Goal: Contribute content: Contribute content

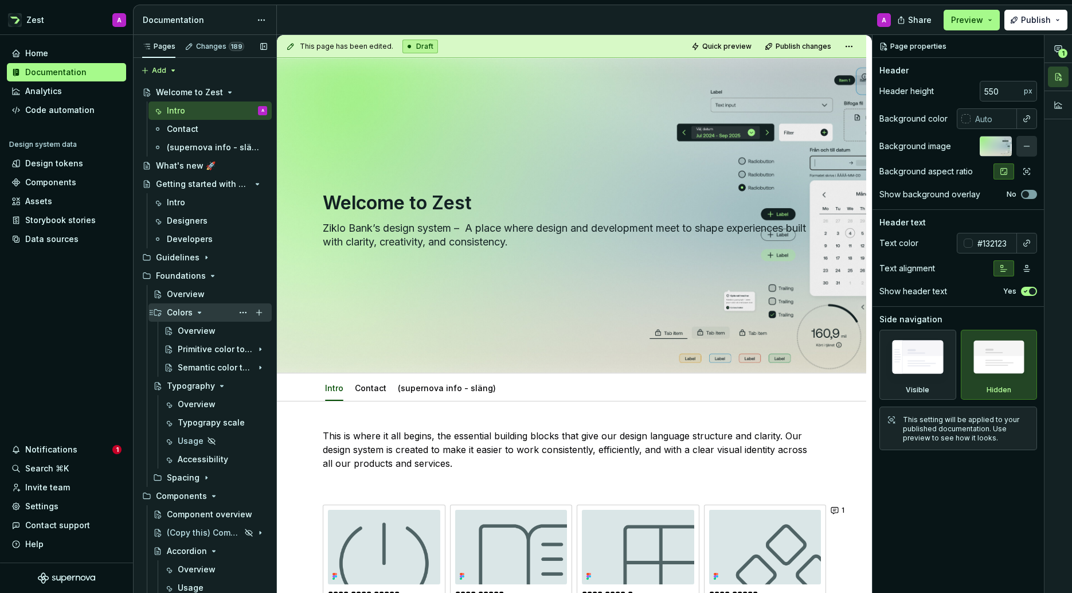
click at [198, 312] on icon "Page tree" at bounding box center [199, 312] width 3 height 1
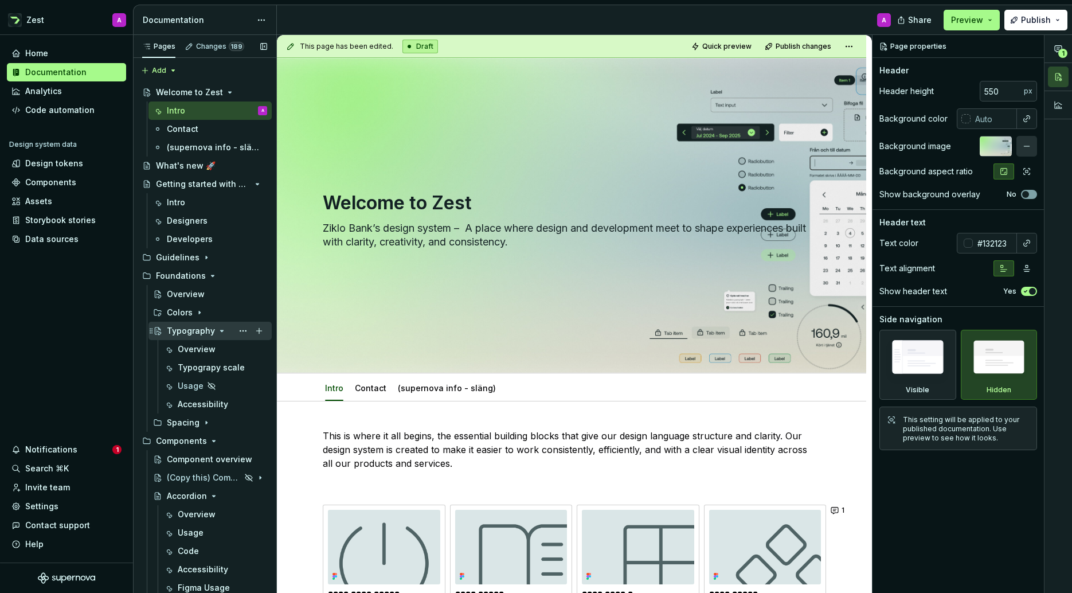
click at [220, 329] on icon "Page tree" at bounding box center [221, 330] width 9 height 9
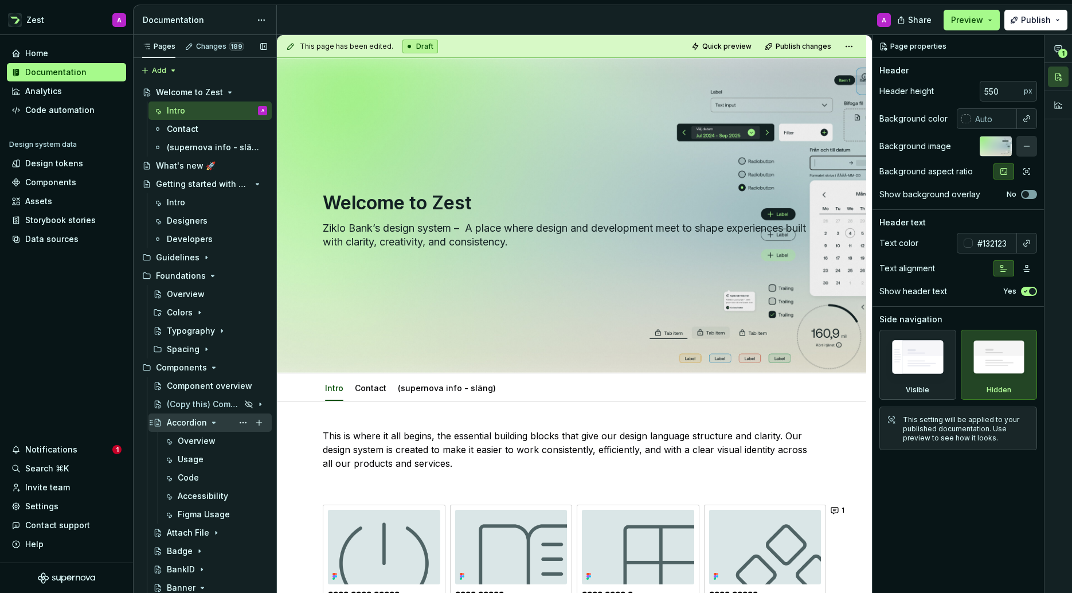
click at [213, 422] on icon "Page tree" at bounding box center [214, 422] width 3 height 1
click at [194, 439] on div "Attach File" at bounding box center [188, 440] width 42 height 11
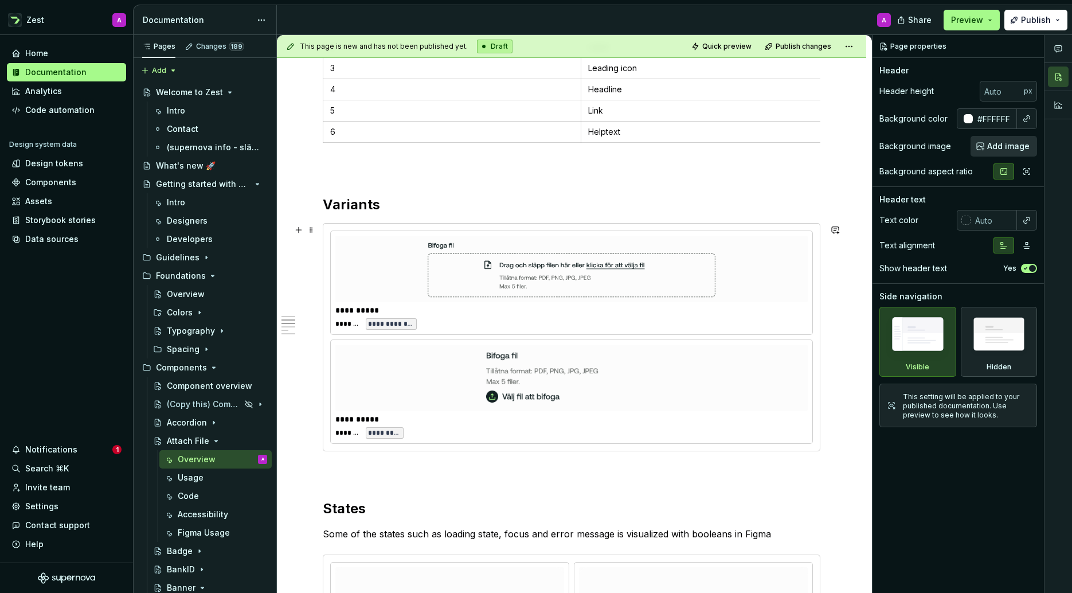
scroll to position [425, 0]
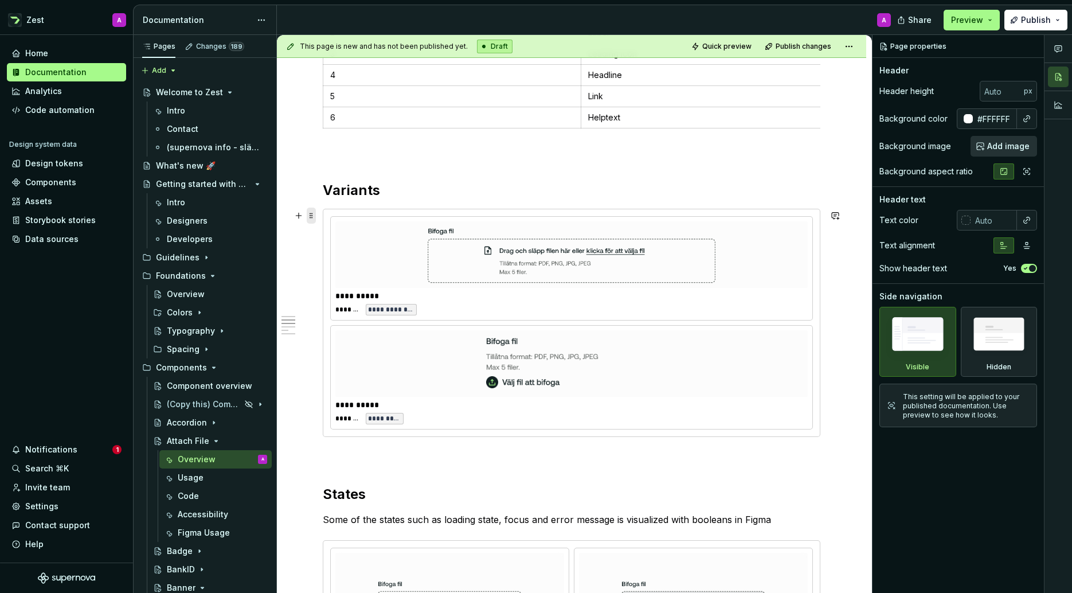
type textarea "*"
click at [312, 214] on span at bounding box center [311, 216] width 9 height 16
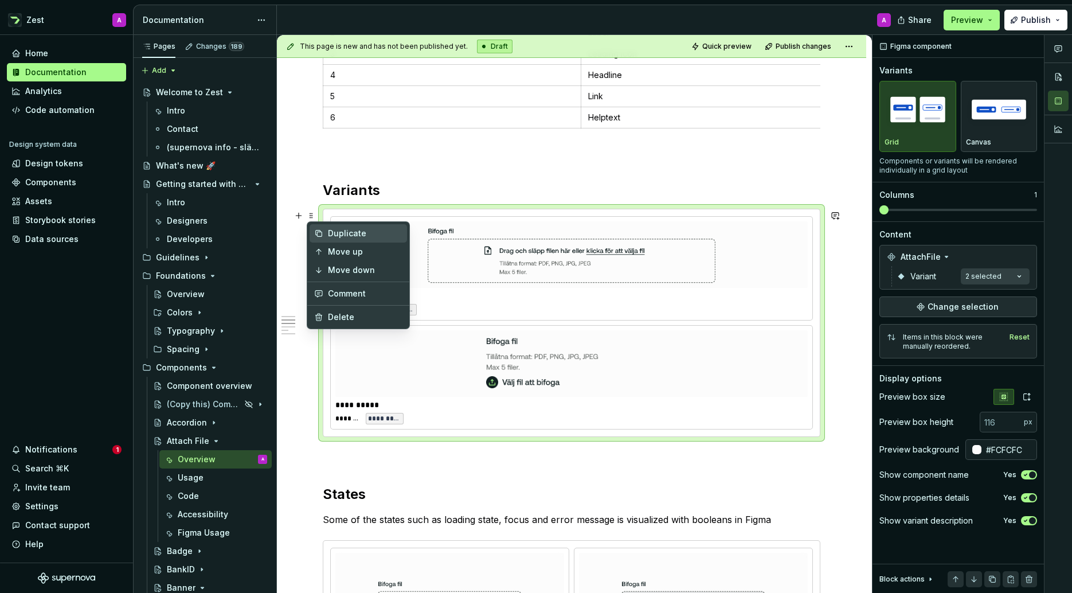
click at [354, 232] on div "Duplicate" at bounding box center [365, 233] width 75 height 11
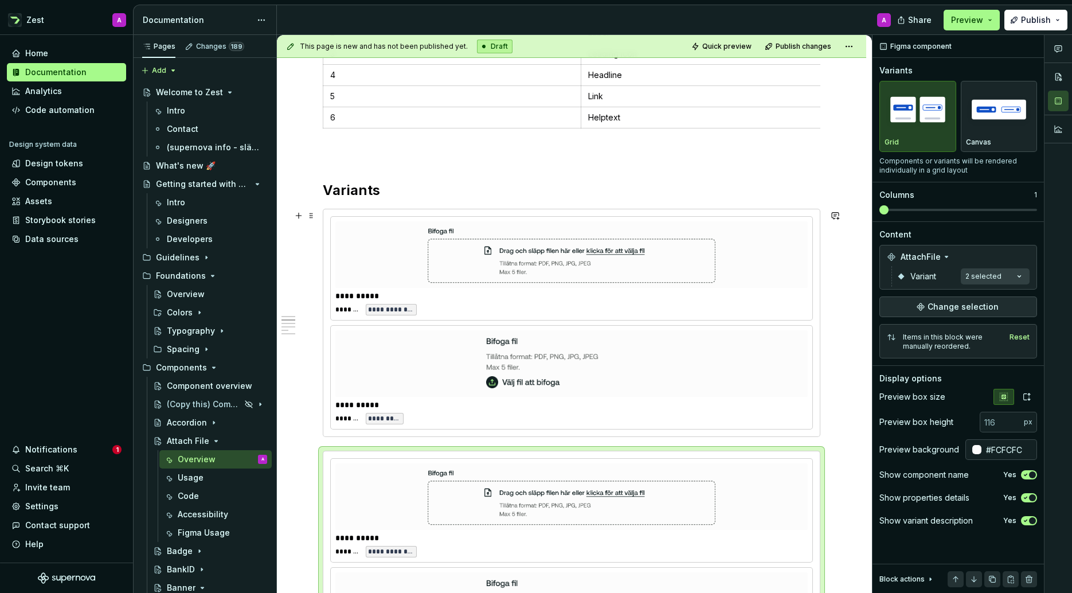
scroll to position [511, 0]
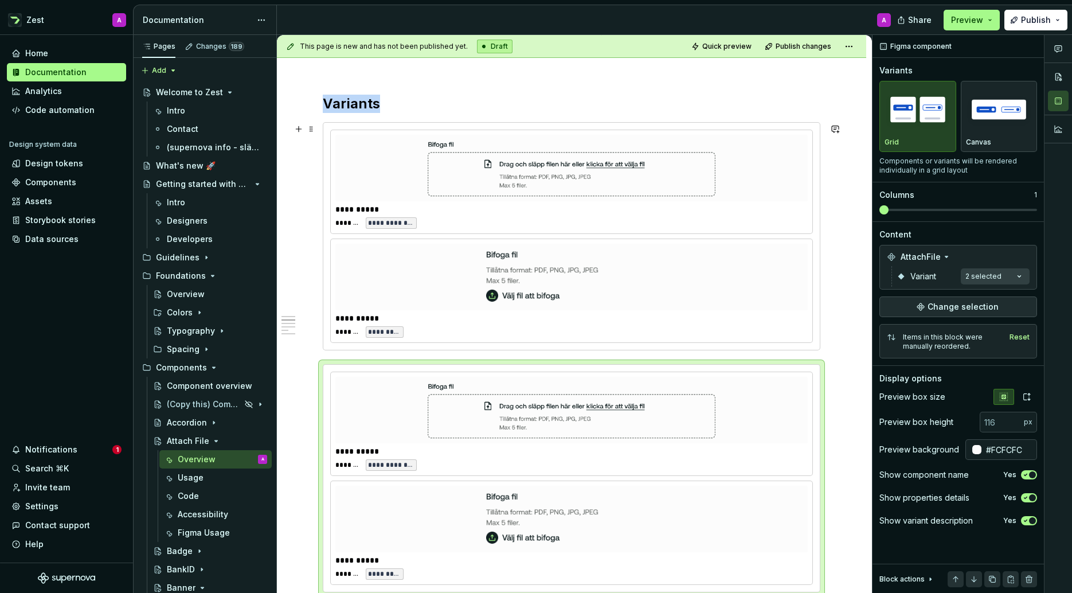
click at [493, 291] on img at bounding box center [571, 276] width 195 height 57
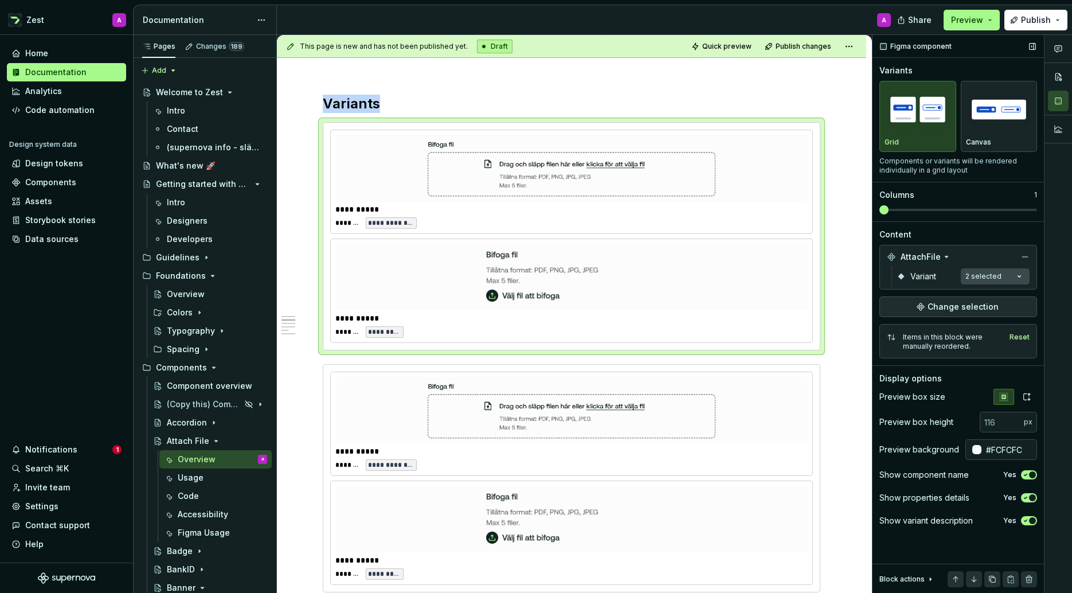
click at [1019, 277] on div "Comments Open comments No comments yet Select ‘Comment’ from the block context …" at bounding box center [973, 314] width 200 height 558
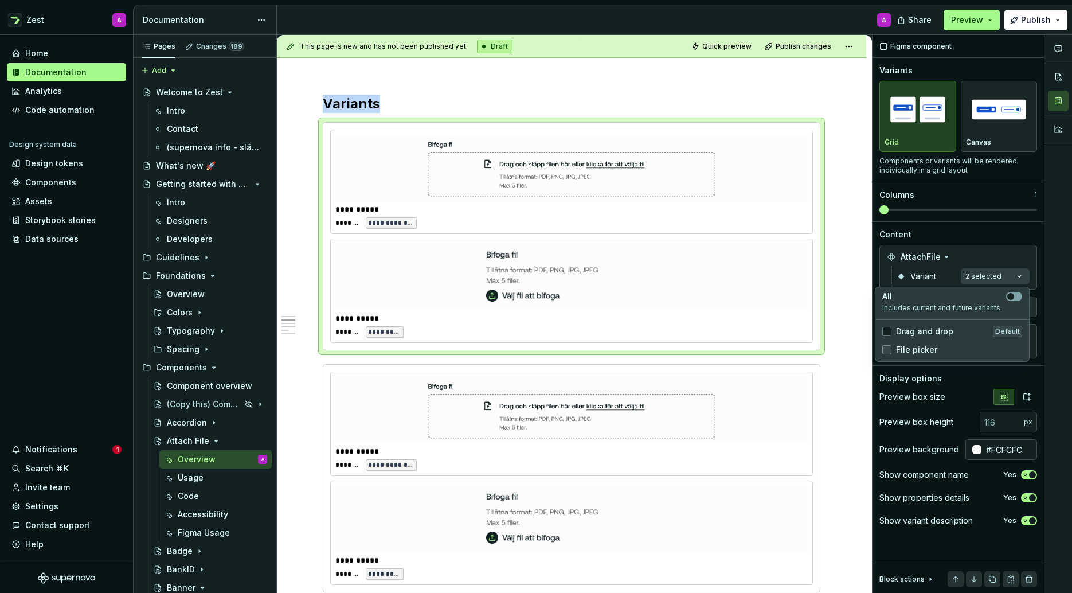
click at [887, 350] on polyline at bounding box center [887, 350] width 0 height 0
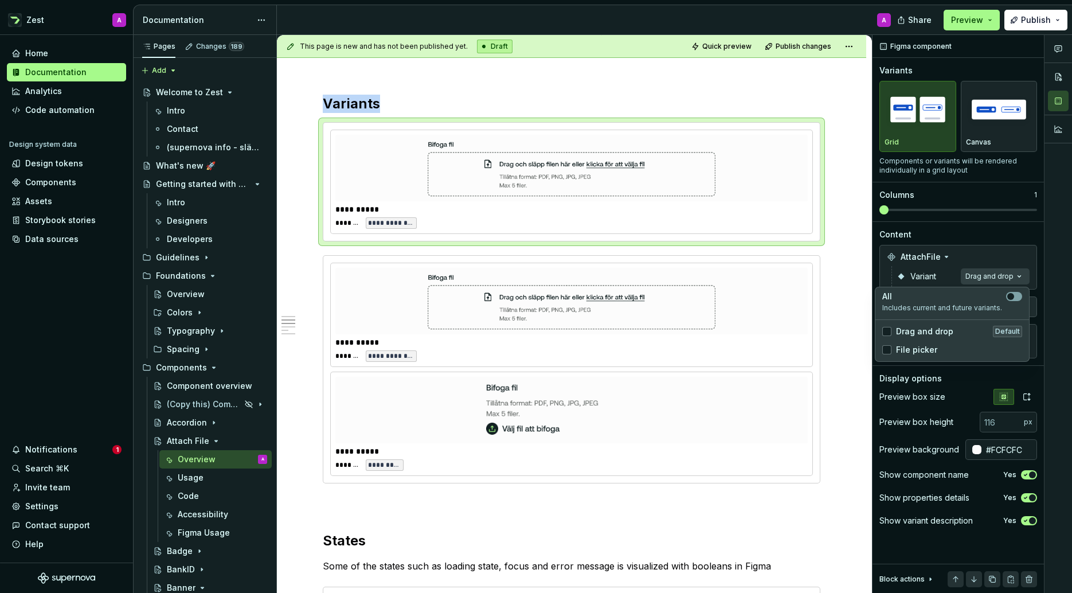
click at [603, 342] on html "Zest A Home Documentation Analytics Code automation Design system data Design t…" at bounding box center [536, 296] width 1072 height 593
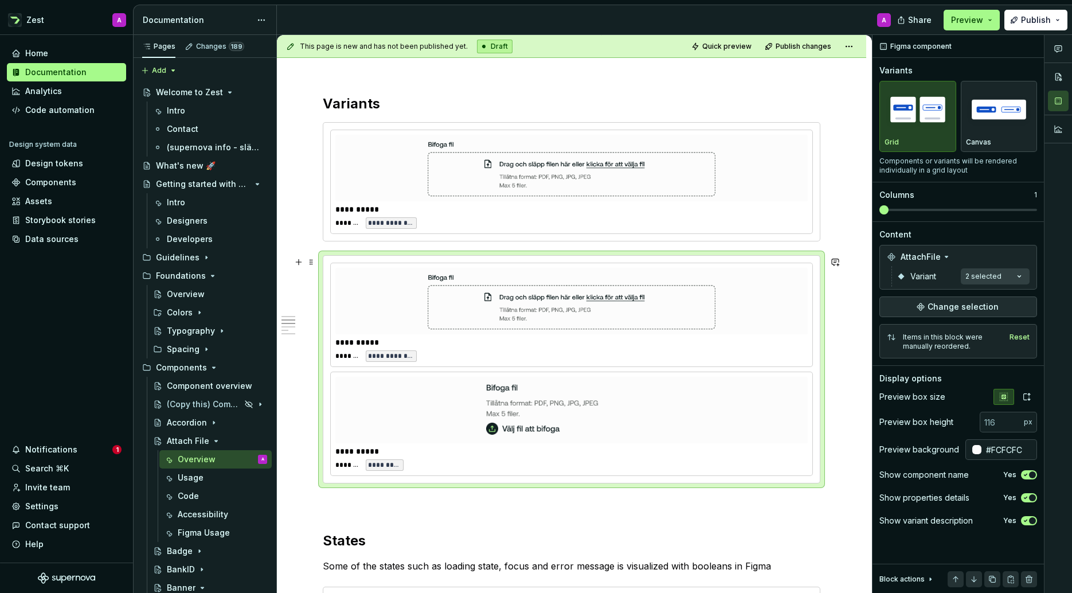
click at [580, 341] on div "**********" at bounding box center [574, 342] width 478 height 11
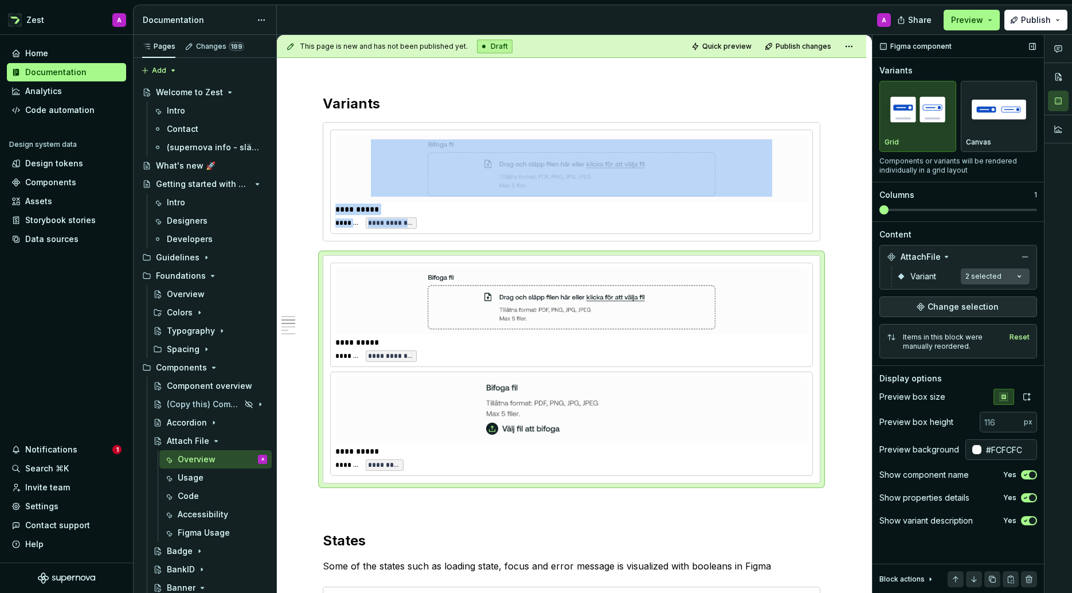
click at [1019, 277] on div "Comments Open comments No comments yet Select ‘Comment’ from the block context …" at bounding box center [973, 314] width 200 height 558
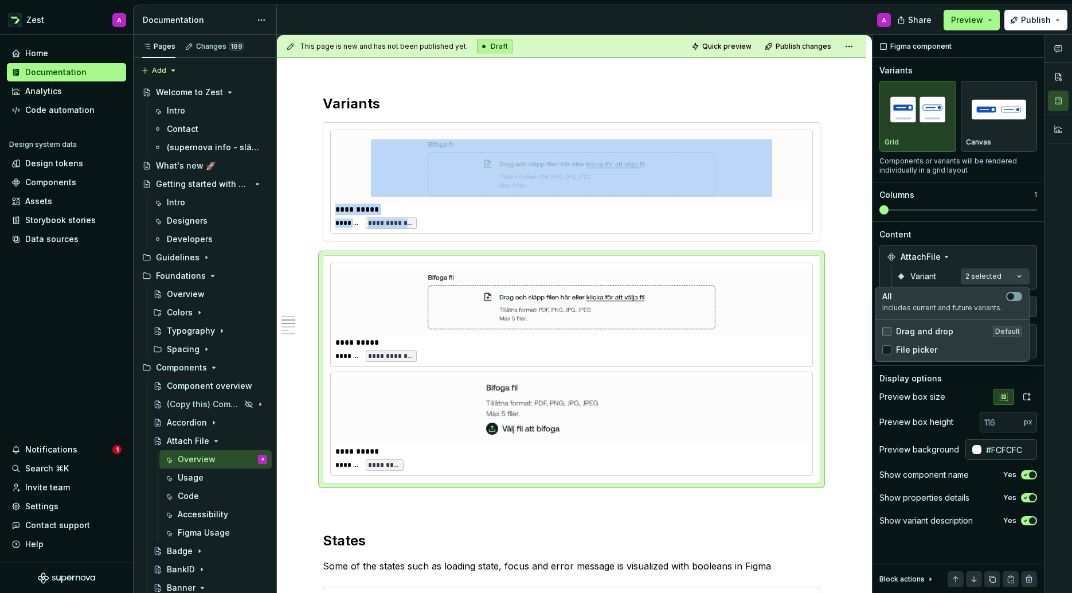
click at [887, 331] on icon at bounding box center [887, 331] width 0 height 0
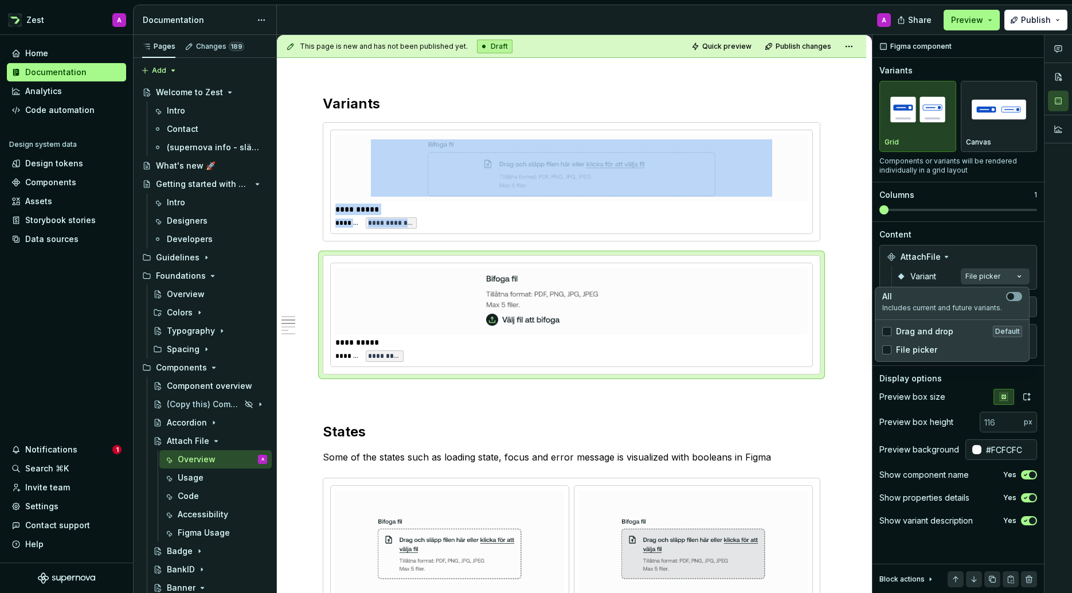
click at [850, 324] on html "Zest A Home Documentation Analytics Code automation Design system data Design t…" at bounding box center [536, 296] width 1072 height 593
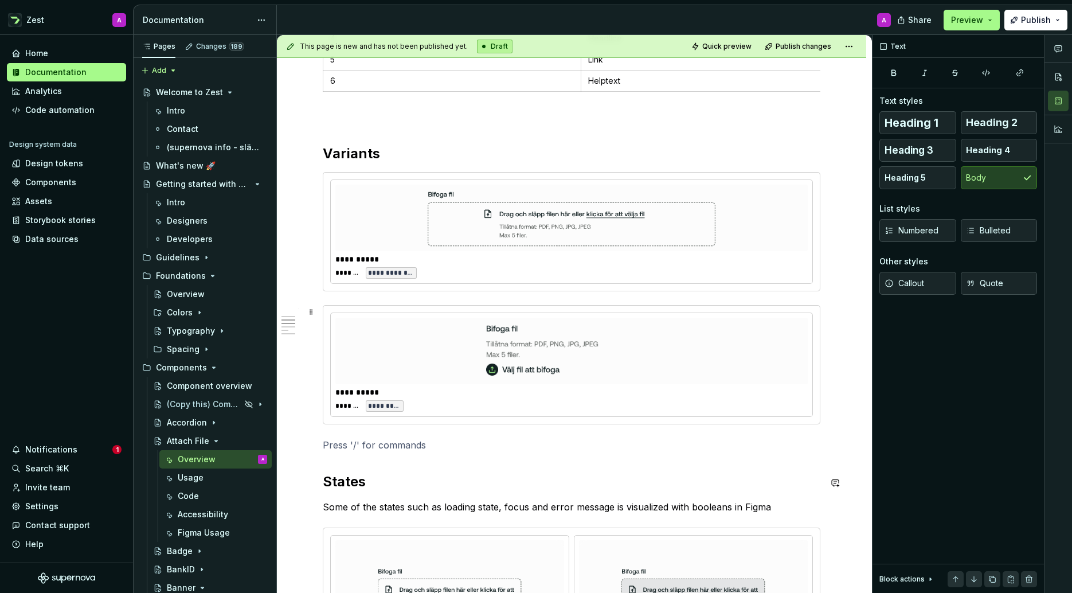
scroll to position [361, 0]
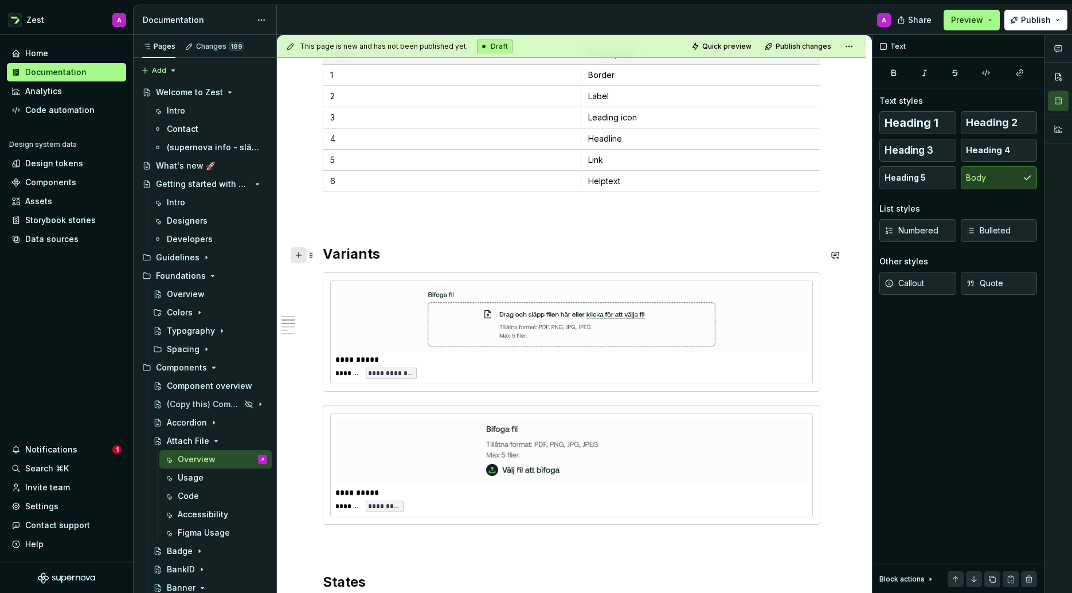
click at [298, 253] on button "button" at bounding box center [299, 255] width 16 height 16
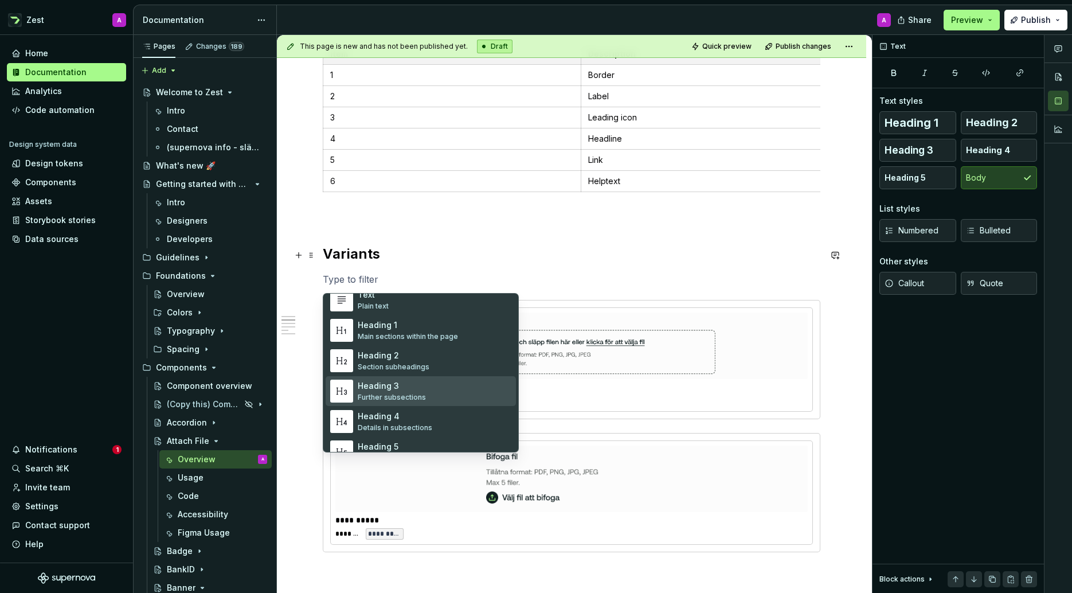
scroll to position [33, 0]
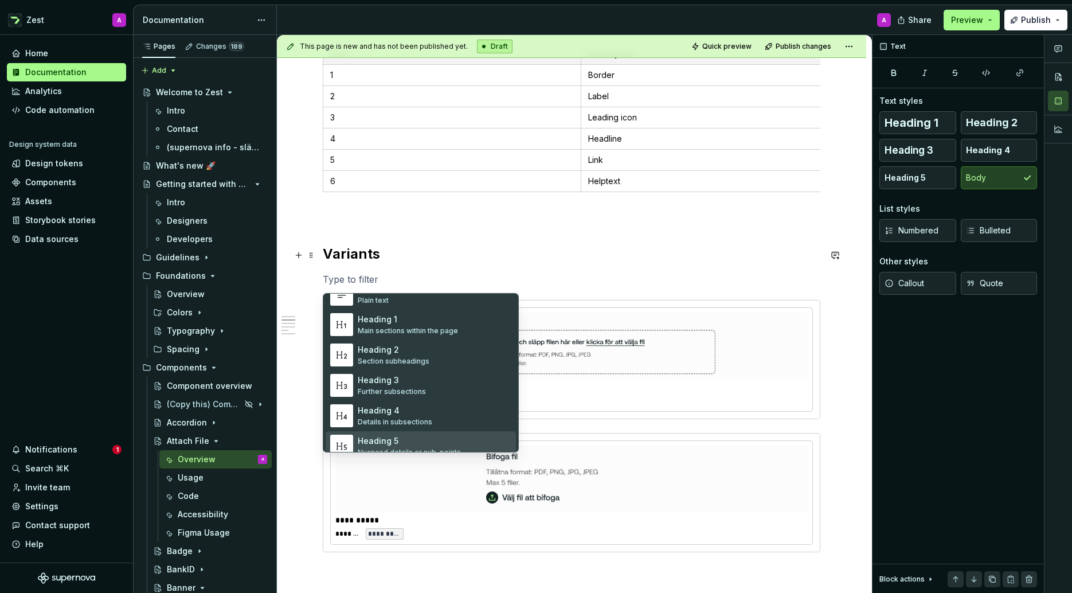
click at [388, 435] on div "Heading 5" at bounding box center [409, 440] width 103 height 11
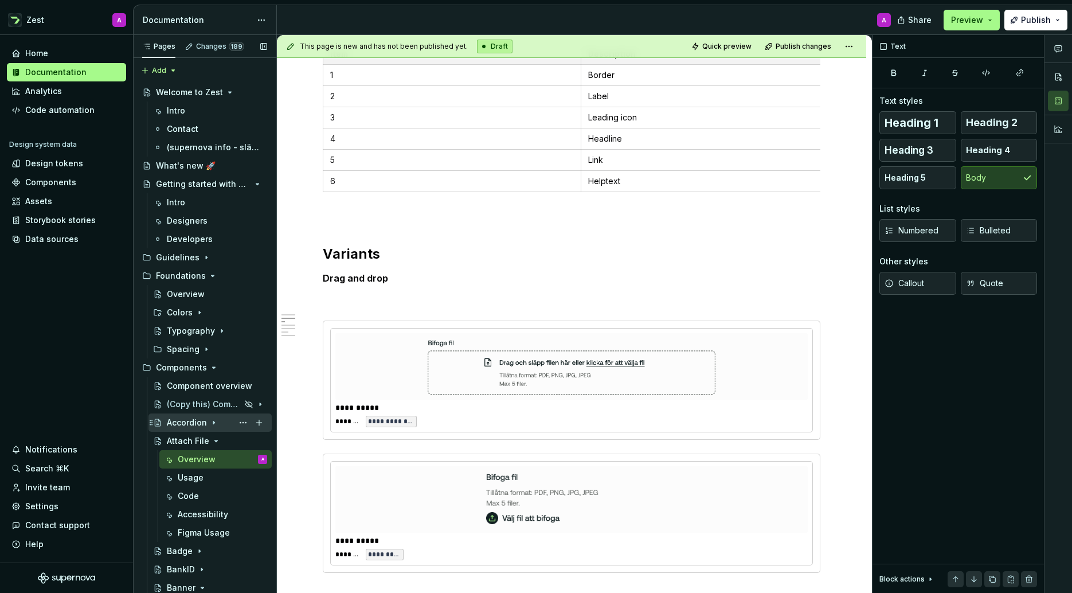
click at [184, 423] on div "Accordion" at bounding box center [187, 422] width 40 height 11
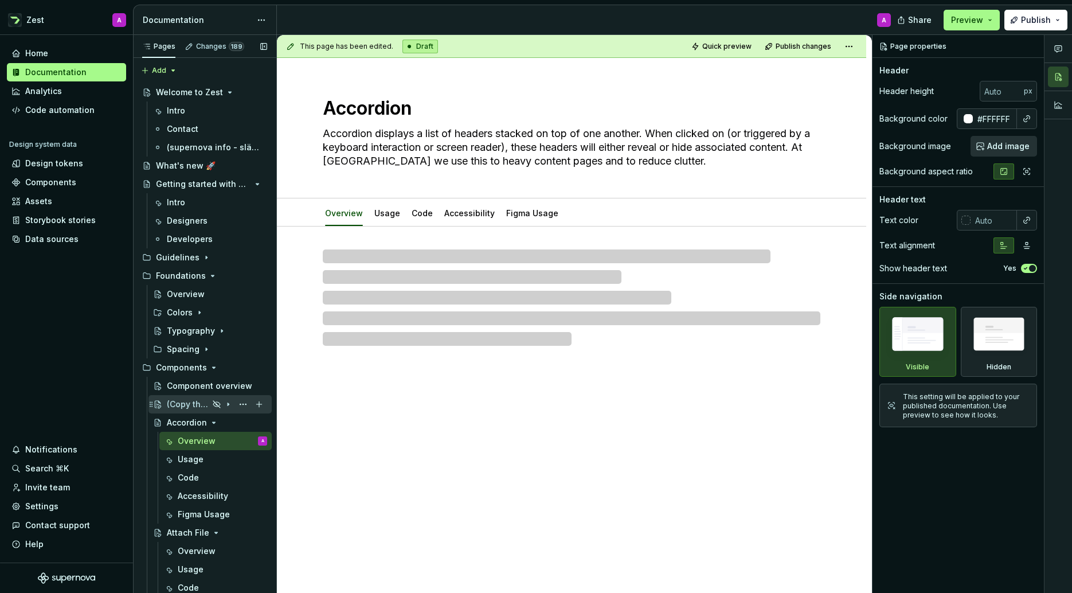
type textarea "*"
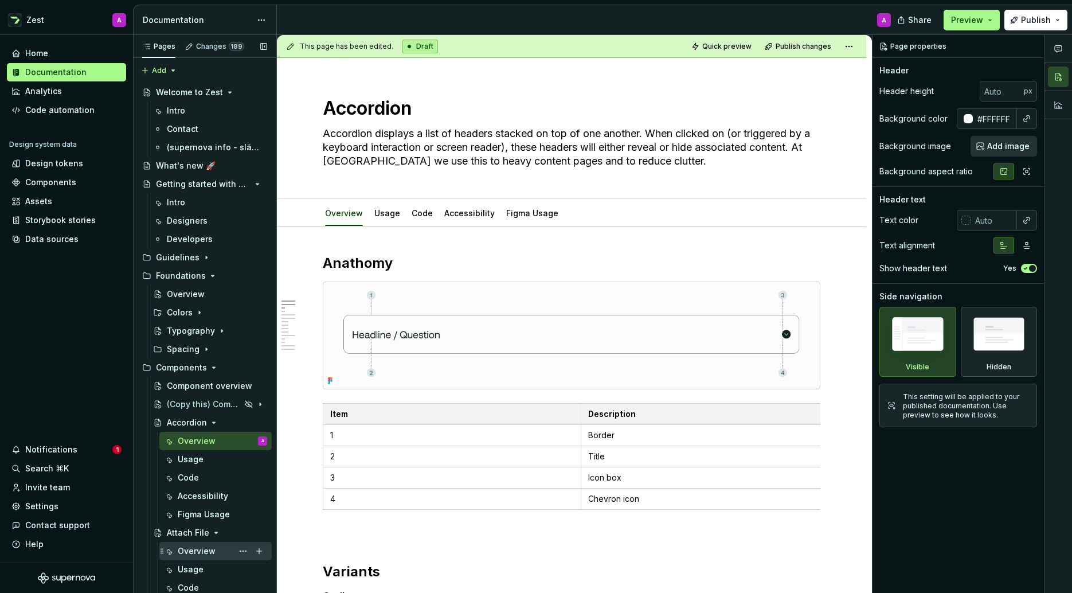
click at [191, 552] on div "Overview" at bounding box center [197, 550] width 38 height 11
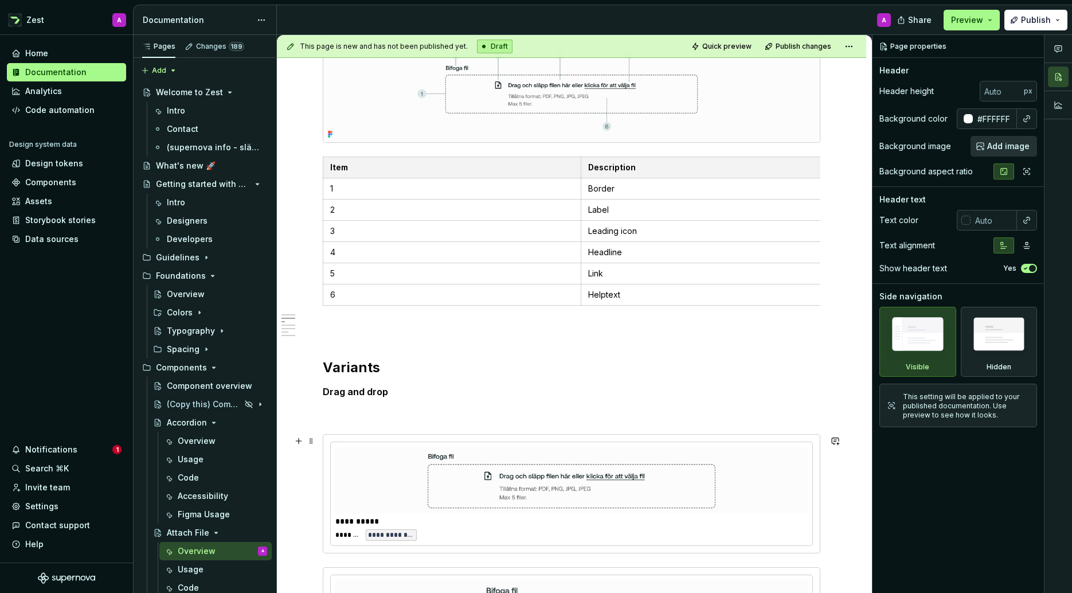
scroll to position [269, 0]
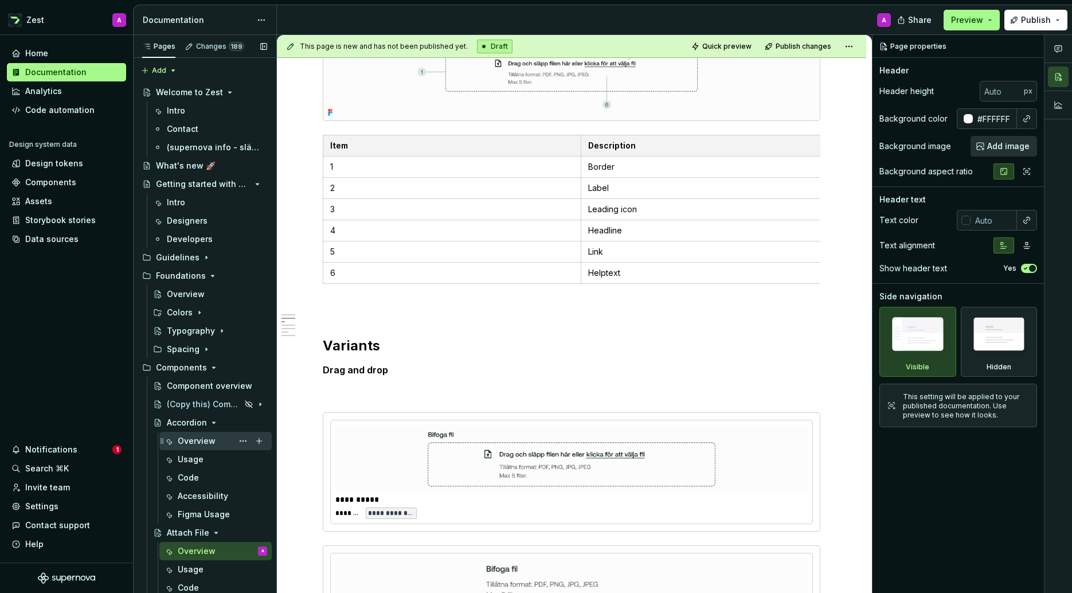
click at [184, 437] on div "Overview" at bounding box center [197, 440] width 38 height 11
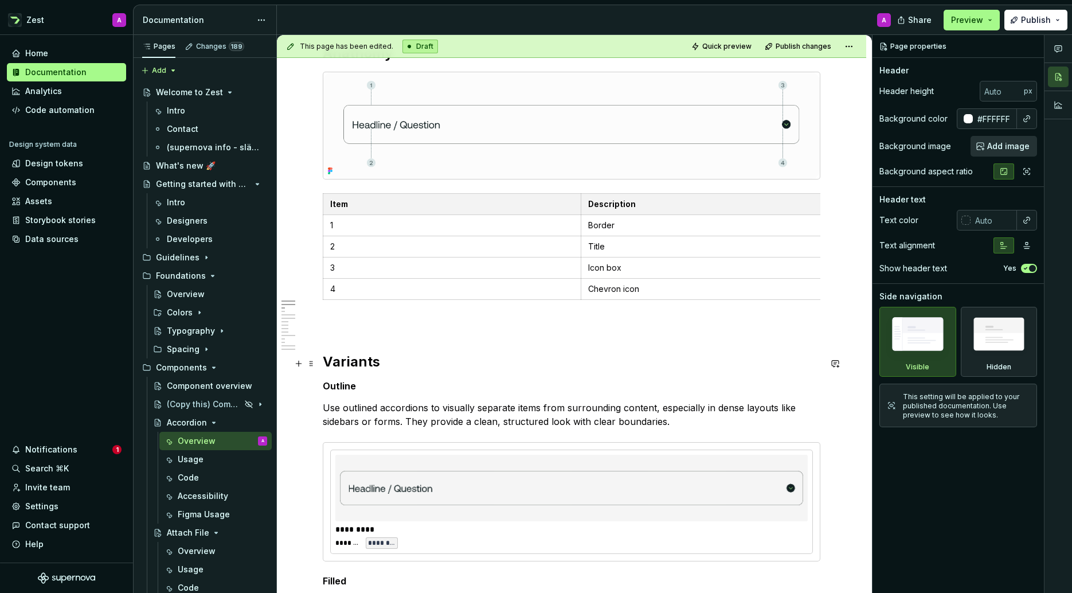
scroll to position [250, 0]
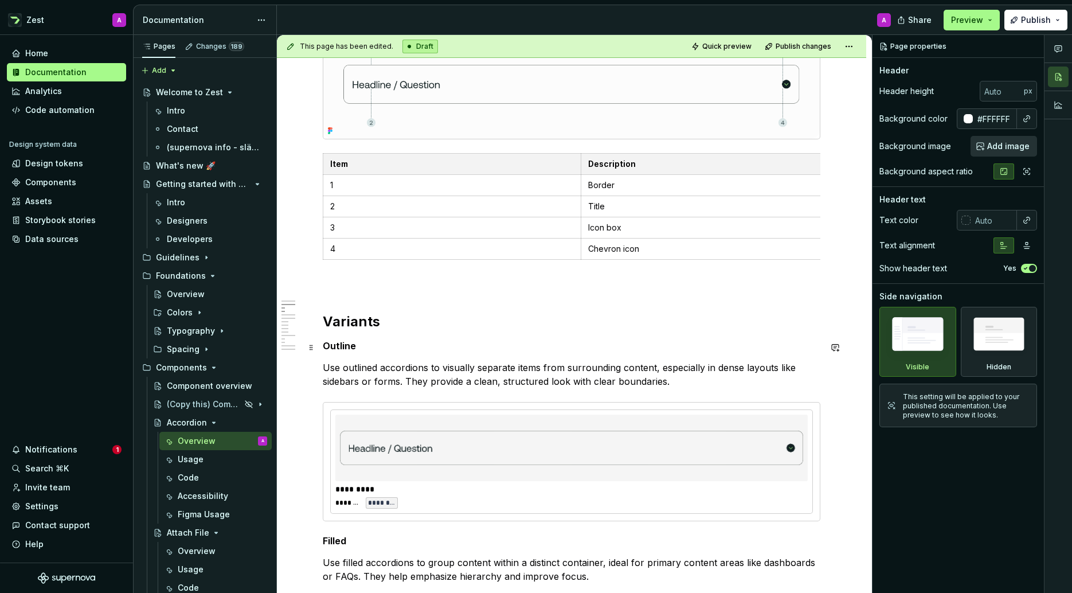
click at [342, 349] on h5 "Outline" at bounding box center [572, 345] width 498 height 11
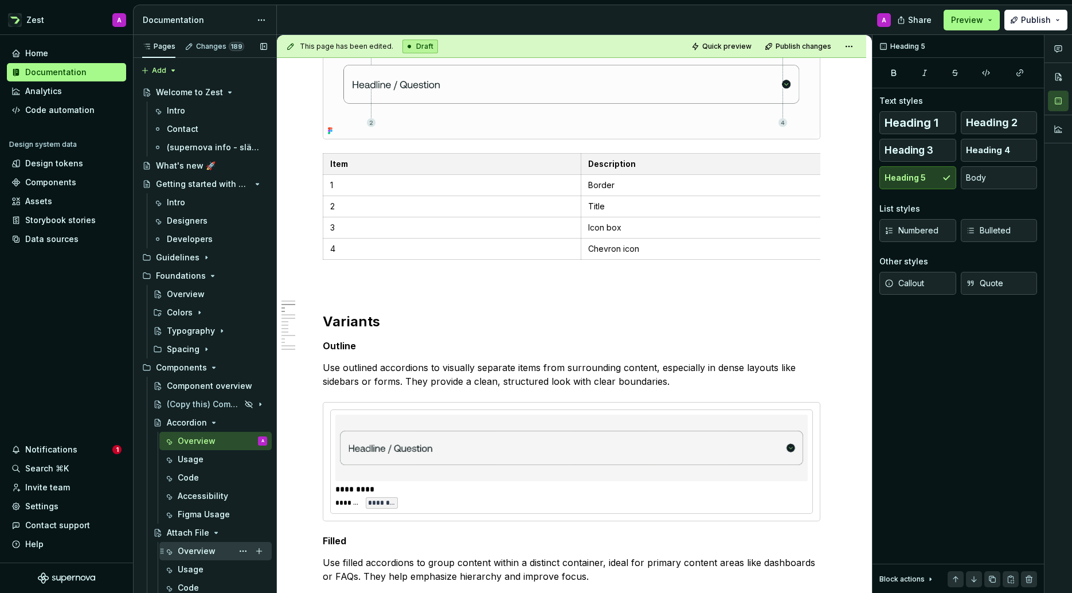
click at [190, 545] on div "Overview" at bounding box center [197, 550] width 38 height 11
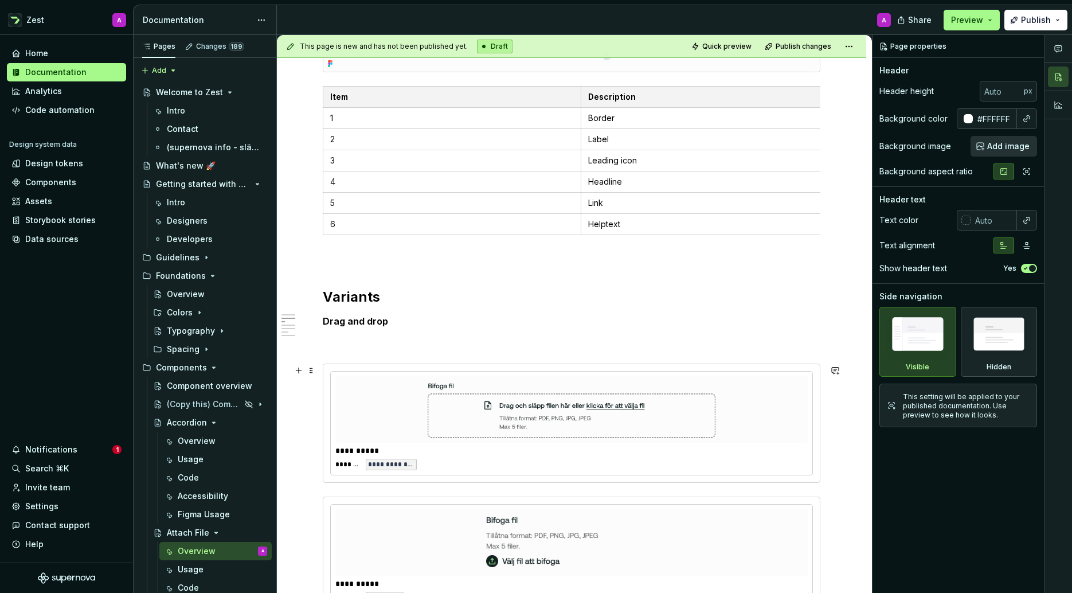
scroll to position [318, 0]
click at [333, 346] on p at bounding box center [572, 344] width 498 height 14
type textarea "*"
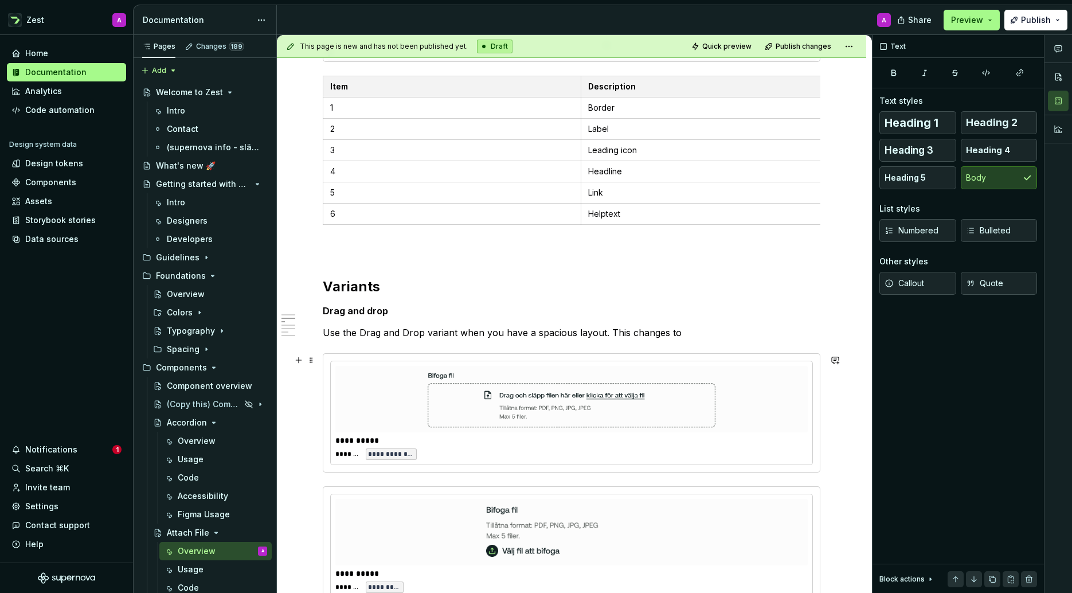
scroll to position [328, 0]
click at [628, 335] on p "Use the Drag and Drop variant when you have a spacious layout. This changes to …" at bounding box center [572, 333] width 498 height 14
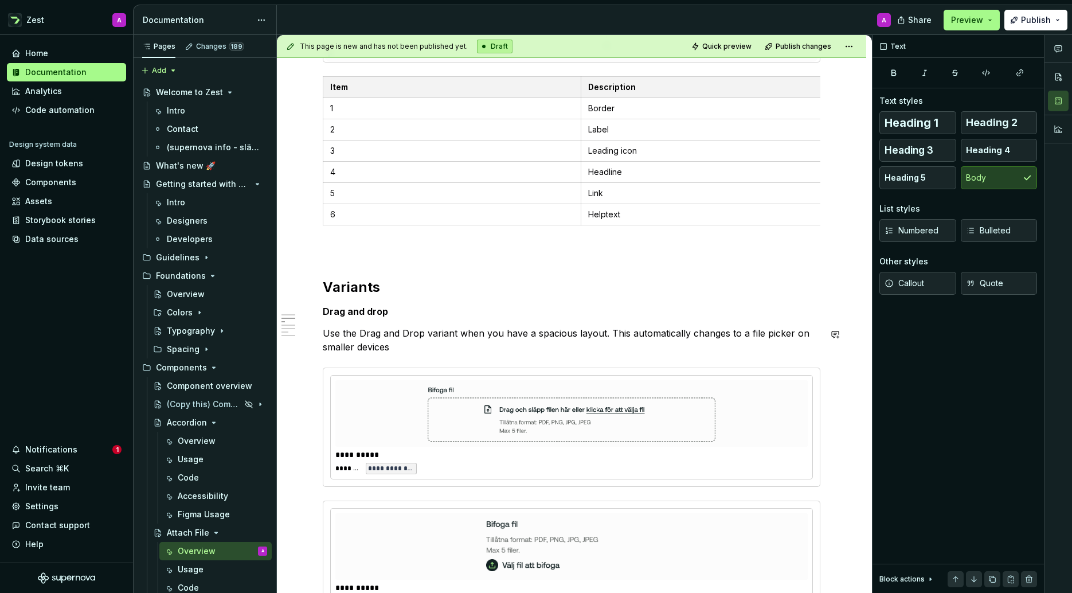
scroll to position [327, 0]
click at [312, 335] on span at bounding box center [311, 335] width 9 height 16
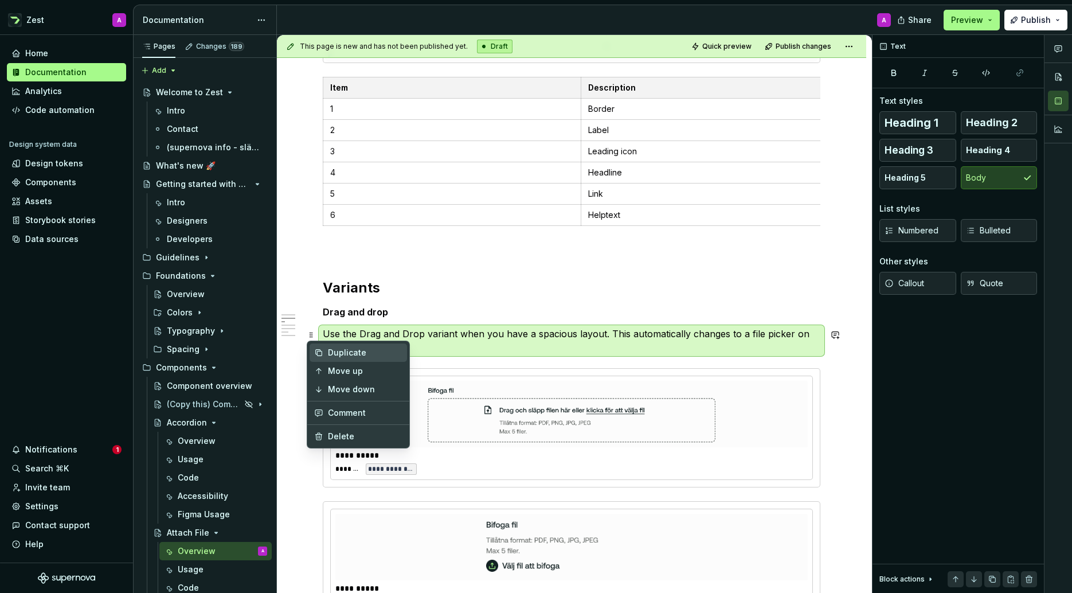
click at [355, 348] on div "Duplicate" at bounding box center [365, 352] width 75 height 11
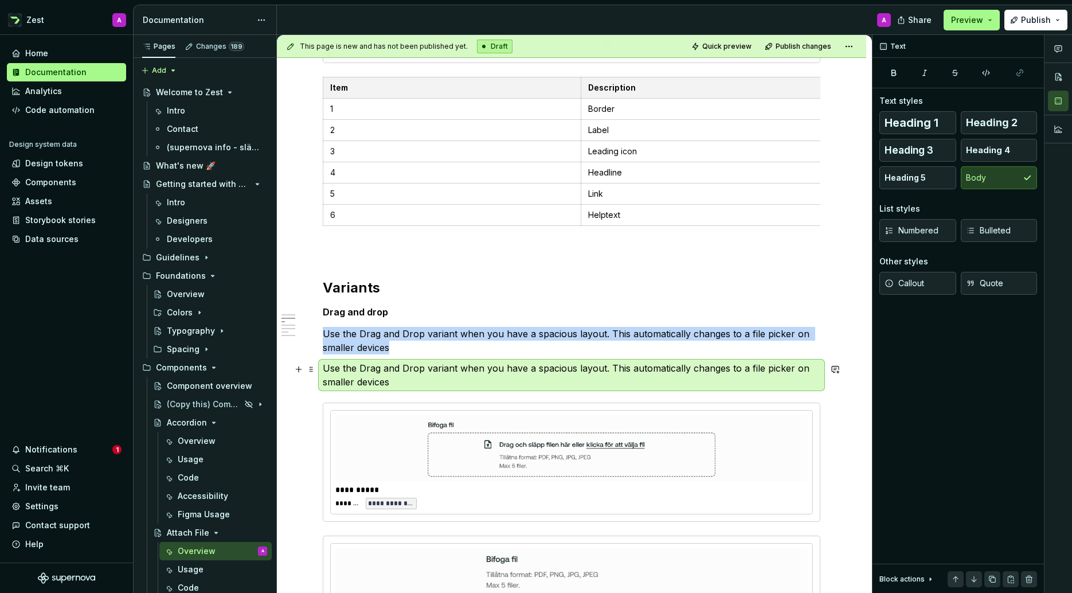
scroll to position [396, 0]
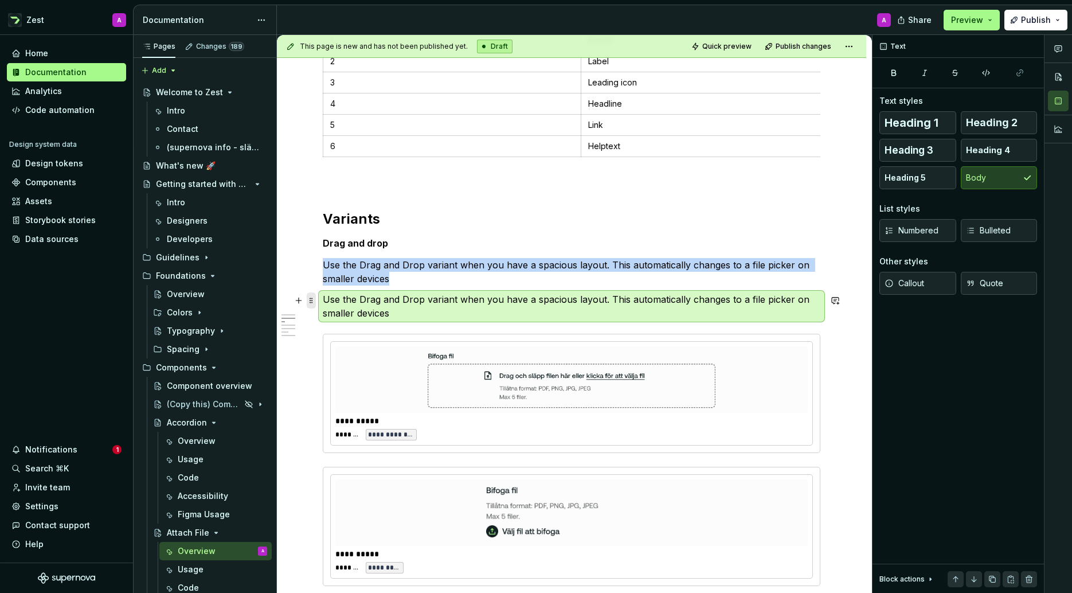
click at [313, 302] on span at bounding box center [311, 300] width 9 height 16
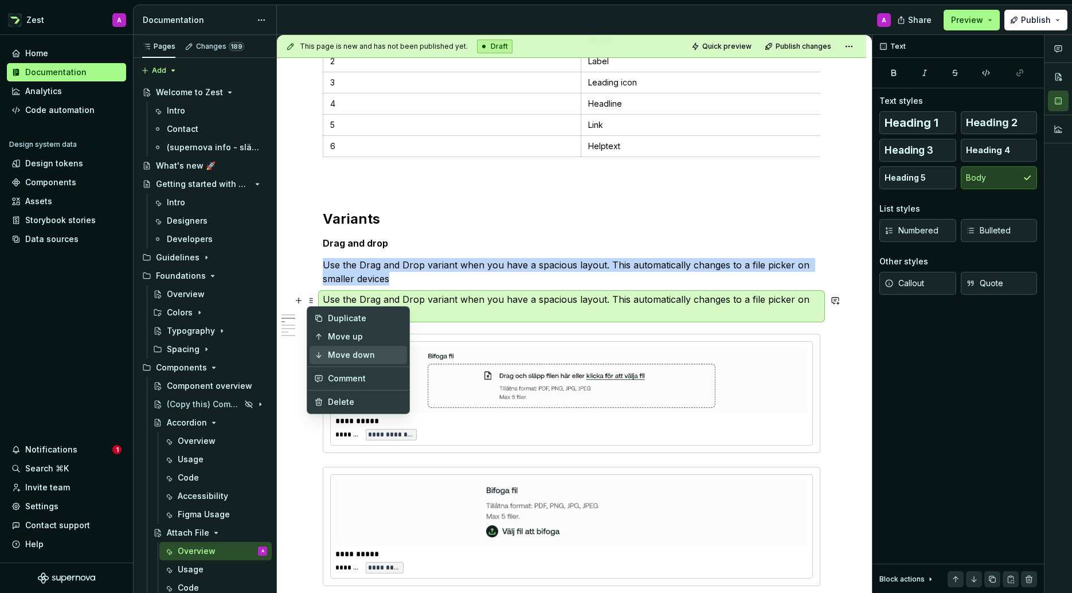
click at [339, 351] on div "Move down" at bounding box center [365, 354] width 75 height 11
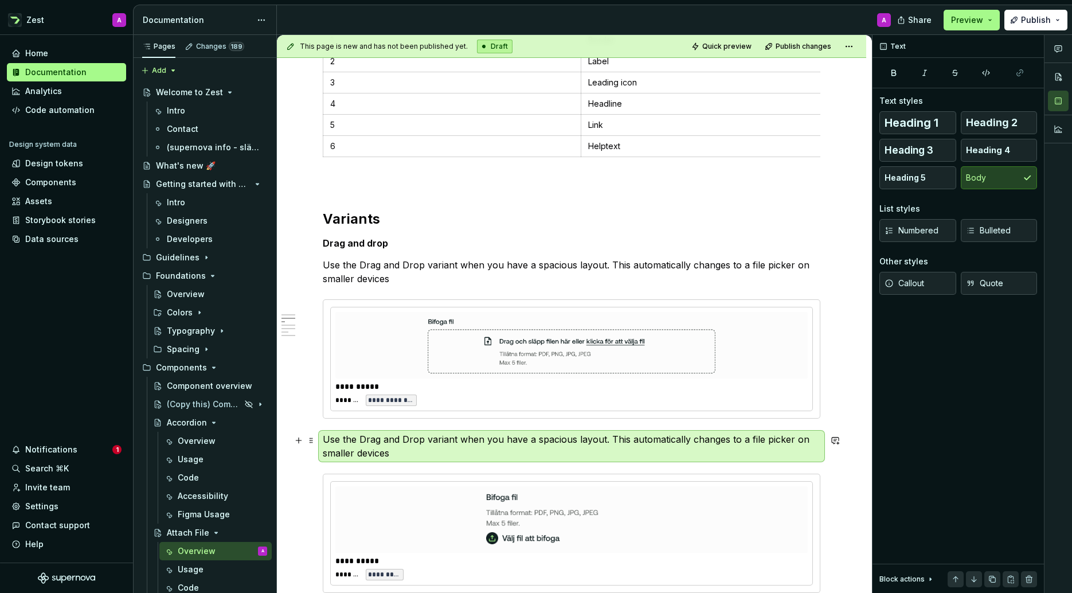
drag, startPoint x: 385, startPoint y: 448, endPoint x: 391, endPoint y: 455, distance: 9.8
click at [385, 448] on p "Use the Drag and Drop variant when you have a spacious layout. This automatical…" at bounding box center [572, 446] width 498 height 28
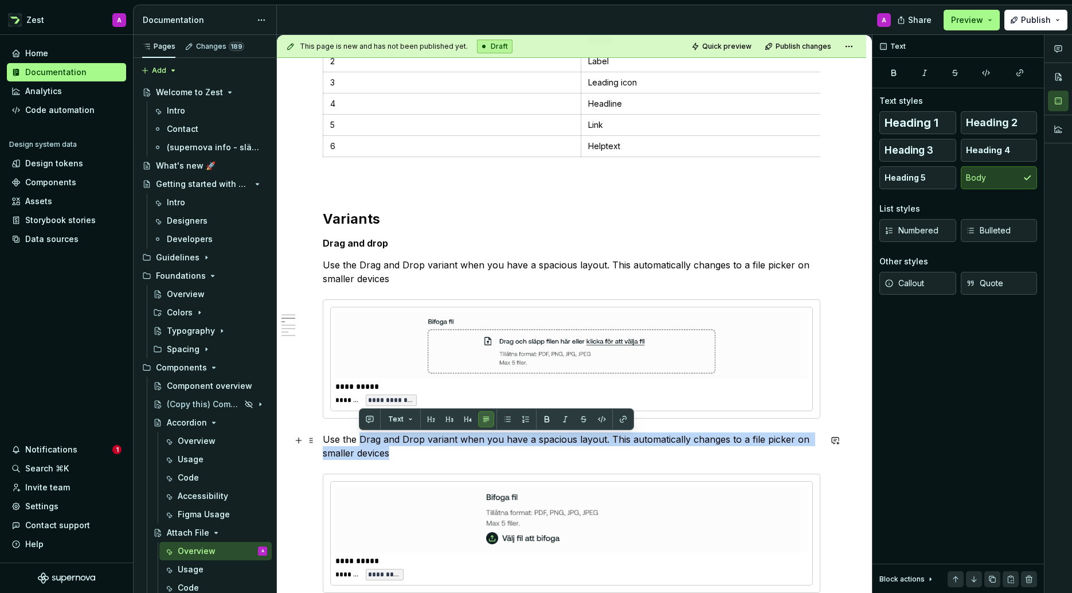
drag, startPoint x: 393, startPoint y: 456, endPoint x: 360, endPoint y: 442, distance: 36.2
click at [360, 442] on p "Use the Drag and Drop variant when you have a spacious layout. This automatical…" at bounding box center [572, 446] width 498 height 28
click at [365, 442] on p "Use the Drag and Drop variant when you have a spacious layout. This automatical…" at bounding box center [572, 446] width 498 height 28
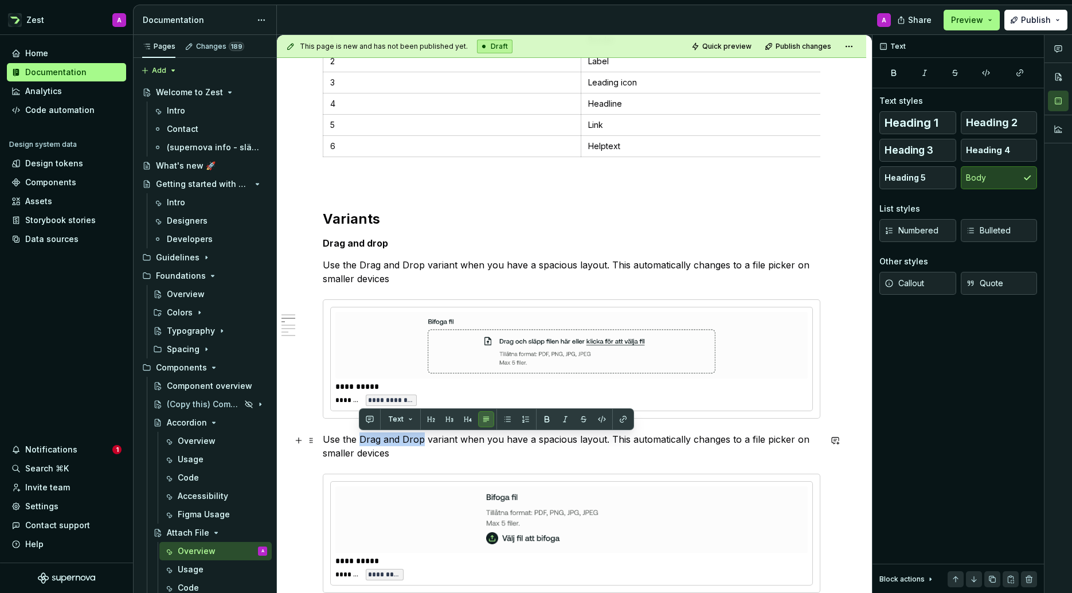
drag, startPoint x: 414, startPoint y: 441, endPoint x: 363, endPoint y: 439, distance: 51.1
click at [362, 439] on p "Use the Drag and Drop variant when you have a spacious layout. This automatical…" at bounding box center [572, 446] width 498 height 28
drag, startPoint x: 590, startPoint y: 439, endPoint x: 597, endPoint y: 451, distance: 14.2
click at [597, 451] on p "Use the File picker variant when you have a spacious layout. This automatically…" at bounding box center [572, 446] width 498 height 28
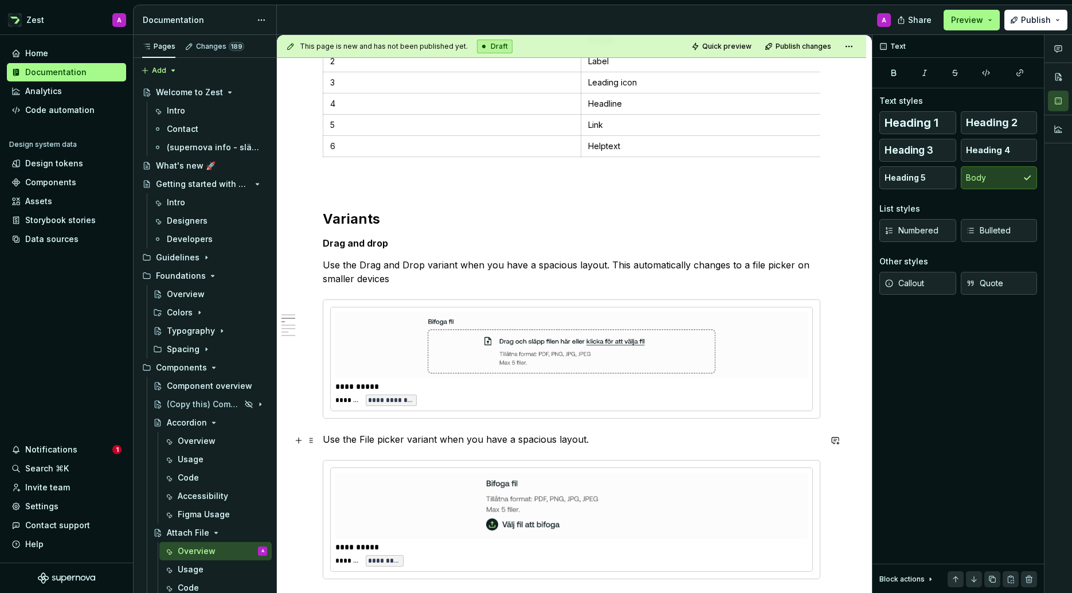
click at [532, 439] on p "Use the File picker variant when you have a spacious layout." at bounding box center [572, 439] width 498 height 14
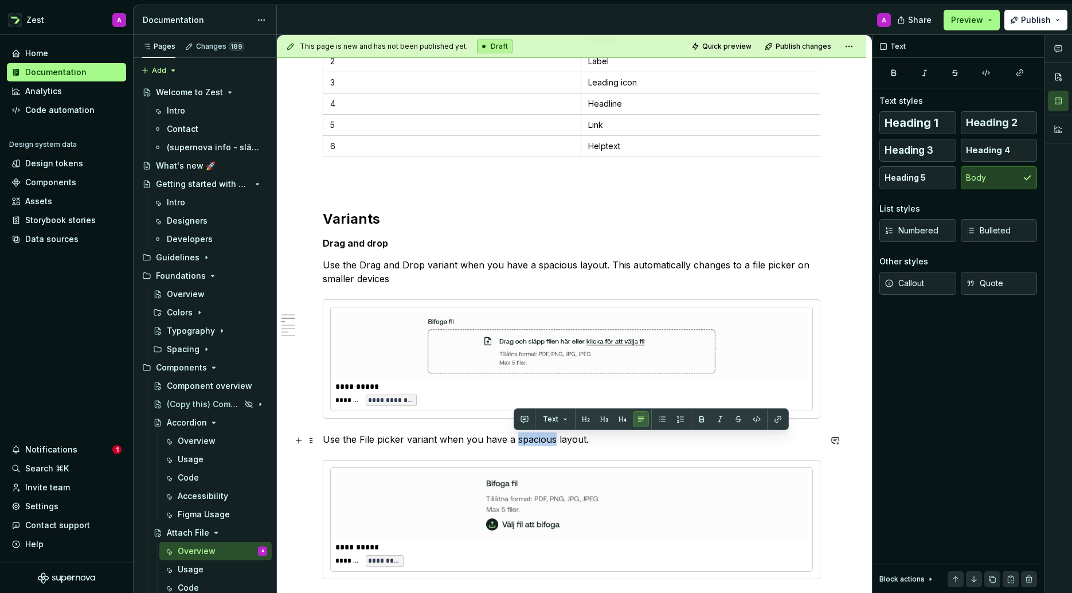
click at [539, 440] on p "Use the File picker variant when you have a spacious layout." at bounding box center [572, 439] width 498 height 14
click at [538, 438] on p "Use the File picker variant when you have a spacious layout." at bounding box center [572, 439] width 498 height 14
click at [548, 439] on p "Use the File picker variant when you have a spacious layout." at bounding box center [572, 439] width 498 height 14
drag, startPoint x: 551, startPoint y: 439, endPoint x: 516, endPoint y: 440, distance: 35.0
click at [516, 440] on p "Use the File picker variant when you have a spacious layout." at bounding box center [572, 439] width 498 height 14
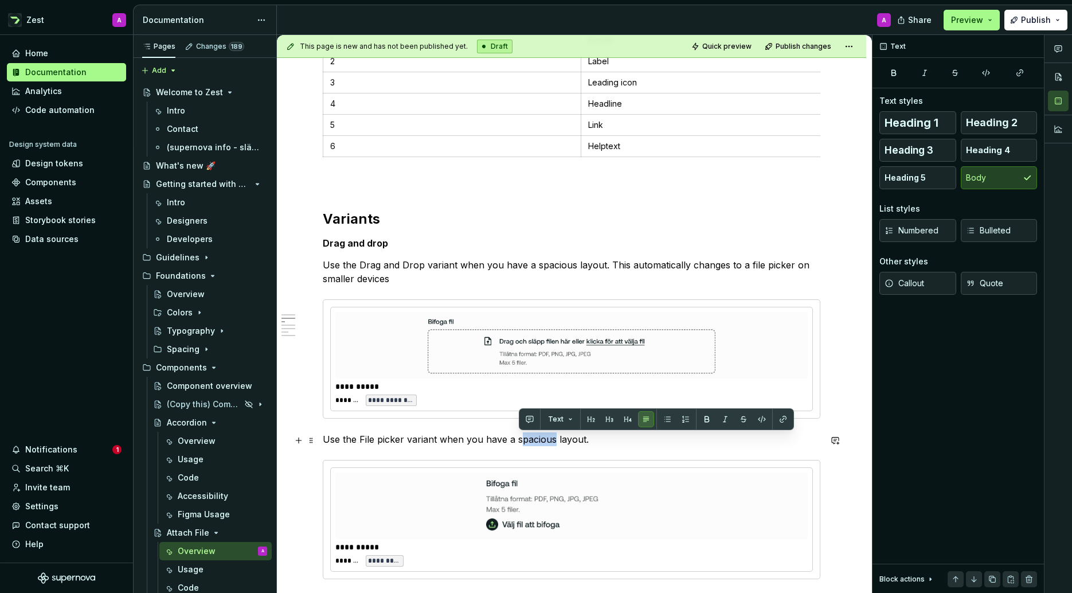
click at [538, 440] on p "Use the File picker variant when you have a spacious layout." at bounding box center [572, 439] width 498 height 14
drag, startPoint x: 580, startPoint y: 440, endPoint x: 508, endPoint y: 439, distance: 72.3
click at [514, 441] on p "Use the File picker variant when you have a spacious layout." at bounding box center [572, 439] width 498 height 14
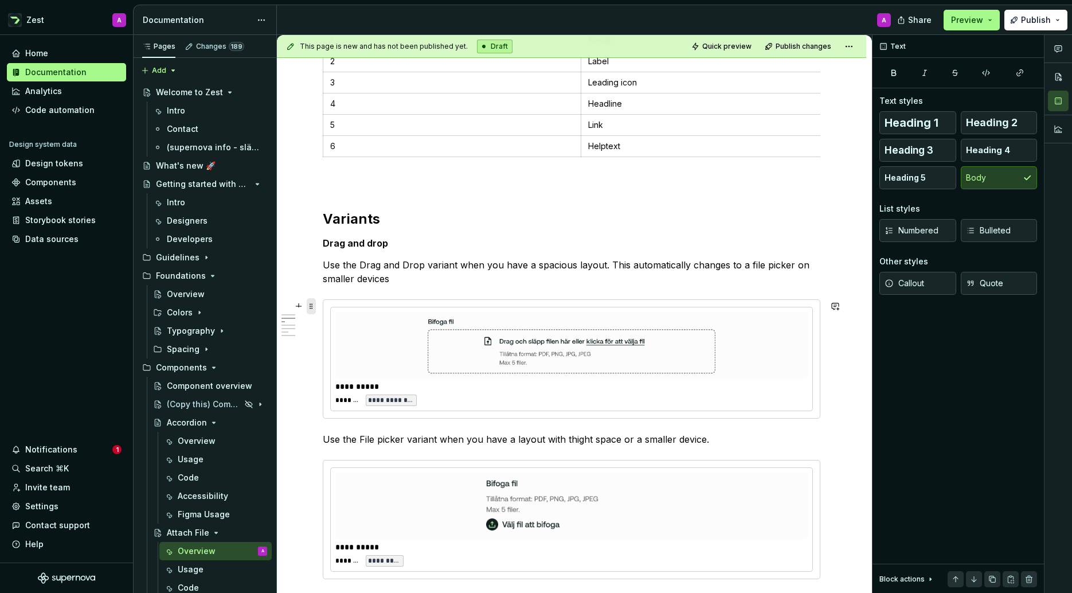
click at [311, 308] on span at bounding box center [311, 306] width 9 height 16
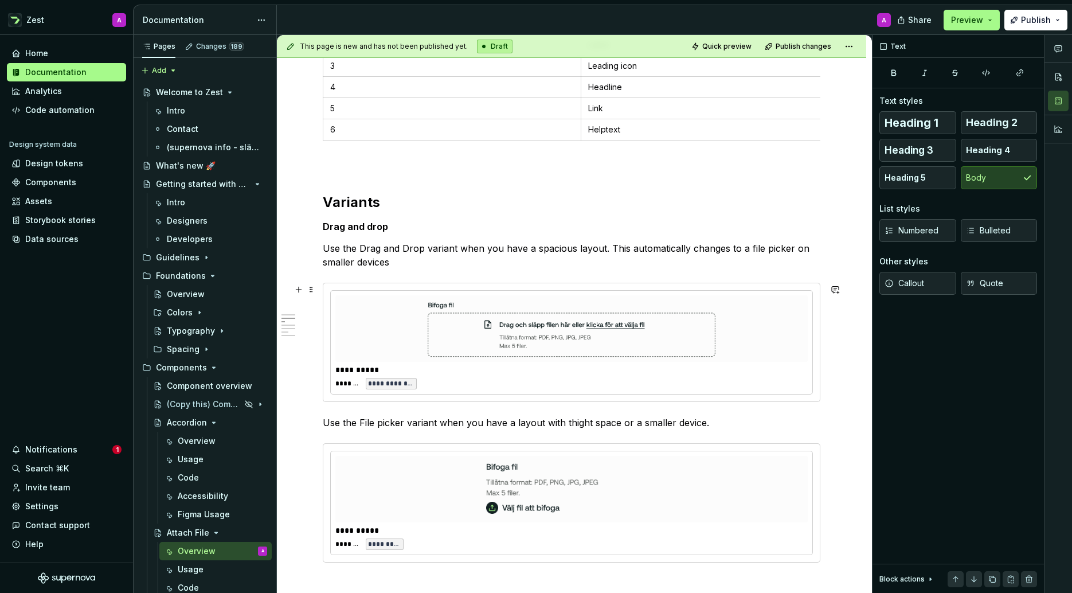
scroll to position [423, 0]
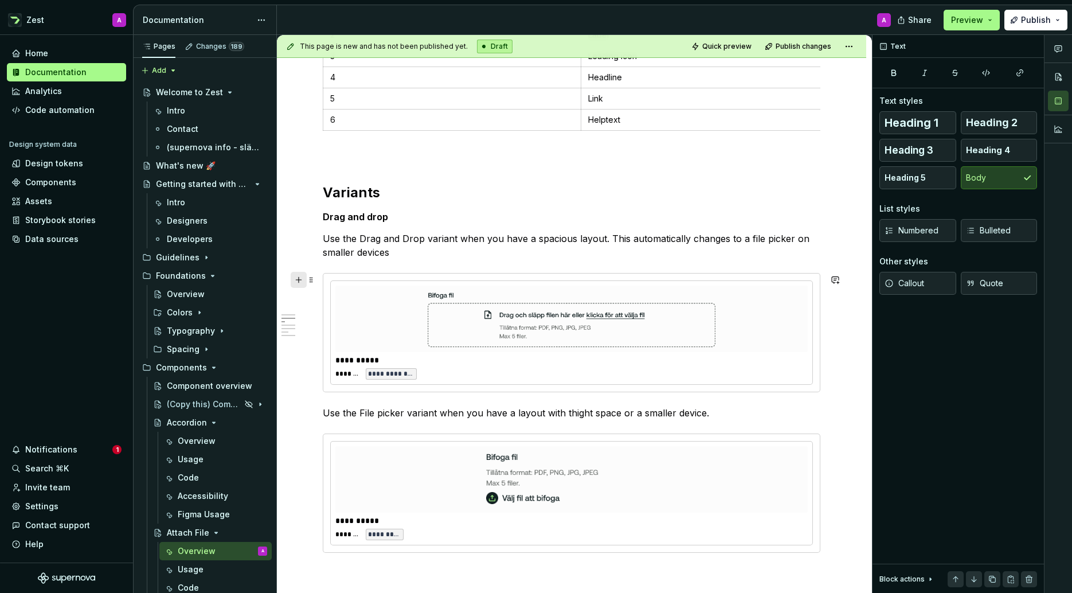
click at [300, 279] on button "button" at bounding box center [299, 280] width 16 height 16
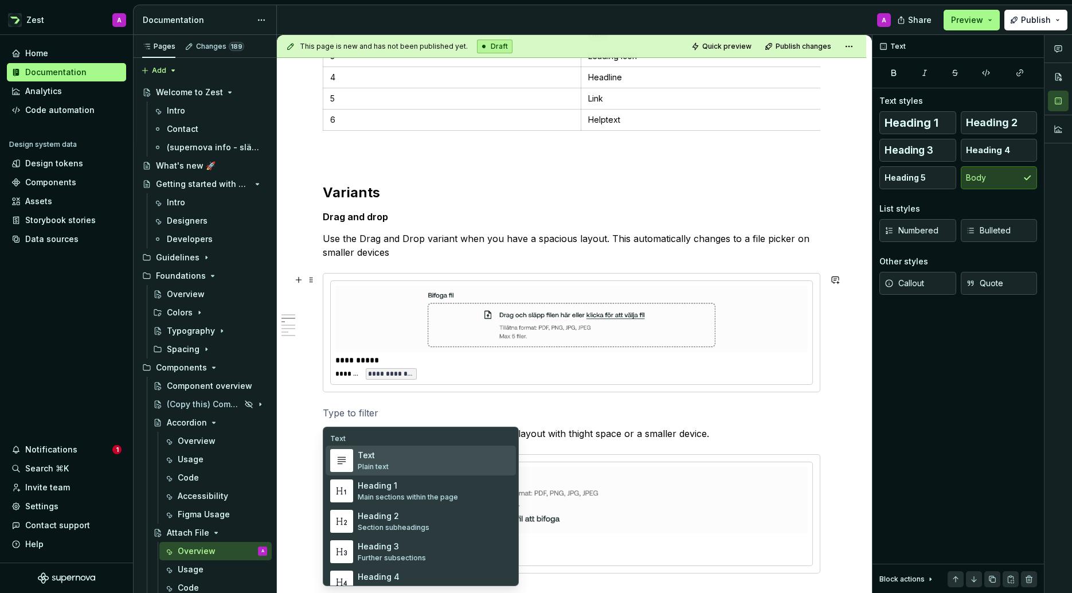
click at [375, 460] on div "Text" at bounding box center [373, 455] width 31 height 11
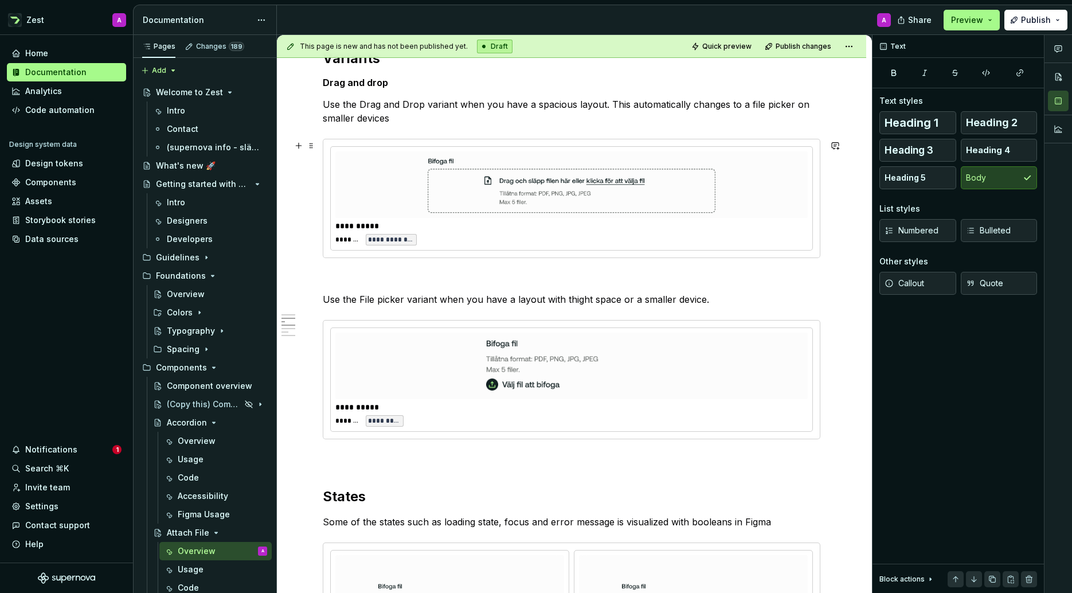
scroll to position [561, 0]
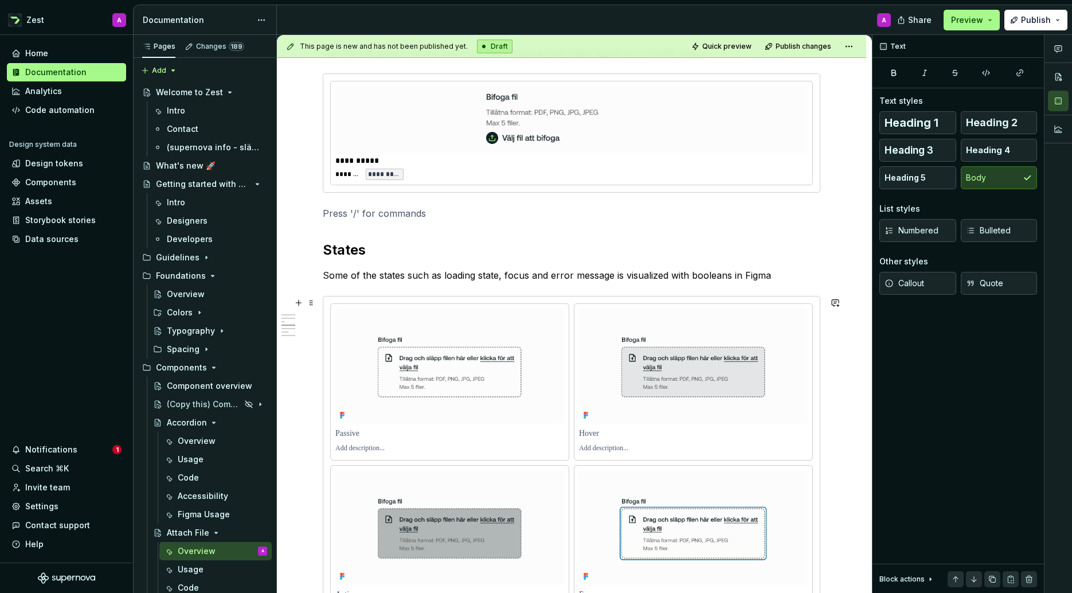
scroll to position [818, 0]
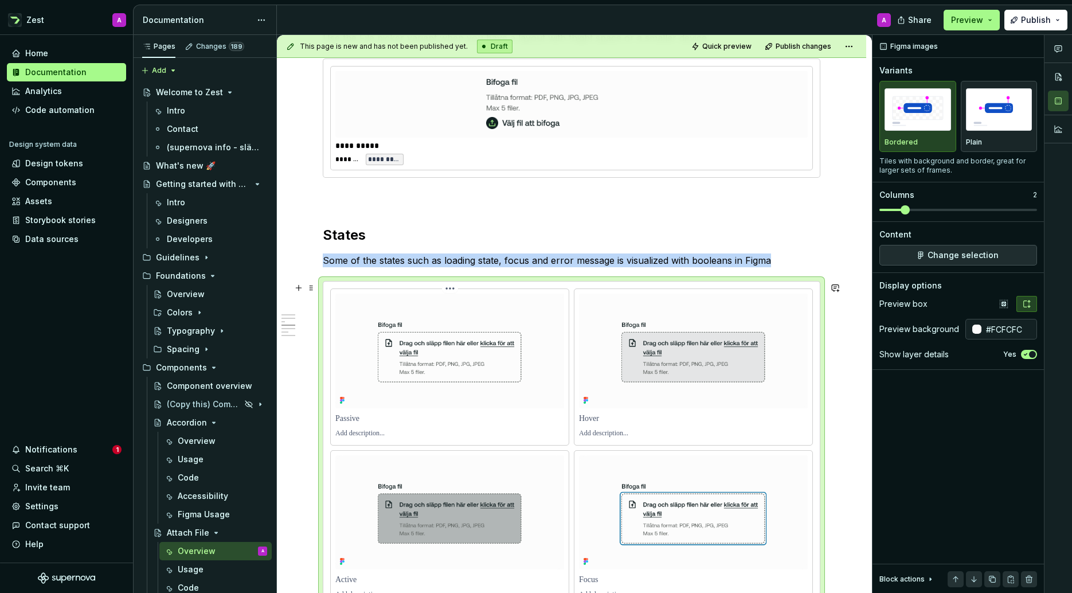
click at [423, 337] on img at bounding box center [449, 351] width 229 height 115
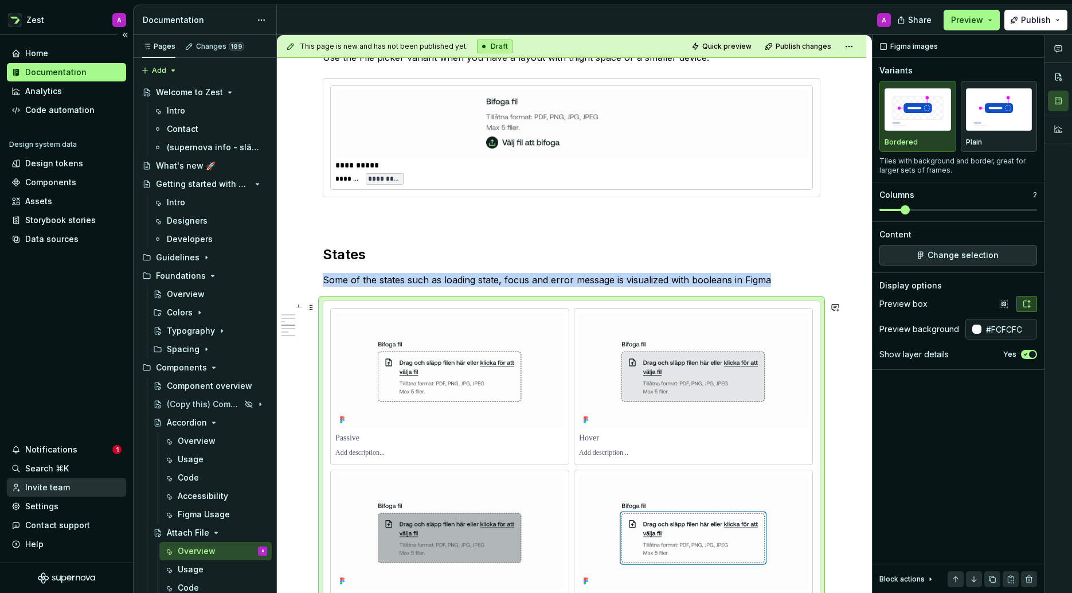
scroll to position [800, 0]
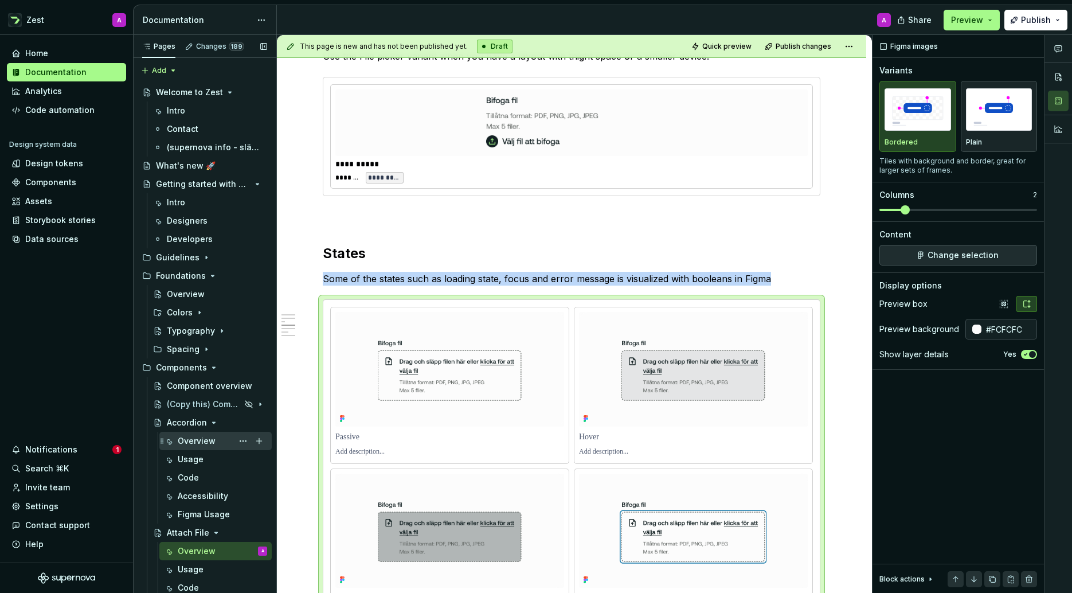
click at [201, 442] on div "Overview" at bounding box center [197, 440] width 38 height 11
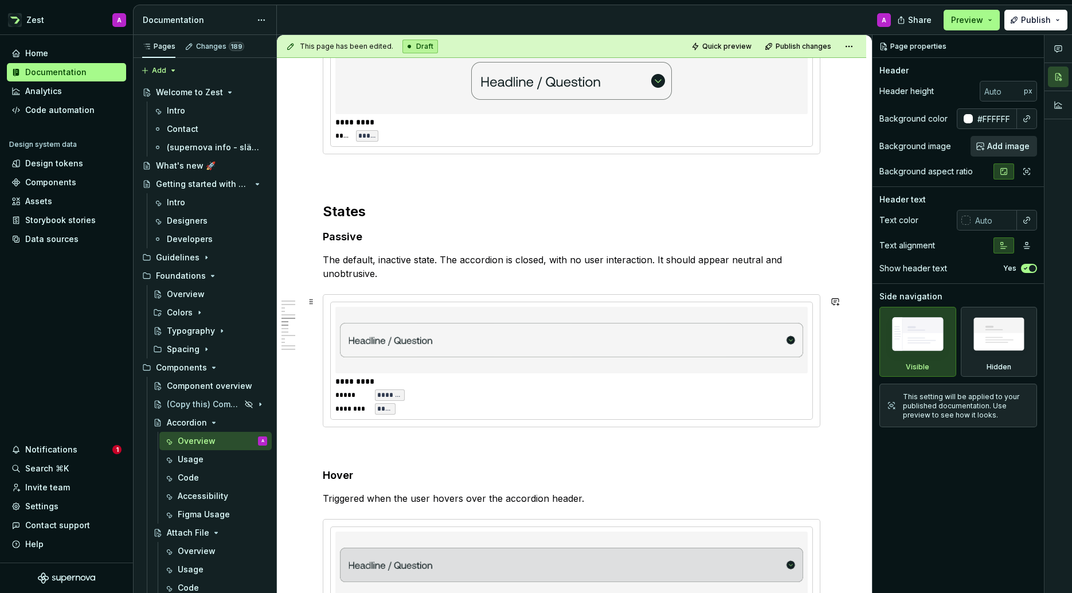
scroll to position [1197, 0]
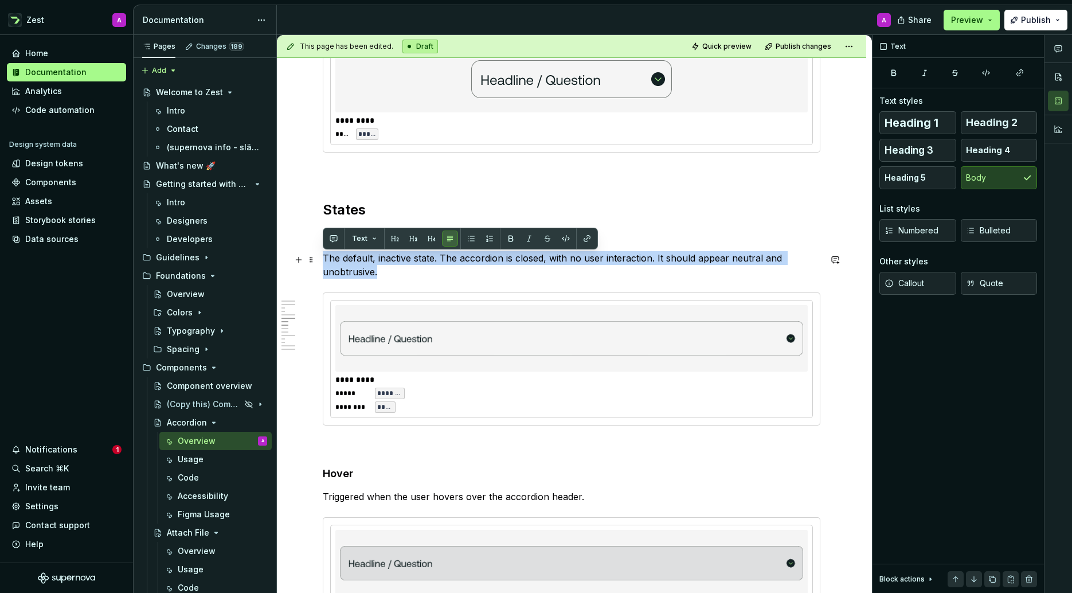
drag, startPoint x: 384, startPoint y: 278, endPoint x: 323, endPoint y: 260, distance: 62.6
click at [323, 260] on p "The default, inactive state. The accordion is closed, with no user interaction.…" at bounding box center [572, 265] width 498 height 28
copy p "The default, inactive state. The accordion is closed, with no user interaction.…"
click at [201, 548] on div "Overview" at bounding box center [197, 550] width 38 height 11
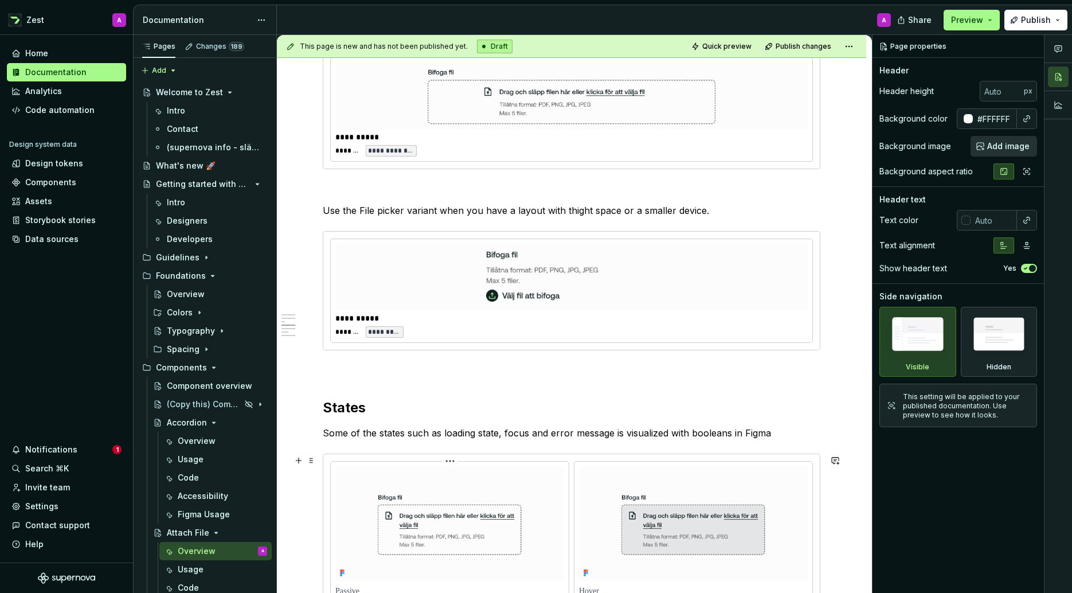
scroll to position [831, 0]
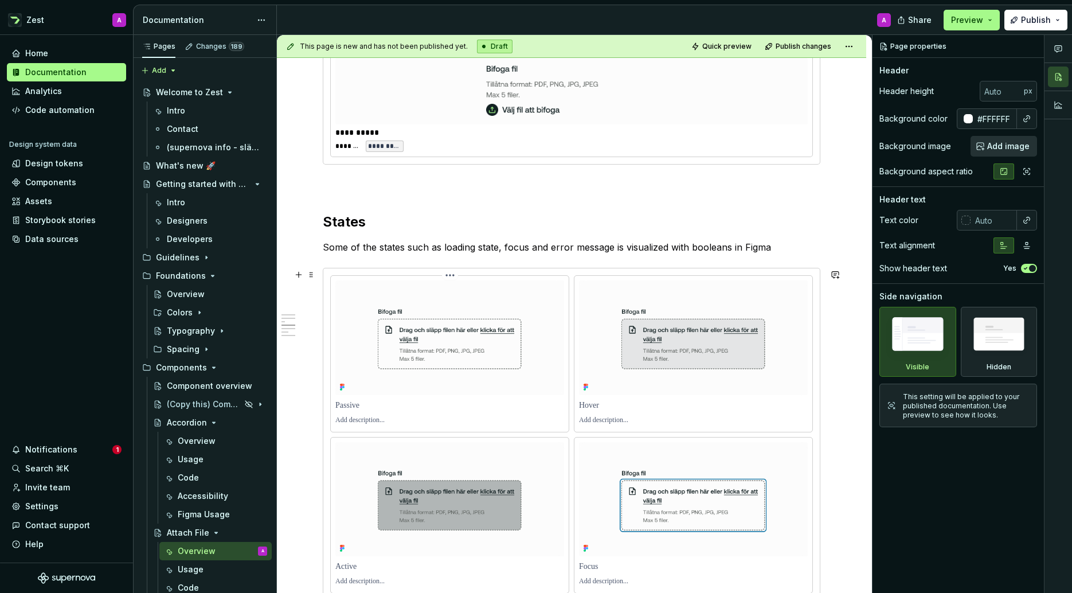
type textarea "*"
click at [351, 425] on p at bounding box center [449, 420] width 229 height 9
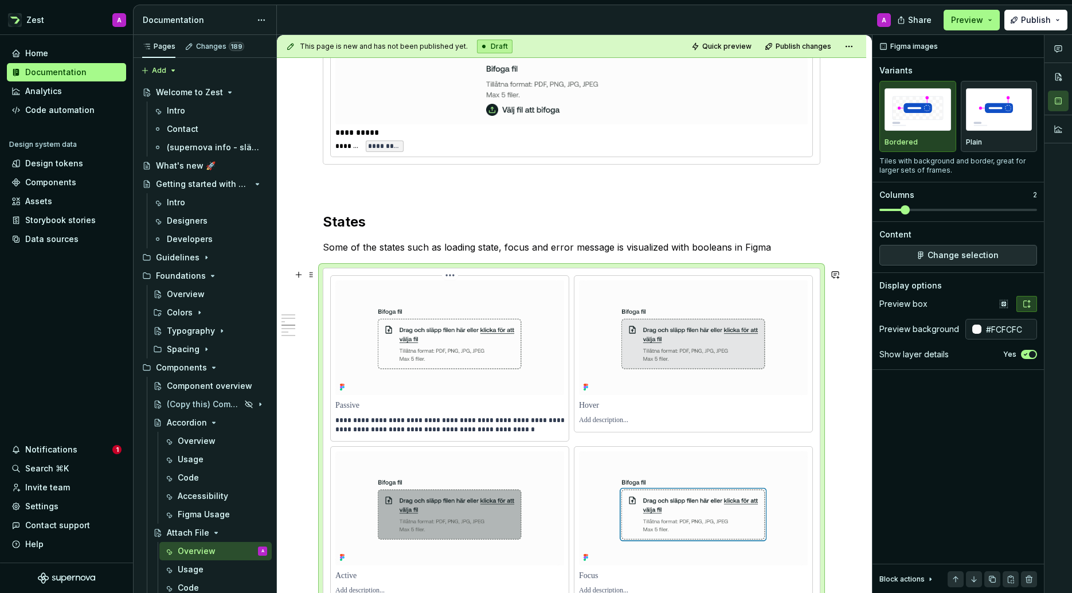
click at [454, 423] on p "**********" at bounding box center [451, 425] width 232 height 18
click at [359, 421] on p "**********" at bounding box center [451, 425] width 232 height 18
click at [358, 421] on p "**********" at bounding box center [451, 425] width 232 height 18
click at [357, 422] on p "**********" at bounding box center [451, 425] width 232 height 18
drag, startPoint x: 373, startPoint y: 421, endPoint x: 353, endPoint y: 421, distance: 20.1
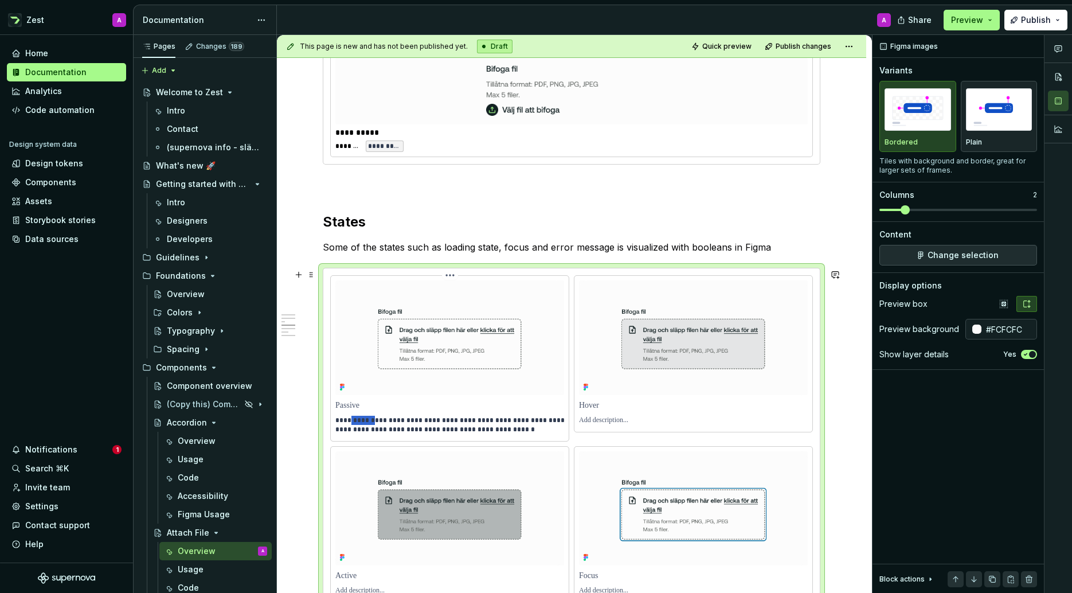
click at [353, 421] on p "**********" at bounding box center [451, 425] width 232 height 18
click at [378, 420] on p "**********" at bounding box center [451, 425] width 232 height 18
click at [453, 421] on p "**********" at bounding box center [451, 425] width 232 height 18
drag, startPoint x: 508, startPoint y: 432, endPoint x: 376, endPoint y: 433, distance: 132.5
click at [376, 433] on p "**********" at bounding box center [451, 425] width 232 height 18
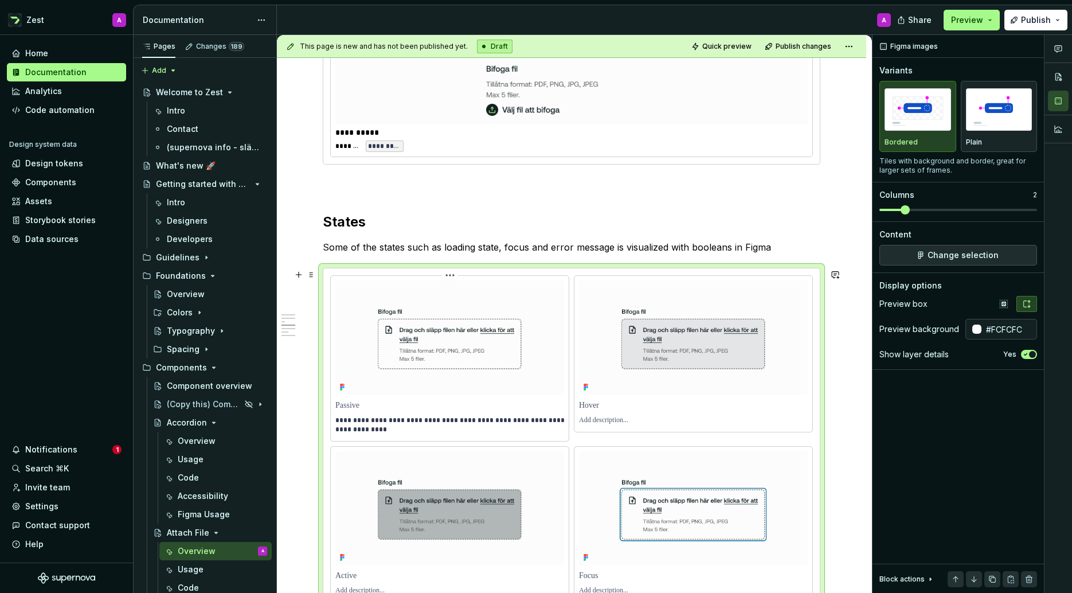
click at [427, 421] on p "**********" at bounding box center [451, 425] width 232 height 18
drag, startPoint x: 442, startPoint y: 433, endPoint x: 374, endPoint y: 433, distance: 67.1
click at [374, 433] on p "**********" at bounding box center [451, 425] width 232 height 18
click at [430, 422] on p "**********" at bounding box center [451, 425] width 232 height 18
drag, startPoint x: 432, startPoint y: 422, endPoint x: 421, endPoint y: 422, distance: 10.3
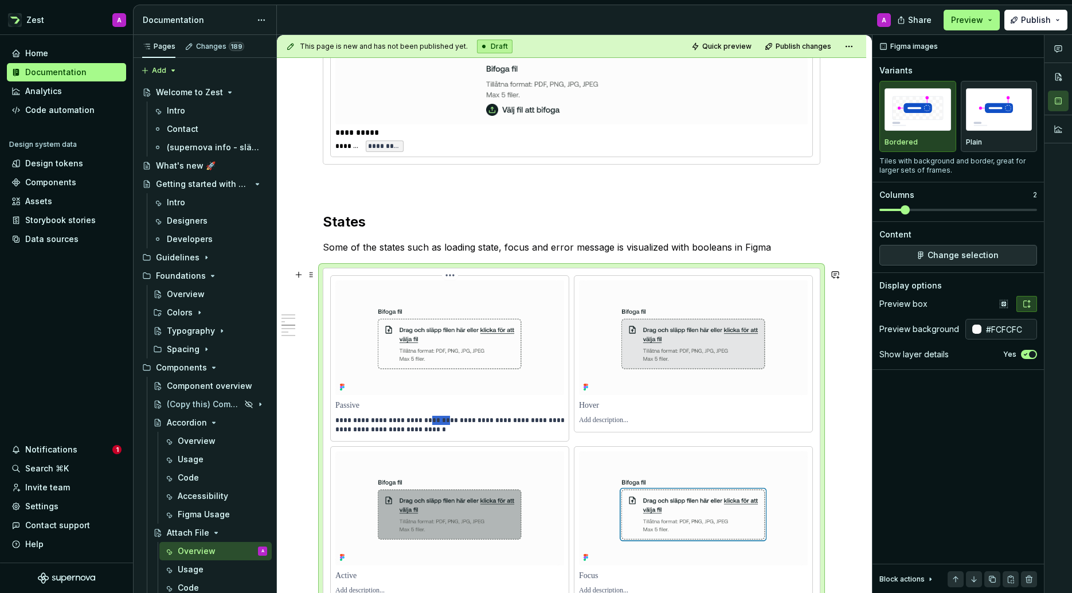
click at [421, 422] on p "**********" at bounding box center [451, 425] width 232 height 18
click at [392, 422] on p "**********" at bounding box center [451, 425] width 232 height 18
click at [391, 422] on p "**********" at bounding box center [451, 425] width 232 height 18
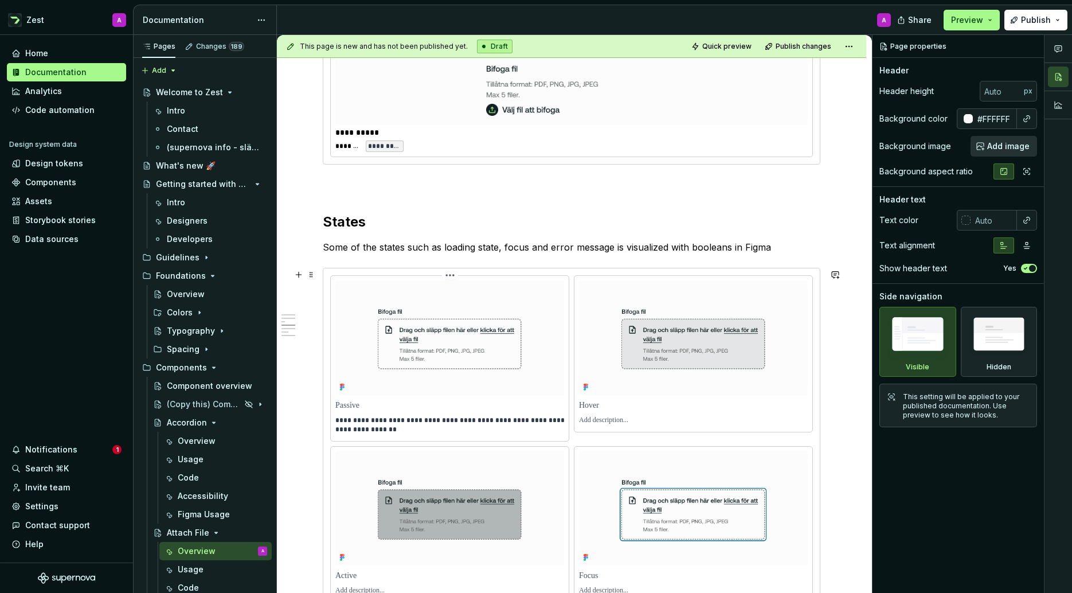
click at [443, 431] on p "**********" at bounding box center [451, 425] width 232 height 18
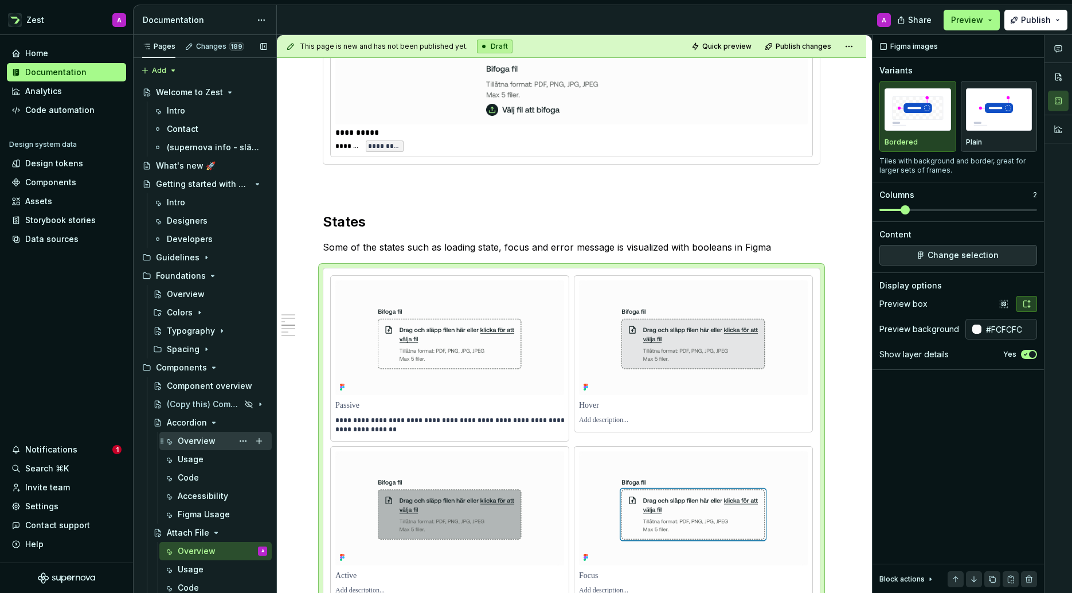
click at [191, 434] on div "Overview" at bounding box center [222, 441] width 89 height 16
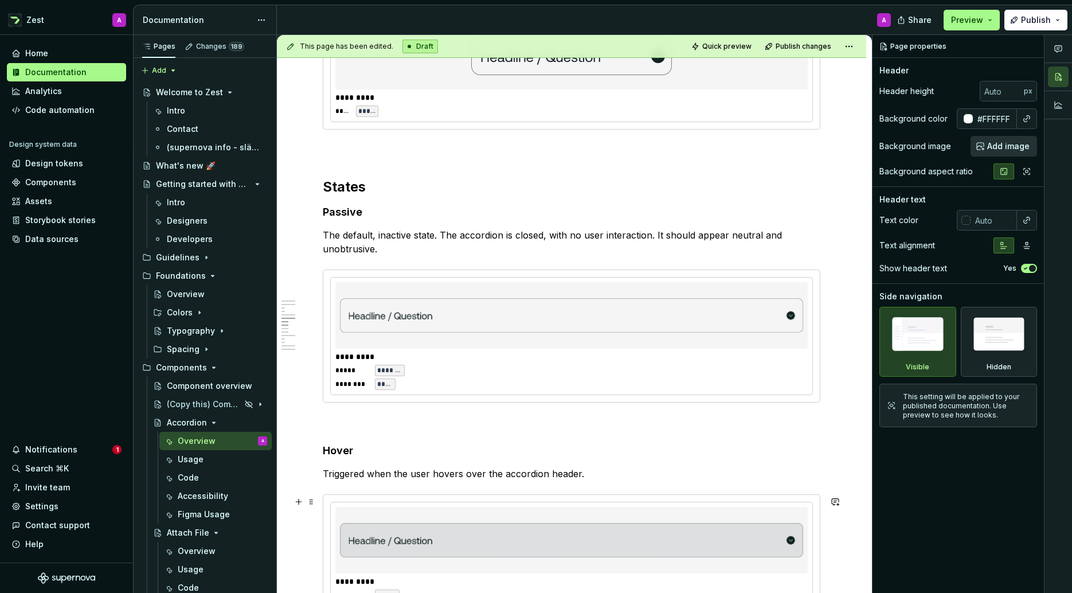
scroll to position [1222, 0]
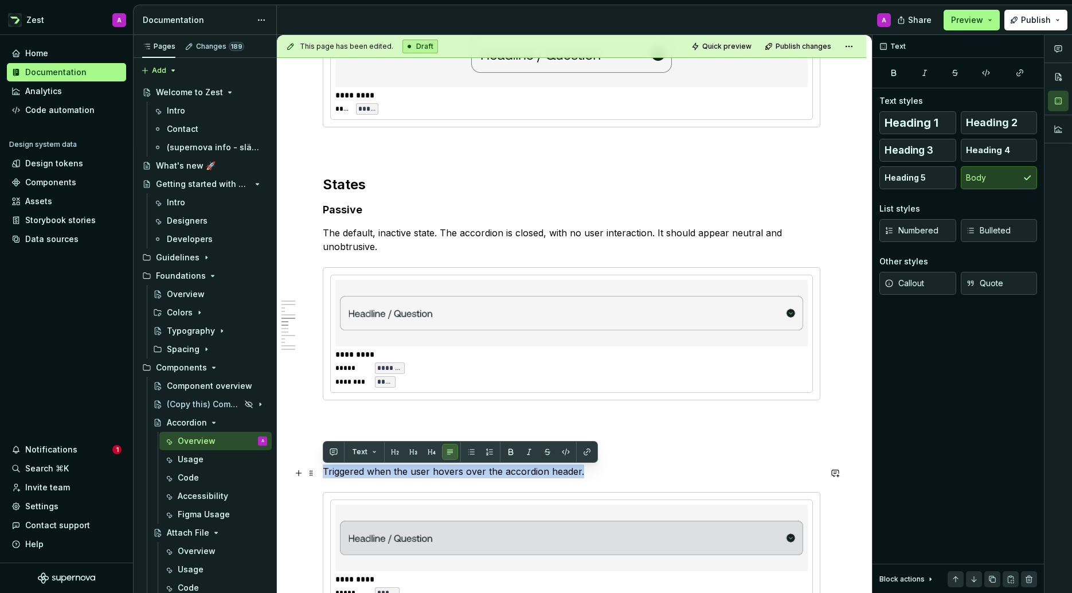
drag, startPoint x: 589, startPoint y: 474, endPoint x: 325, endPoint y: 476, distance: 264.3
click at [324, 476] on p "Triggered when the user hovers over the accordion header." at bounding box center [572, 471] width 498 height 14
copy p "Triggered when the user hovers over the accordion header."
click at [191, 554] on div "Overview" at bounding box center [197, 550] width 38 height 11
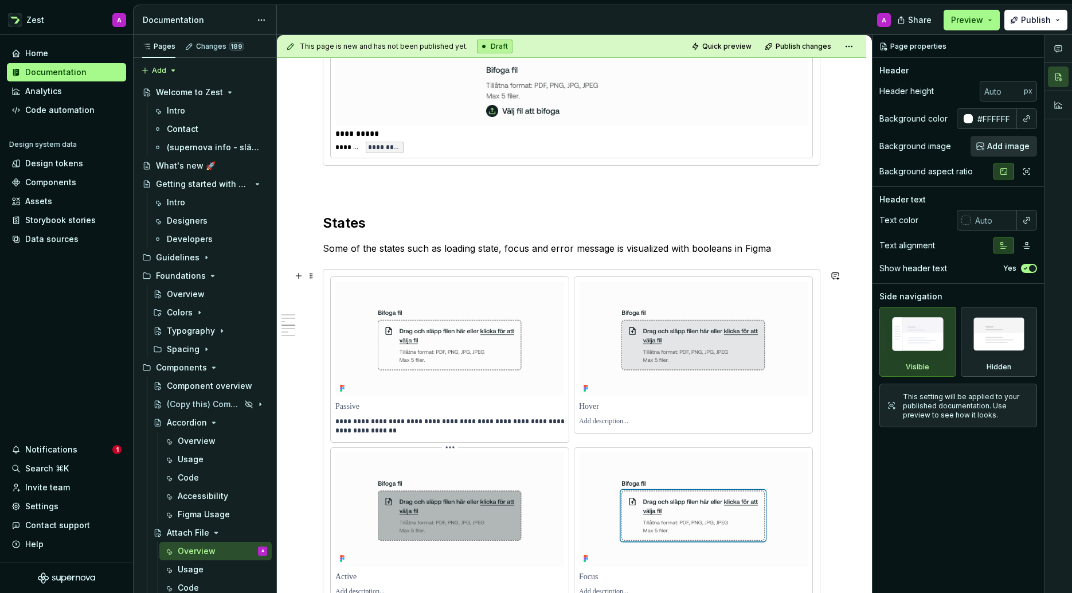
scroll to position [831, 0]
type textarea "*"
click at [594, 420] on p at bounding box center [693, 420] width 229 height 9
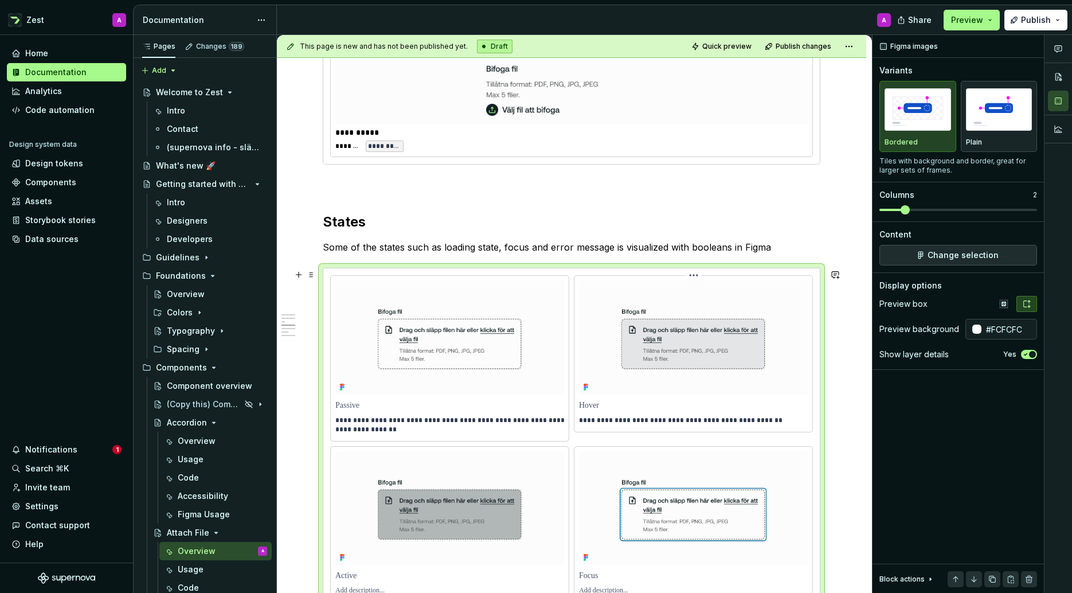
click at [739, 421] on p "**********" at bounding box center [695, 420] width 232 height 9
drag, startPoint x: 716, startPoint y: 421, endPoint x: 780, endPoint y: 419, distance: 64.3
click at [773, 421] on p "**********" at bounding box center [695, 420] width 232 height 9
click at [564, 440] on div "**********" at bounding box center [450, 358] width 238 height 165
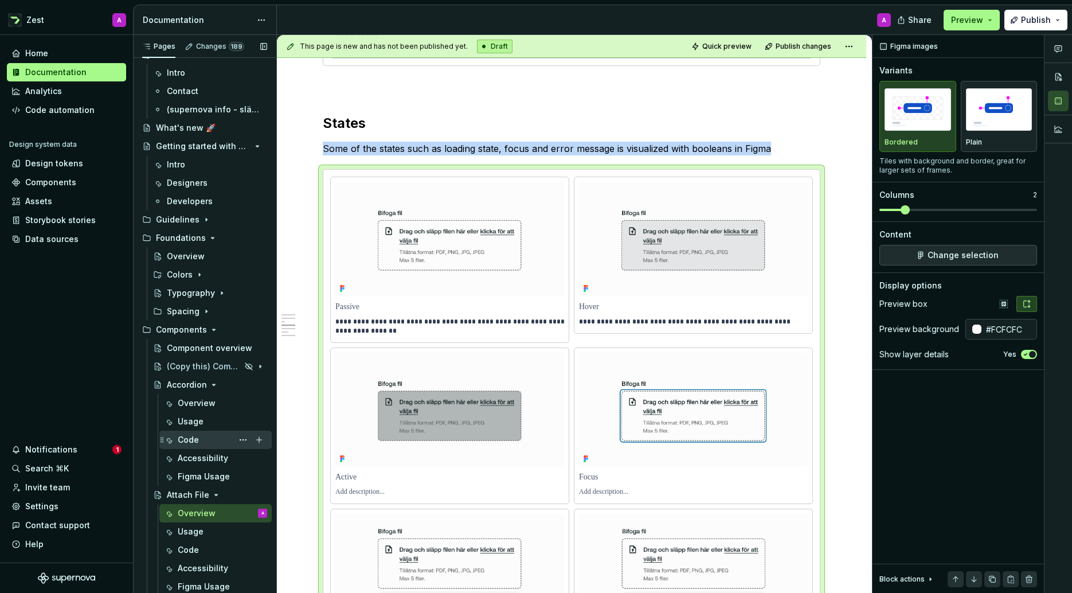
scroll to position [42, 0]
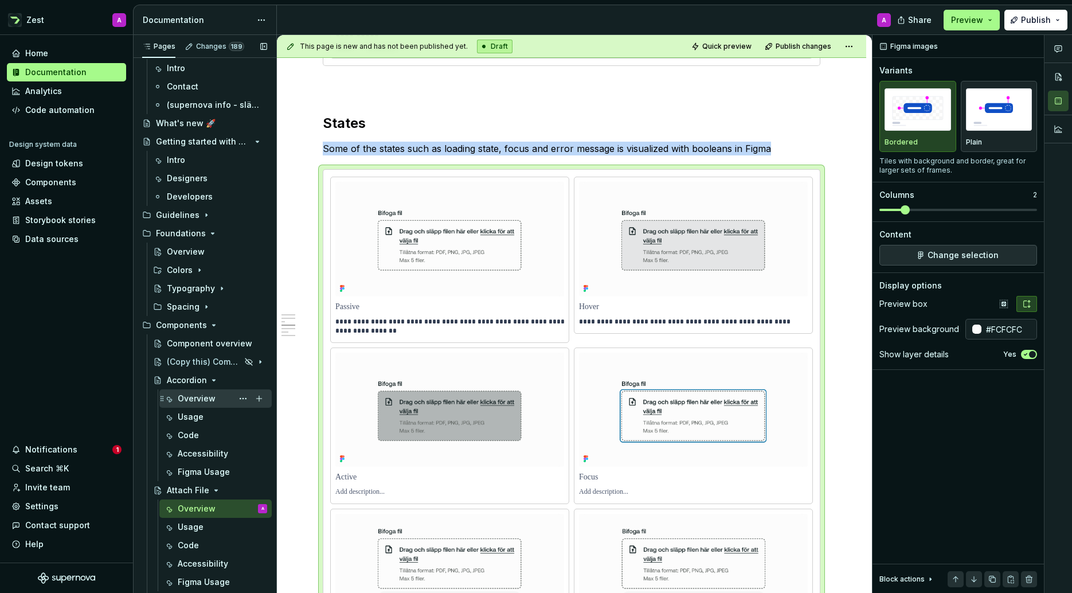
click at [201, 401] on div "Overview" at bounding box center [197, 398] width 38 height 11
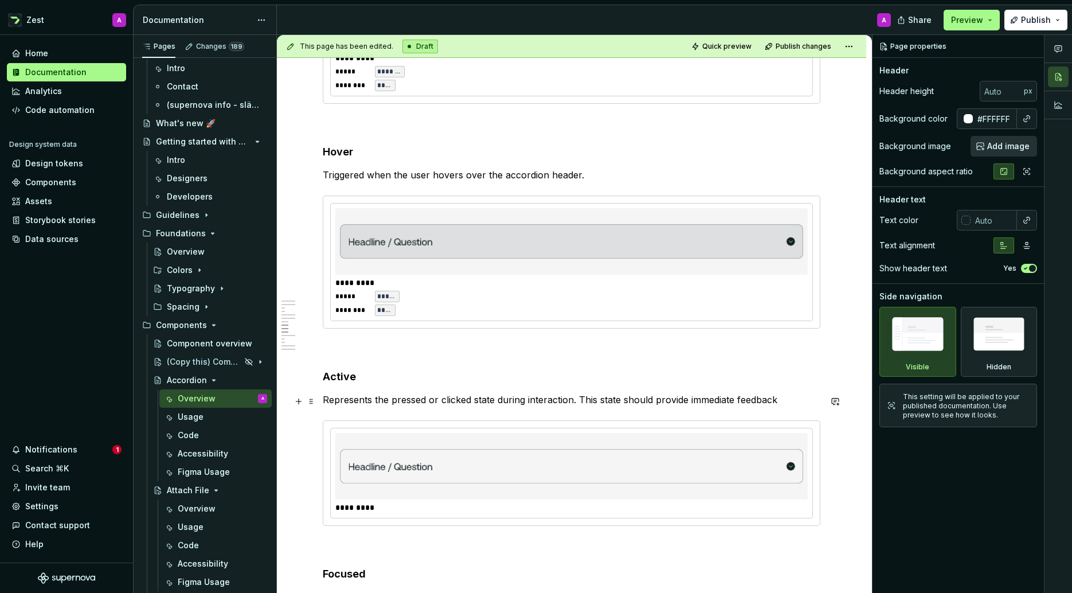
scroll to position [1533, 0]
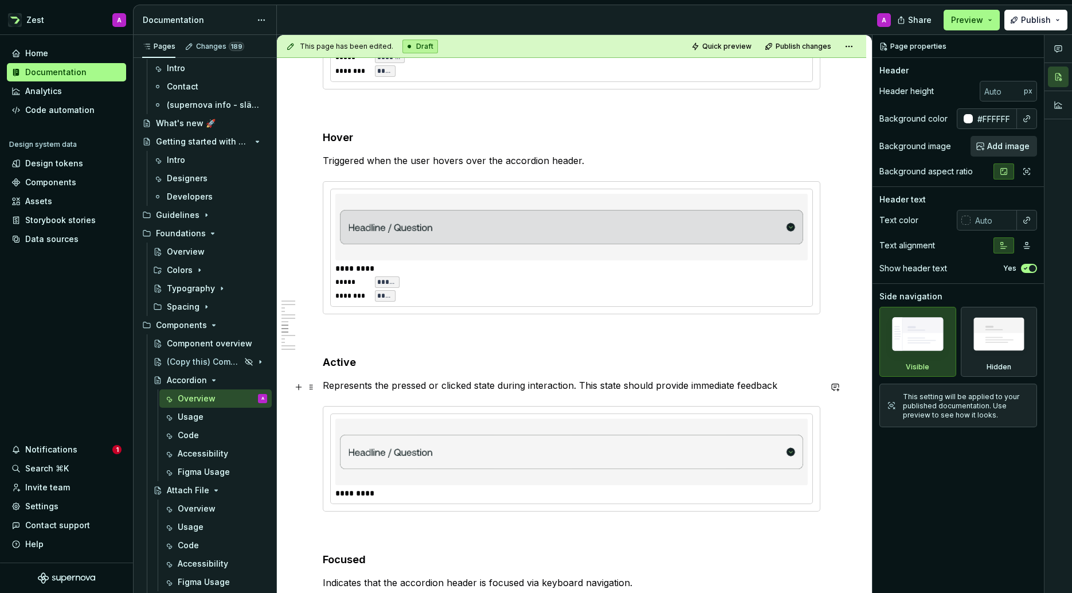
click at [392, 386] on p "Represents the pressed or clicked state during interaction. This state should p…" at bounding box center [572, 385] width 498 height 14
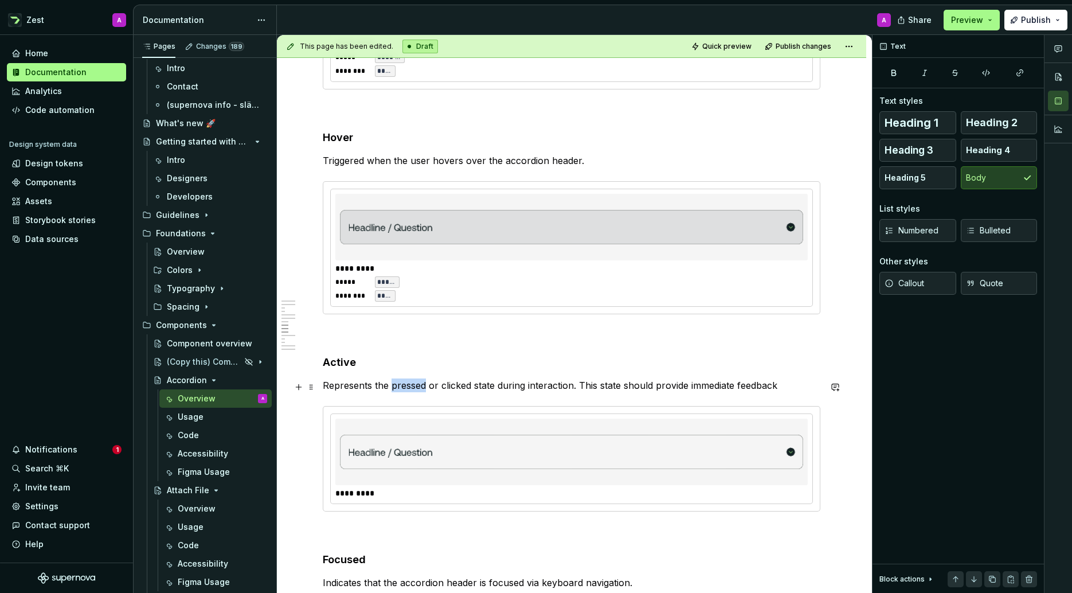
click at [392, 386] on p "Represents the pressed or clicked state during interaction. This state should p…" at bounding box center [572, 385] width 498 height 14
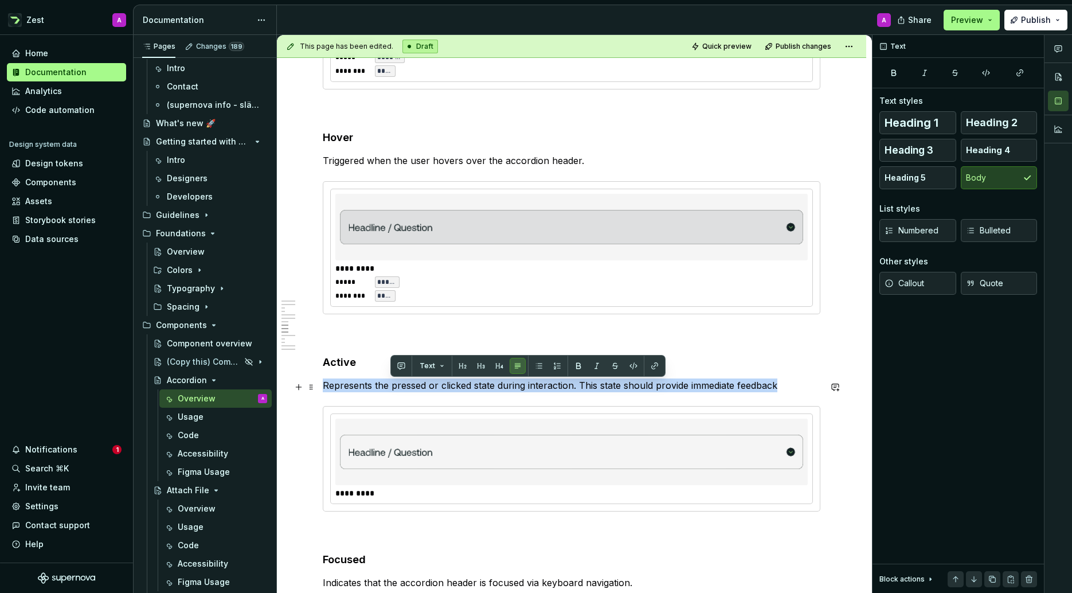
click at [391, 387] on p "Represents the pressed or clicked state during interaction. This state should p…" at bounding box center [572, 385] width 498 height 14
copy p "Represents the pressed or clicked state during interaction. This state should p…"
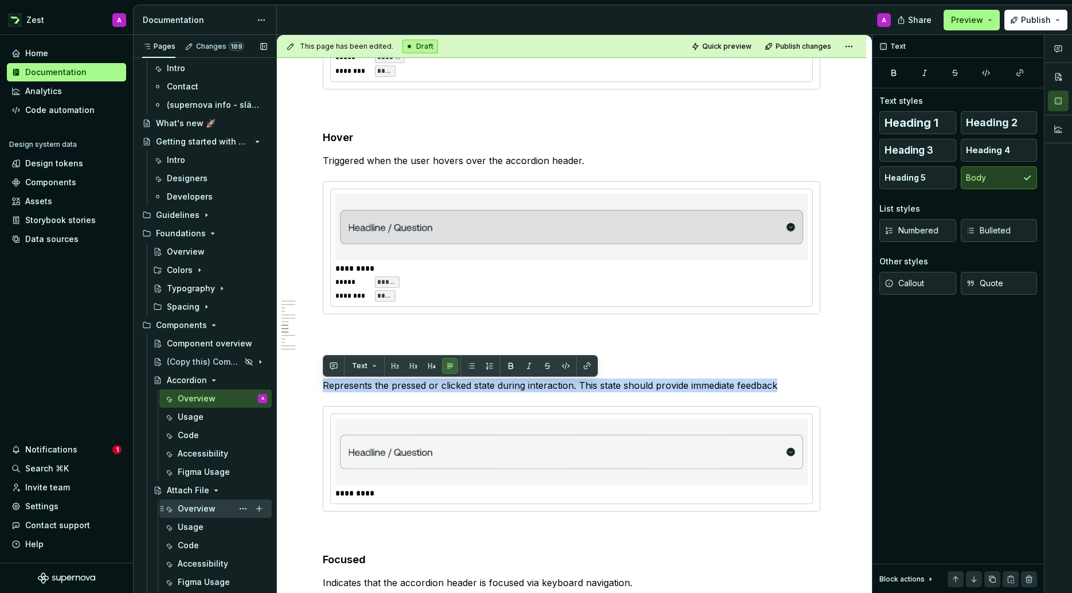
click at [206, 506] on div "Overview" at bounding box center [197, 508] width 38 height 11
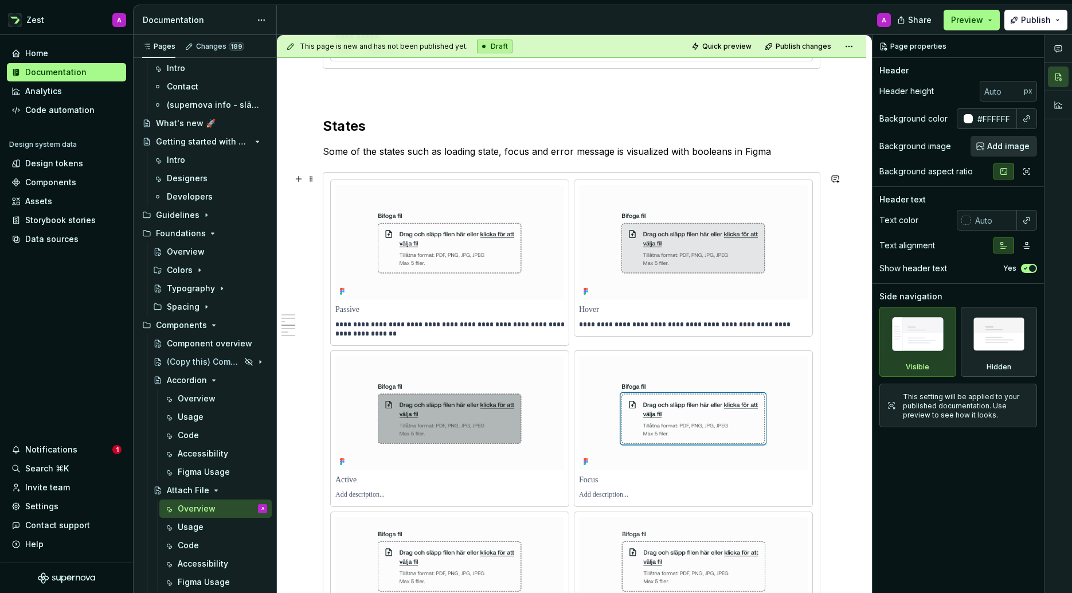
scroll to position [933, 0]
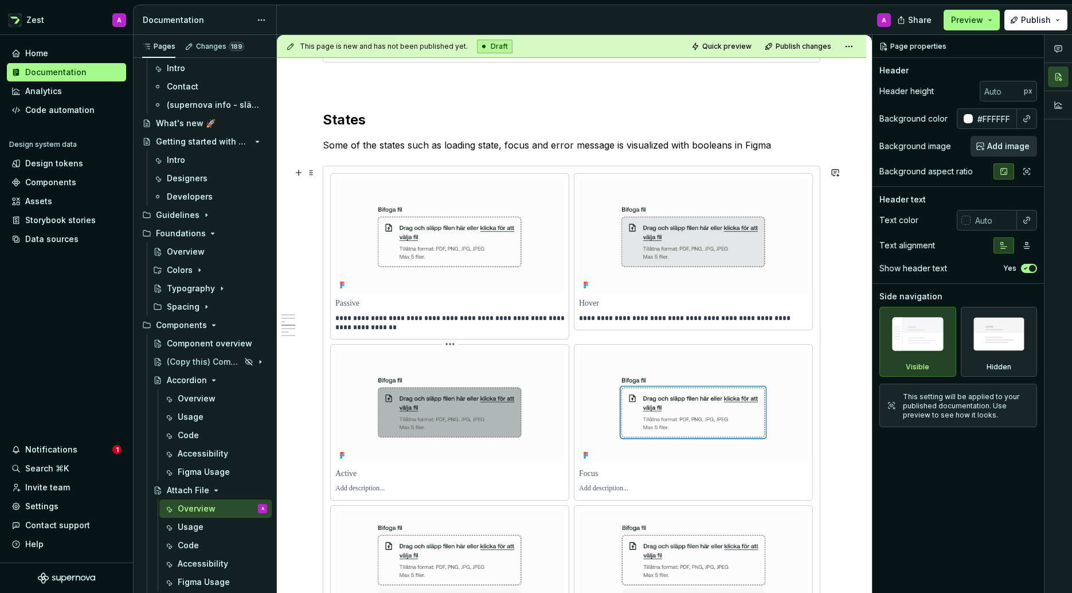
type textarea "*"
click at [376, 492] on p at bounding box center [449, 488] width 229 height 9
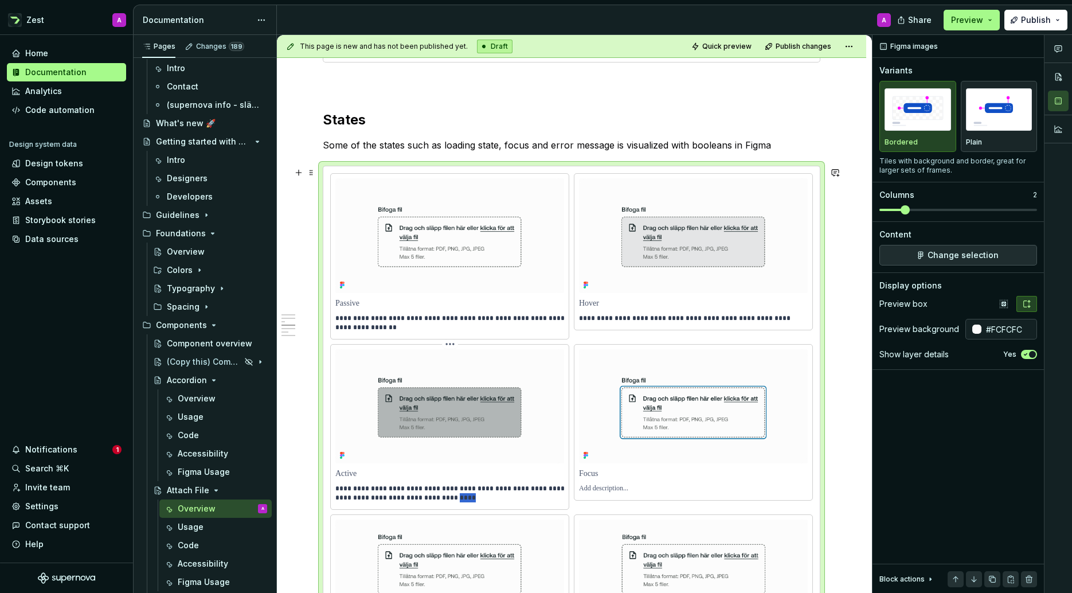
drag, startPoint x: 456, startPoint y: 503, endPoint x: 443, endPoint y: 502, distance: 13.8
click at [438, 502] on p "**********" at bounding box center [451, 493] width 232 height 18
click at [350, 502] on p "**********" at bounding box center [451, 493] width 232 height 18
click at [337, 502] on p "**********" at bounding box center [451, 493] width 232 height 18
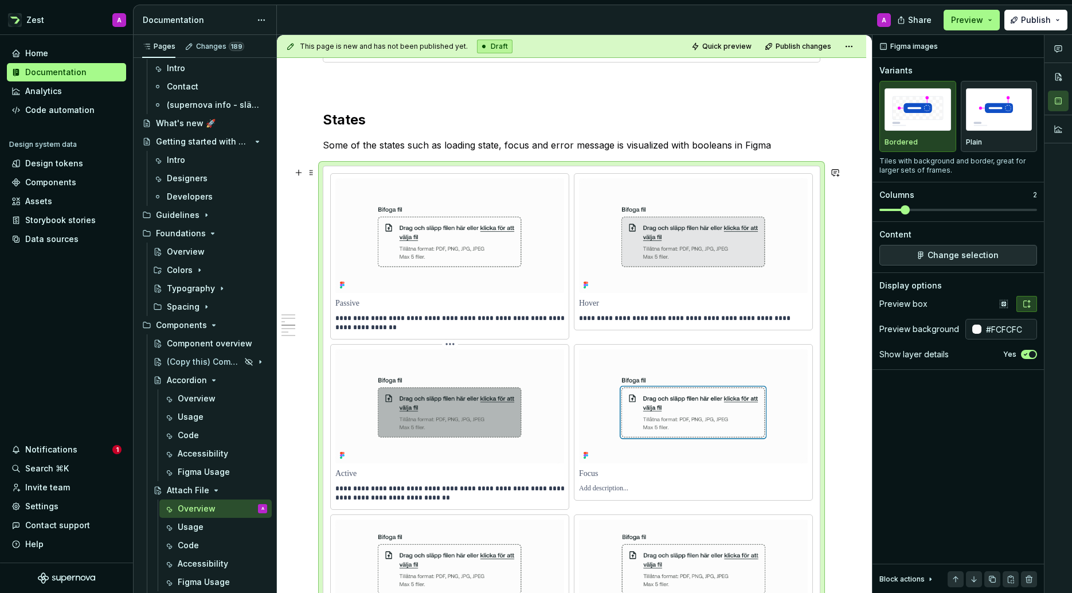
click at [358, 501] on p "**********" at bounding box center [451, 493] width 232 height 18
click at [438, 499] on p "**********" at bounding box center [451, 493] width 232 height 18
click at [401, 501] on p "**********" at bounding box center [451, 493] width 232 height 18
click at [454, 502] on p "**********" at bounding box center [451, 493] width 232 height 18
click at [205, 397] on div "Overview" at bounding box center [197, 398] width 38 height 11
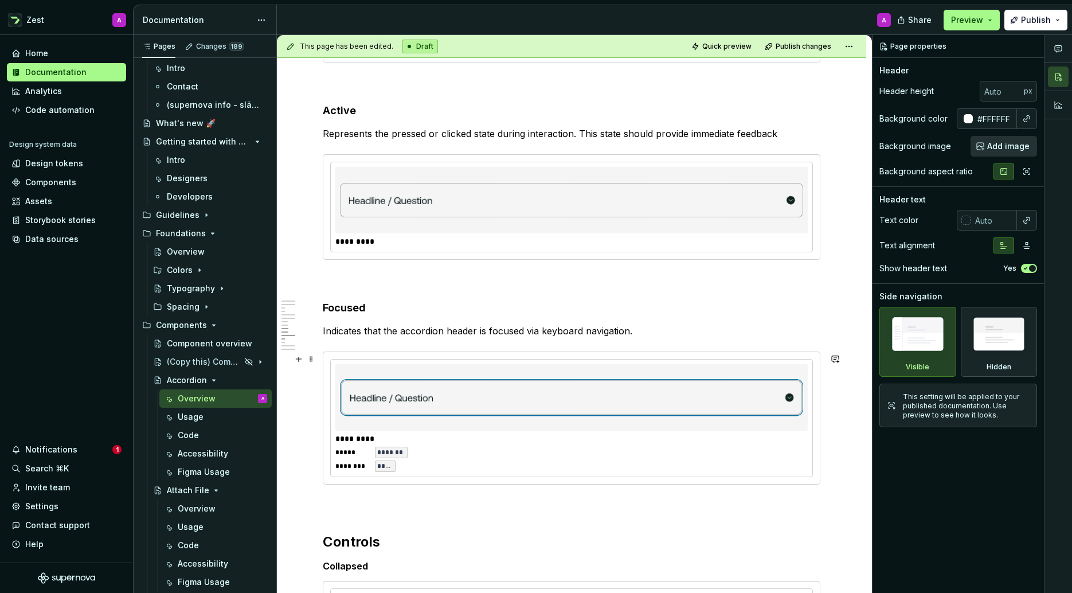
scroll to position [1778, 0]
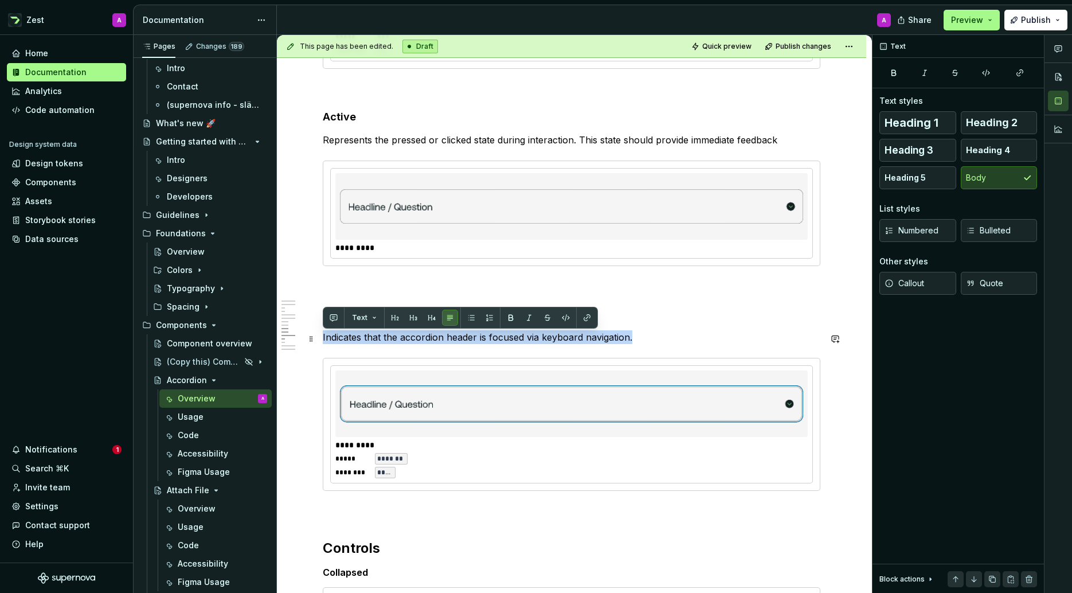
drag, startPoint x: 639, startPoint y: 339, endPoint x: 321, endPoint y: 341, distance: 318.8
click at [321, 341] on div "Anathomy Item Description 1 Border 2 Title 3 Icon box 4 Chevron icon Variants O…" at bounding box center [571, 145] width 589 height 3395
copy p "Indicates that the accordion header is focused via keyboard navigation."
click at [200, 529] on div "Usage" at bounding box center [191, 526] width 26 height 11
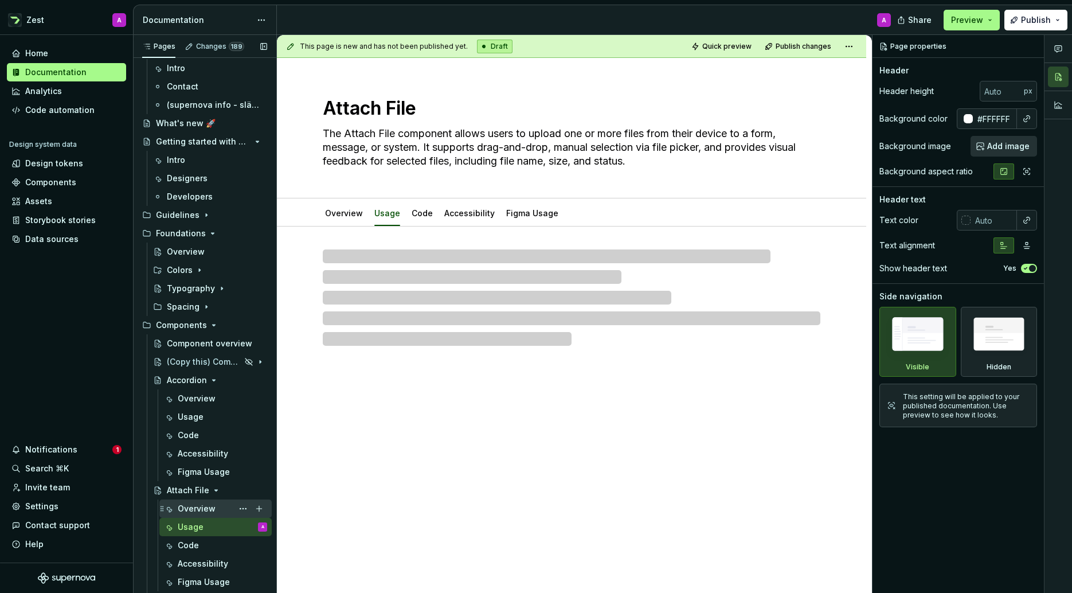
click at [206, 513] on div "Overview" at bounding box center [197, 508] width 38 height 11
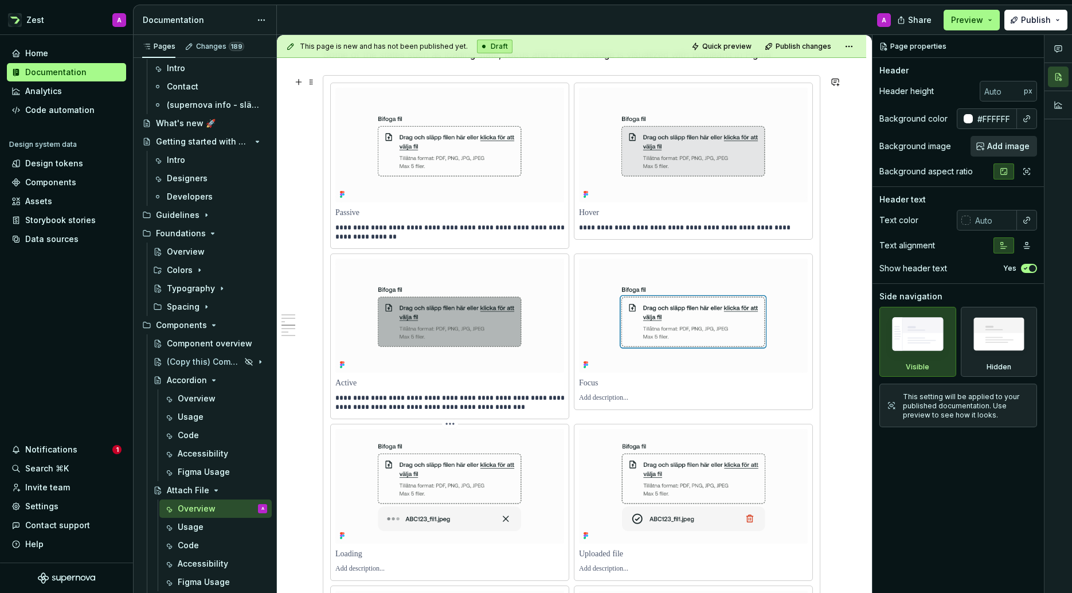
scroll to position [1014, 0]
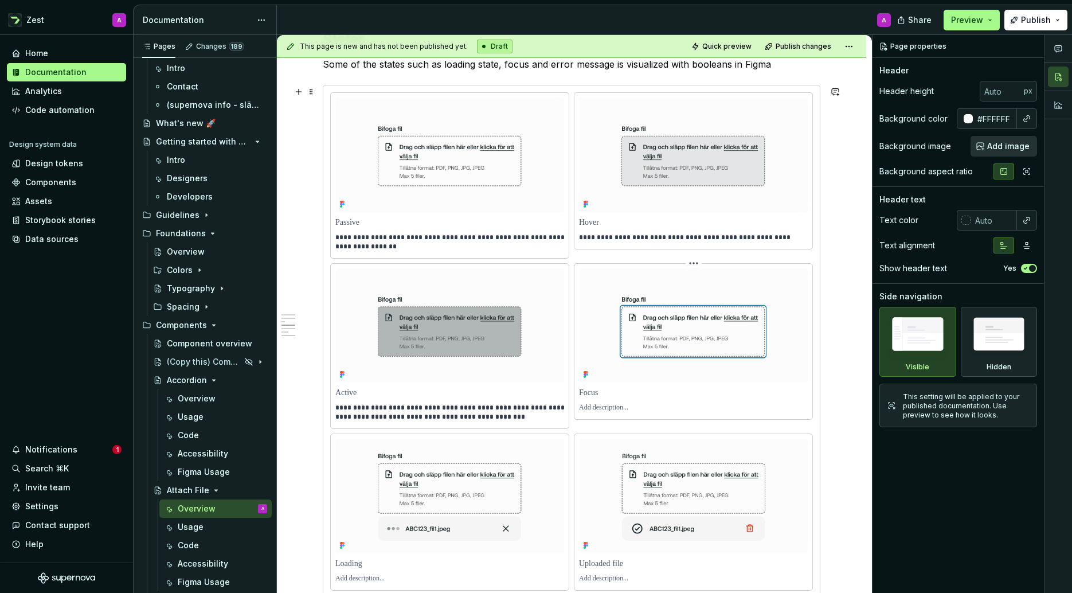
click at [647, 407] on p at bounding box center [693, 407] width 229 height 9
type textarea "*"
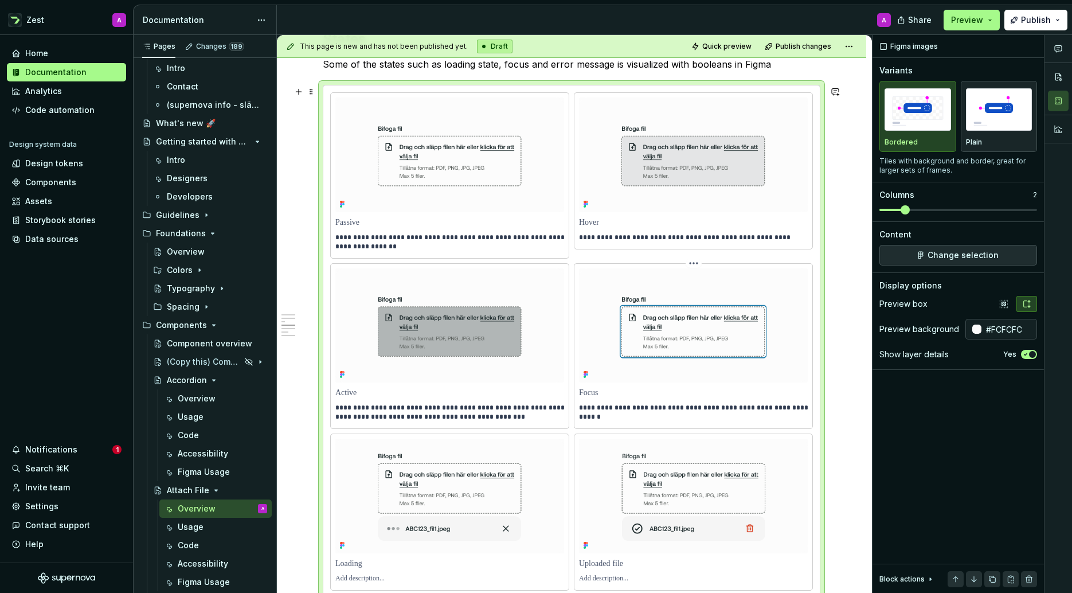
click at [654, 409] on p "**********" at bounding box center [695, 412] width 232 height 18
click at [682, 410] on p "**********" at bounding box center [695, 412] width 232 height 18
drag, startPoint x: 697, startPoint y: 410, endPoint x: 642, endPoint y: 411, distance: 55.1
click at [642, 411] on p "**********" at bounding box center [695, 412] width 232 height 18
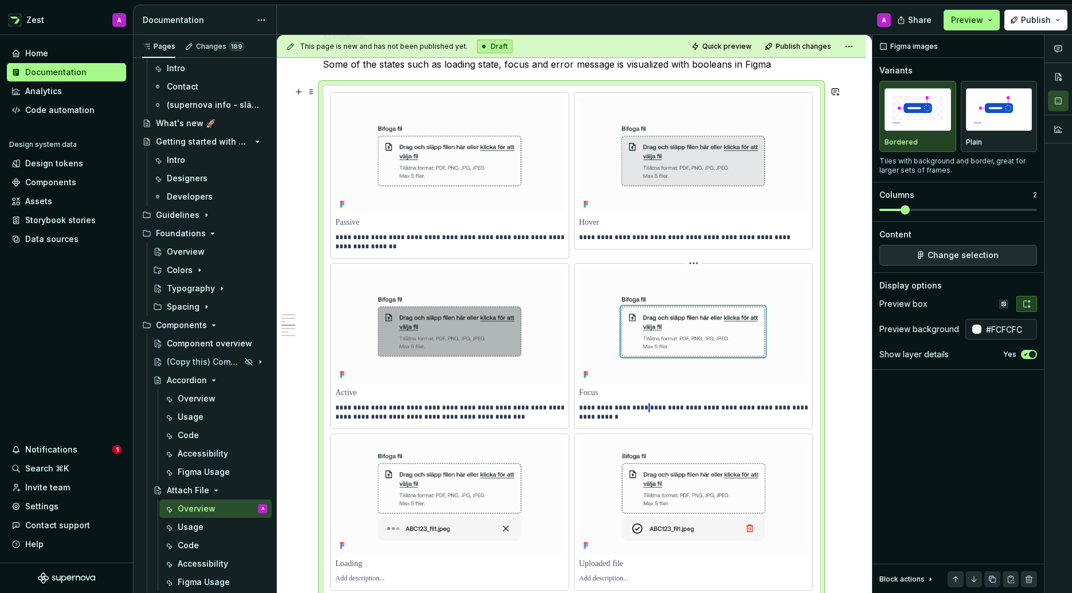
click at [642, 413] on p "**********" at bounding box center [695, 412] width 232 height 18
drag, startPoint x: 665, startPoint y: 411, endPoint x: 676, endPoint y: 409, distance: 11.6
click at [666, 409] on p "**********" at bounding box center [695, 412] width 232 height 18
click at [654, 421] on p "**********" at bounding box center [695, 412] width 232 height 18
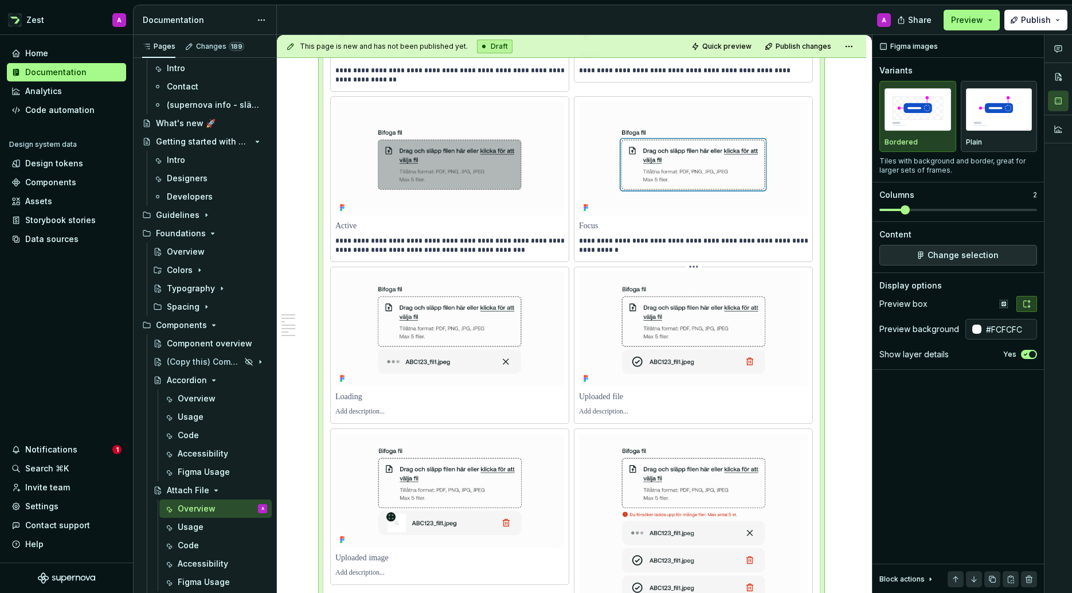
scroll to position [1184, 0]
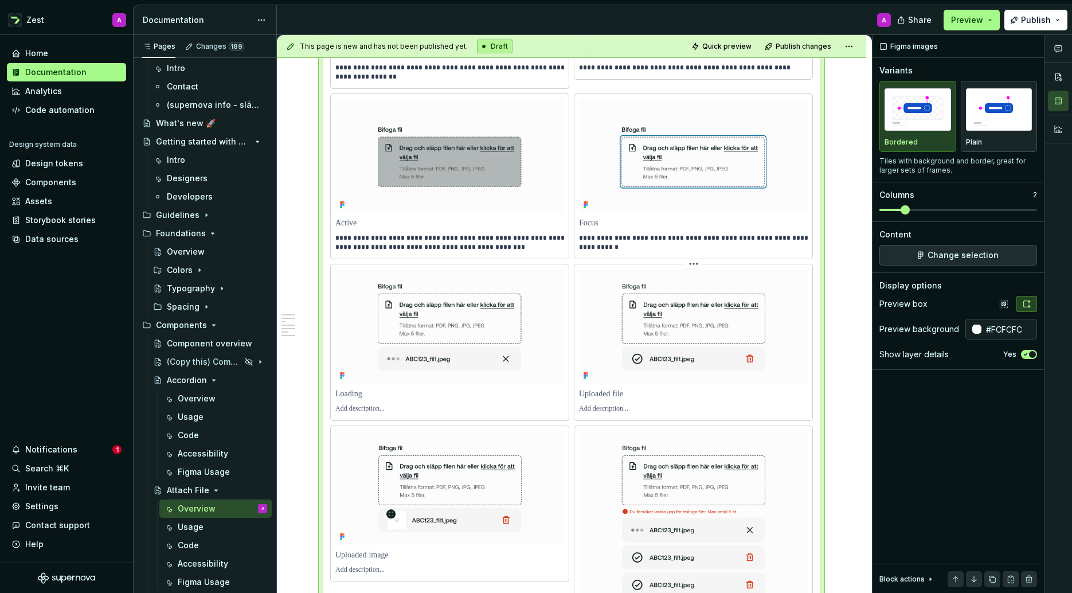
type textarea "*"
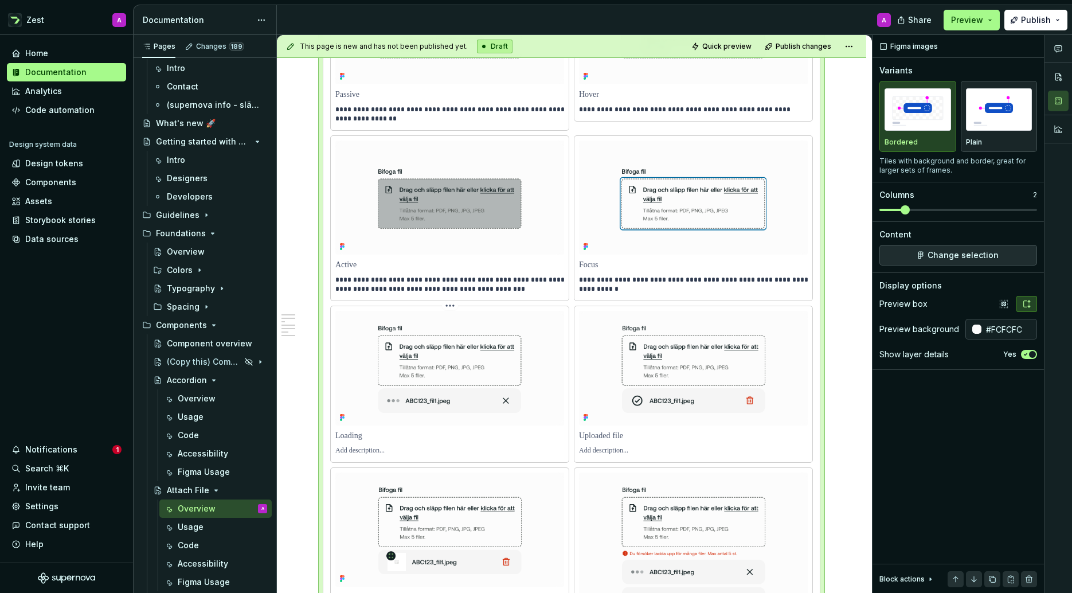
scroll to position [1174, 0]
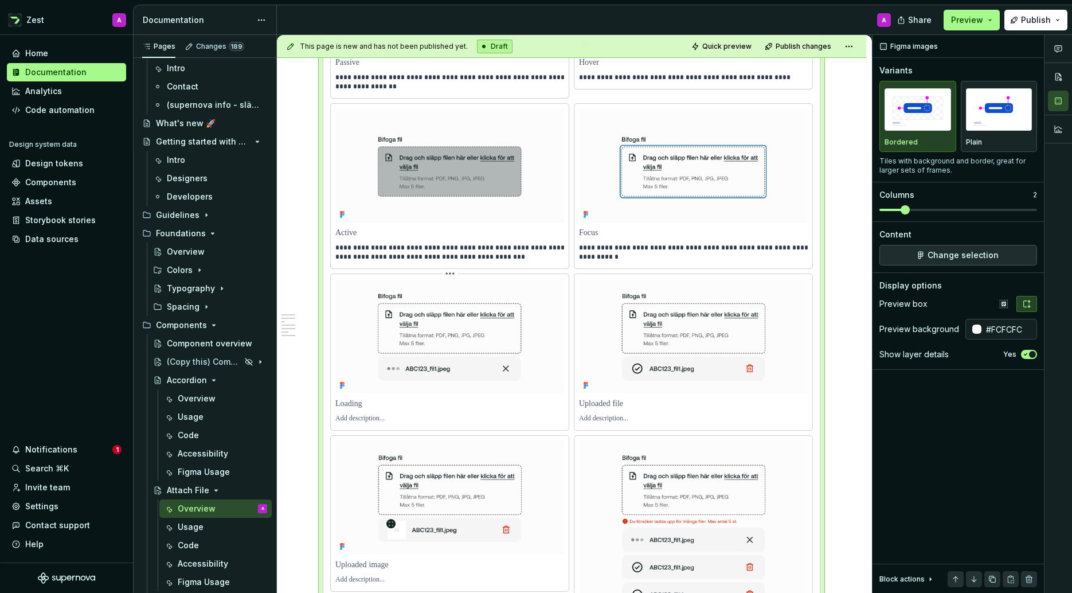
click at [388, 421] on p at bounding box center [449, 418] width 229 height 9
drag, startPoint x: 380, startPoint y: 424, endPoint x: 393, endPoint y: 421, distance: 13.6
click at [380, 423] on p "**********" at bounding box center [451, 418] width 232 height 9
drag, startPoint x: 437, startPoint y: 422, endPoint x: 338, endPoint y: 421, distance: 99.2
click at [338, 421] on p "**********" at bounding box center [451, 418] width 232 height 9
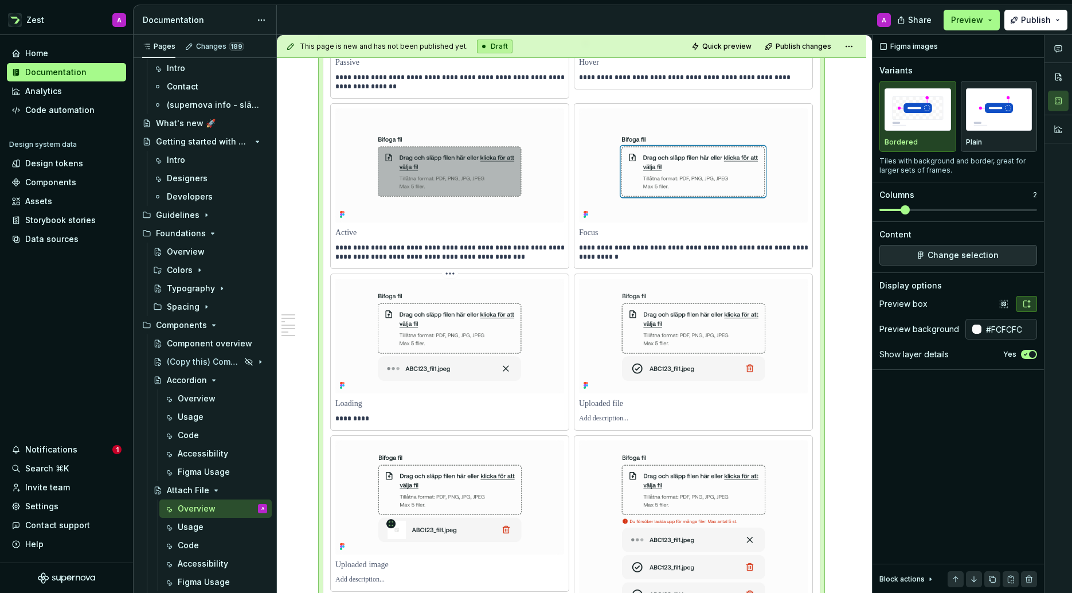
click at [366, 422] on p "*********" at bounding box center [451, 418] width 232 height 9
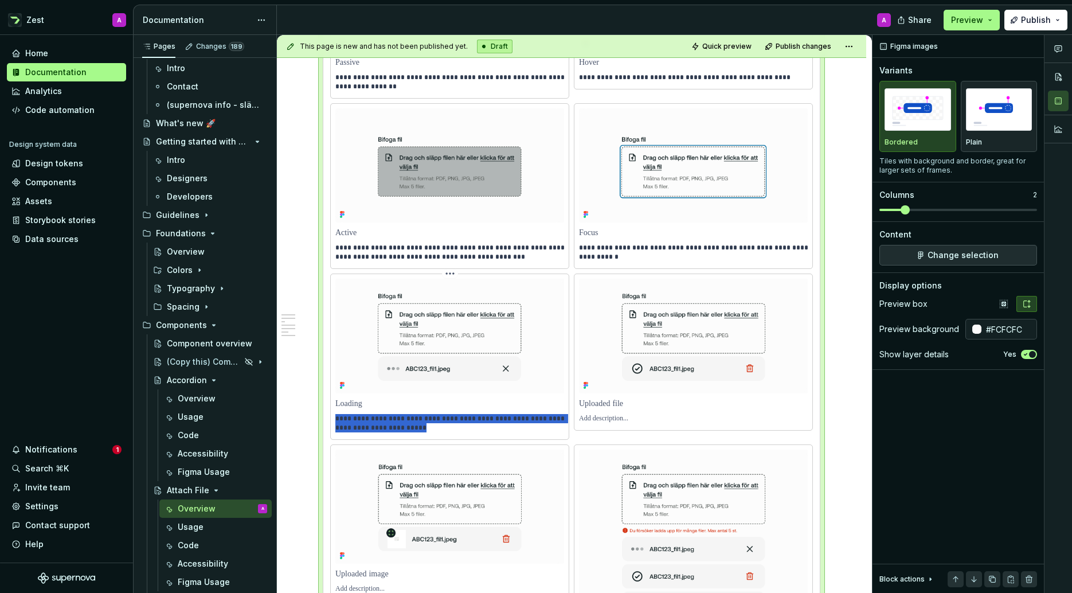
drag, startPoint x: 376, startPoint y: 431, endPoint x: 332, endPoint y: 425, distance: 44.0
click at [332, 425] on div "**********" at bounding box center [450, 356] width 238 height 165
drag, startPoint x: 399, startPoint y: 433, endPoint x: 333, endPoint y: 425, distance: 66.4
click at [332, 426] on div "**********" at bounding box center [450, 356] width 238 height 165
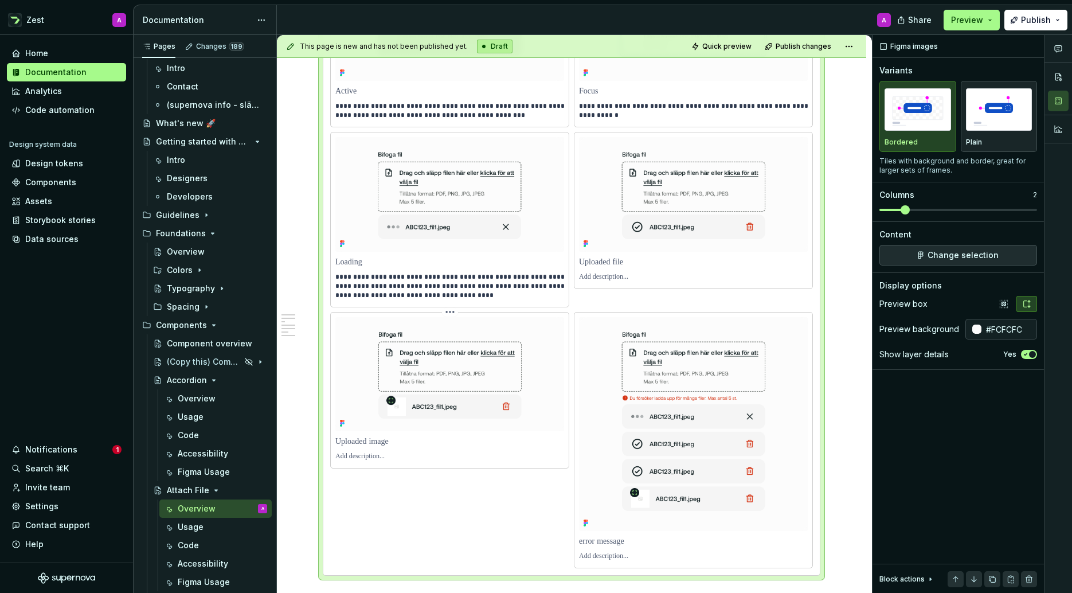
scroll to position [1319, 0]
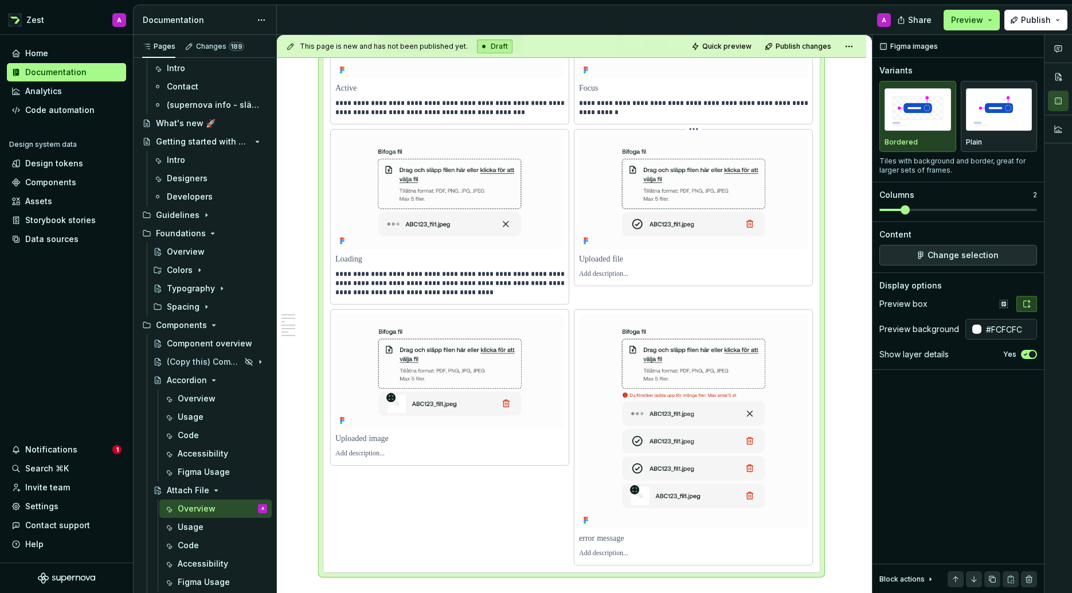
click at [624, 278] on p at bounding box center [693, 273] width 229 height 9
click at [700, 208] on img at bounding box center [693, 191] width 229 height 115
click at [630, 278] on p at bounding box center [693, 273] width 229 height 9
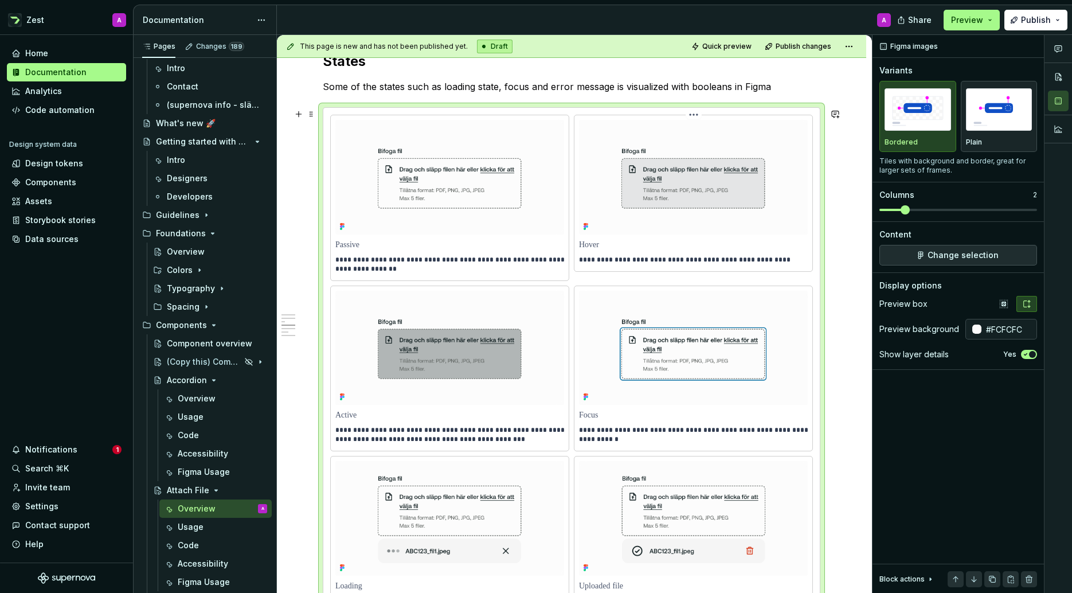
scroll to position [975, 0]
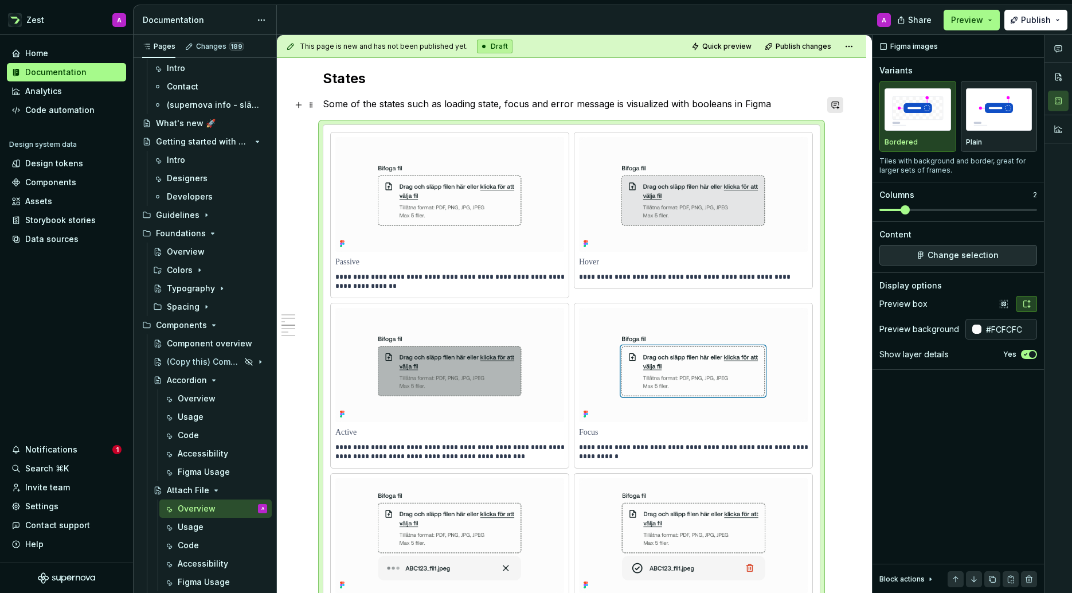
click at [833, 100] on button "button" at bounding box center [835, 105] width 16 height 16
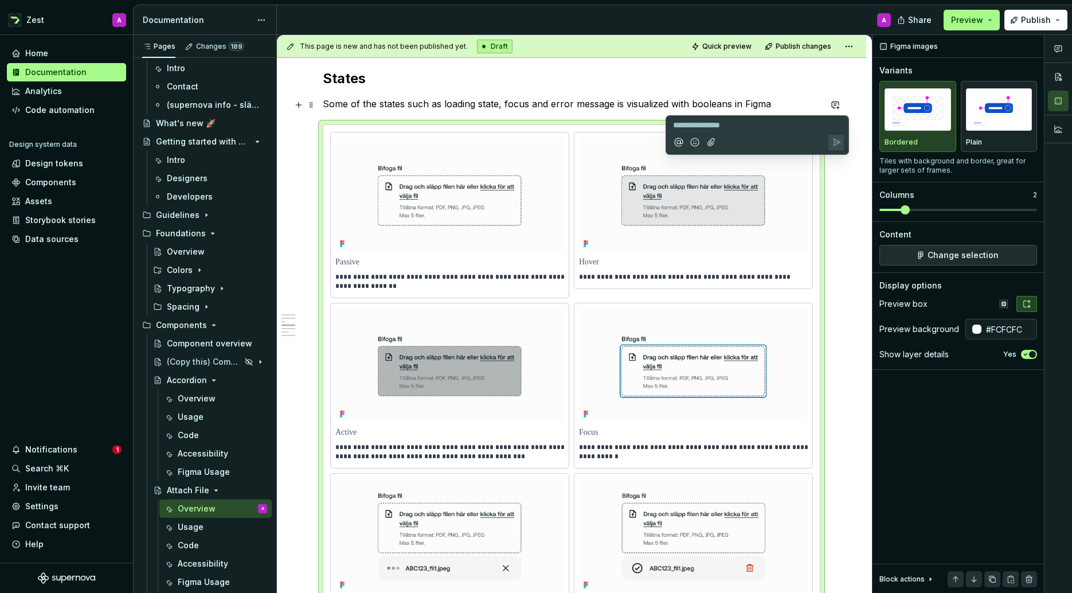
click at [748, 77] on h2 "States" at bounding box center [572, 78] width 498 height 18
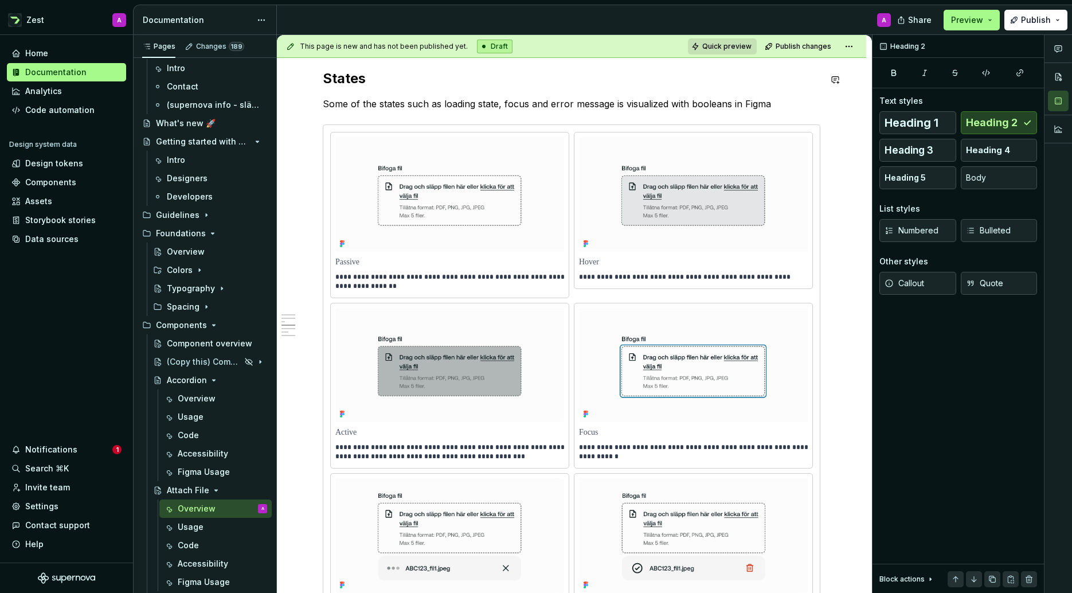
click at [735, 47] on span "Quick preview" at bounding box center [726, 46] width 49 height 9
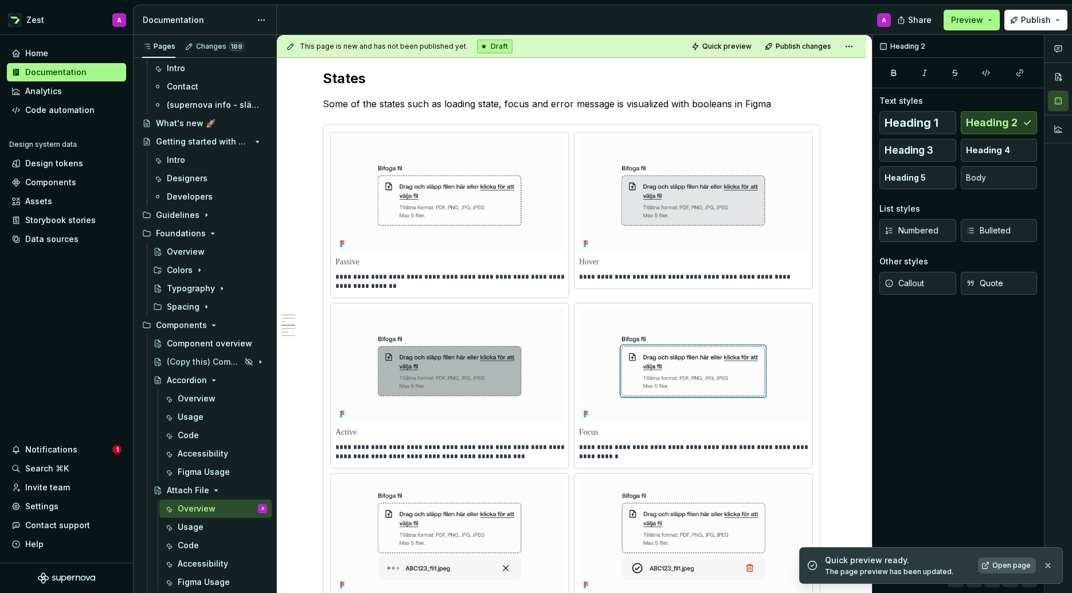
click at [1003, 567] on span "Open page" at bounding box center [1012, 565] width 38 height 9
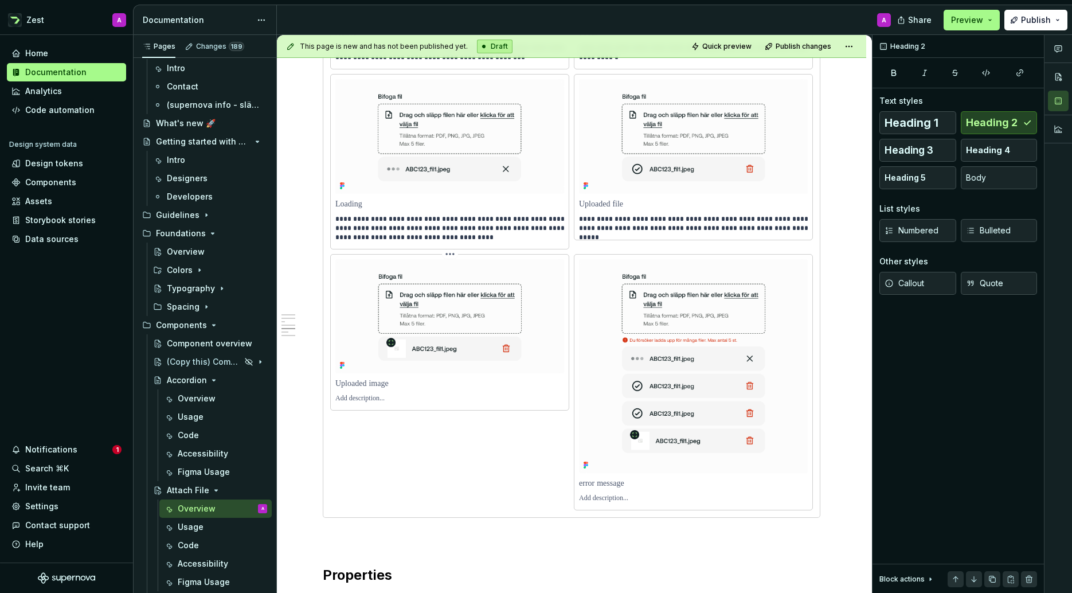
scroll to position [1384, 0]
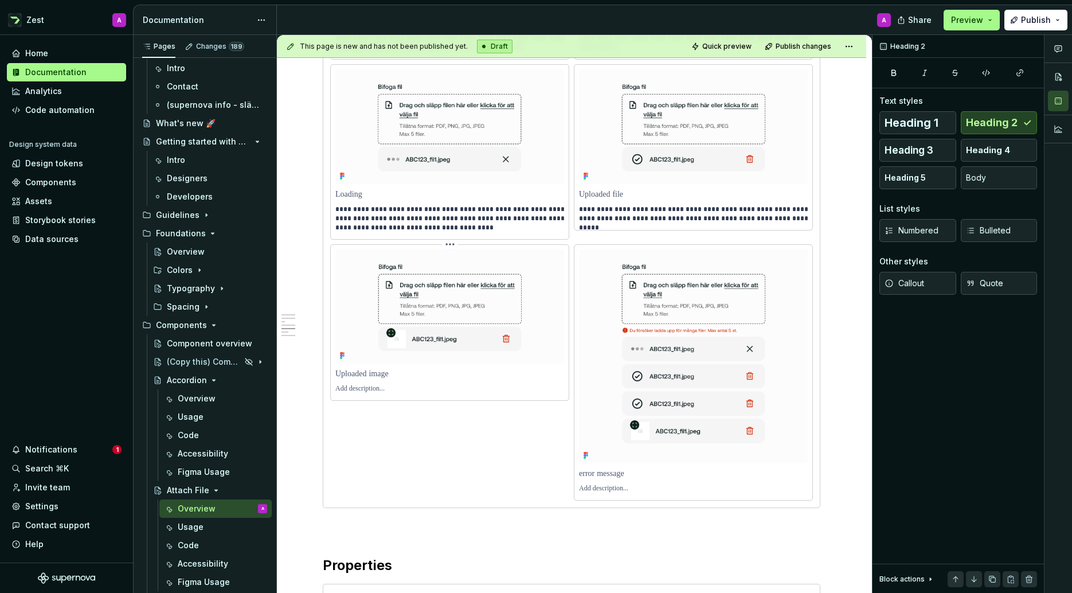
click at [360, 380] on p at bounding box center [449, 373] width 229 height 11
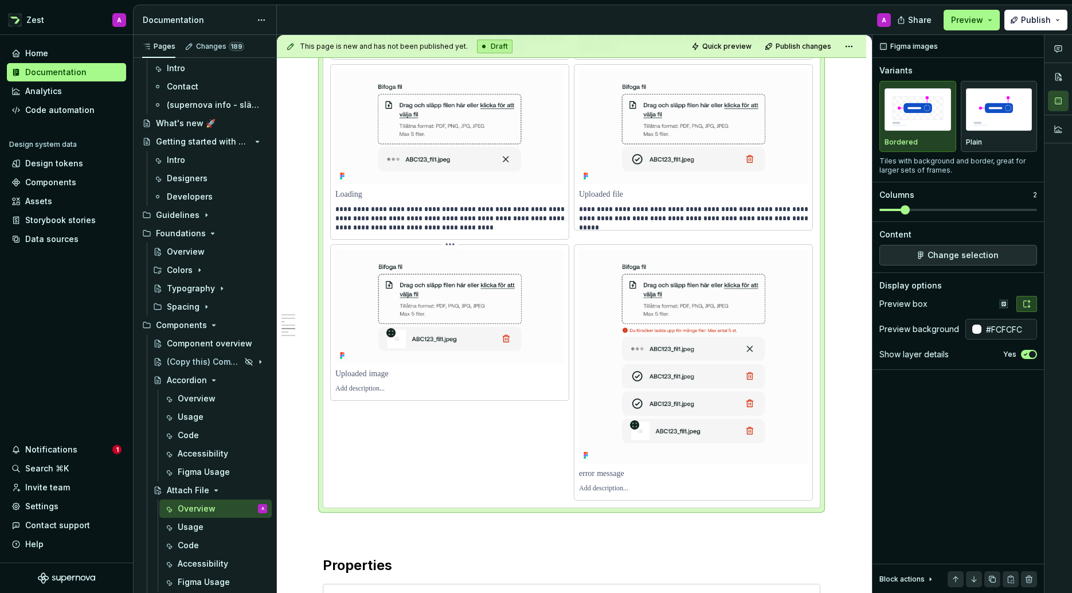
type textarea "*"
click at [358, 393] on p at bounding box center [449, 388] width 229 height 9
click at [393, 395] on p "**********" at bounding box center [451, 393] width 232 height 18
click at [396, 396] on p "**********" at bounding box center [451, 393] width 232 height 18
drag, startPoint x: 454, startPoint y: 233, endPoint x: 393, endPoint y: 227, distance: 61.7
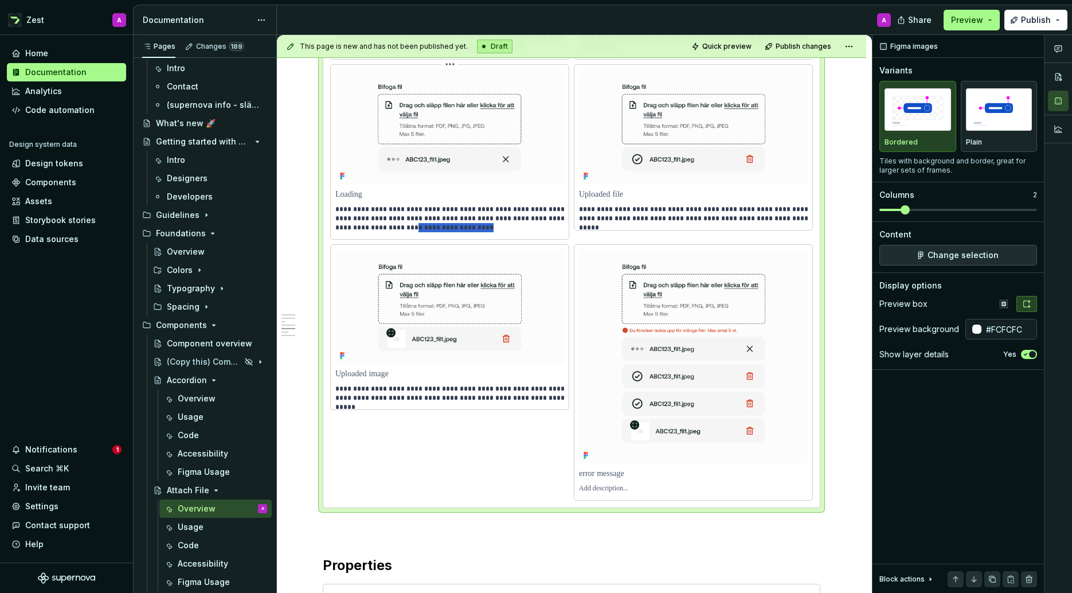
click at [393, 227] on p "**********" at bounding box center [451, 219] width 232 height 28
drag, startPoint x: 424, startPoint y: 392, endPoint x: 450, endPoint y: 392, distance: 25.2
click at [424, 392] on p "**********" at bounding box center [451, 393] width 232 height 18
drag, startPoint x: 460, startPoint y: 395, endPoint x: 360, endPoint y: 393, distance: 99.8
click at [360, 393] on p "**********" at bounding box center [451, 393] width 232 height 18
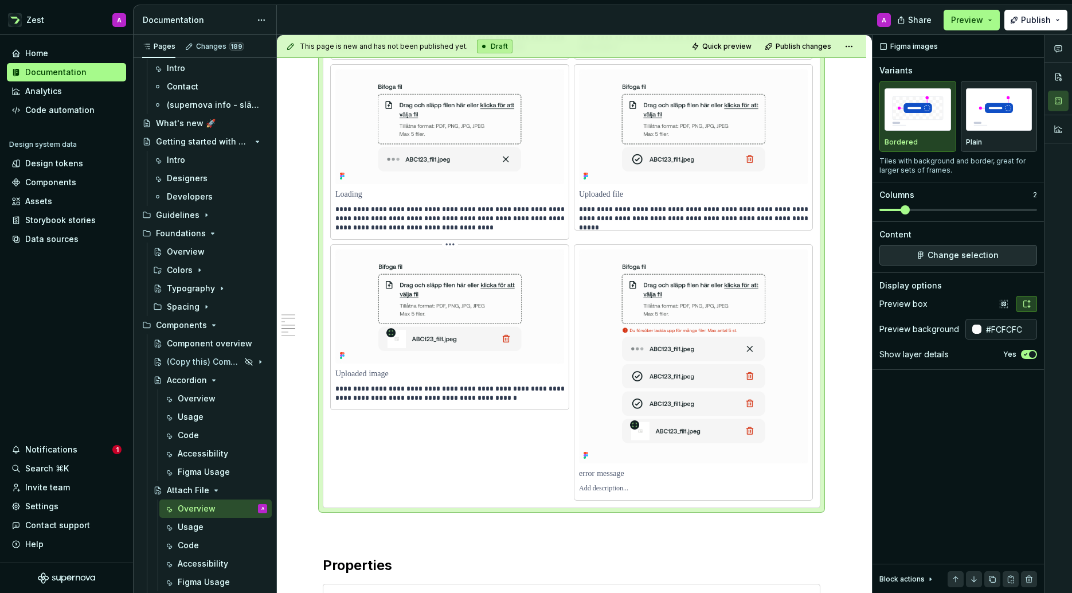
click at [365, 394] on p "**********" at bounding box center [451, 393] width 232 height 18
type textarea "*"
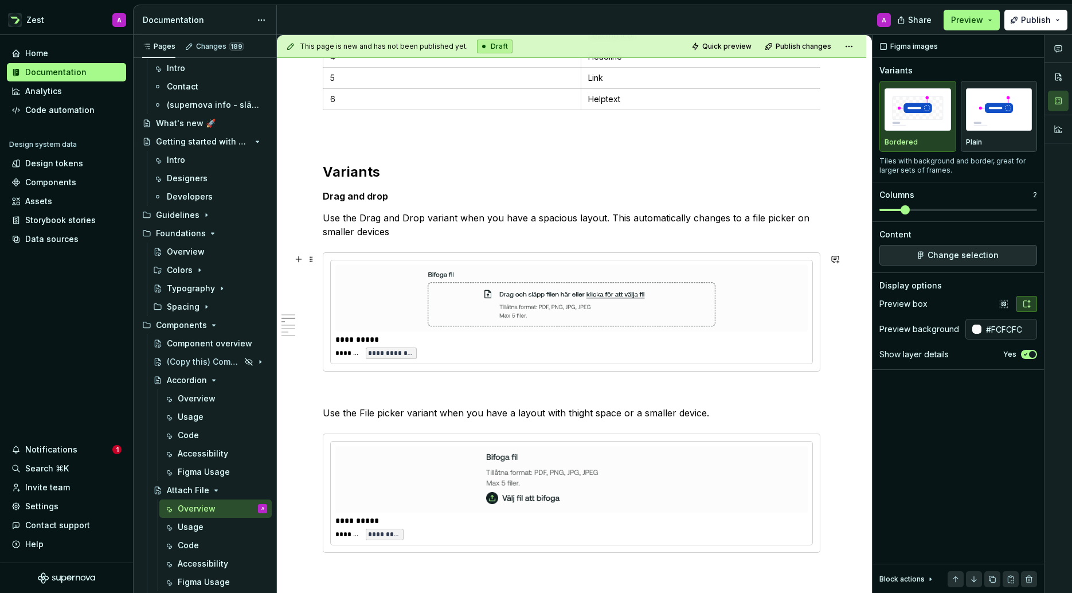
scroll to position [452, 0]
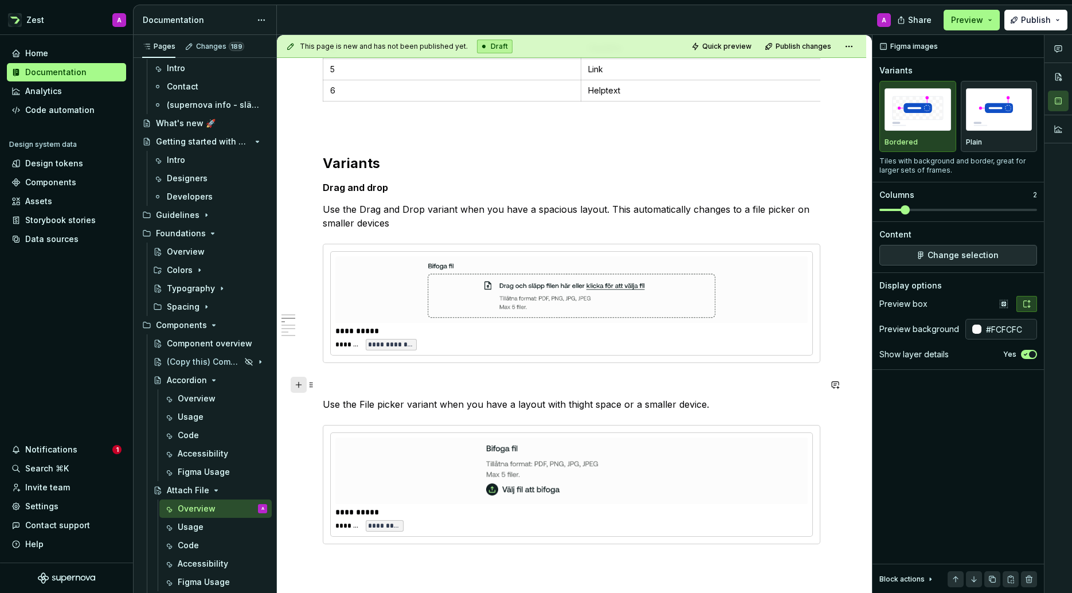
click at [299, 385] on button "button" at bounding box center [299, 385] width 16 height 16
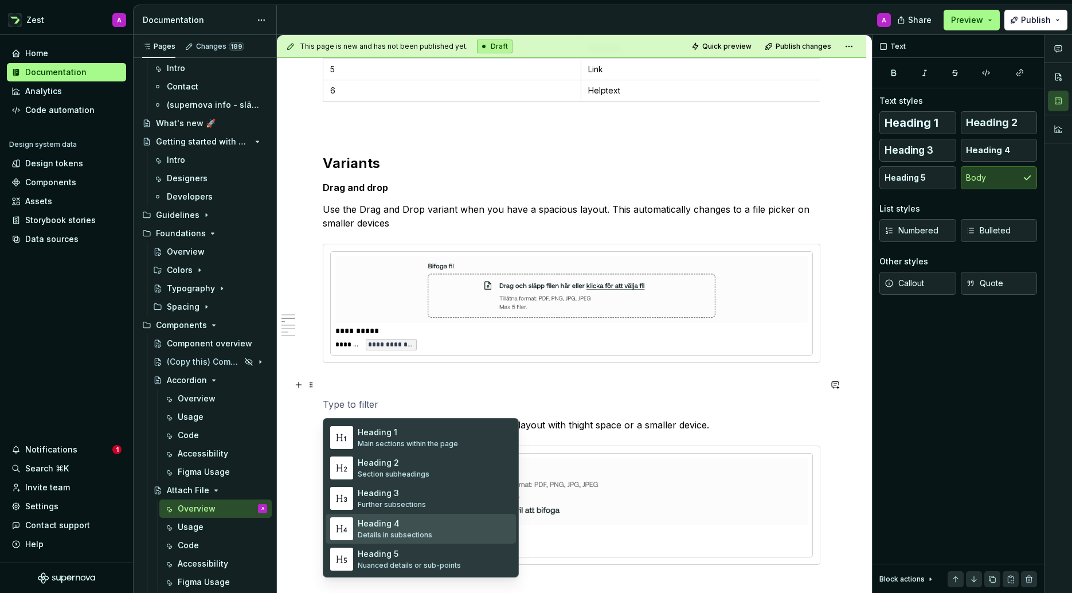
scroll to position [53, 0]
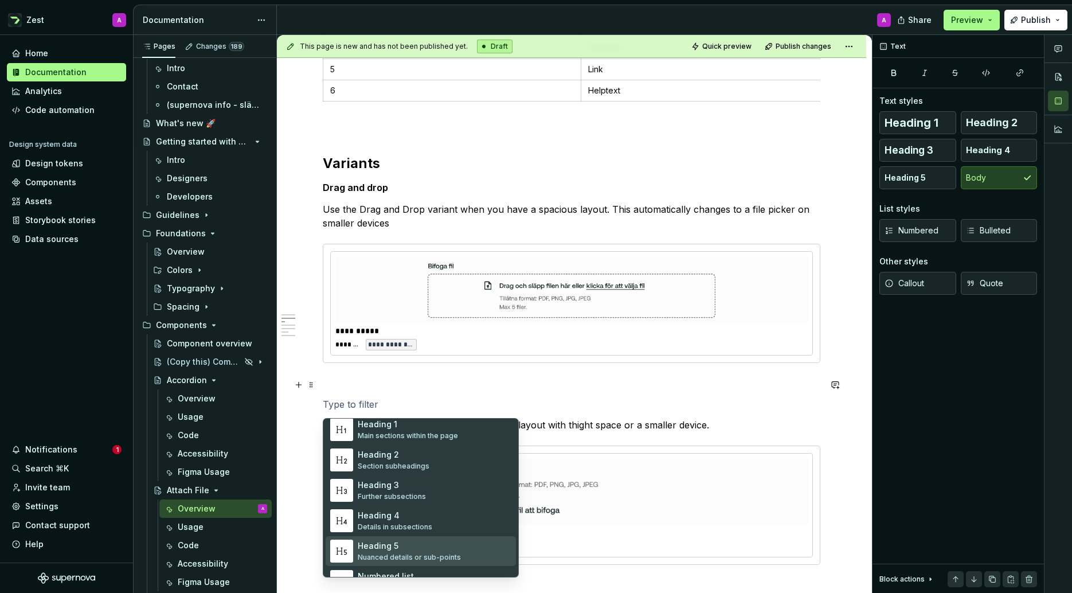
click at [370, 541] on div "Heading 5" at bounding box center [409, 545] width 103 height 11
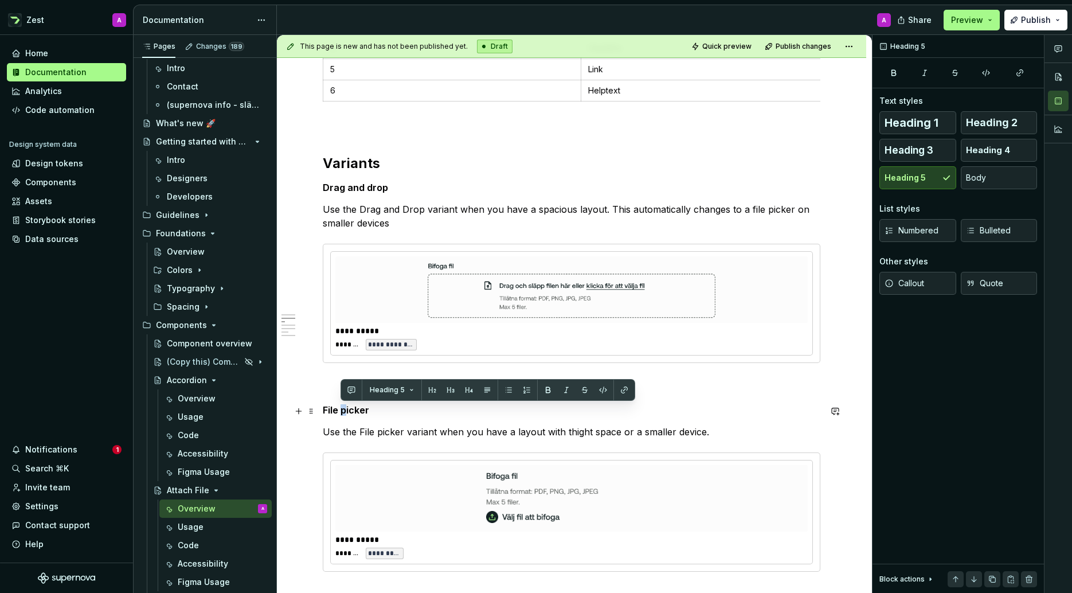
click at [343, 416] on h5 "File picker" at bounding box center [572, 409] width 498 height 11
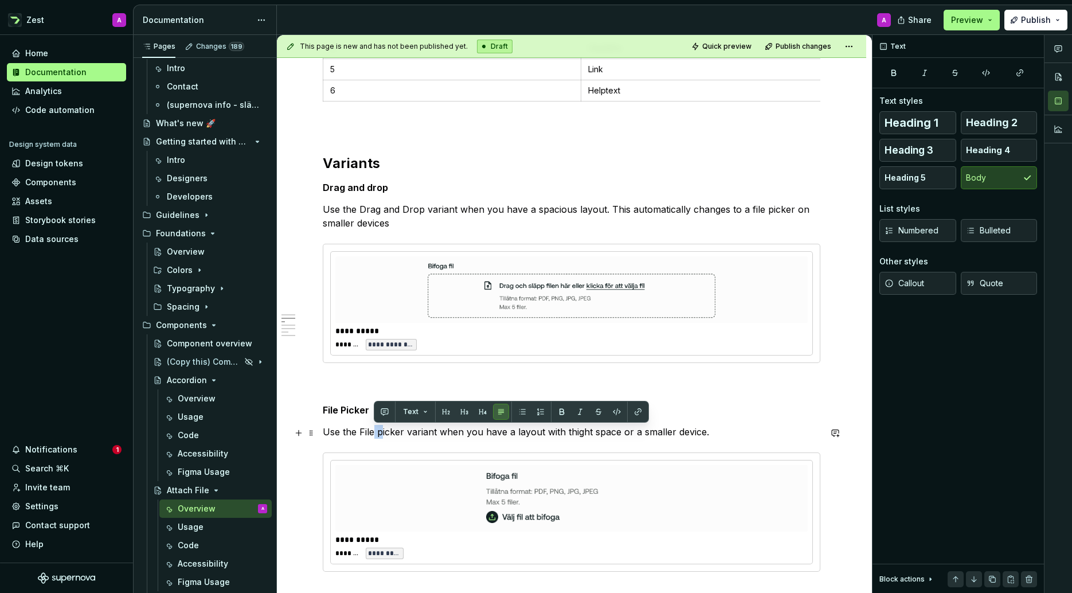
click at [374, 433] on p "Use the File picker variant when you have a layout with thight space or a small…" at bounding box center [572, 432] width 498 height 14
click at [380, 433] on p "Use the File picker variant when you have a layout with thight space or a small…" at bounding box center [572, 432] width 498 height 14
click at [378, 433] on p "Use the File picker variant when you have a layout with thight space or a small…" at bounding box center [572, 432] width 498 height 14
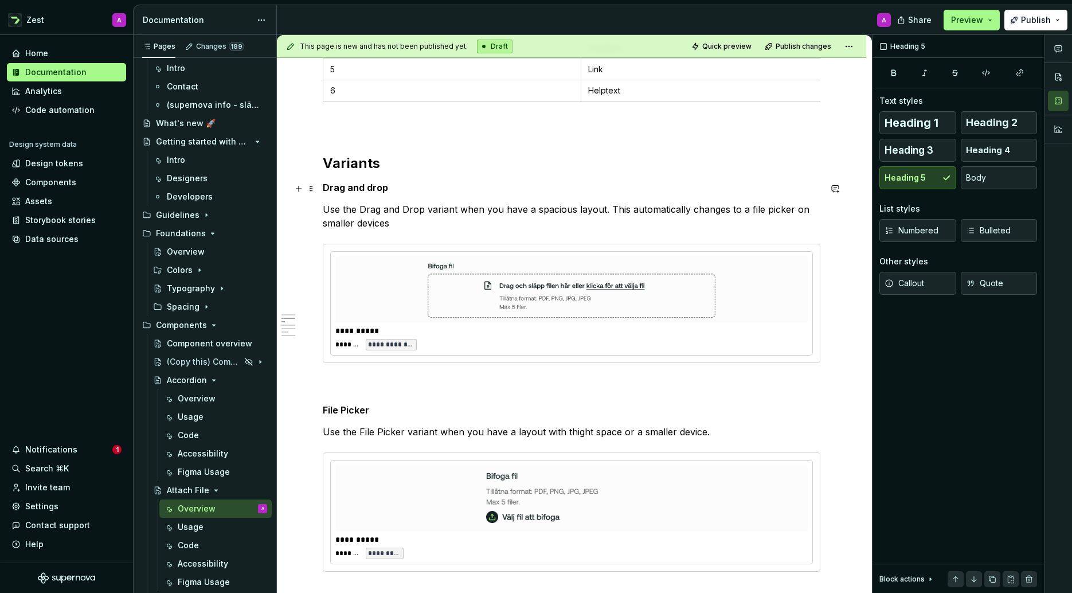
click at [372, 186] on h5 "Drag and drop" at bounding box center [572, 187] width 498 height 11
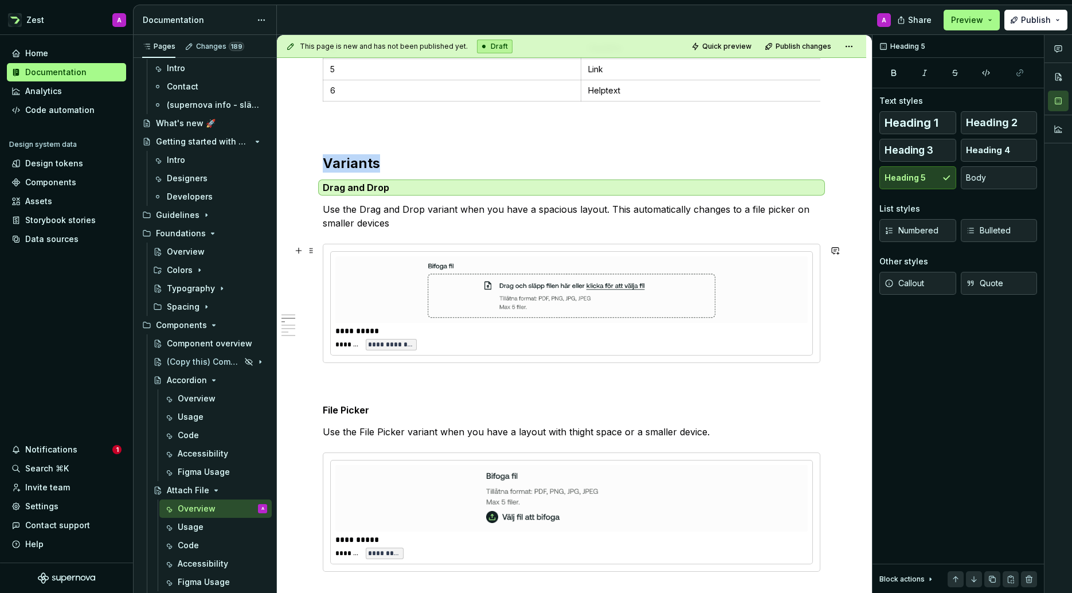
click at [419, 325] on div "**********" at bounding box center [572, 303] width 482 height 103
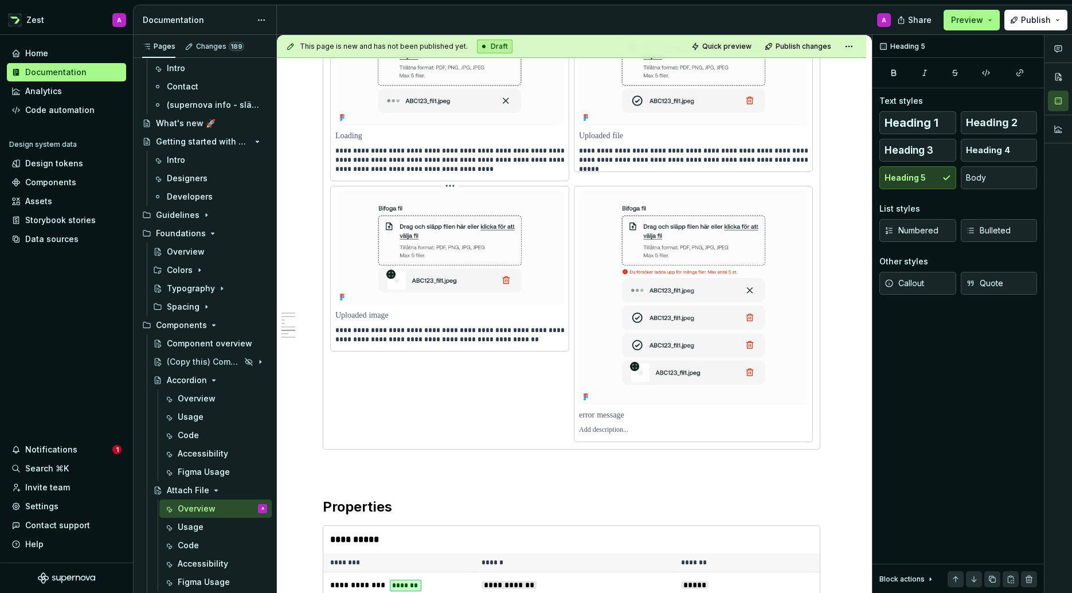
scroll to position [1525, 0]
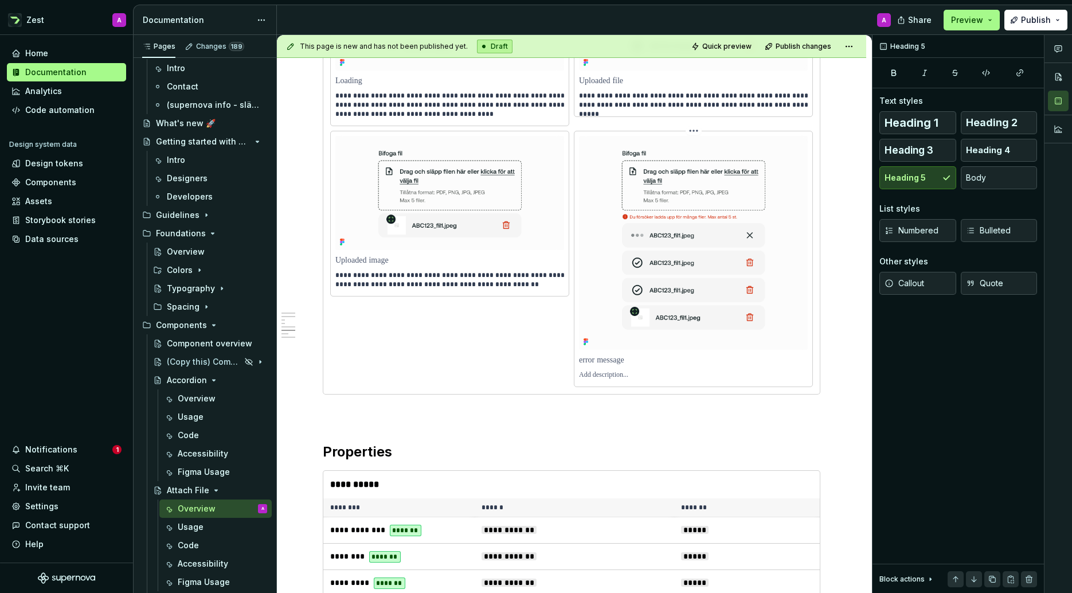
click at [641, 274] on img at bounding box center [693, 243] width 229 height 214
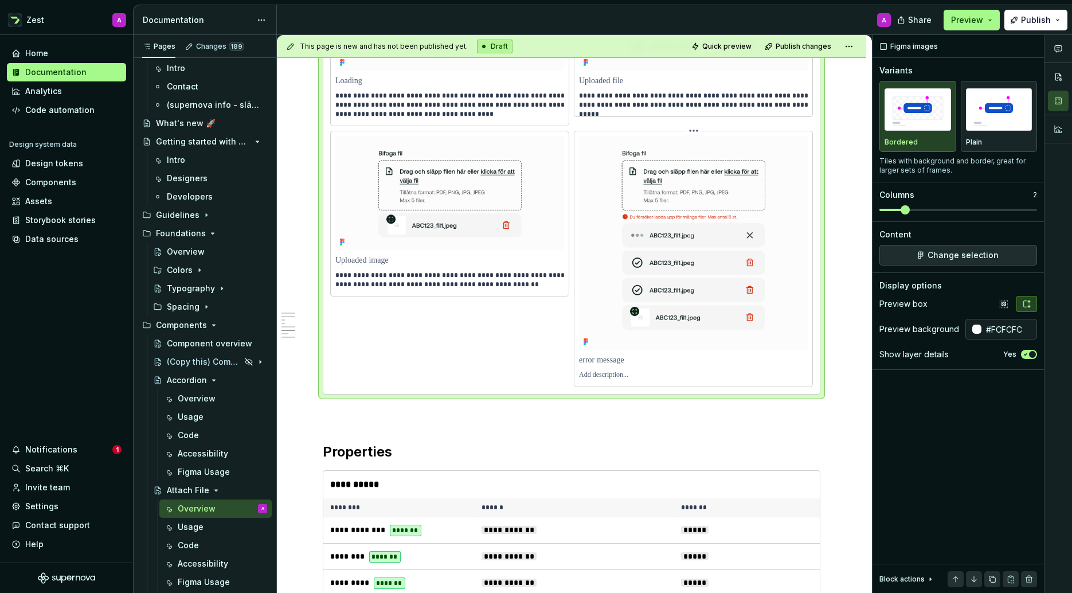
click at [640, 274] on img at bounding box center [693, 243] width 229 height 214
click at [629, 260] on img at bounding box center [693, 243] width 229 height 214
click at [591, 253] on img at bounding box center [693, 243] width 229 height 214
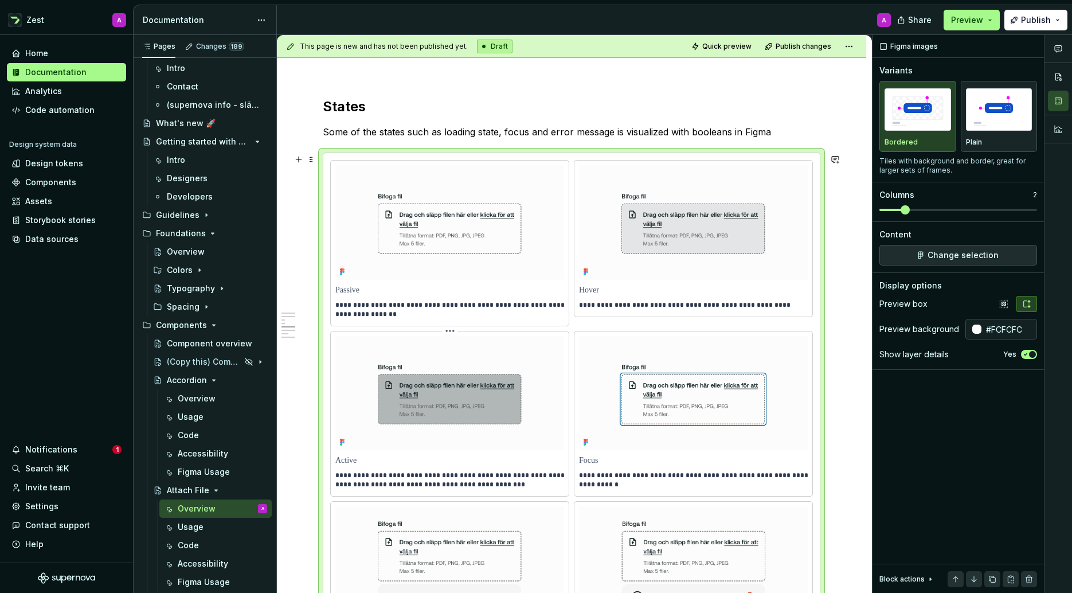
scroll to position [953, 0]
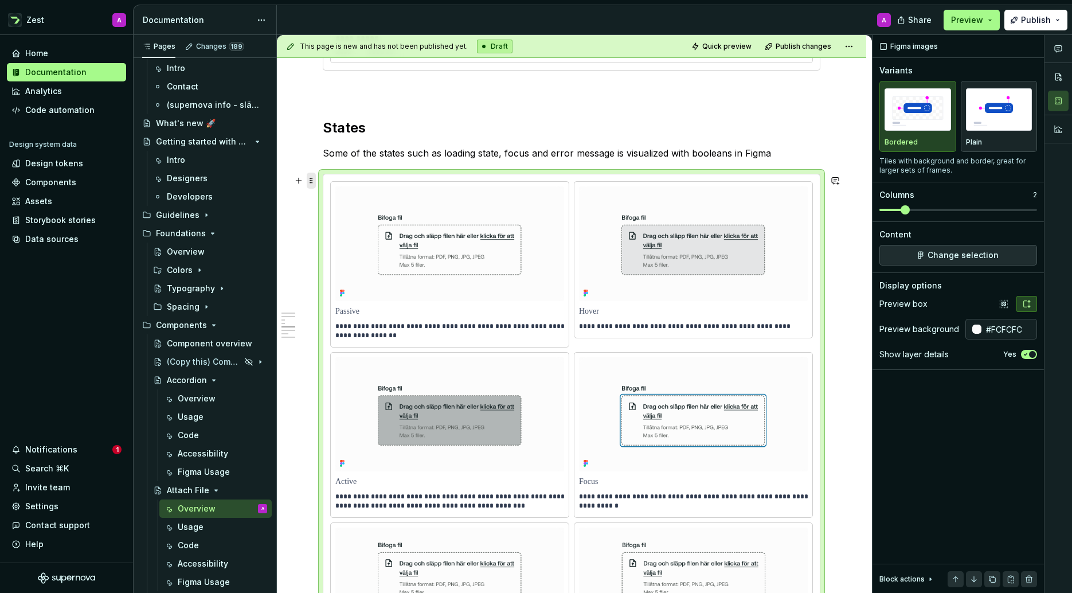
click at [311, 185] on span at bounding box center [311, 181] width 9 height 16
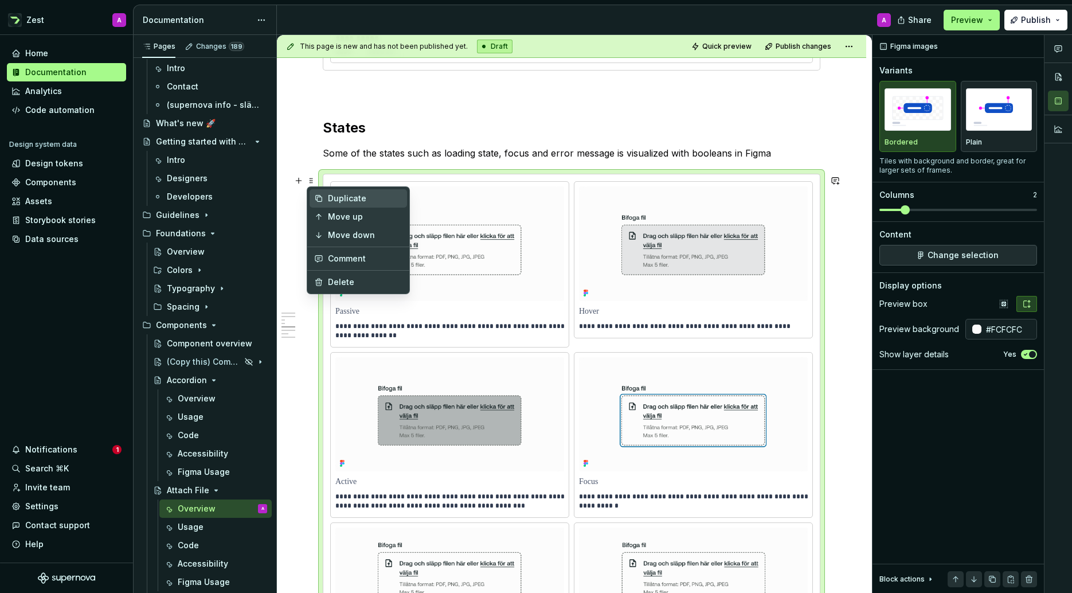
click at [333, 200] on div "Duplicate" at bounding box center [365, 198] width 75 height 11
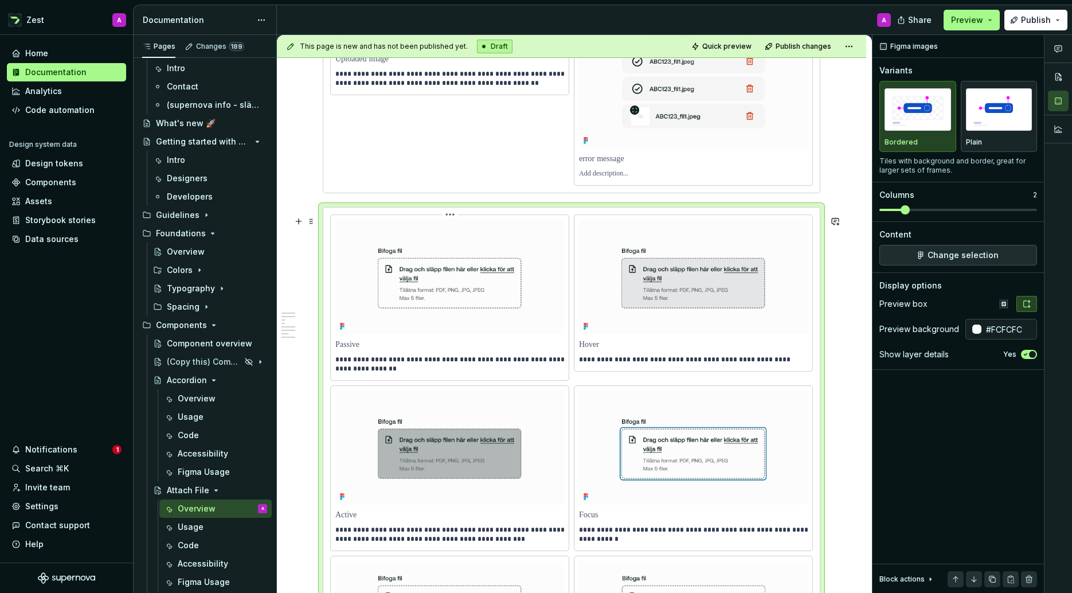
scroll to position [1706, 0]
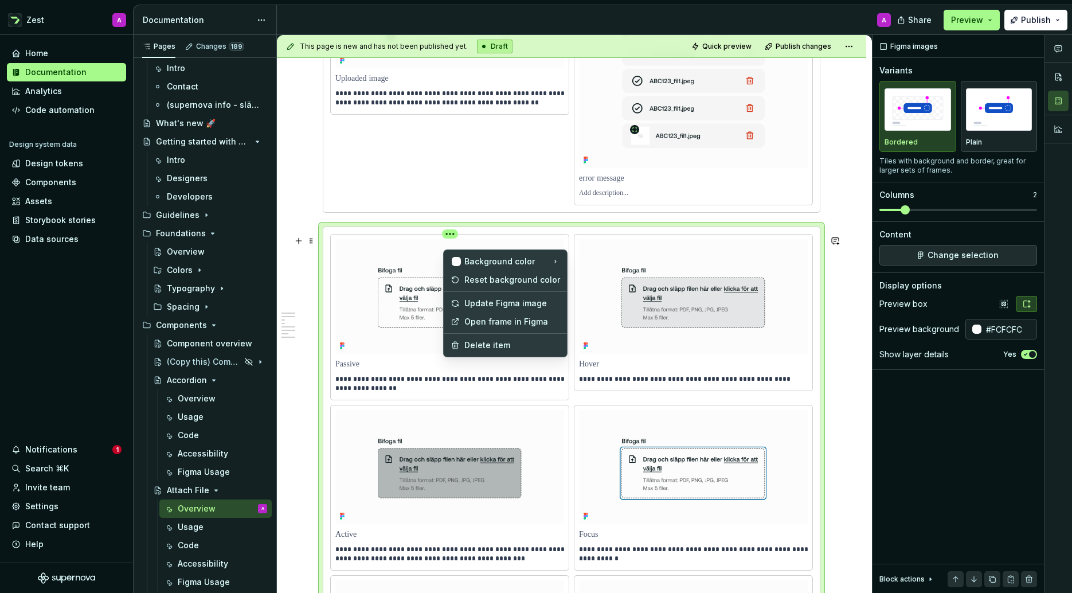
click at [454, 241] on html "Zest A Home Documentation Analytics Code automation Design system data Design t…" at bounding box center [536, 296] width 1072 height 593
drag, startPoint x: 493, startPoint y: 343, endPoint x: 487, endPoint y: 342, distance: 5.8
click at [493, 343] on div "Delete item" at bounding box center [512, 344] width 96 height 11
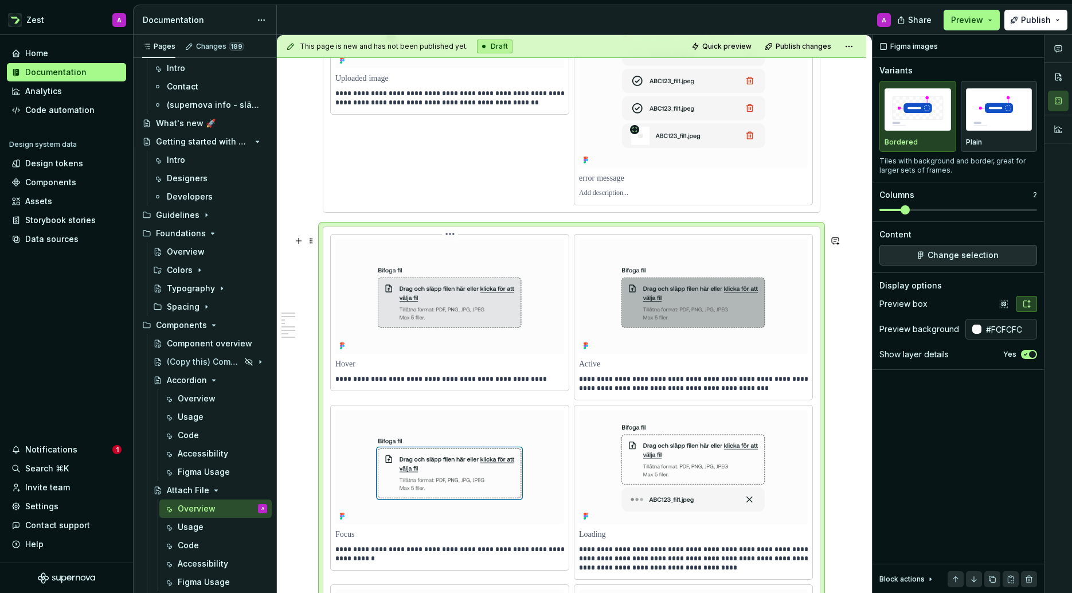
click at [455, 243] on html "Zest A Home Documentation Analytics Code automation Design system data Design t…" at bounding box center [536, 296] width 1072 height 593
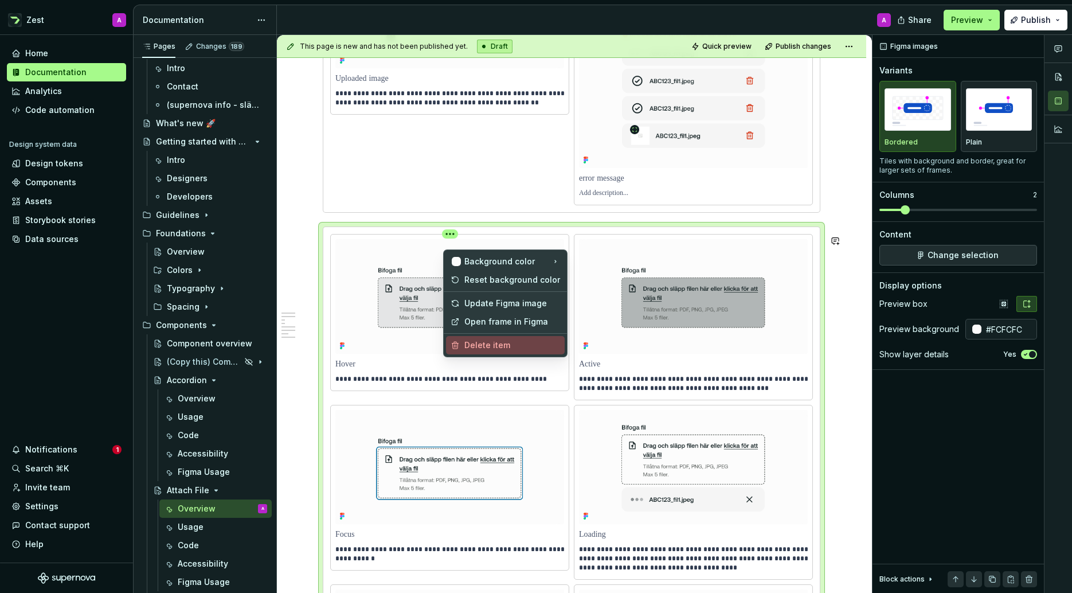
click at [473, 345] on div "Delete item" at bounding box center [512, 344] width 96 height 11
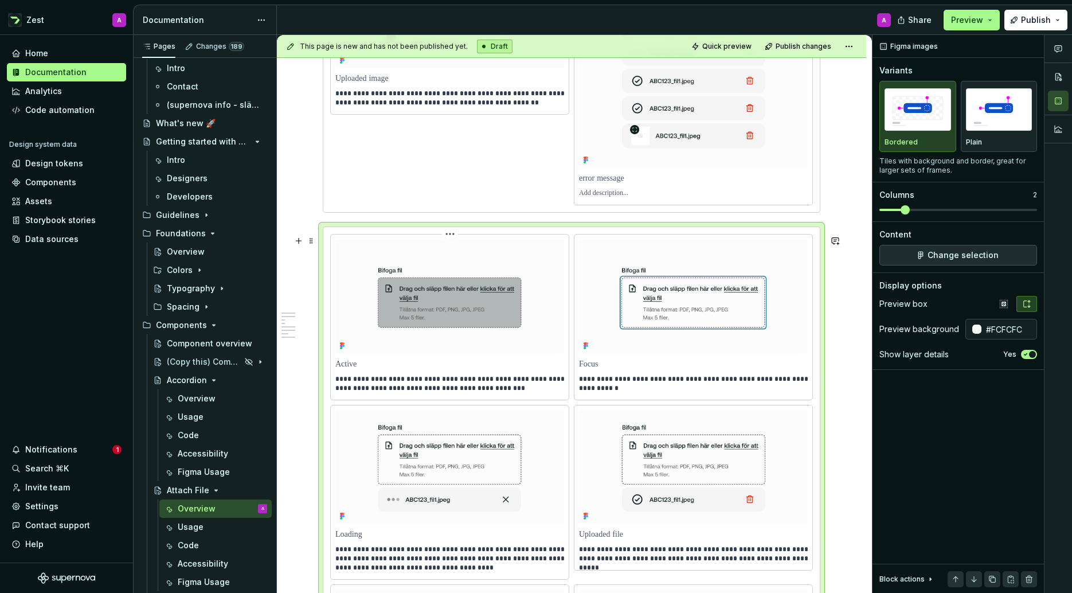
click at [450, 239] on html "Zest A Home Documentation Analytics Code automation Design system data Design t…" at bounding box center [536, 296] width 1072 height 593
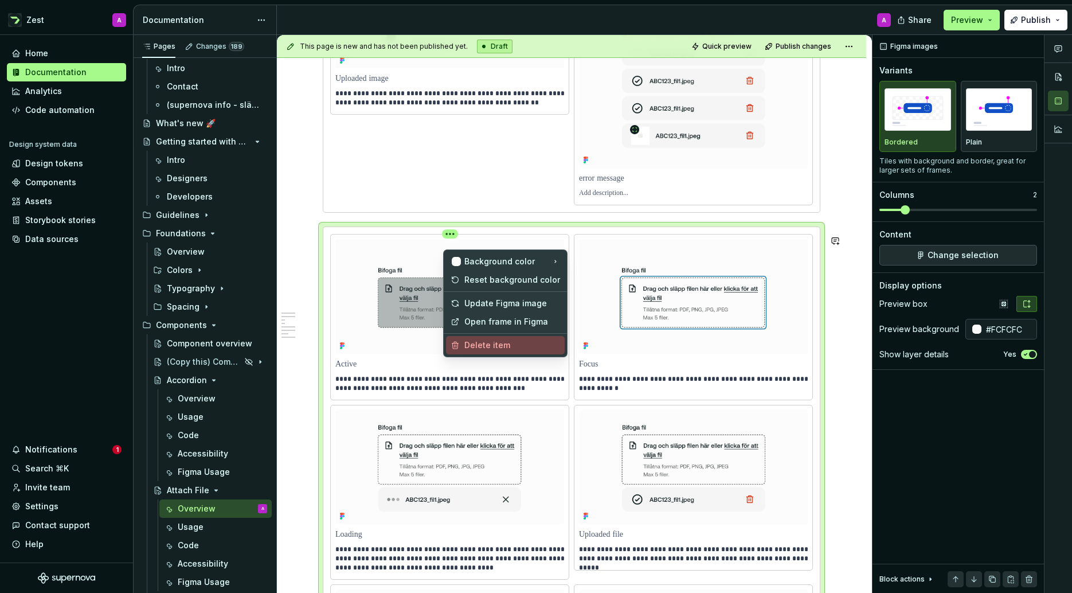
click at [474, 342] on div "Delete item" at bounding box center [512, 344] width 96 height 11
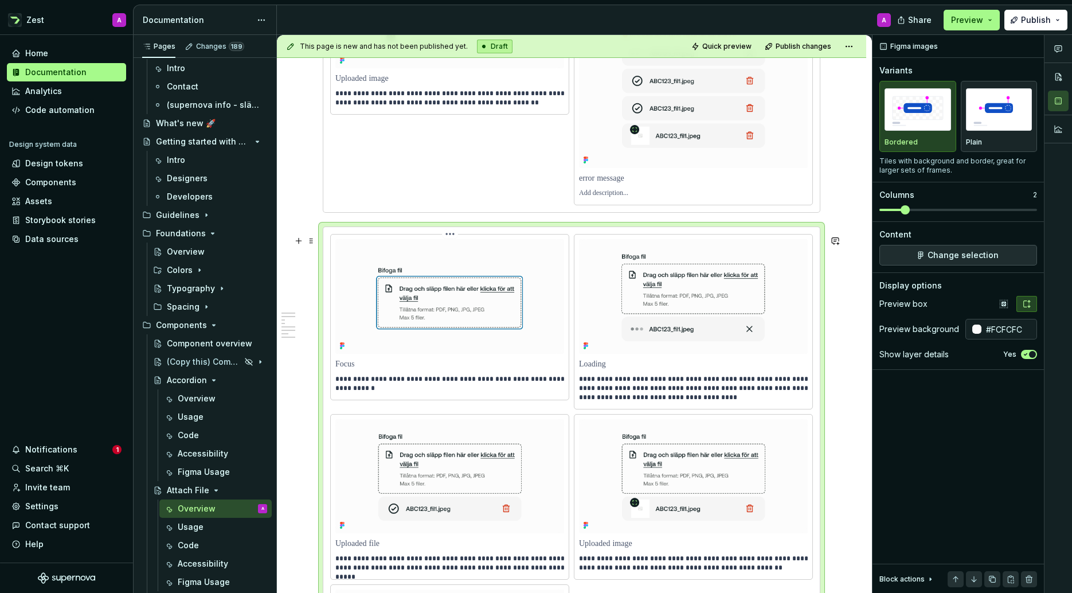
click at [452, 242] on html "Zest A Home Documentation Analytics Code automation Design system data Design t…" at bounding box center [536, 296] width 1072 height 593
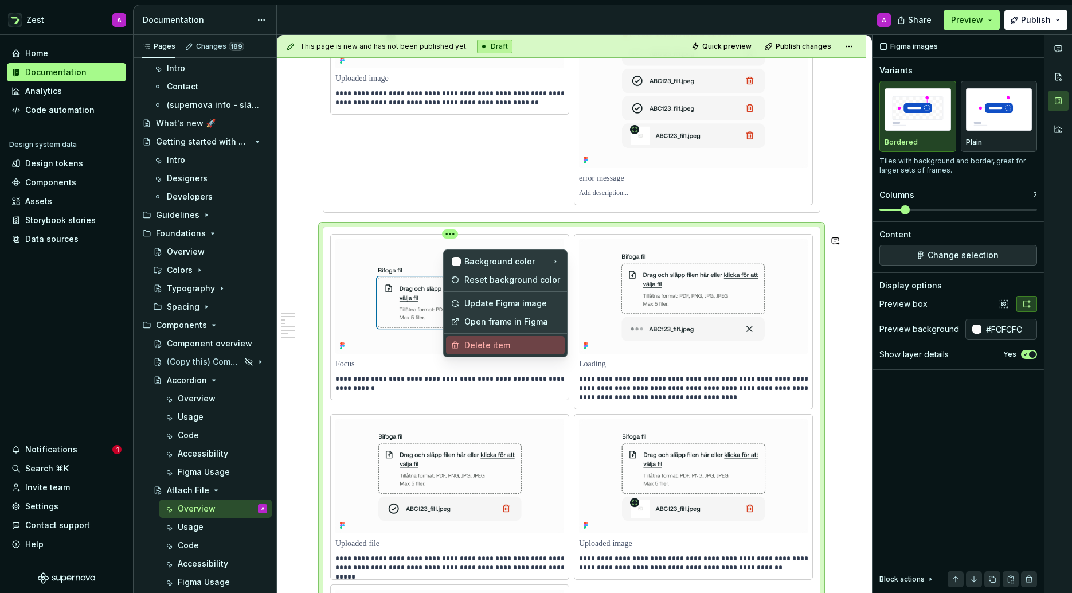
click at [467, 341] on div "Delete item" at bounding box center [512, 344] width 96 height 11
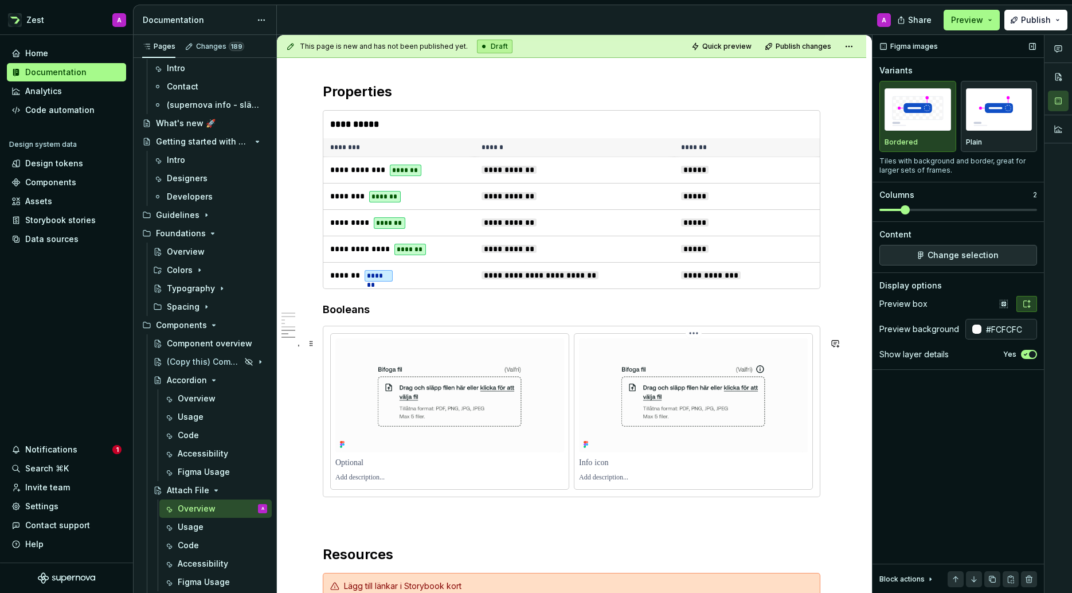
scroll to position [2351, 0]
click at [971, 578] on button "button" at bounding box center [974, 579] width 16 height 16
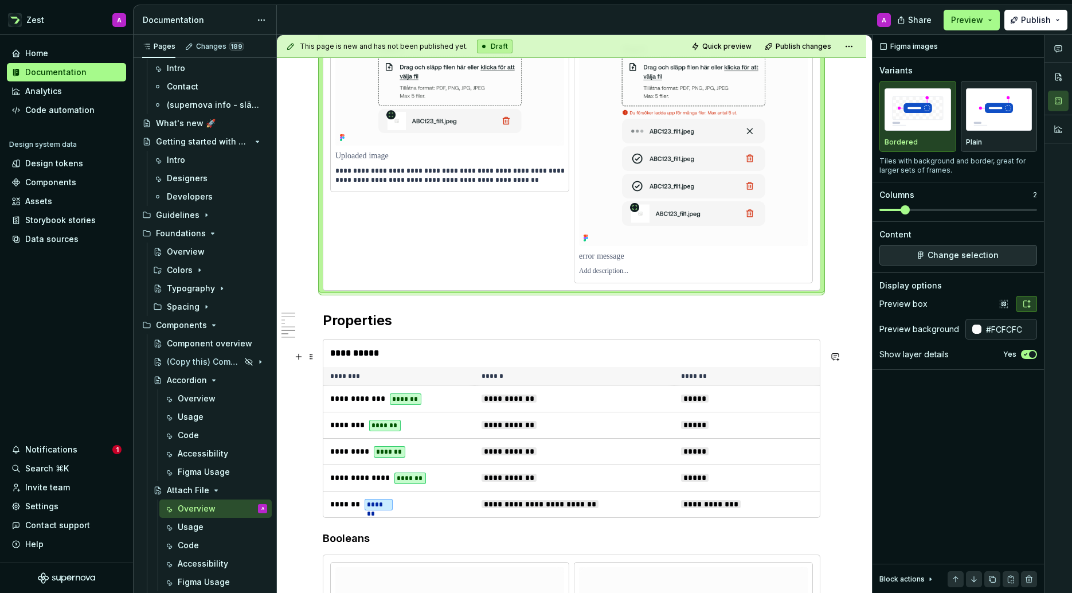
scroll to position [2135, 0]
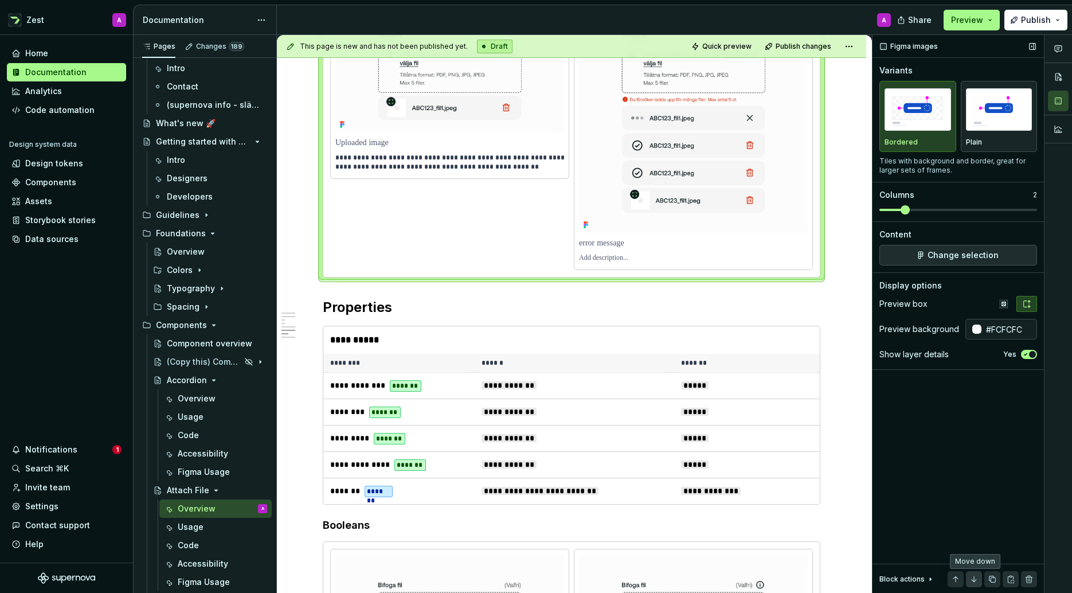
click at [974, 577] on button "button" at bounding box center [974, 579] width 16 height 16
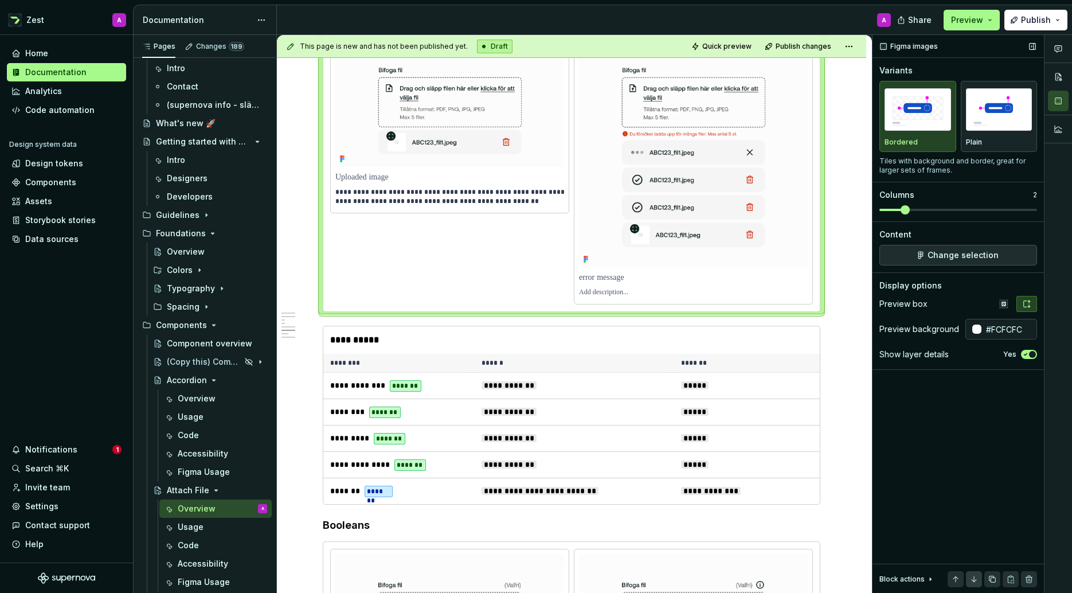
scroll to position [1865, 0]
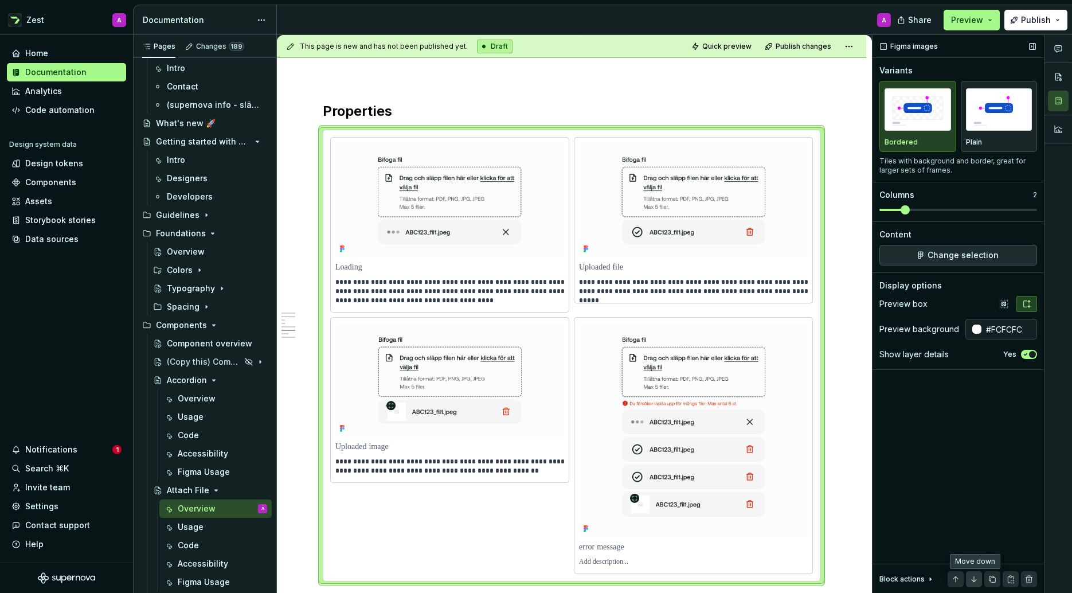
click at [974, 580] on button "button" at bounding box center [974, 579] width 16 height 16
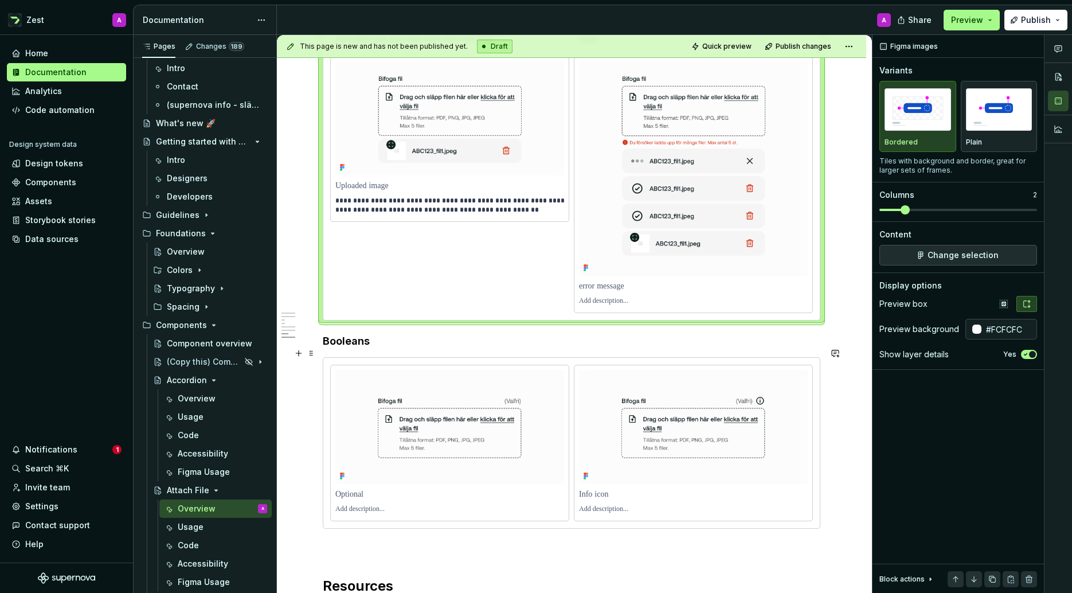
scroll to position [2349, 0]
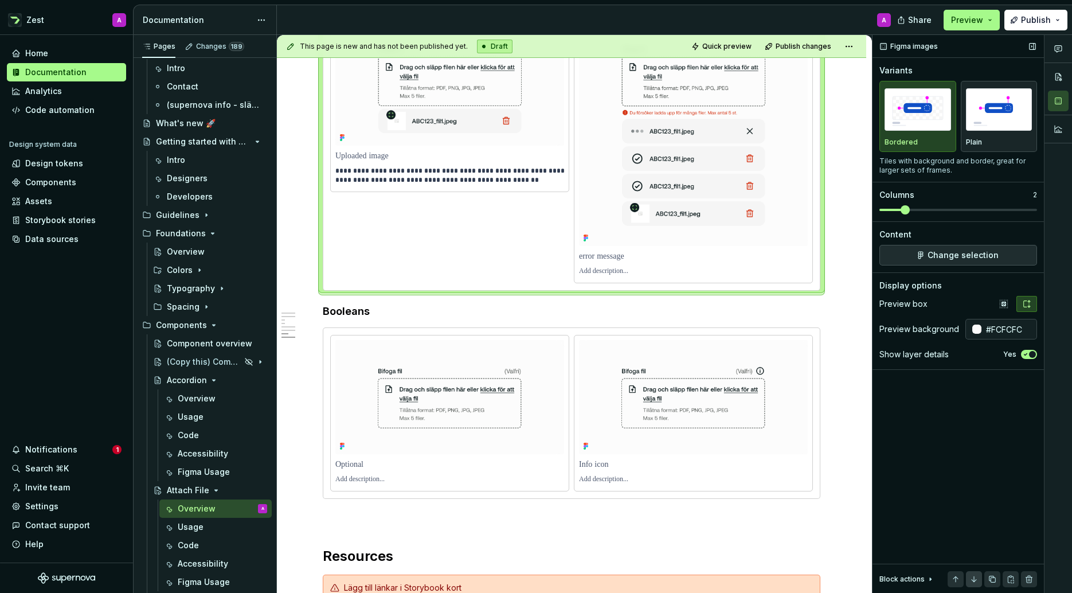
click at [975, 578] on button "button" at bounding box center [974, 579] width 16 height 16
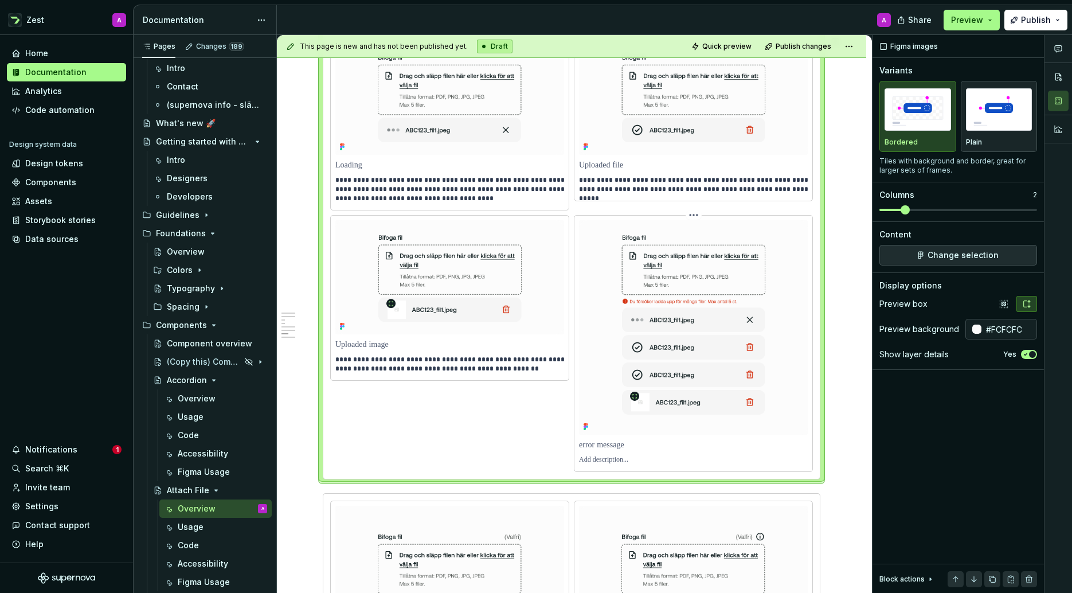
scroll to position [2225, 0]
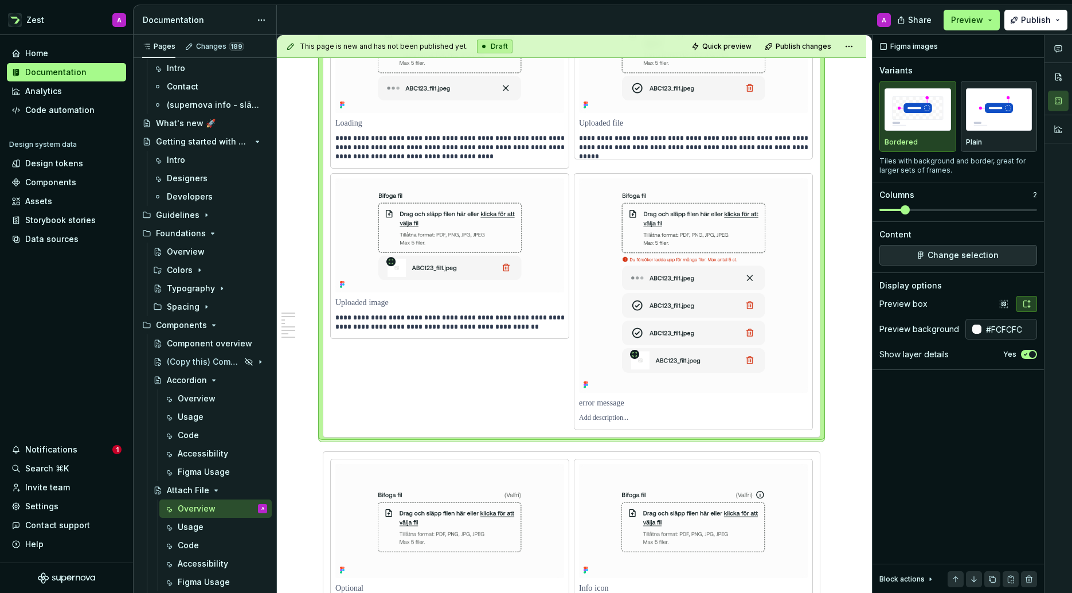
click at [523, 397] on div "**********" at bounding box center [571, 211] width 483 height 436
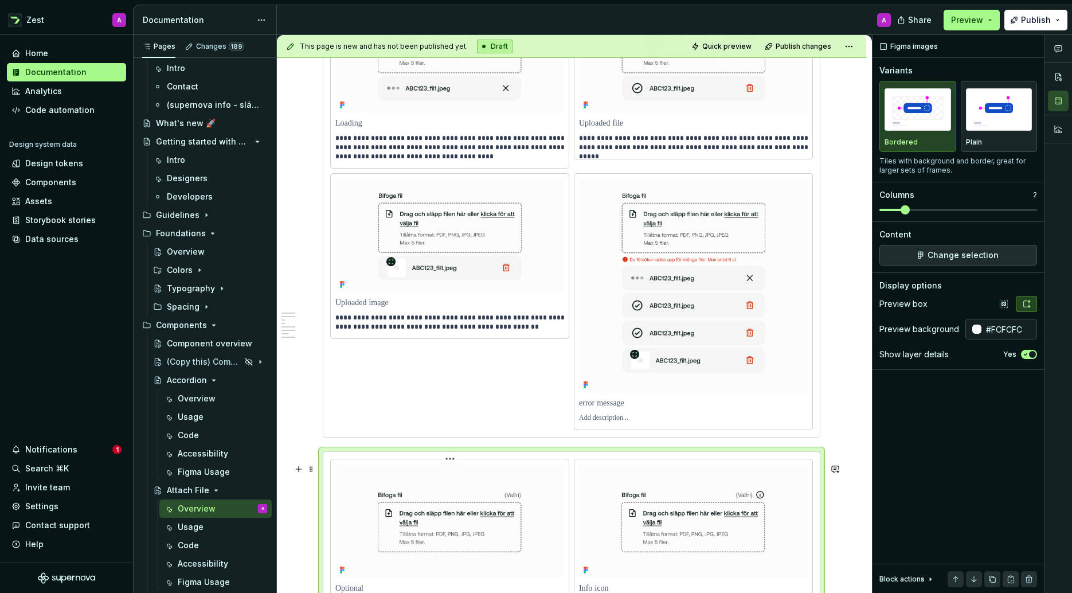
click at [497, 497] on img at bounding box center [449, 521] width 229 height 115
click at [475, 494] on img at bounding box center [449, 521] width 229 height 115
click at [536, 485] on img at bounding box center [449, 521] width 229 height 115
drag, startPoint x: 536, startPoint y: 485, endPoint x: 526, endPoint y: 484, distance: 10.4
click at [536, 485] on img at bounding box center [449, 521] width 229 height 115
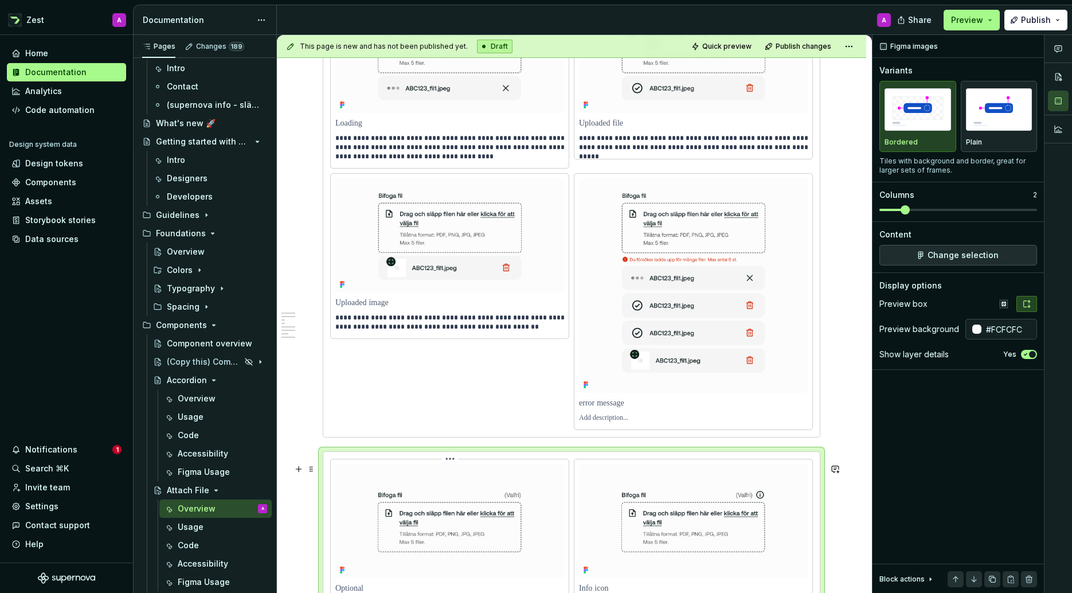
click at [446, 472] on html "Zest A Home Documentation Analytics Code automation Design system data Design t…" at bounding box center [536, 296] width 1072 height 593
click at [417, 487] on html "Zest A Home Documentation Analytics Code automation Design system data Design t…" at bounding box center [536, 296] width 1072 height 593
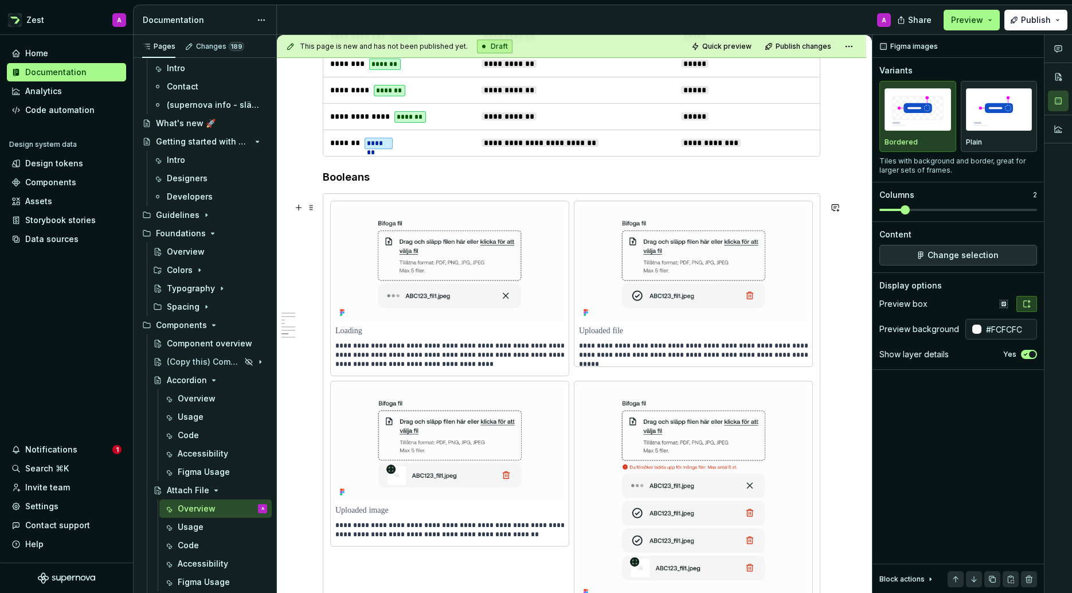
scroll to position [1925, 0]
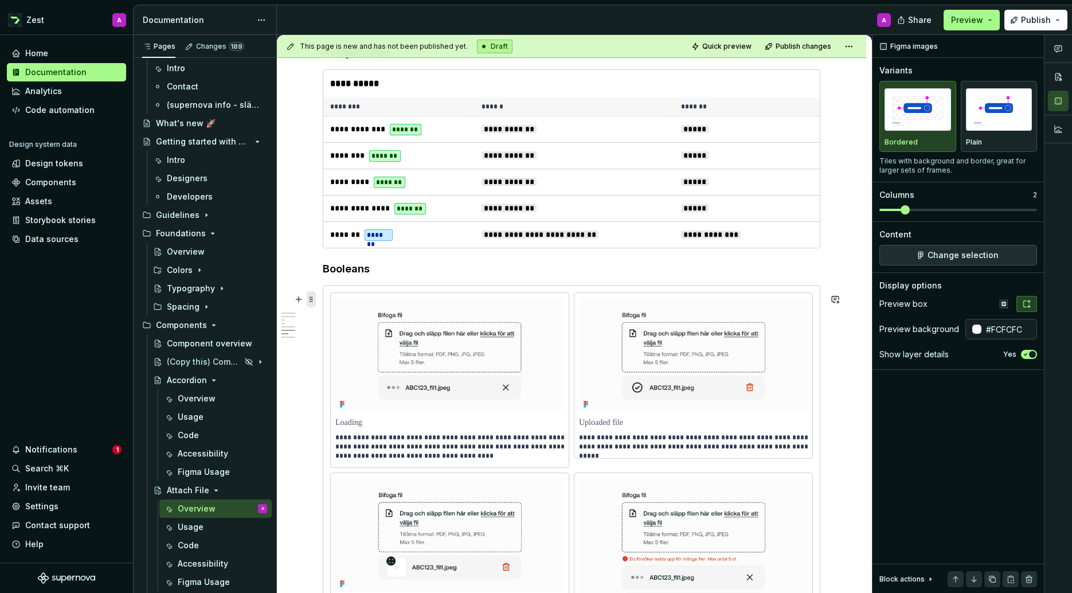
click at [311, 302] on span at bounding box center [311, 299] width 9 height 16
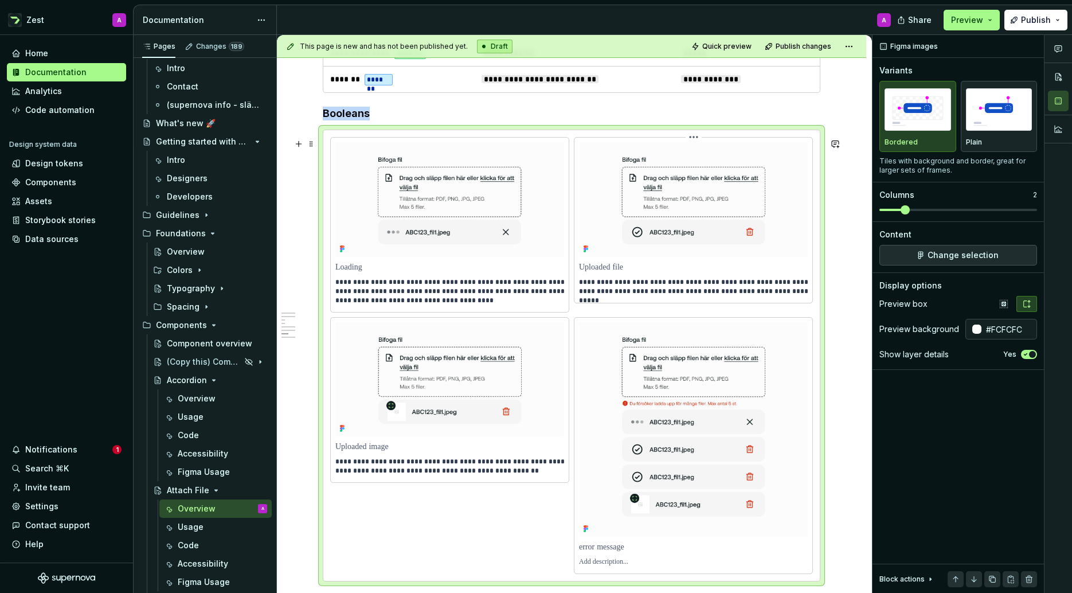
click at [660, 252] on img at bounding box center [693, 199] width 229 height 115
click at [957, 259] on span "Change selection" at bounding box center [963, 254] width 71 height 11
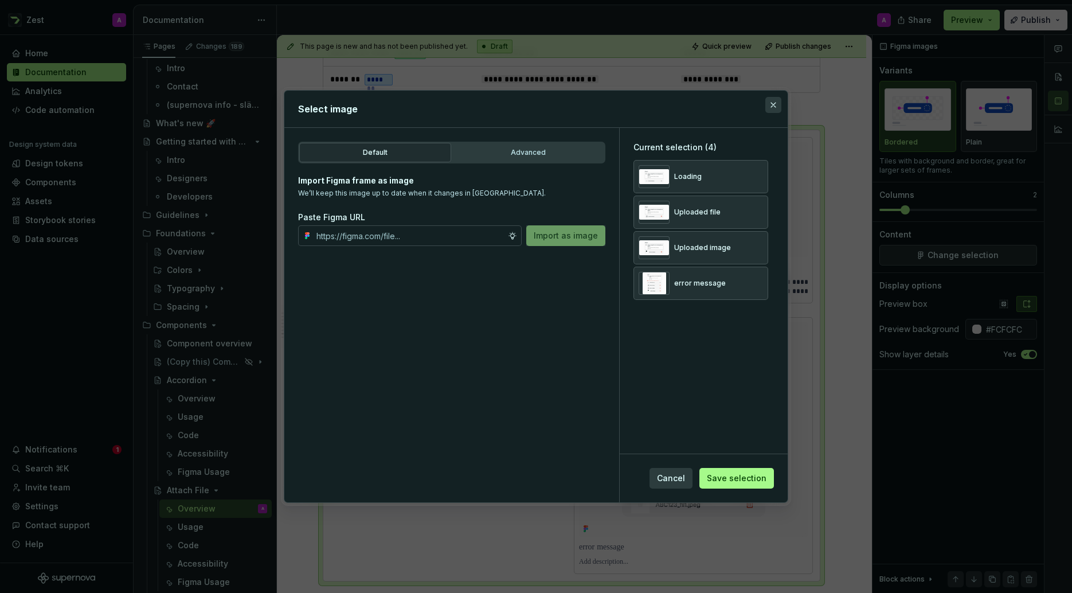
click at [775, 103] on button "button" at bounding box center [773, 105] width 16 height 16
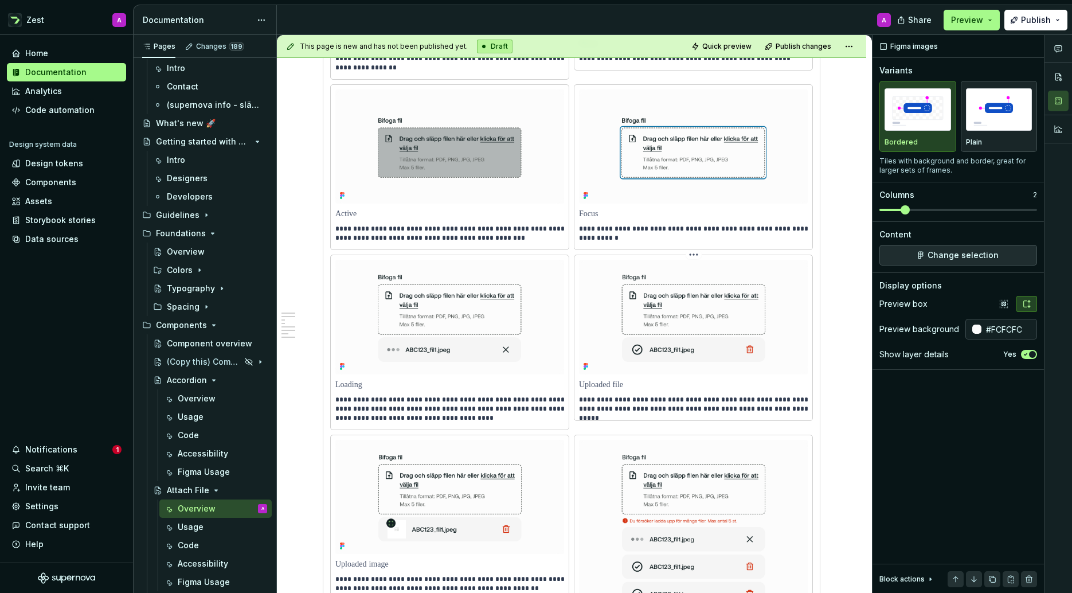
scroll to position [1189, 0]
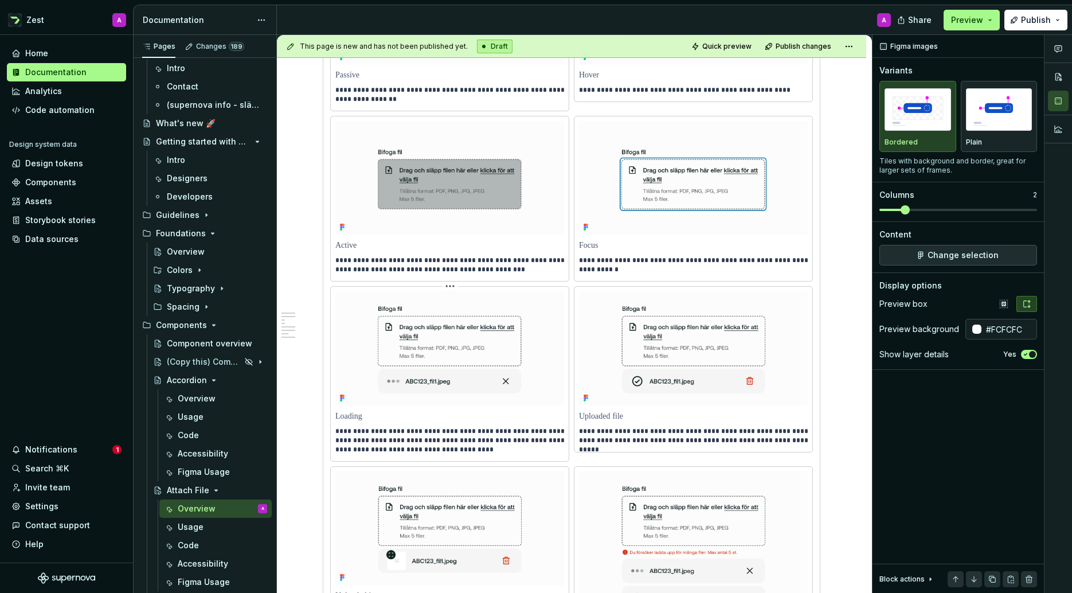
click at [450, 290] on html "Zest A Home Documentation Analytics Code automation Design system data Design t…" at bounding box center [536, 296] width 1072 height 593
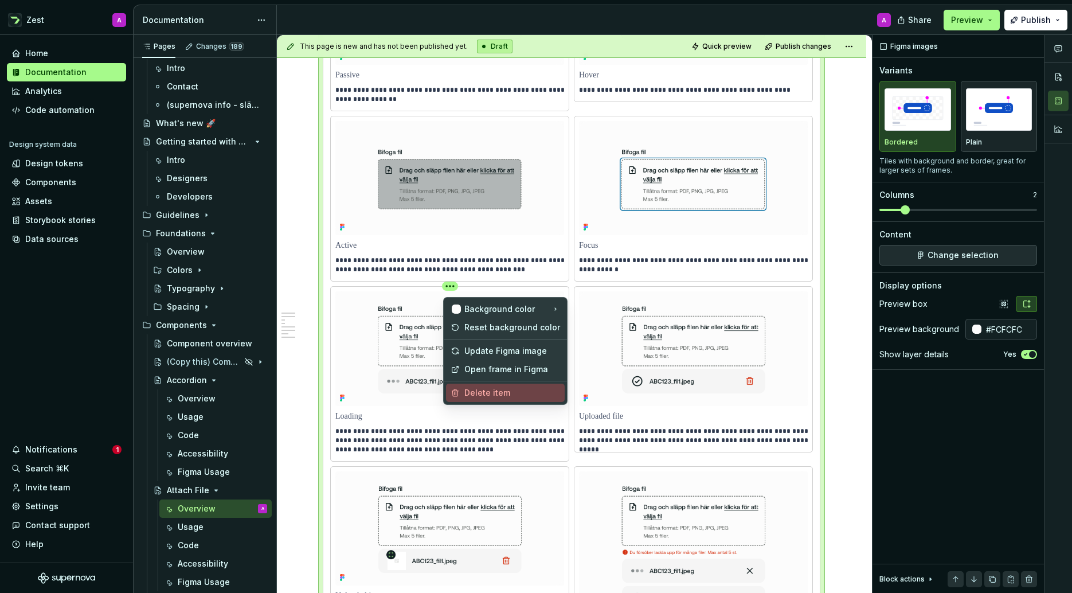
click at [475, 395] on div "Delete item" at bounding box center [512, 392] width 96 height 11
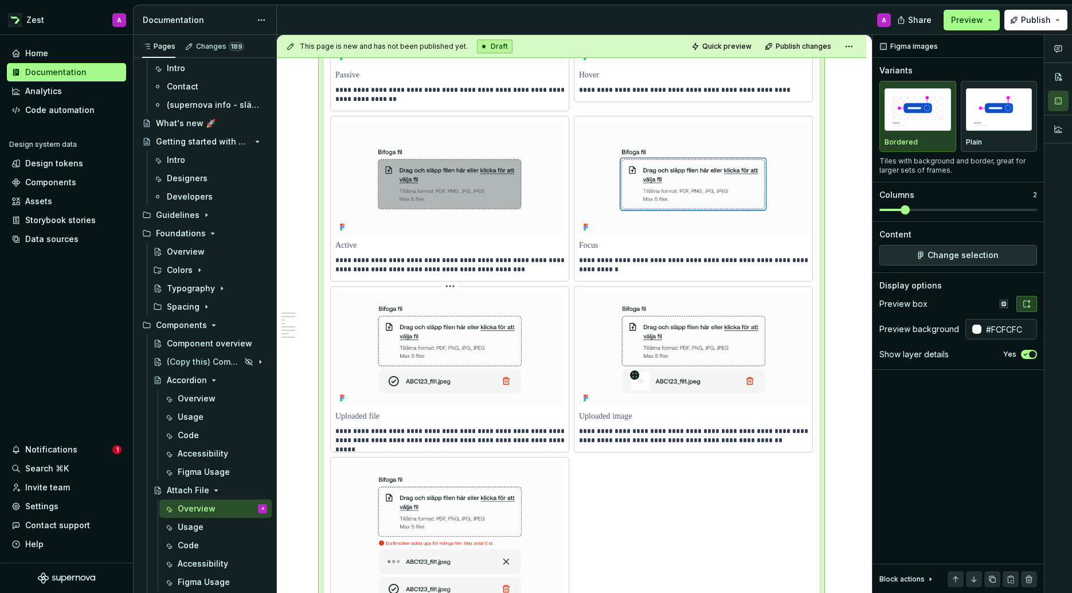
click at [451, 290] on html "Zest A Home Documentation Analytics Code automation Design system data Design t…" at bounding box center [536, 296] width 1072 height 593
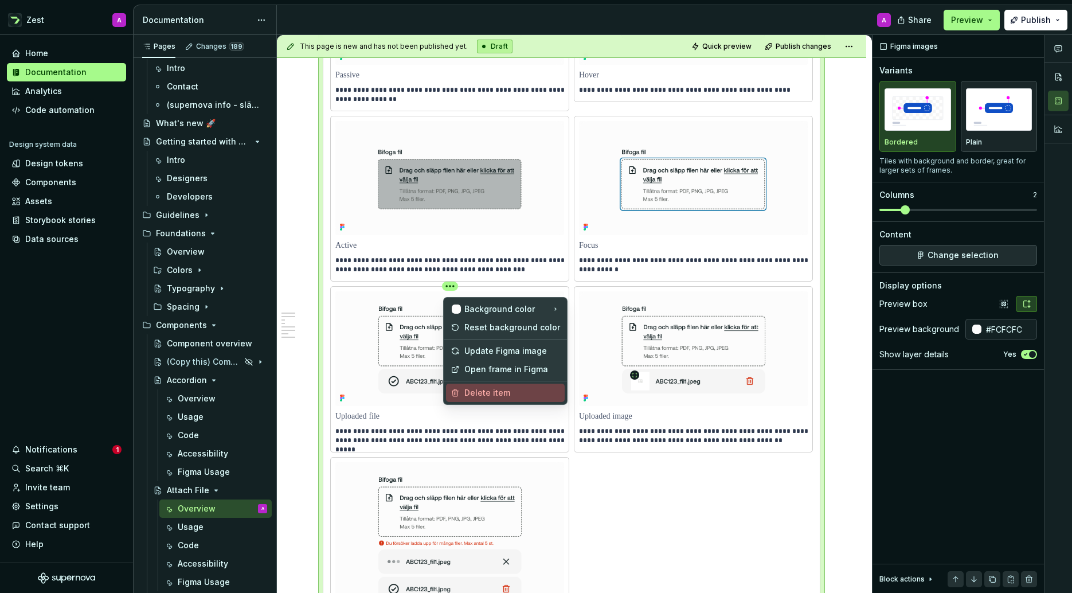
drag, startPoint x: 469, startPoint y: 393, endPoint x: 459, endPoint y: 344, distance: 49.8
click at [469, 393] on div "Delete item" at bounding box center [512, 392] width 96 height 11
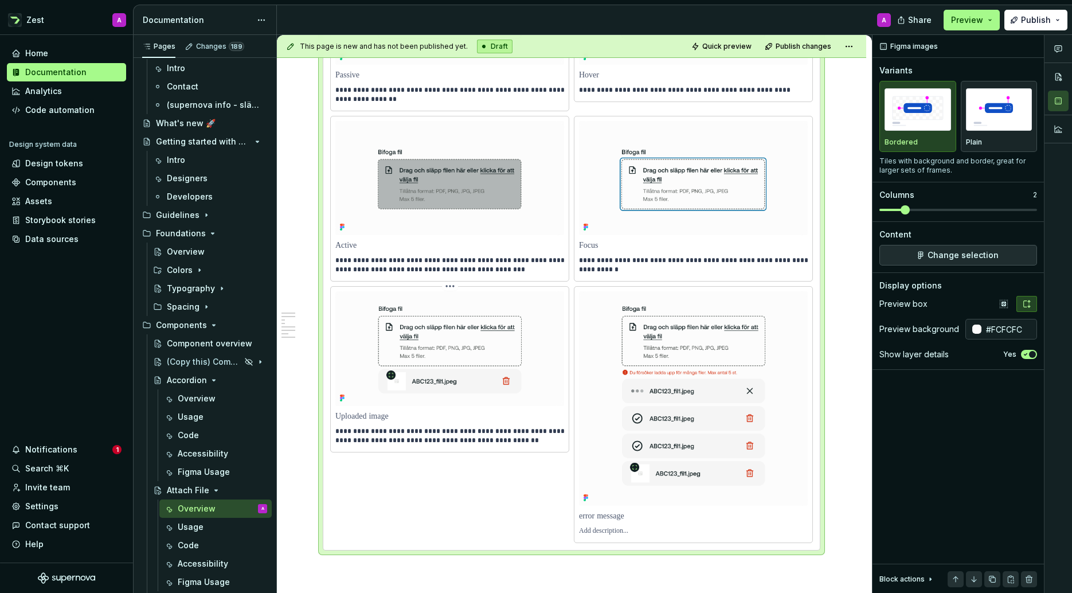
click at [454, 292] on html "Zest A Home Documentation Analytics Code automation Design system data Design t…" at bounding box center [536, 296] width 1072 height 593
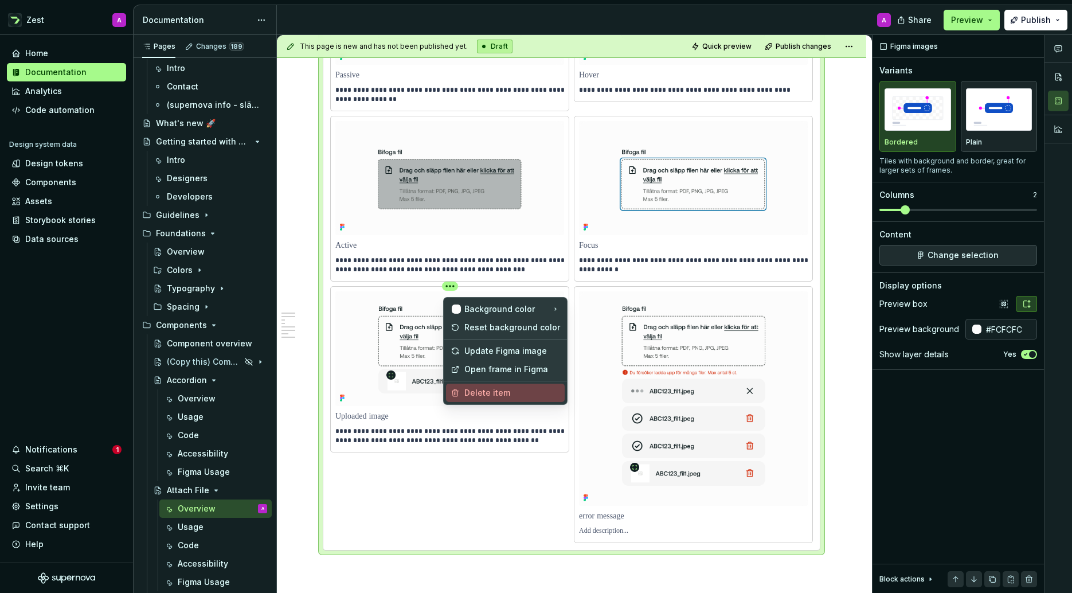
click at [474, 390] on div "Delete item" at bounding box center [512, 392] width 96 height 11
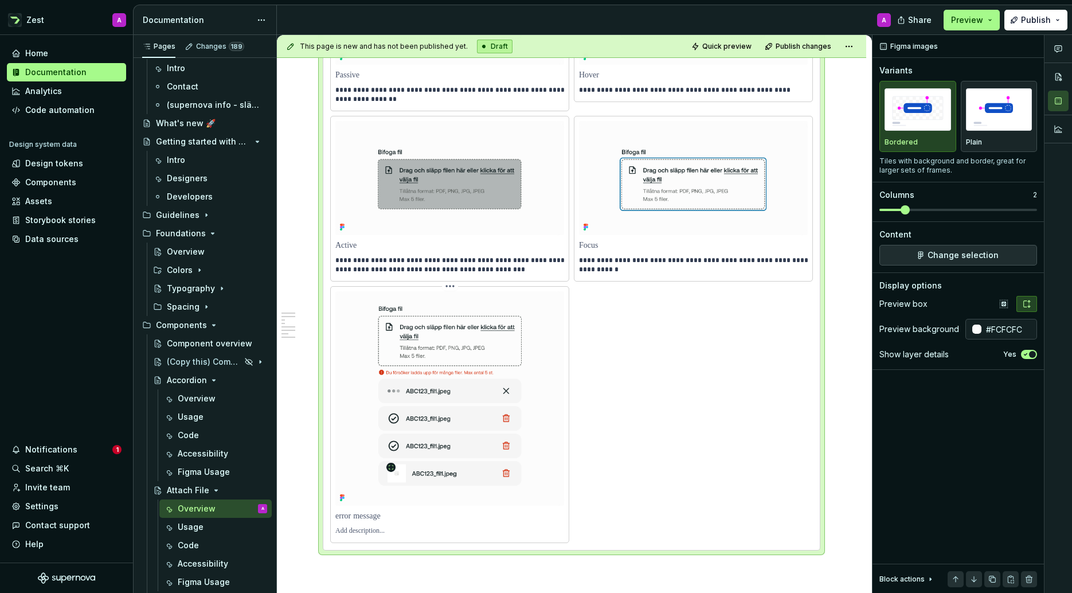
click at [453, 289] on html "Zest A Home Documentation Analytics Code automation Design system data Design t…" at bounding box center [536, 296] width 1072 height 593
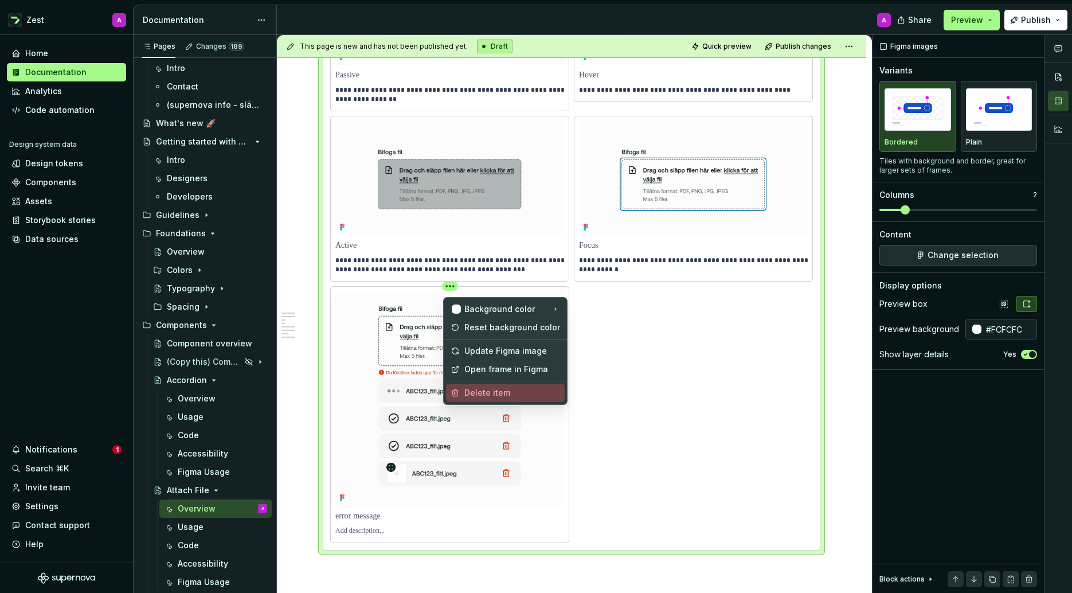
click at [472, 390] on div "Delete item" at bounding box center [512, 392] width 96 height 11
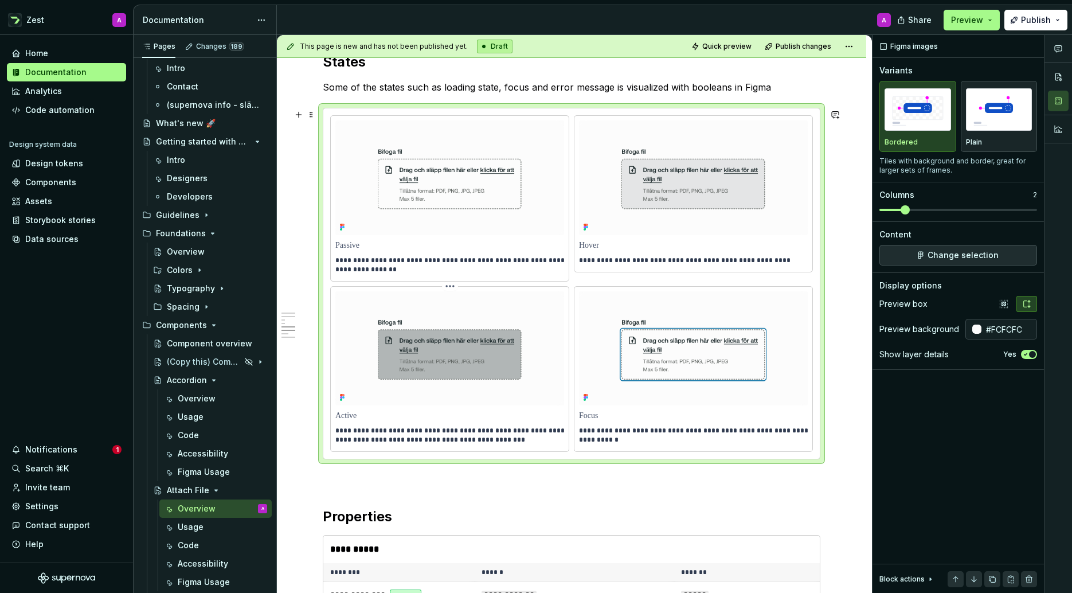
scroll to position [929, 0]
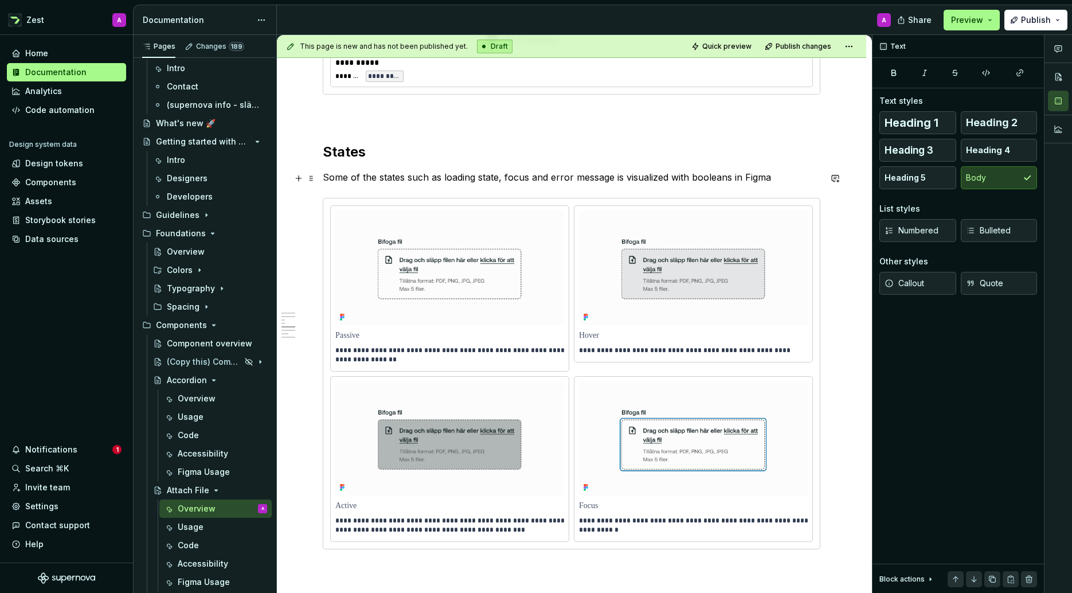
click at [483, 177] on p "Some of the states such as loading state, focus and error message is visualized…" at bounding box center [572, 177] width 498 height 14
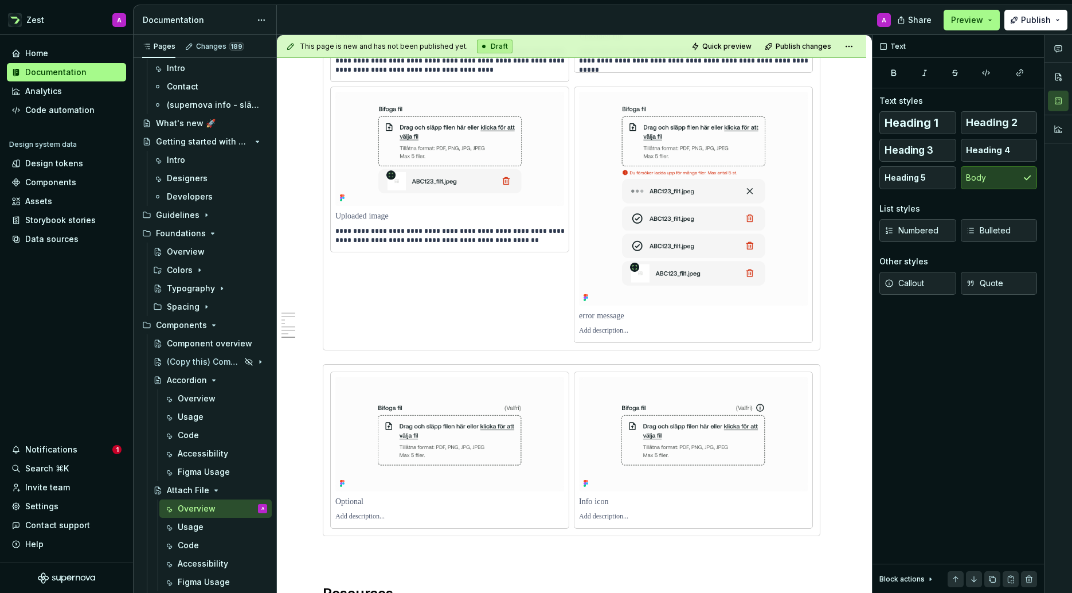
scroll to position [1881, 0]
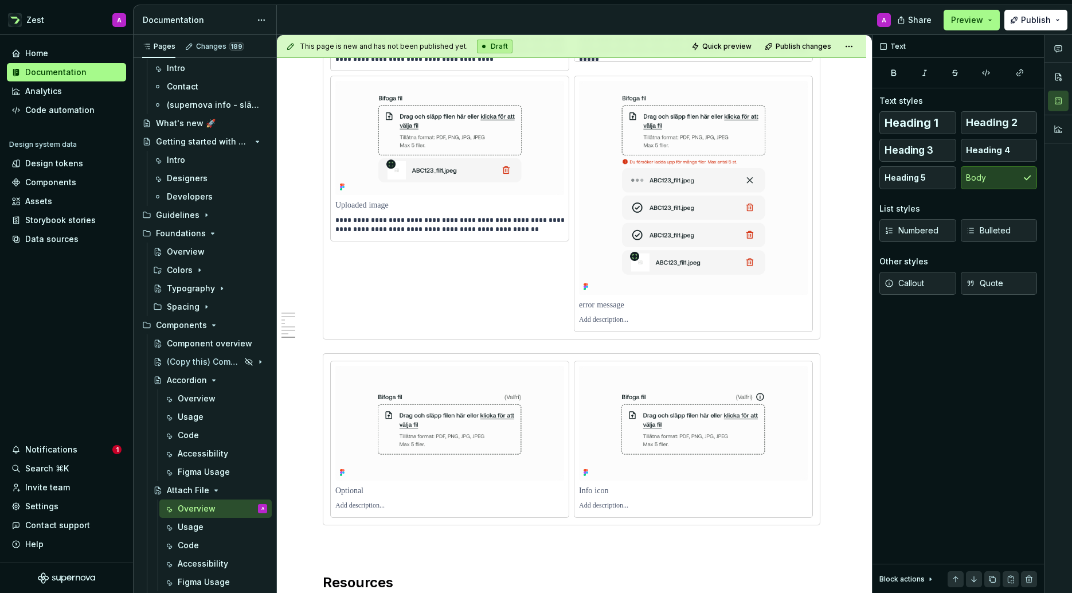
click at [441, 307] on div "**********" at bounding box center [571, 114] width 483 height 436
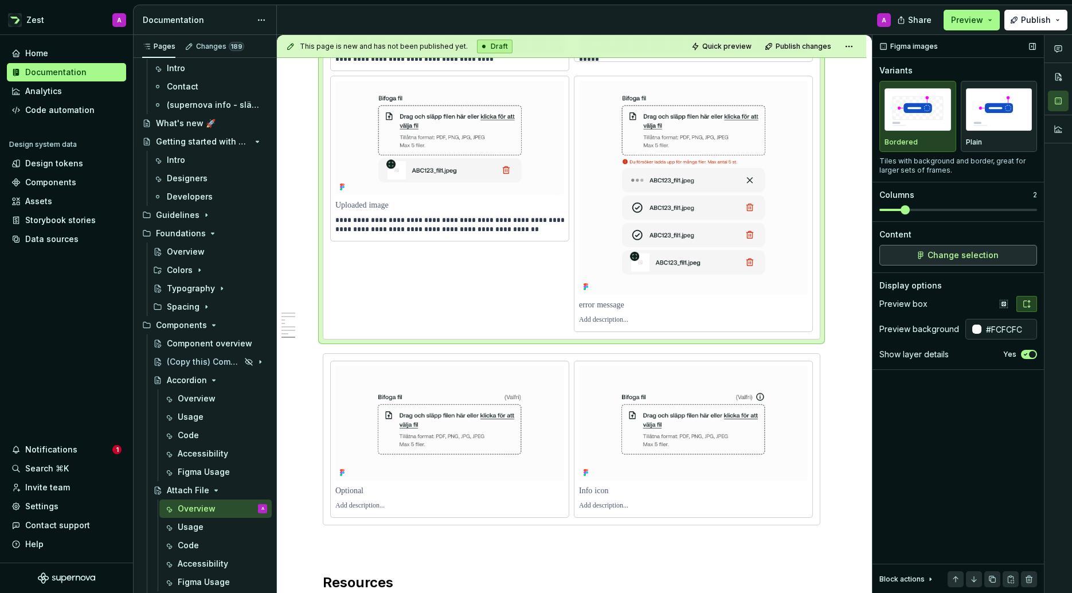
click at [958, 248] on button "Change selection" at bounding box center [959, 255] width 158 height 21
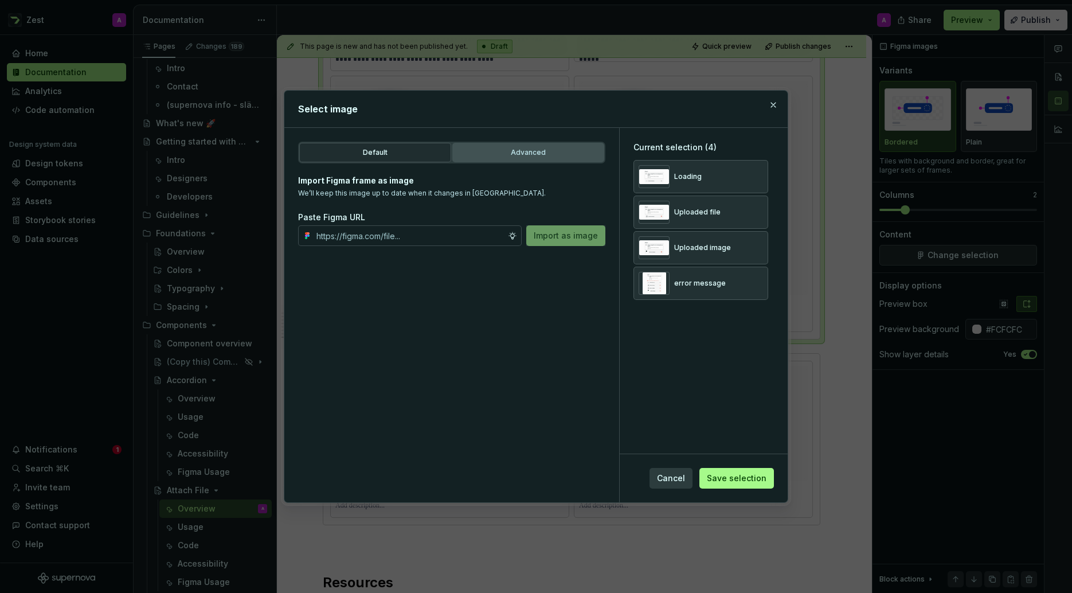
click at [553, 156] on div "Advanced" at bounding box center [528, 152] width 144 height 11
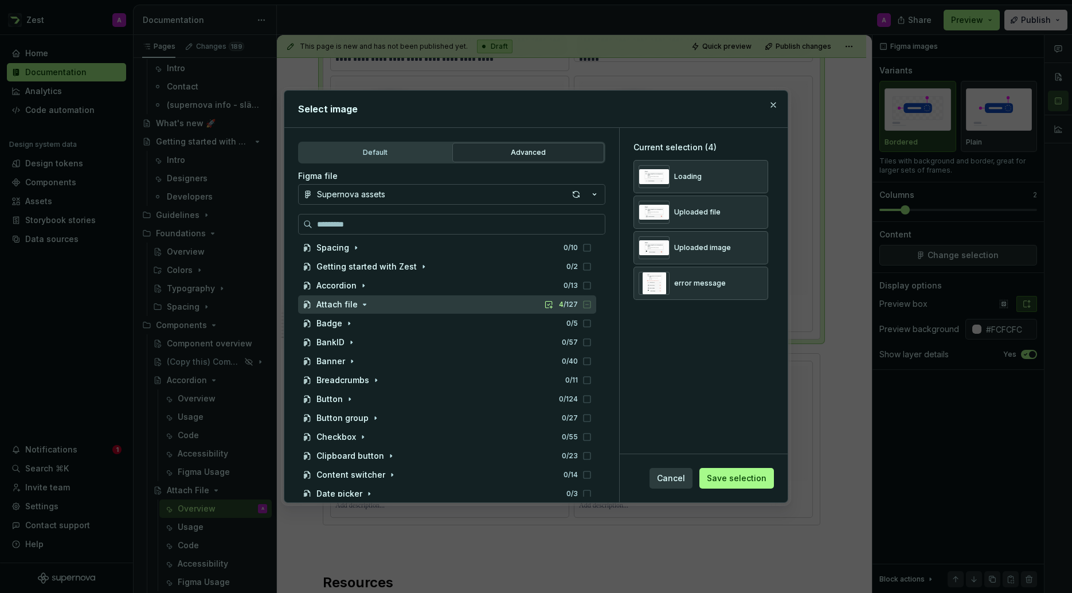
scroll to position [83, 0]
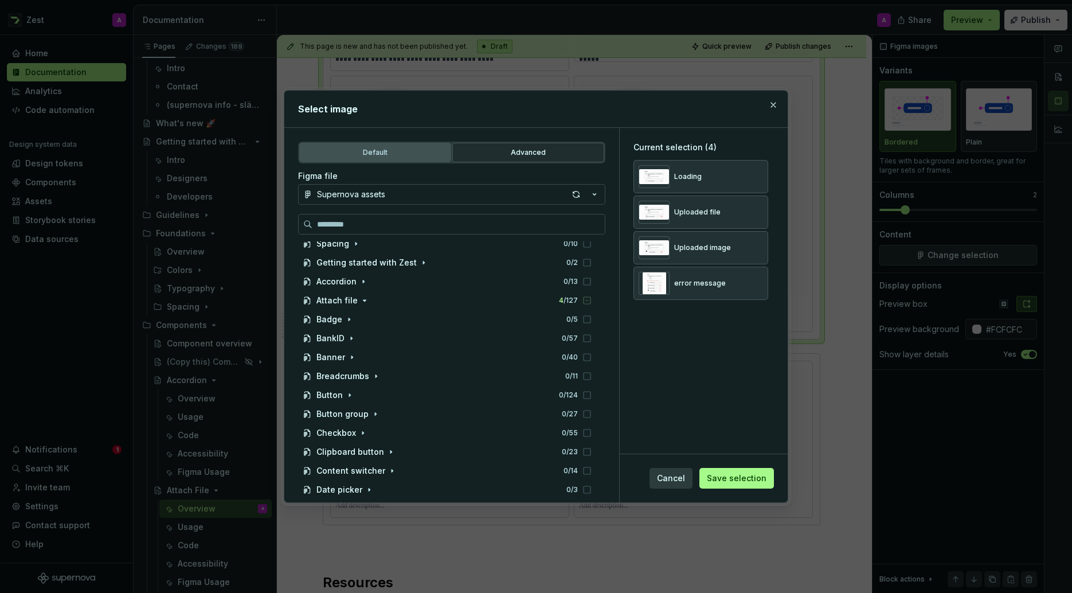
click at [407, 153] on div "Default" at bounding box center [375, 152] width 144 height 11
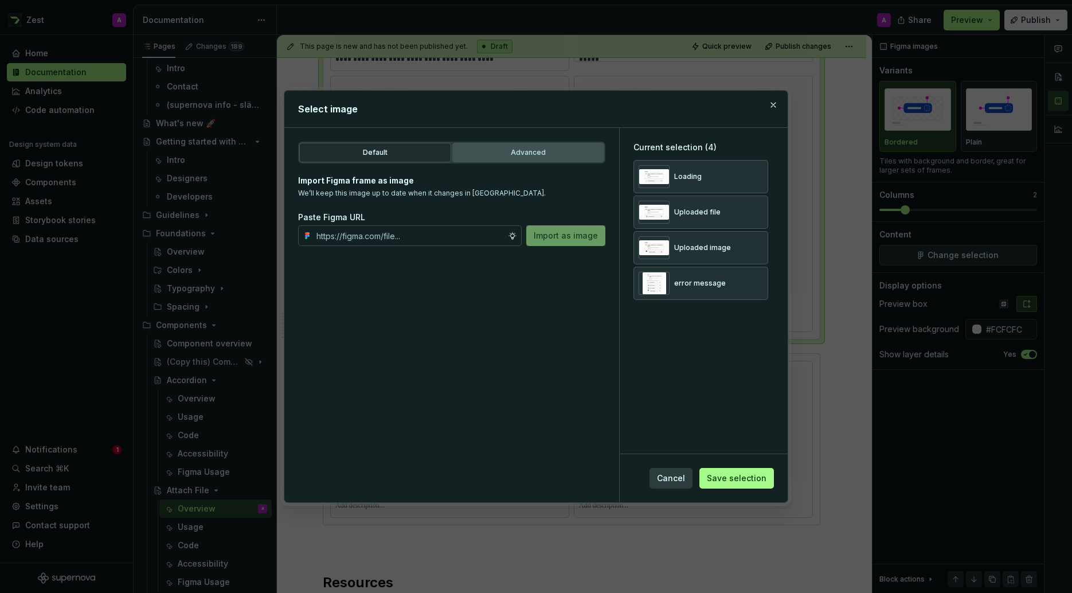
click at [554, 154] on div "Advanced" at bounding box center [528, 152] width 144 height 11
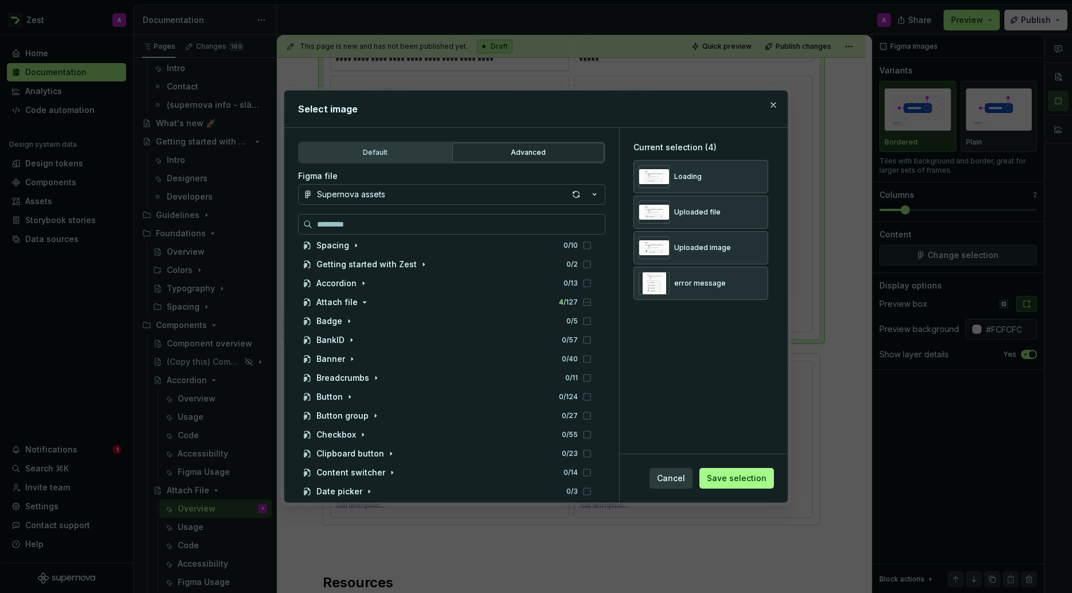
scroll to position [80, 0]
click at [361, 303] on icon "button" at bounding box center [364, 302] width 9 height 9
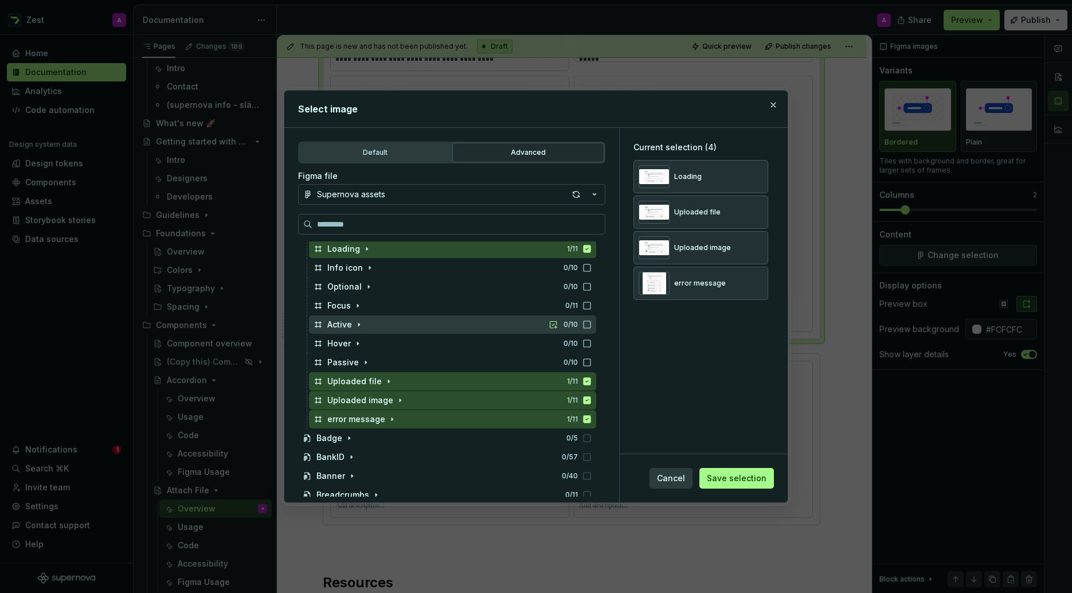
scroll to position [174, 0]
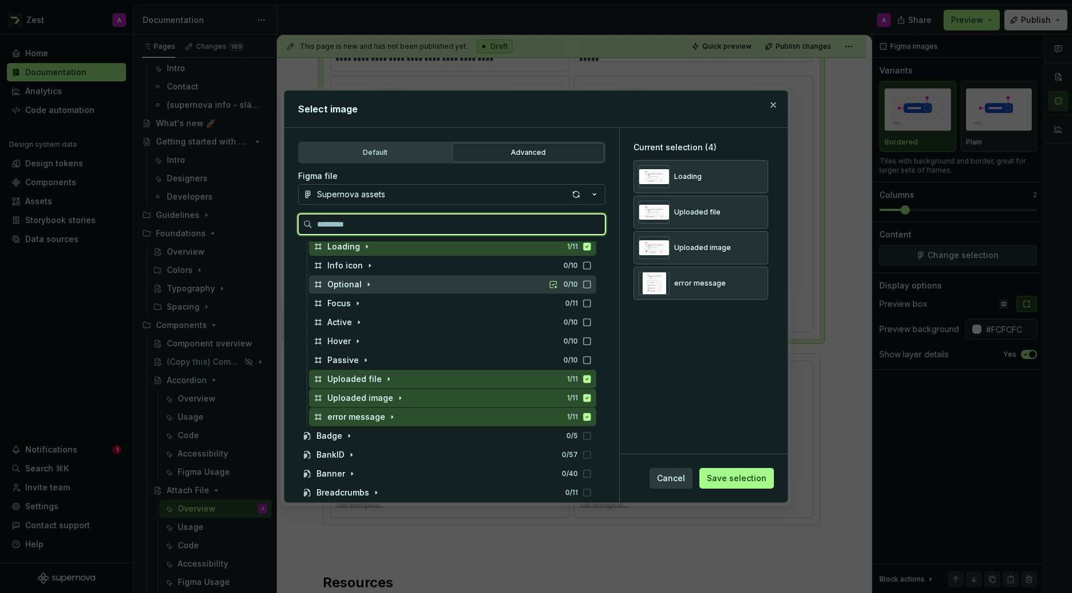
click at [592, 283] on icon at bounding box center [587, 284] width 9 height 9
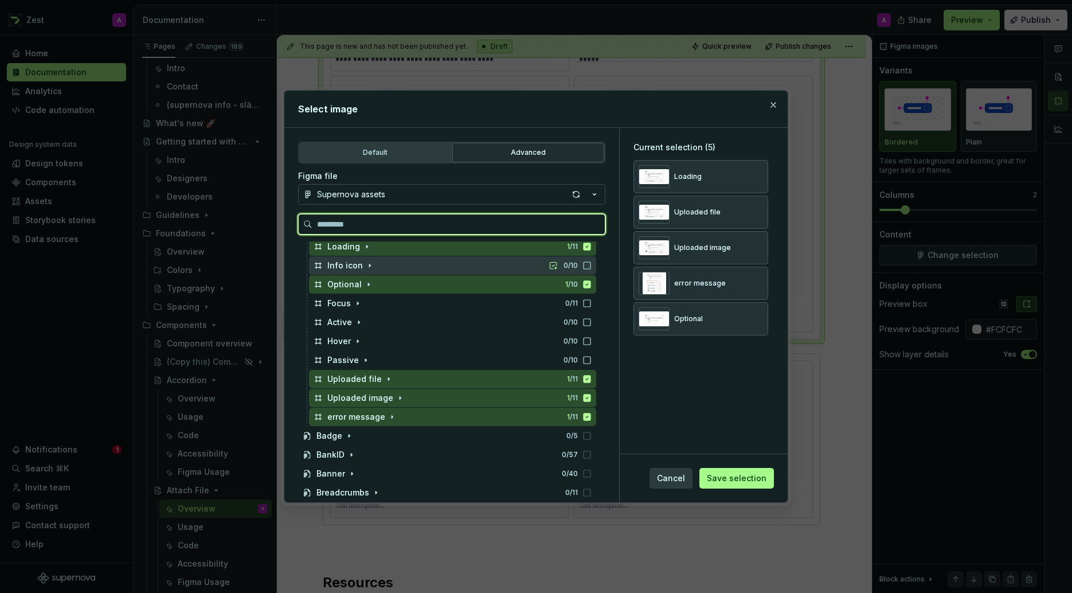
click at [592, 265] on icon at bounding box center [587, 265] width 9 height 9
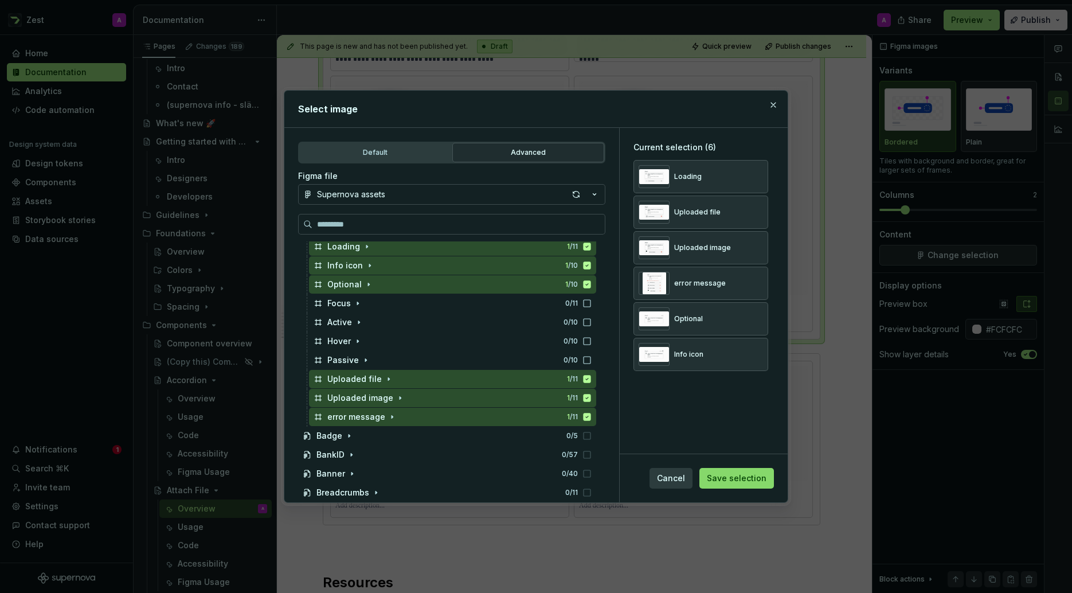
click at [731, 476] on span "Save selection" at bounding box center [737, 477] width 60 height 11
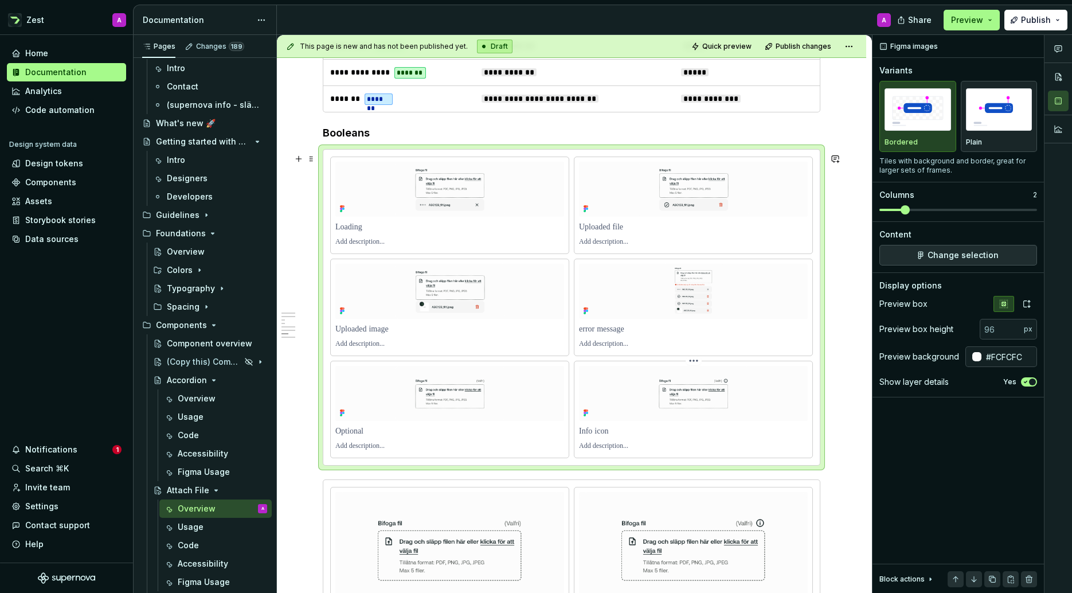
scroll to position [1619, 0]
click at [1030, 306] on icon "button" at bounding box center [1026, 303] width 9 height 9
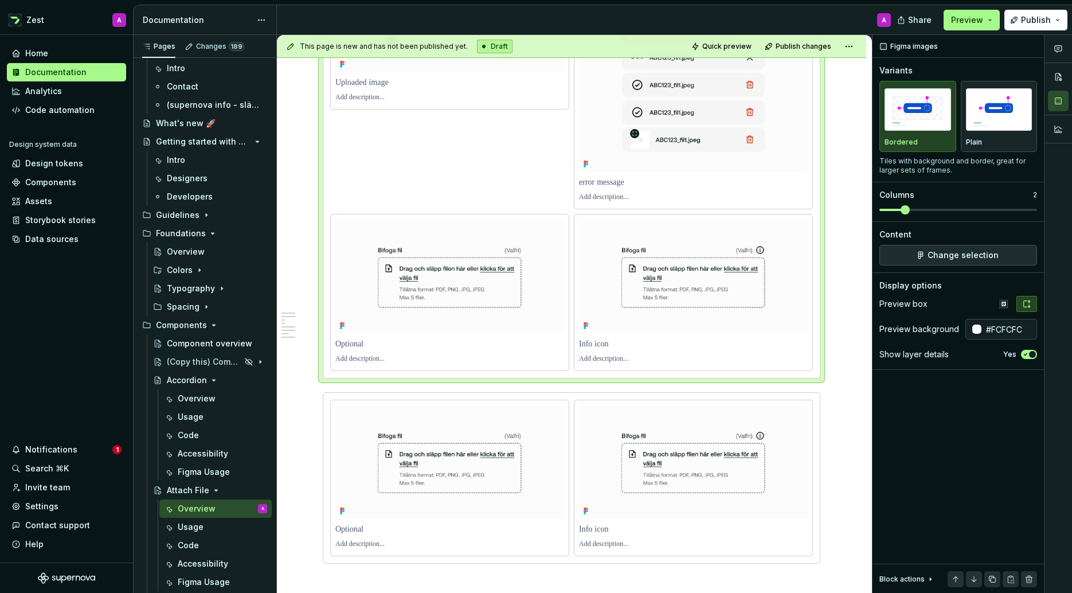
scroll to position [2010, 0]
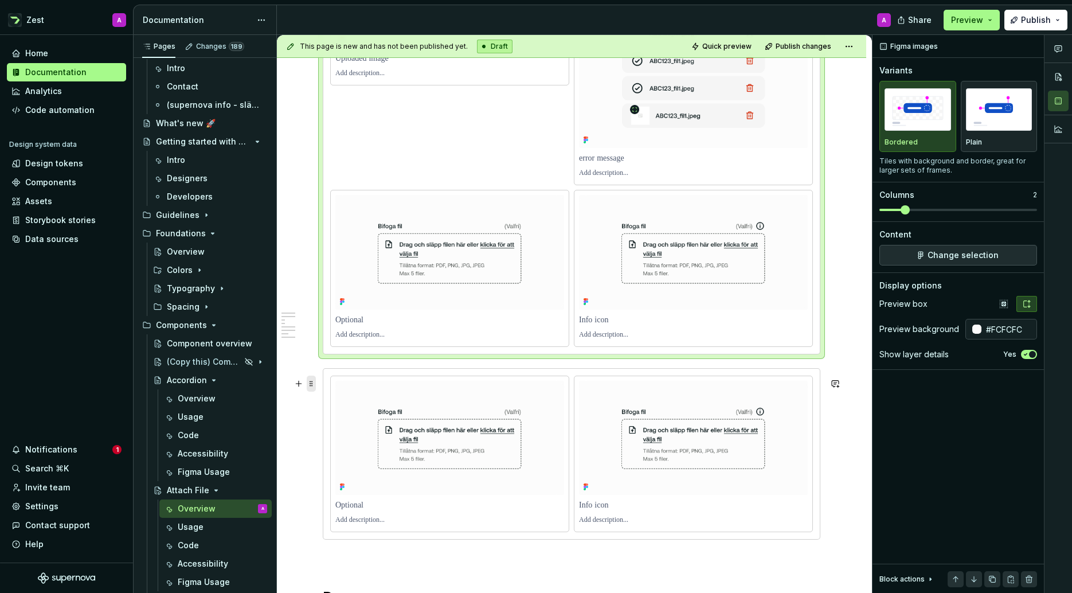
click at [312, 382] on span at bounding box center [311, 384] width 9 height 16
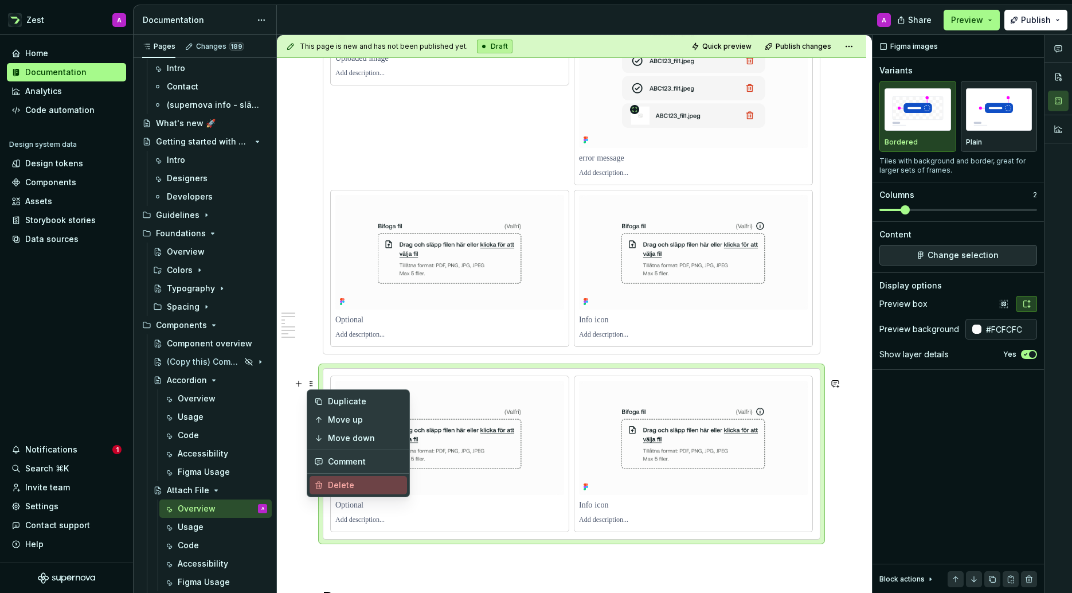
click at [346, 485] on div "Delete" at bounding box center [365, 484] width 75 height 11
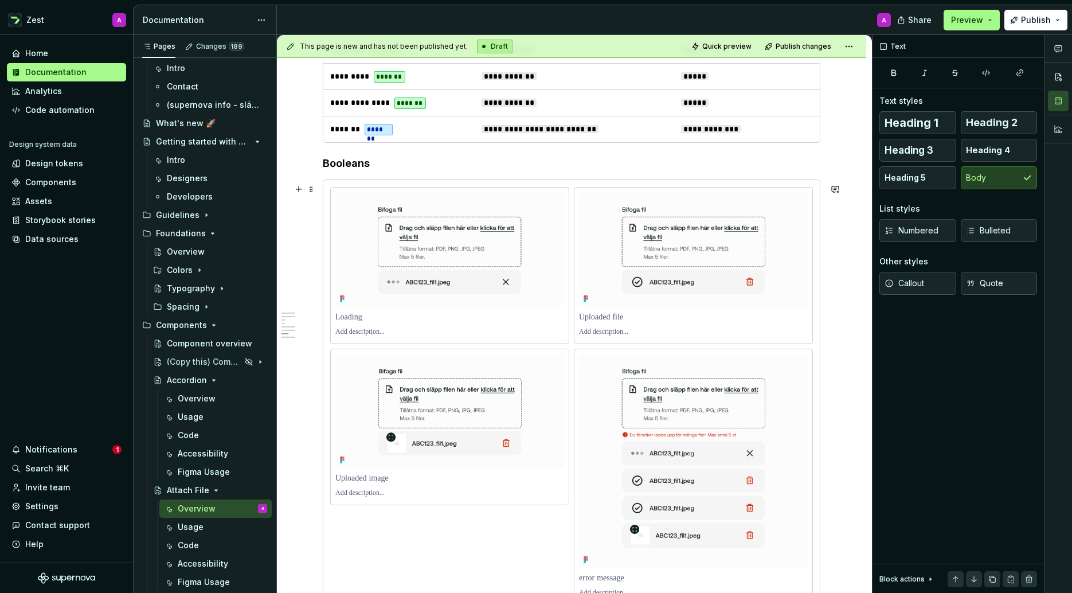
scroll to position [1589, 0]
click at [604, 334] on p at bounding box center [695, 332] width 232 height 9
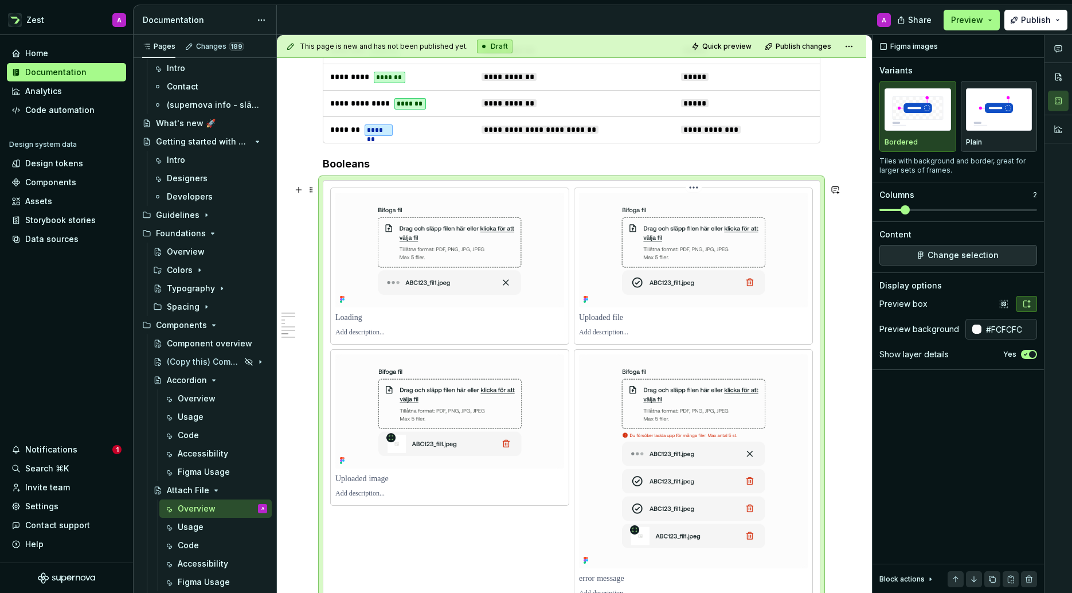
type textarea "*"
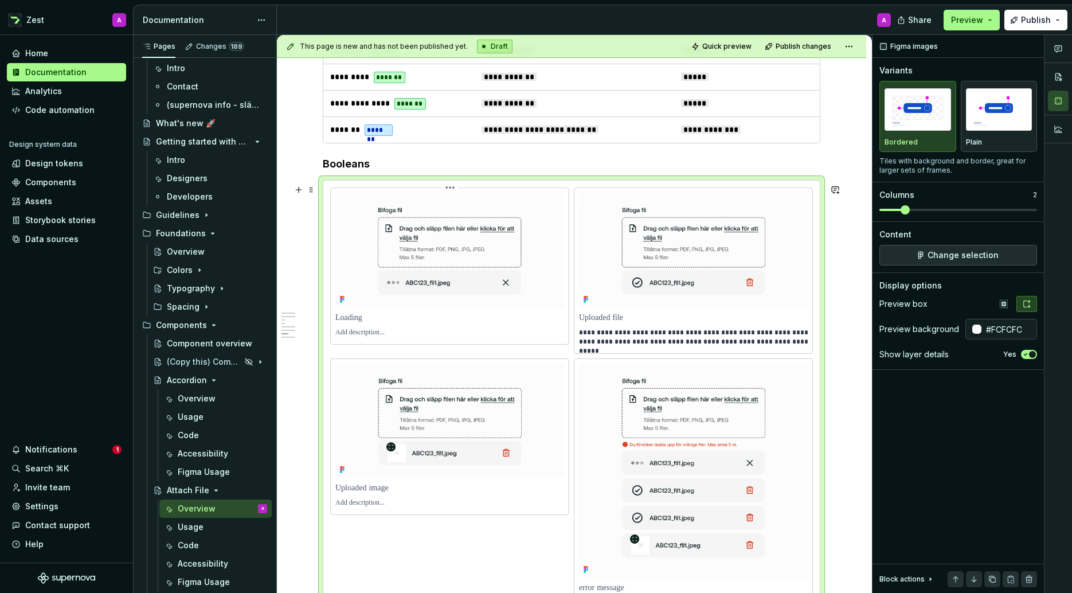
click at [370, 337] on p at bounding box center [451, 332] width 232 height 9
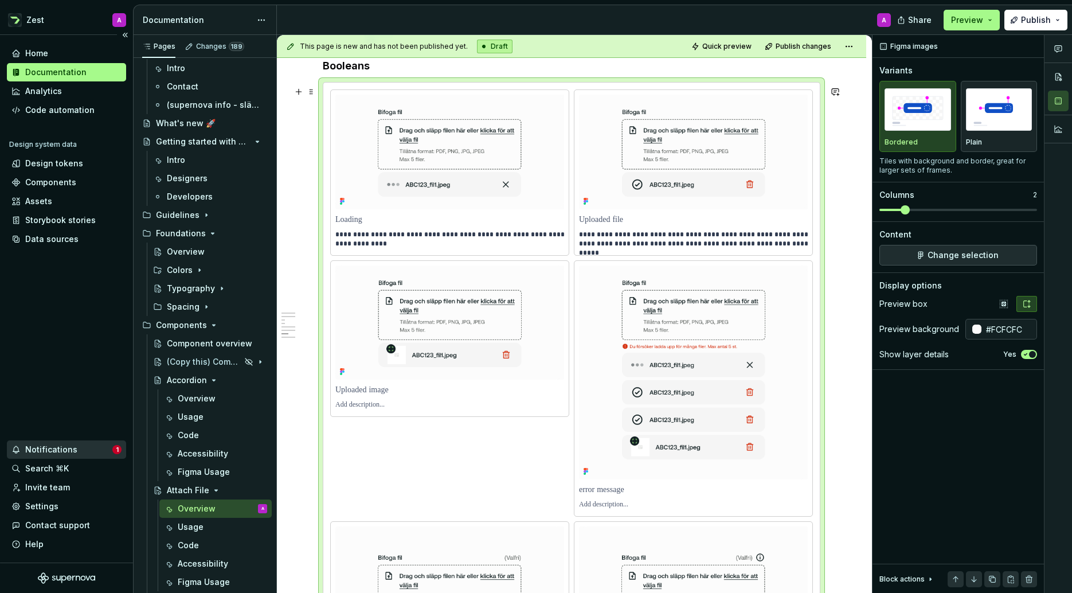
scroll to position [1697, 0]
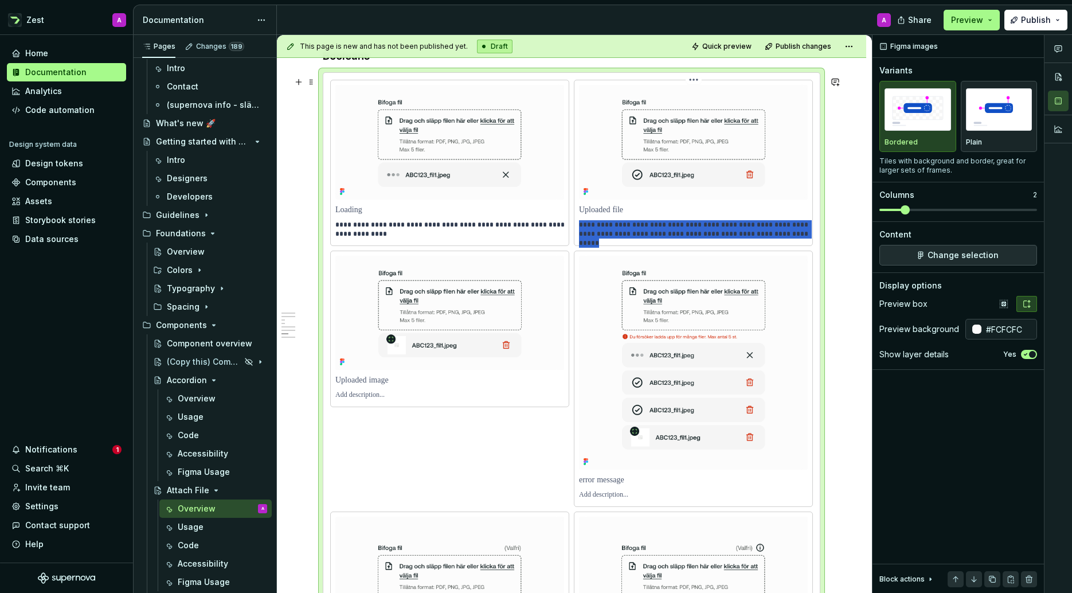
drag, startPoint x: 775, startPoint y: 236, endPoint x: 584, endPoint y: 233, distance: 191.5
click at [584, 233] on p "**********" at bounding box center [695, 229] width 232 height 18
click at [365, 397] on p at bounding box center [451, 394] width 232 height 9
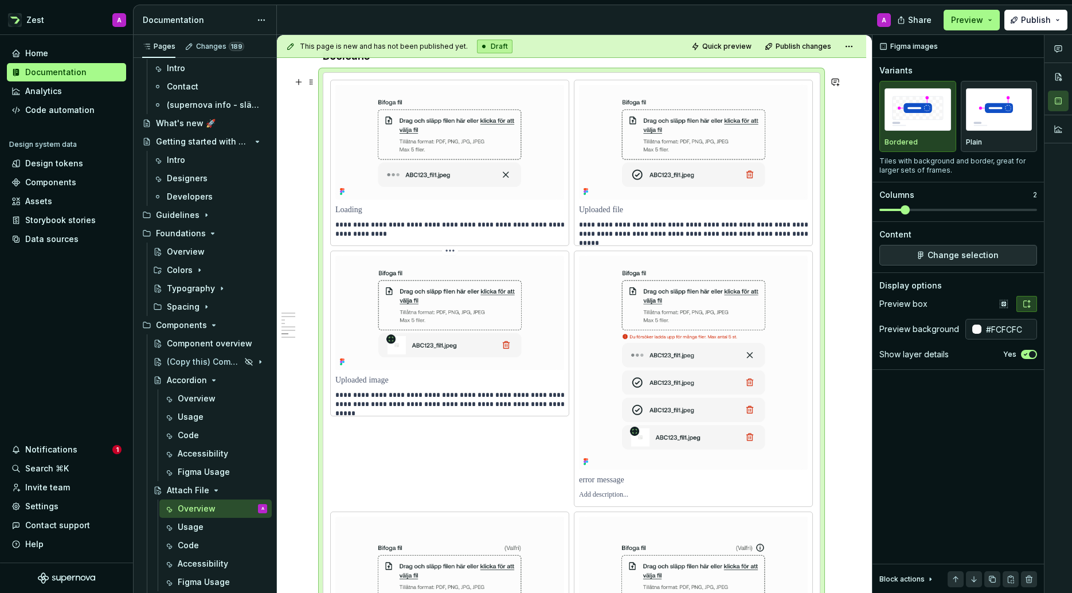
click at [369, 402] on p "**********" at bounding box center [451, 399] width 232 height 18
drag, startPoint x: 460, startPoint y: 402, endPoint x: 384, endPoint y: 400, distance: 76.3
click at [372, 402] on p "**********" at bounding box center [451, 399] width 232 height 18
click at [419, 450] on div "**********" at bounding box center [571, 374] width 483 height 589
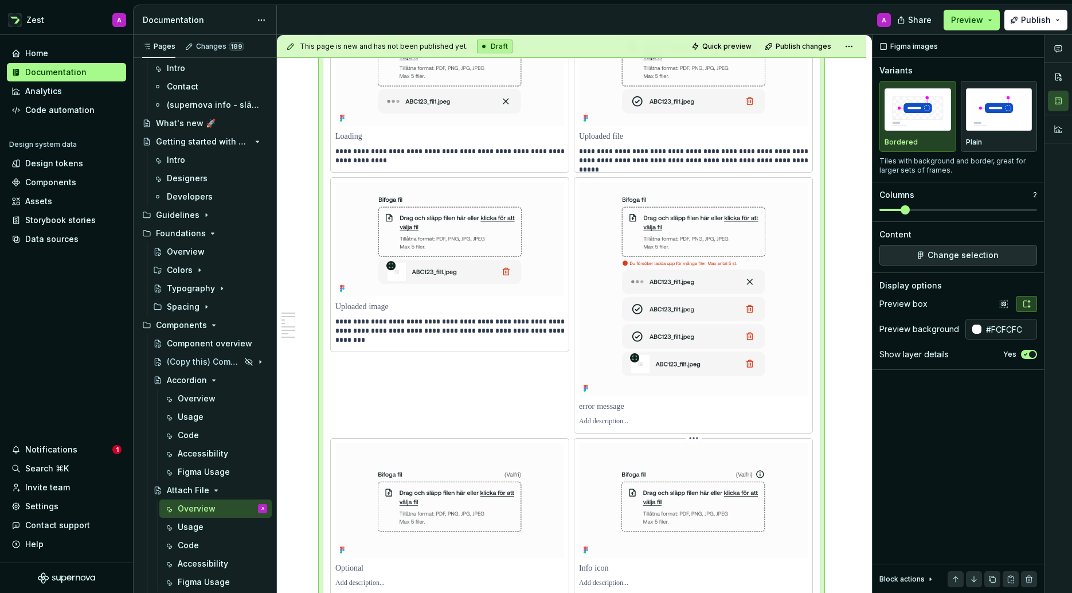
scroll to position [1768, 0]
click at [612, 428] on p at bounding box center [693, 423] width 229 height 9
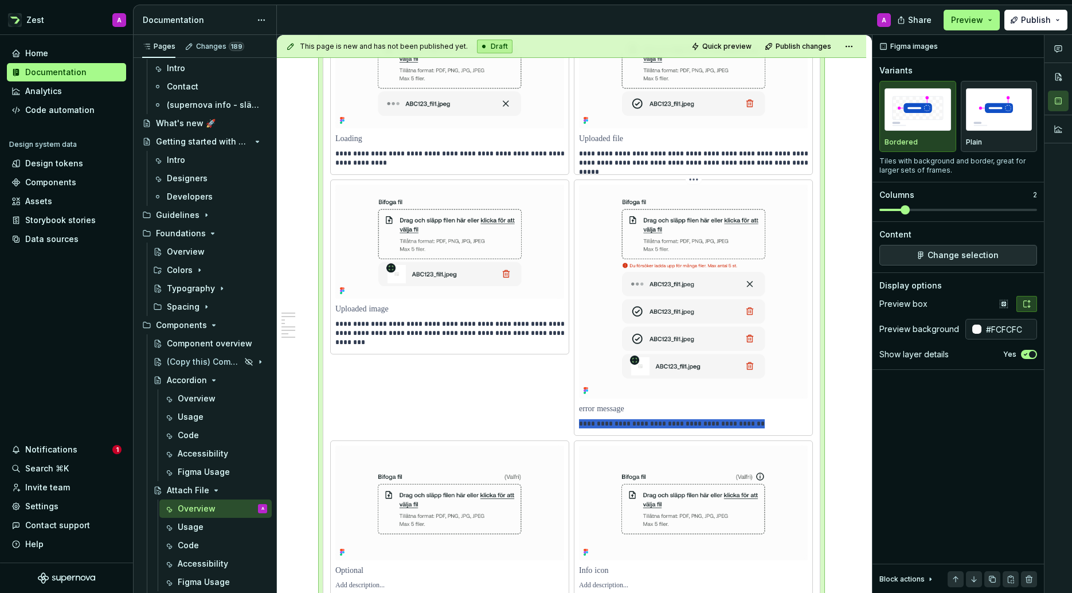
drag, startPoint x: 769, startPoint y: 432, endPoint x: 592, endPoint y: 427, distance: 177.8
click at [592, 427] on p "**********" at bounding box center [695, 423] width 232 height 9
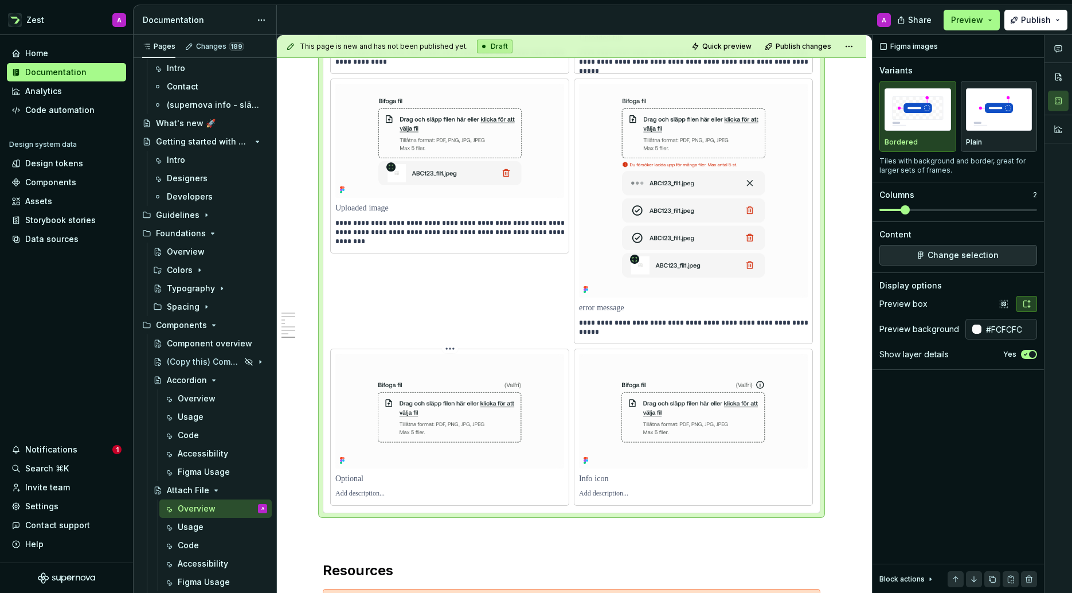
scroll to position [1884, 0]
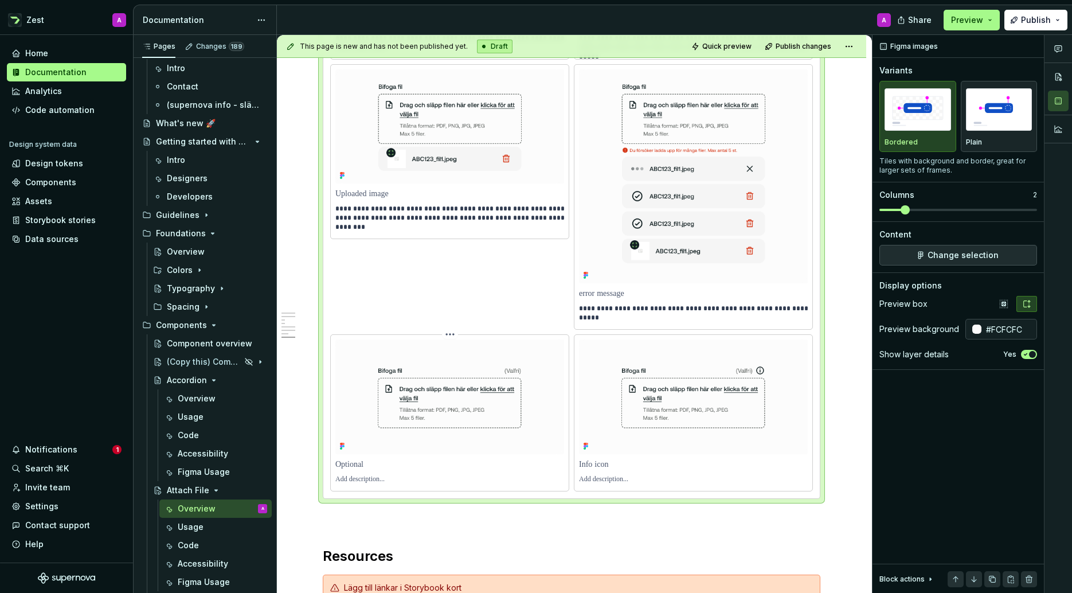
click at [371, 484] on p at bounding box center [449, 479] width 229 height 9
type textarea "*"
click at [593, 484] on p at bounding box center [693, 479] width 229 height 9
click at [606, 484] on p "**********" at bounding box center [695, 479] width 232 height 9
click at [592, 484] on p "**********" at bounding box center [695, 479] width 232 height 9
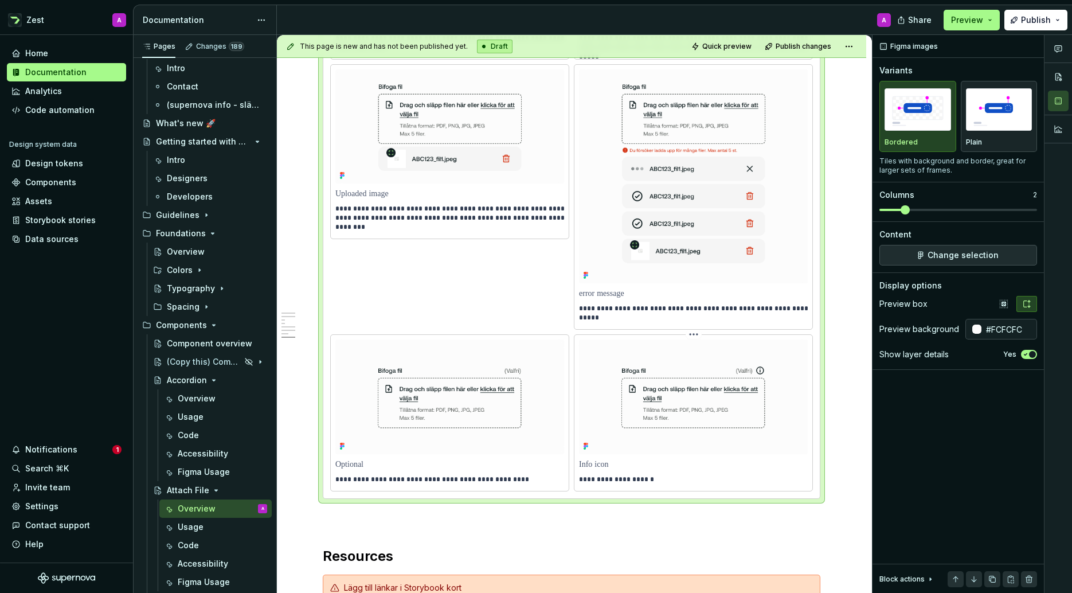
click at [659, 484] on p "**********" at bounding box center [695, 479] width 232 height 9
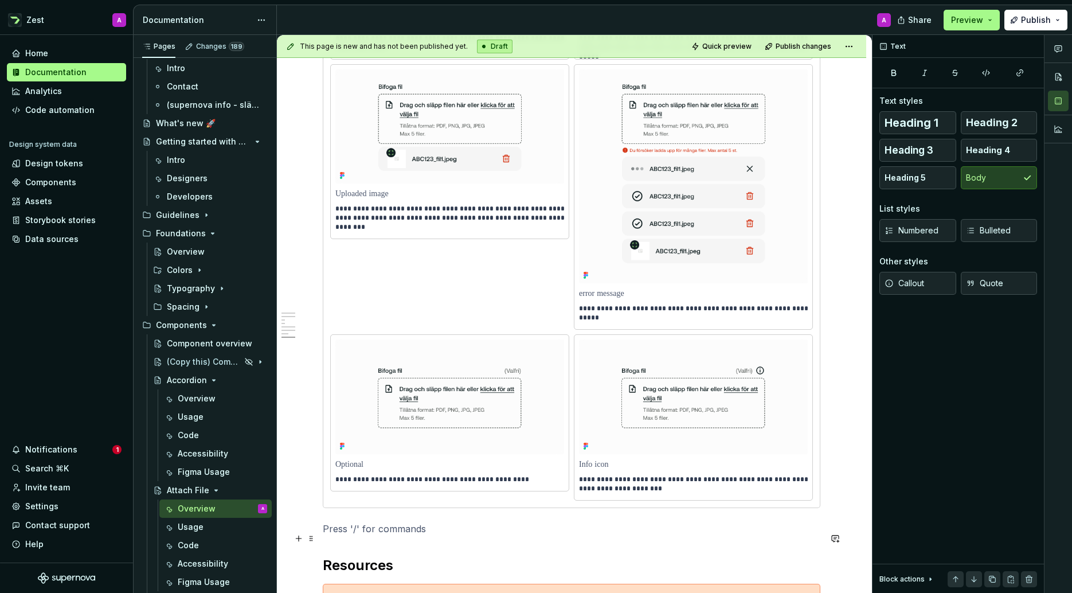
click at [607, 531] on p at bounding box center [572, 529] width 498 height 14
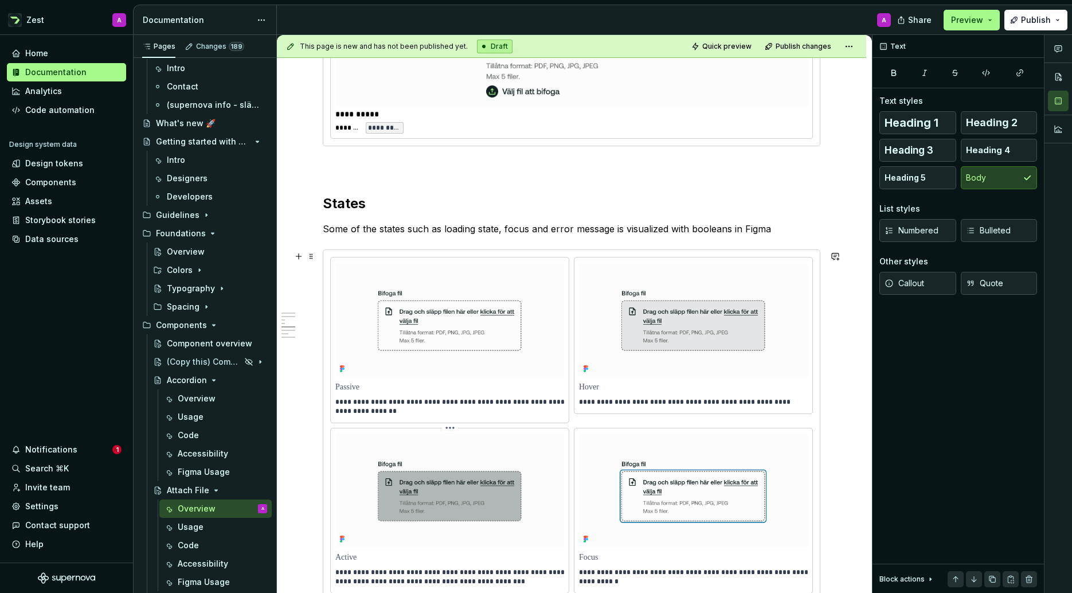
scroll to position [863, 0]
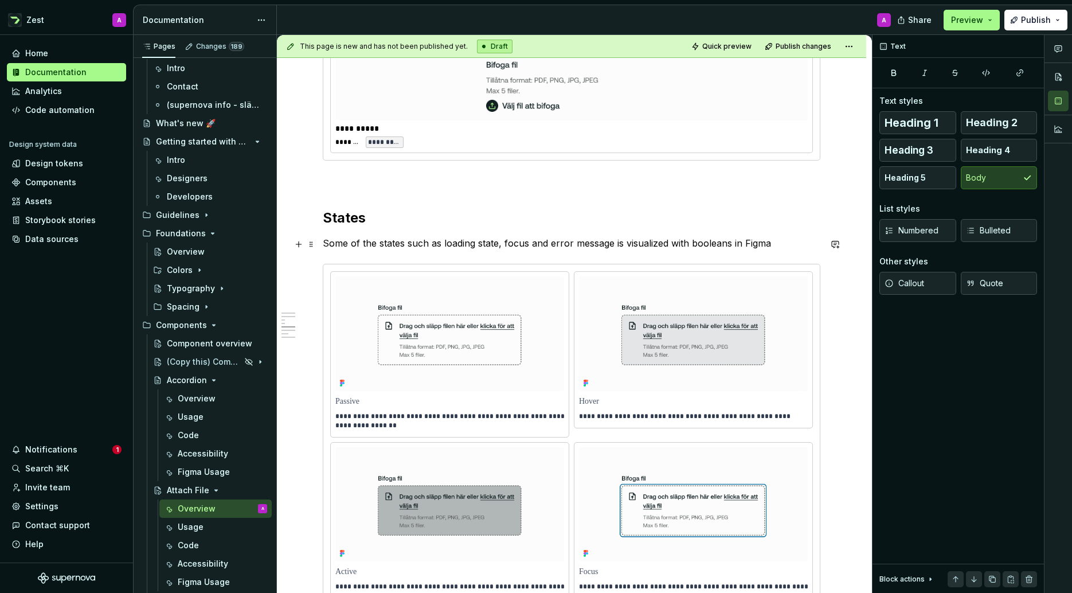
click at [507, 241] on p "Some of the states such as loading state, focus and error message is visualized…" at bounding box center [572, 243] width 498 height 14
drag, startPoint x: 780, startPoint y: 246, endPoint x: 732, endPoint y: 246, distance: 48.2
click at [739, 246] on p "Some of the states such as loading state, focus and error message is visualized…" at bounding box center [572, 243] width 498 height 14
click at [310, 245] on span at bounding box center [311, 244] width 9 height 16
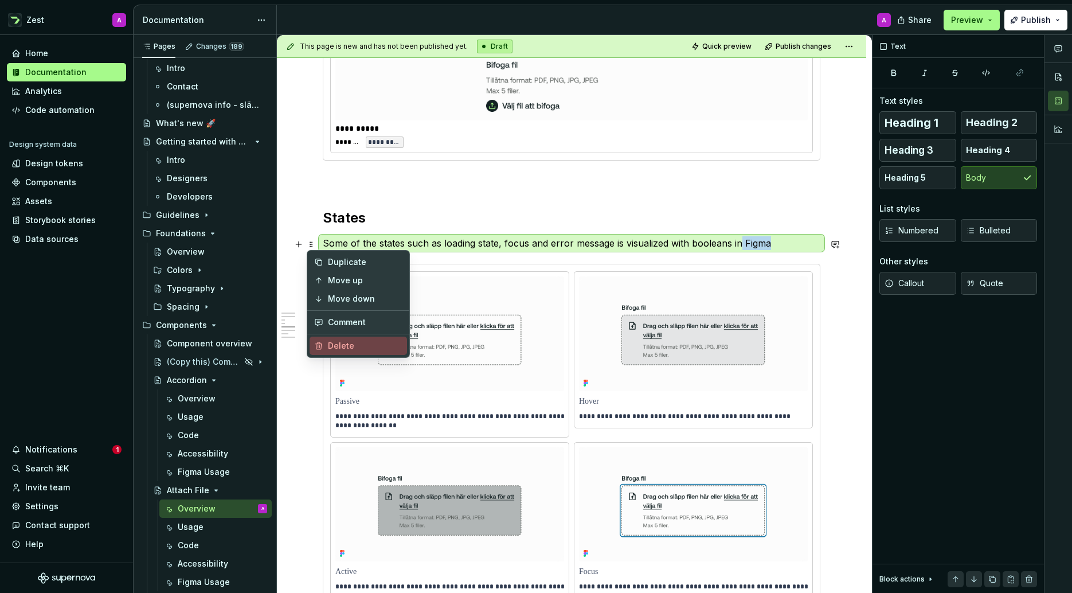
click at [331, 338] on div "Delete" at bounding box center [358, 346] width 97 height 18
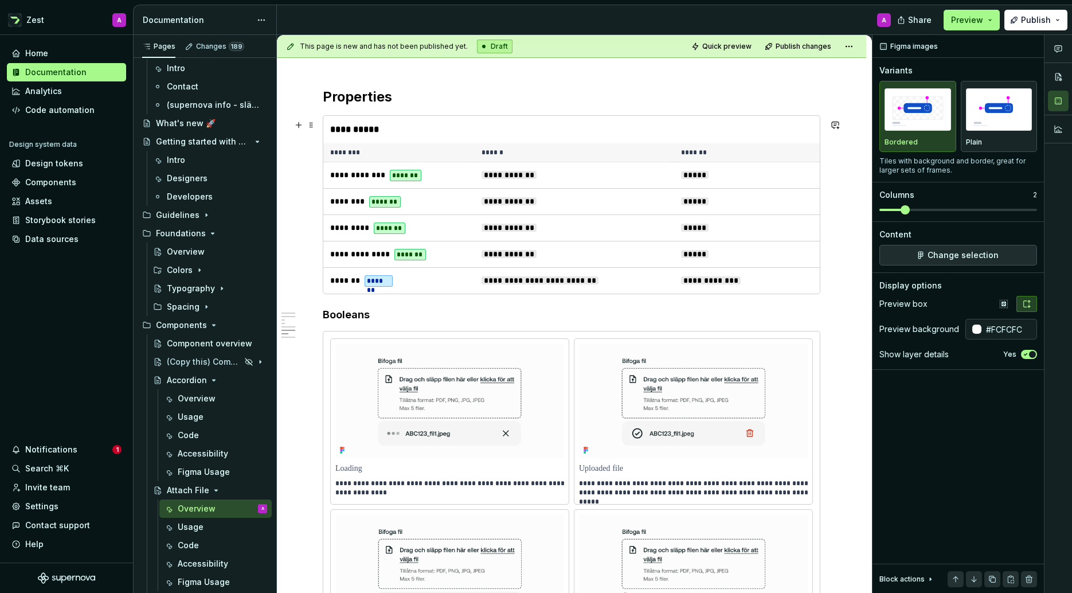
scroll to position [1429, 0]
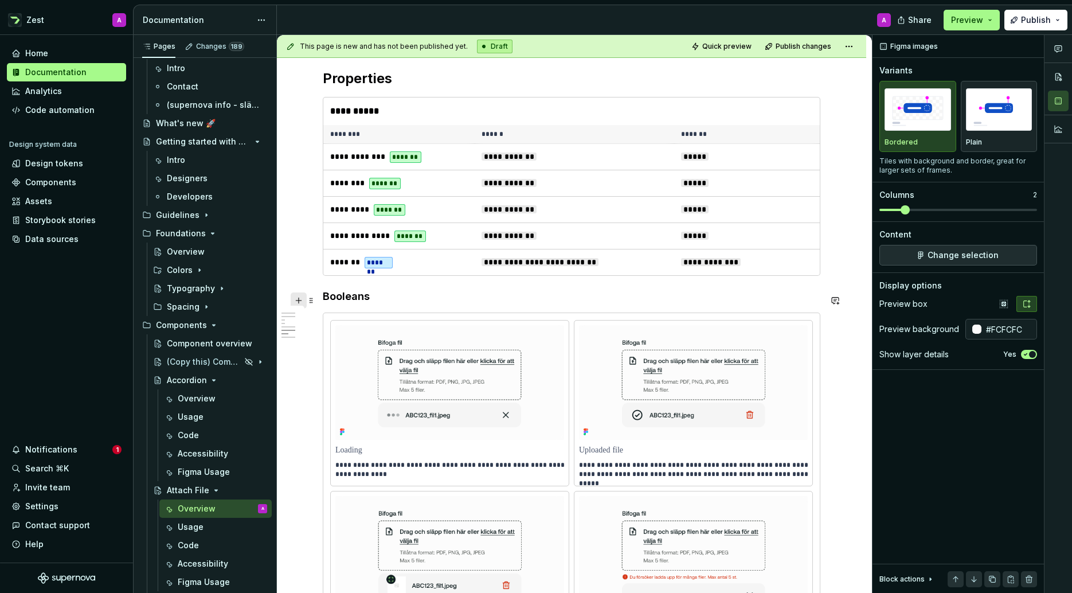
click at [300, 299] on button "button" at bounding box center [299, 300] width 16 height 16
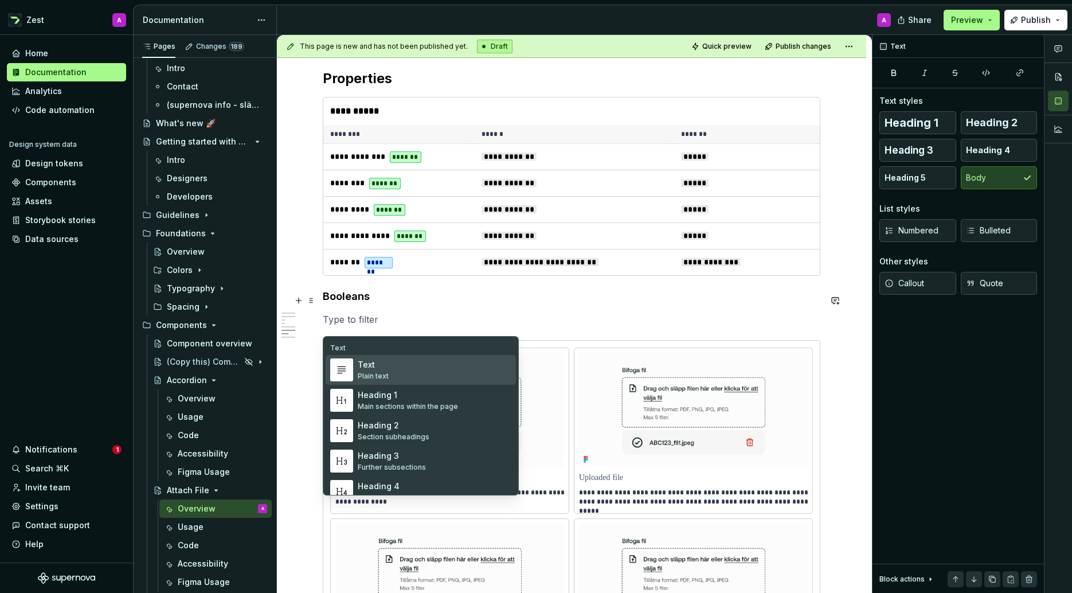
click at [367, 370] on div "Text Plain text" at bounding box center [373, 370] width 31 height 22
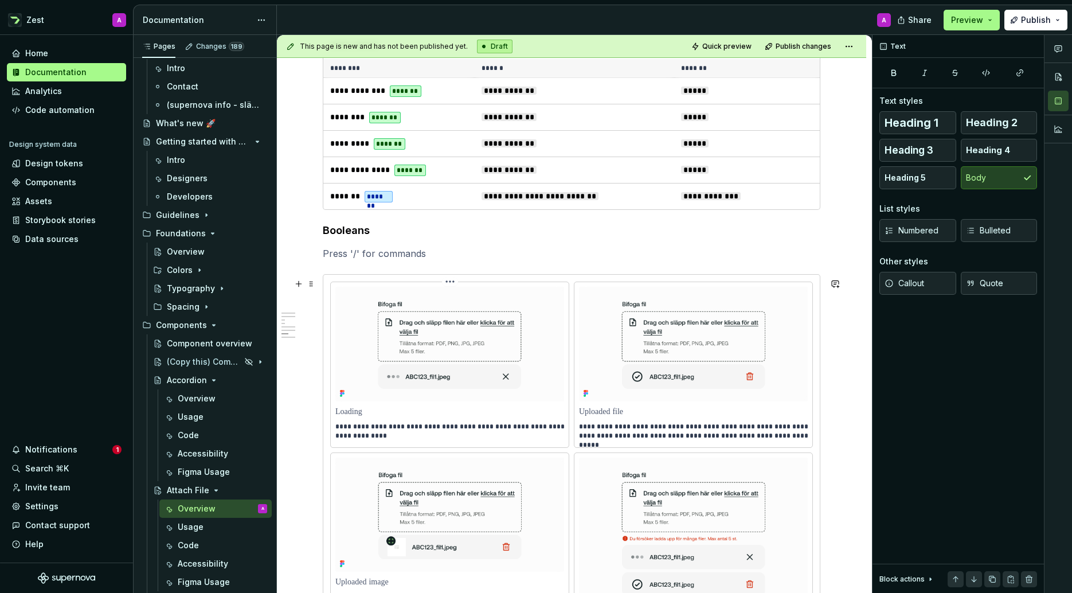
scroll to position [1499, 0]
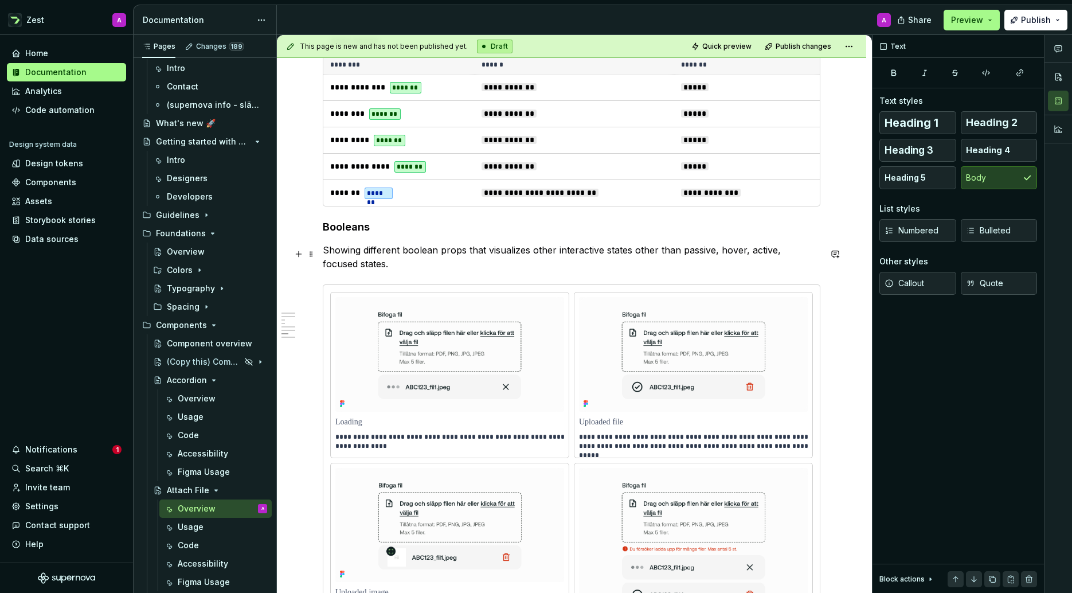
click at [462, 255] on p "Showing different boolean props that visualizes other interactive states other …" at bounding box center [572, 257] width 498 height 28
click at [460, 255] on p "Showing different boolean props that visualizes other interactive states other …" at bounding box center [572, 257] width 498 height 28
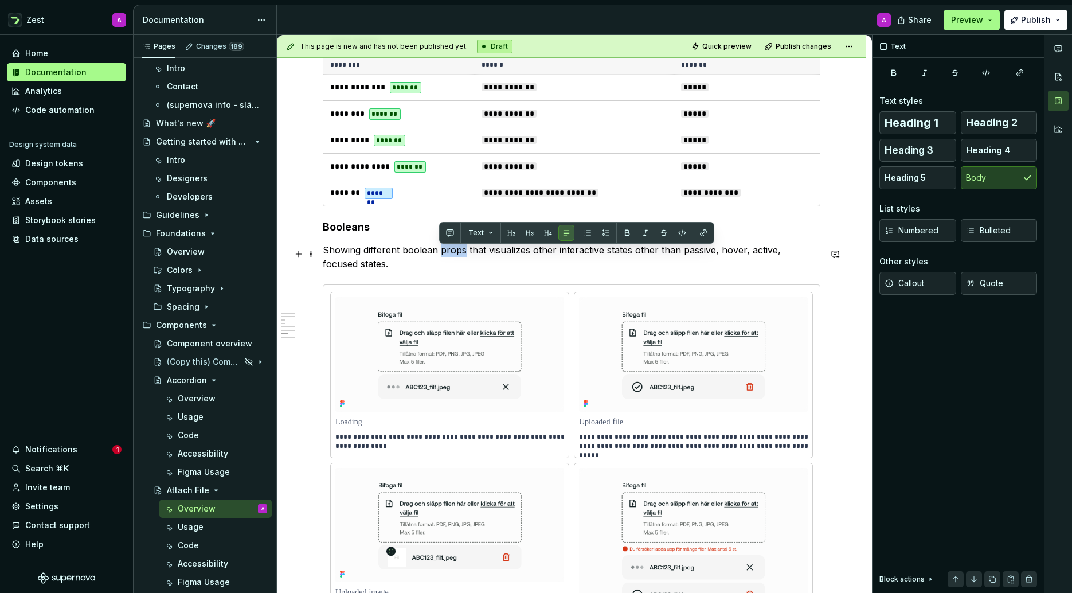
click at [461, 255] on p "Showing different boolean props that visualizes other interactive states other …" at bounding box center [572, 257] width 498 height 28
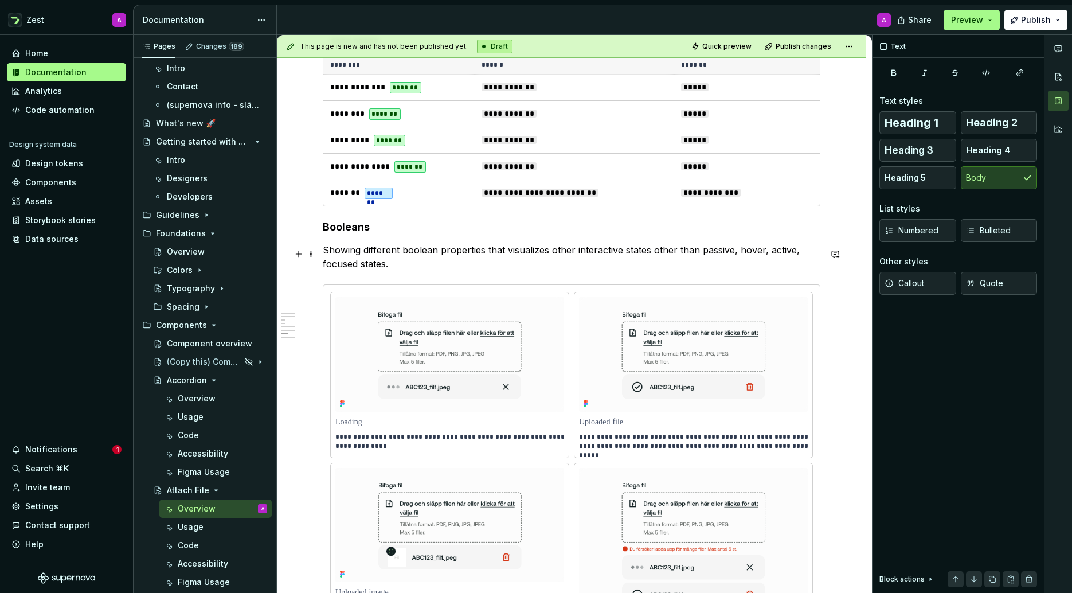
click at [559, 252] on p "Showing different boolean properties that visualizes other interactive states o…" at bounding box center [572, 257] width 498 height 28
click at [558, 252] on p "Showing different boolean properties that visualizes other interactive states o…" at bounding box center [572, 257] width 498 height 28
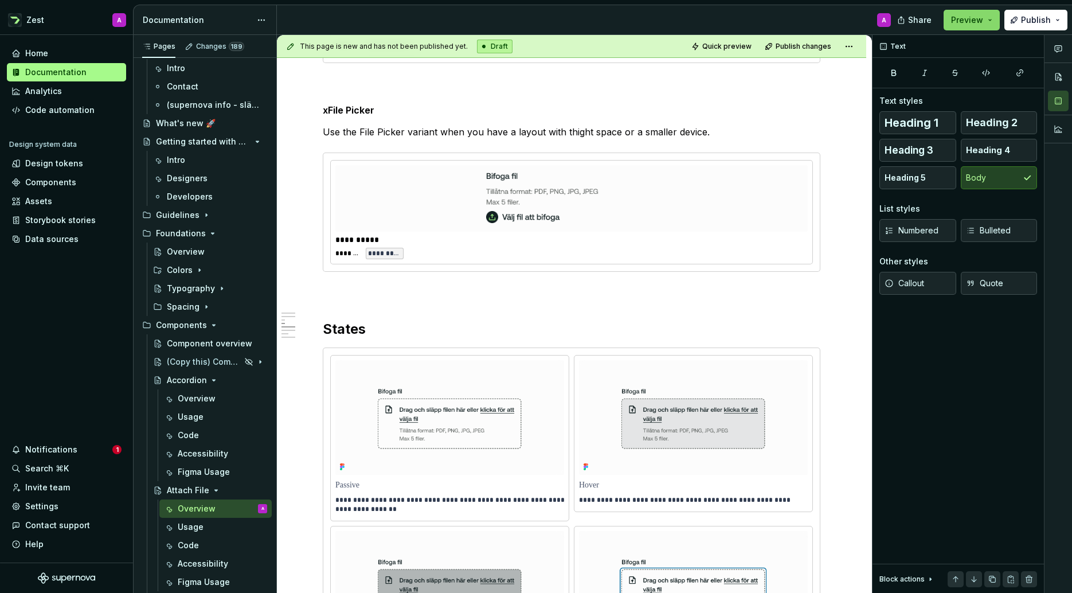
scroll to position [751, 0]
click at [991, 18] on button "Preview" at bounding box center [972, 20] width 56 height 21
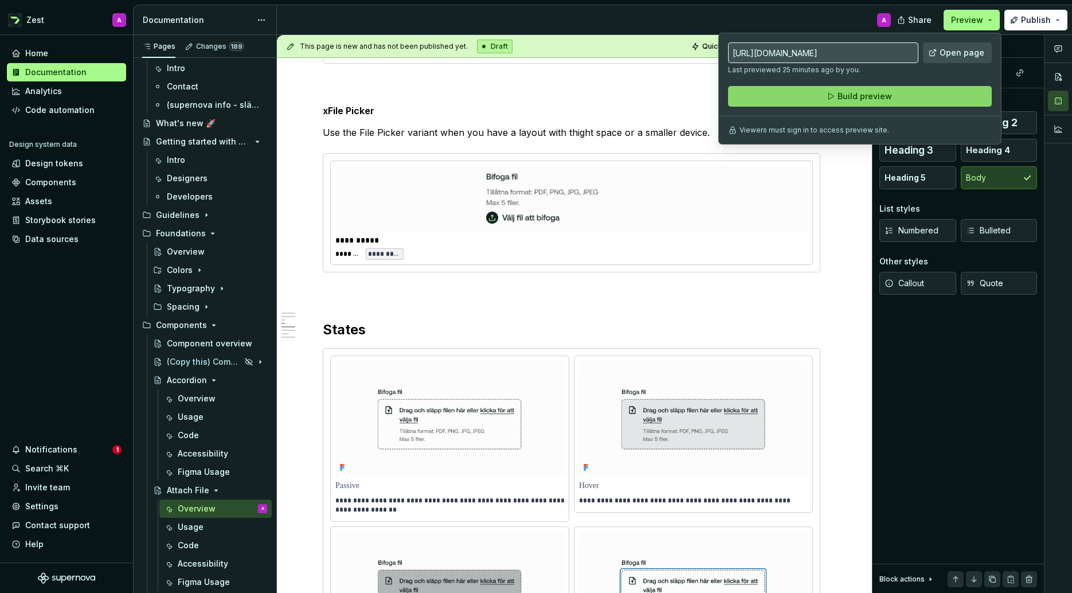
click at [882, 94] on span "Build preview" at bounding box center [865, 96] width 54 height 11
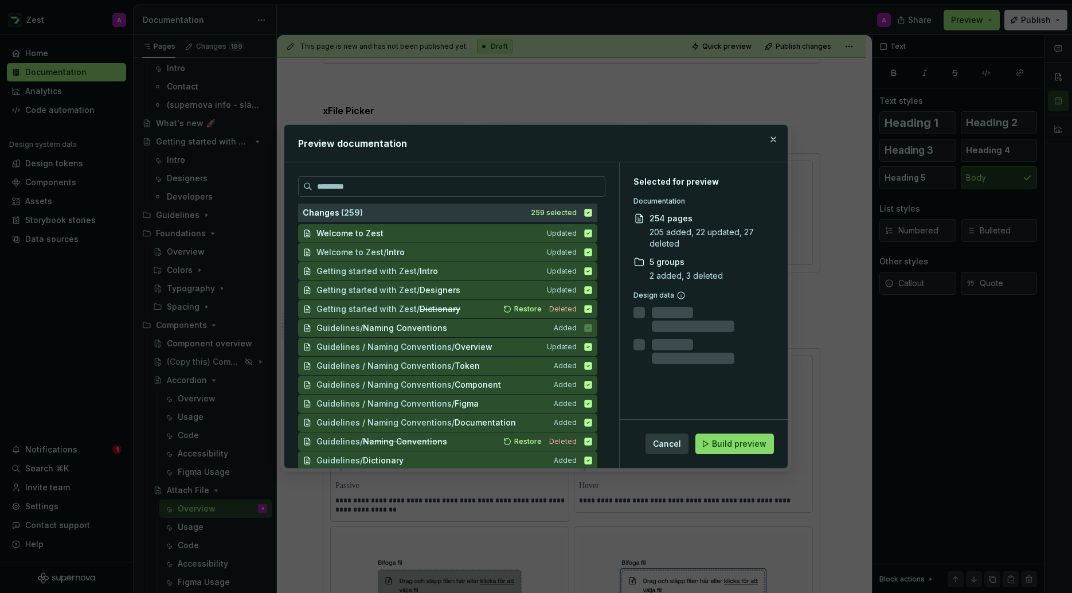
click at [750, 444] on span "Build preview" at bounding box center [739, 443] width 54 height 11
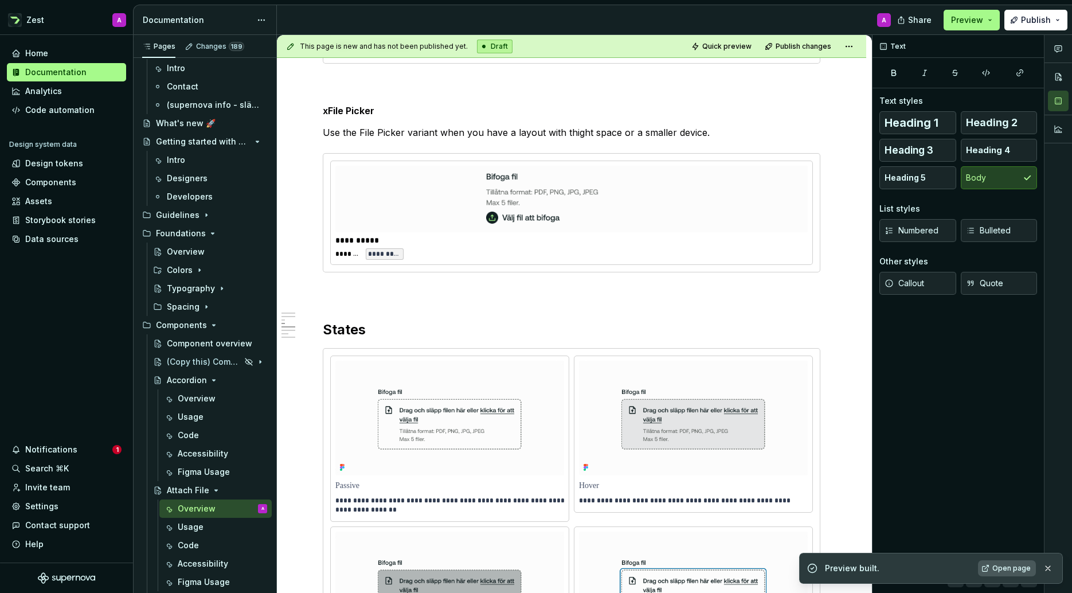
click at [1002, 564] on span "Open page" at bounding box center [1012, 568] width 38 height 9
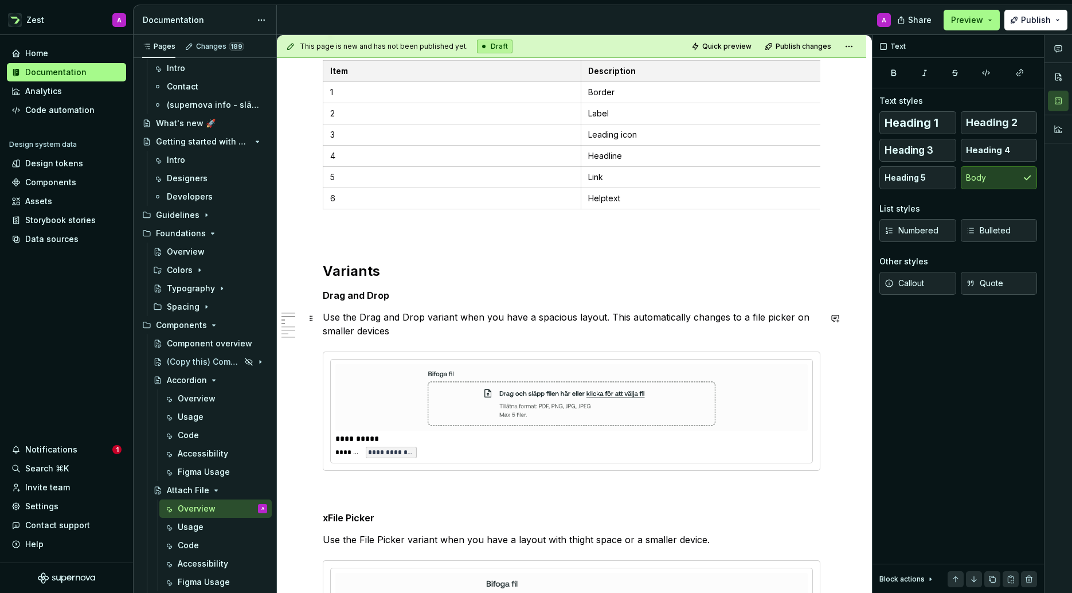
scroll to position [399, 0]
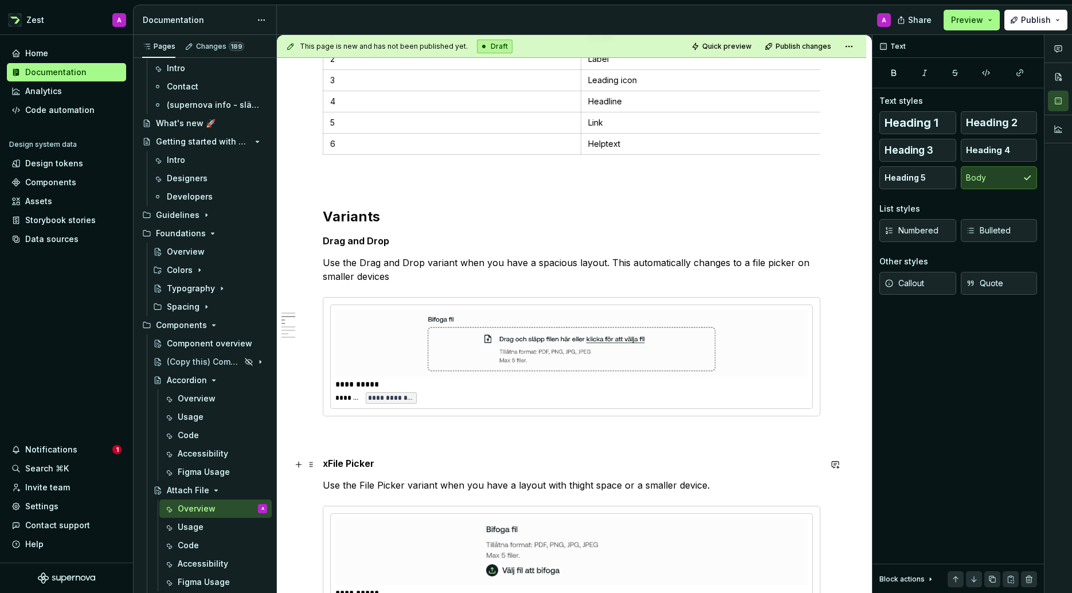
click at [329, 466] on h5 "xFile Picker" at bounding box center [572, 463] width 498 height 11
click at [416, 462] on h5 "File Picker" at bounding box center [572, 463] width 498 height 11
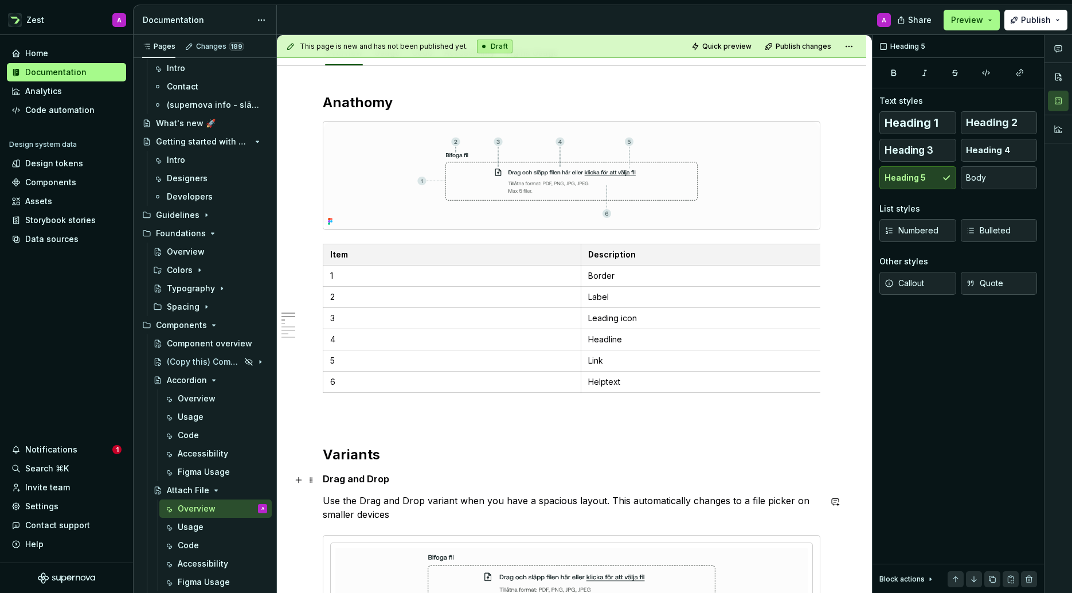
scroll to position [0, 0]
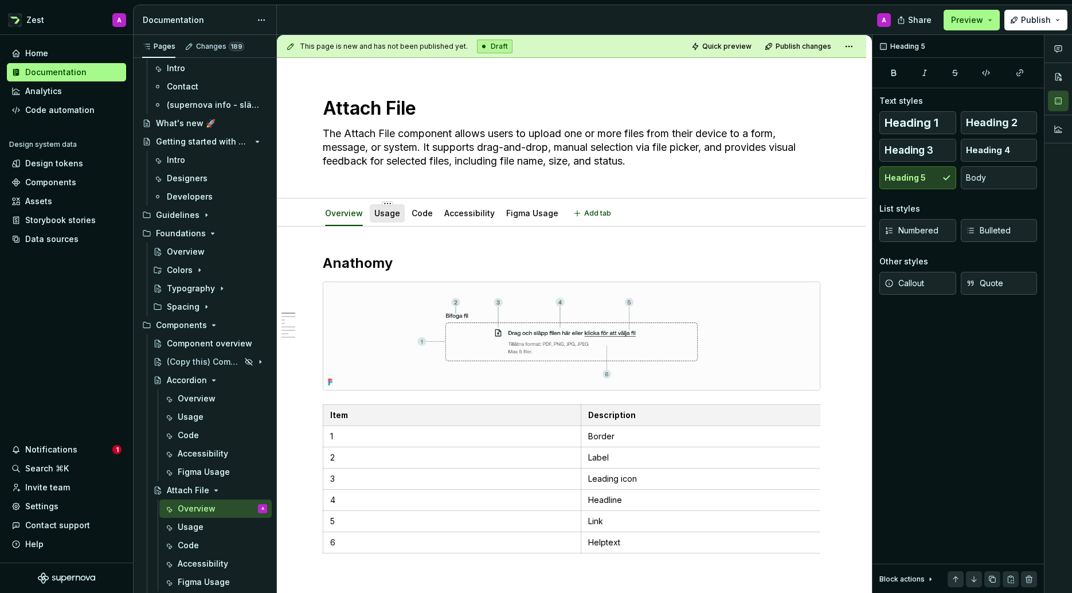
click at [384, 211] on link "Usage" at bounding box center [387, 213] width 26 height 10
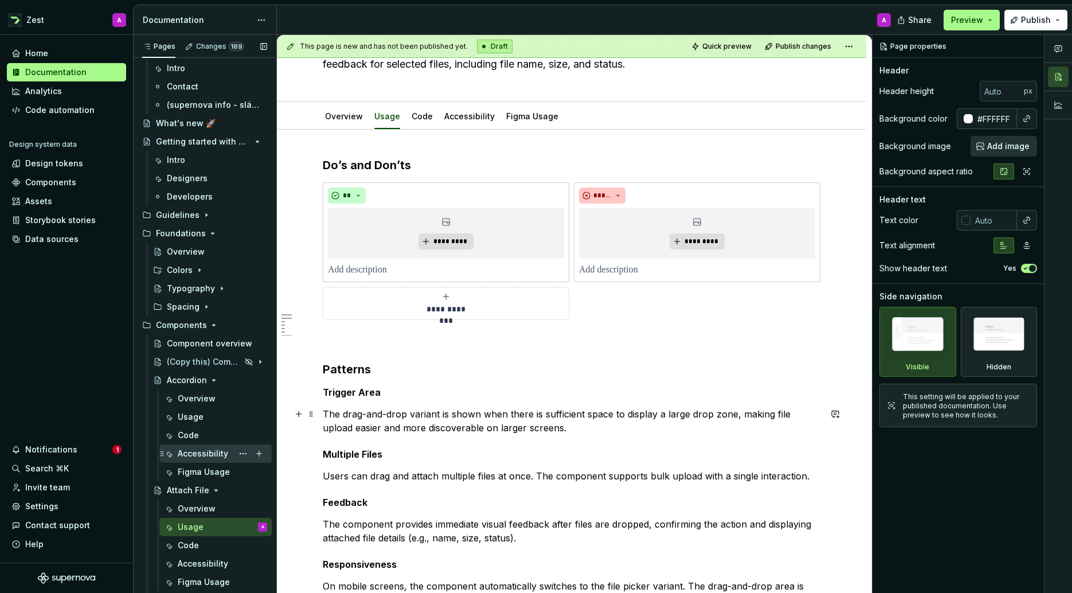
scroll to position [109, 0]
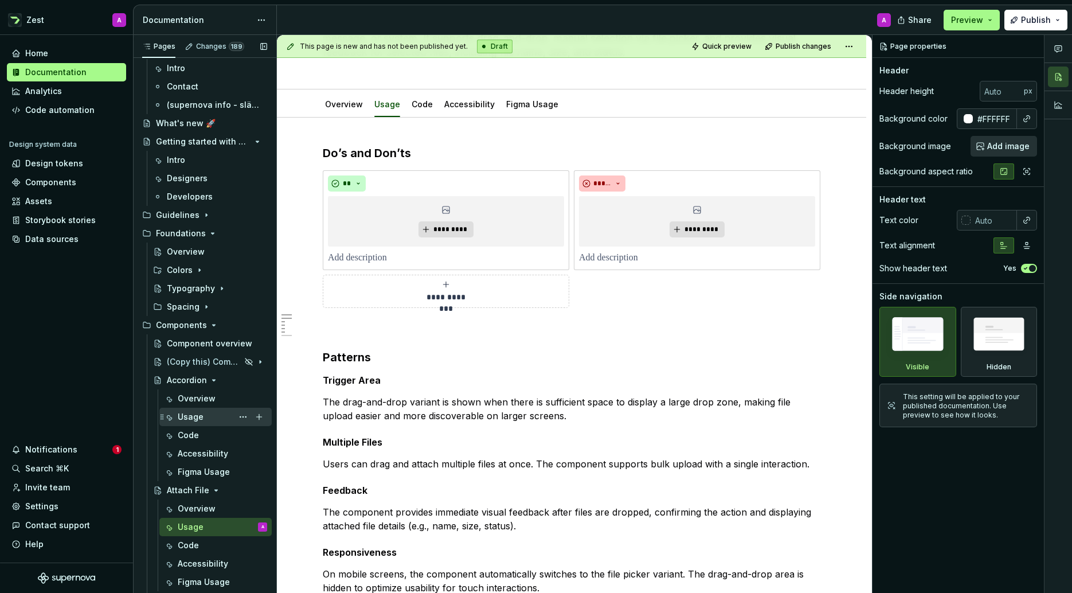
click at [188, 415] on div "Usage" at bounding box center [191, 416] width 26 height 11
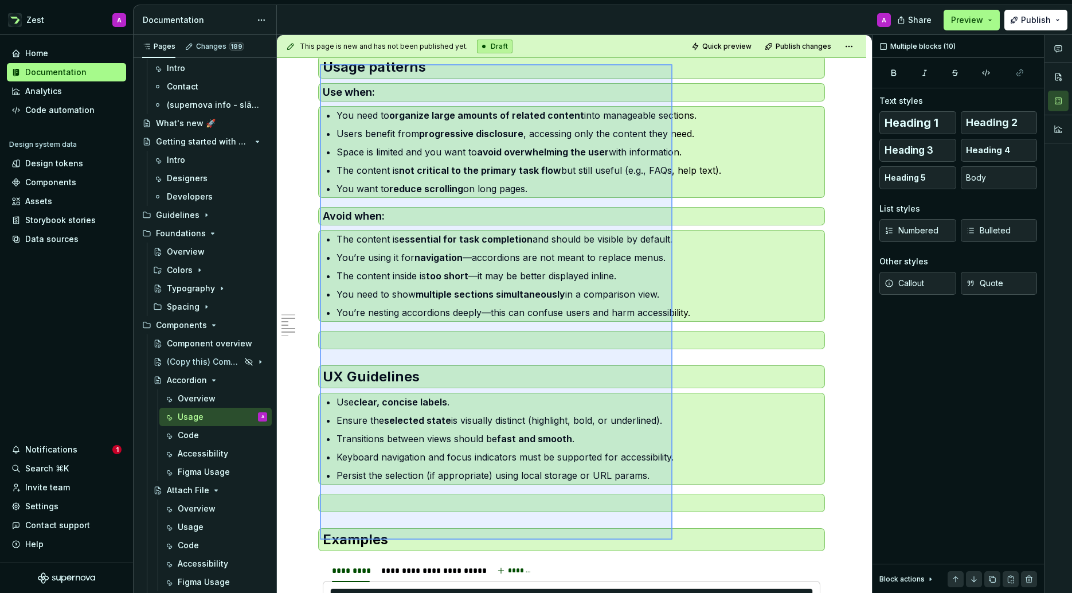
scroll to position [479, 0]
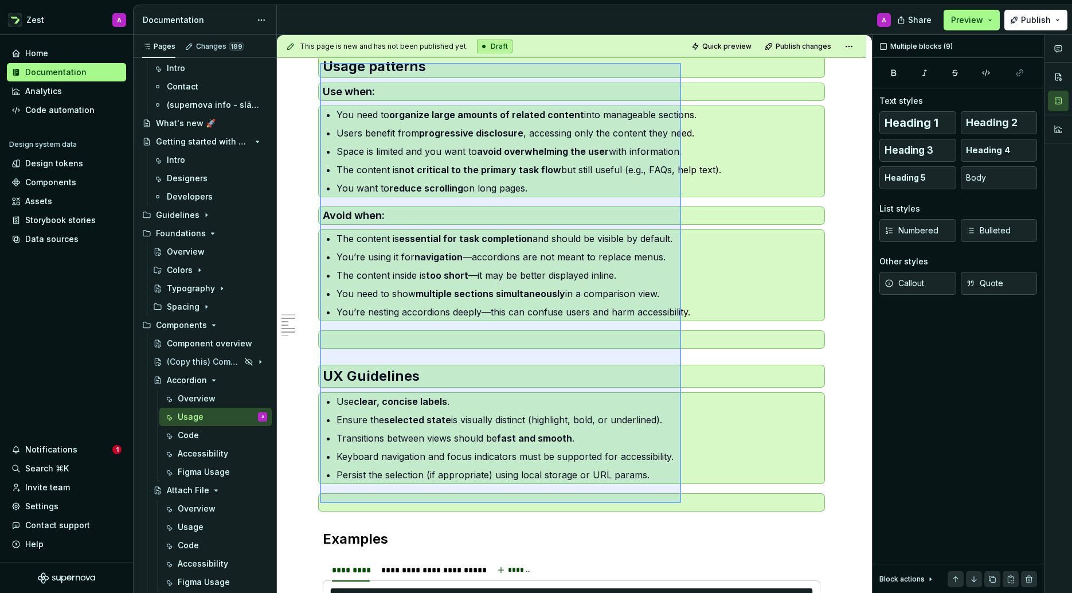
drag, startPoint x: 320, startPoint y: 307, endPoint x: 681, endPoint y: 503, distance: 411.0
click at [681, 503] on div "**********" at bounding box center [574, 314] width 595 height 558
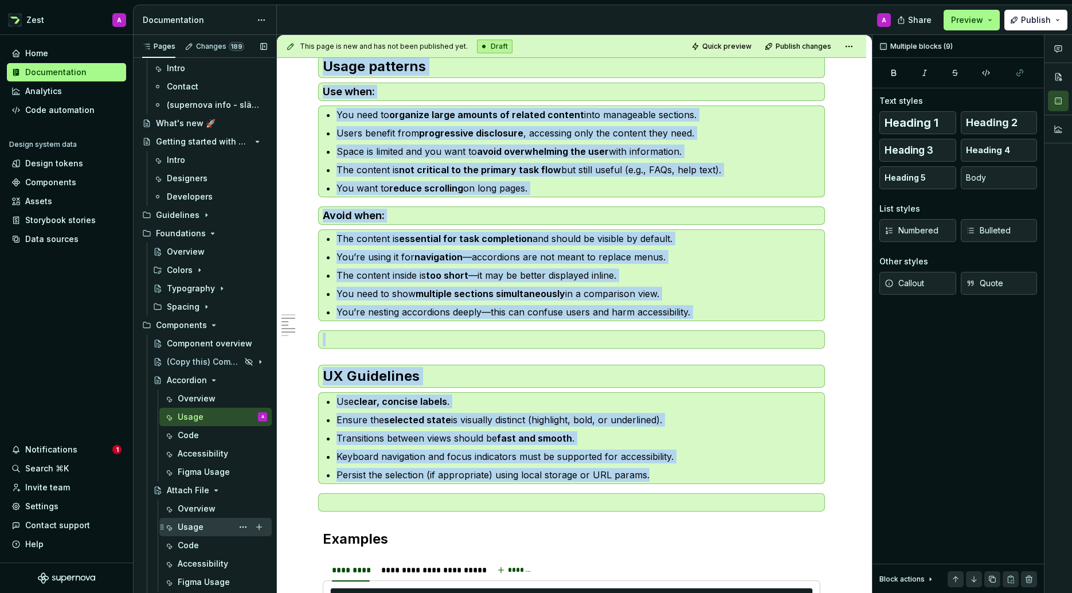
click at [186, 520] on div "Usage" at bounding box center [222, 527] width 89 height 16
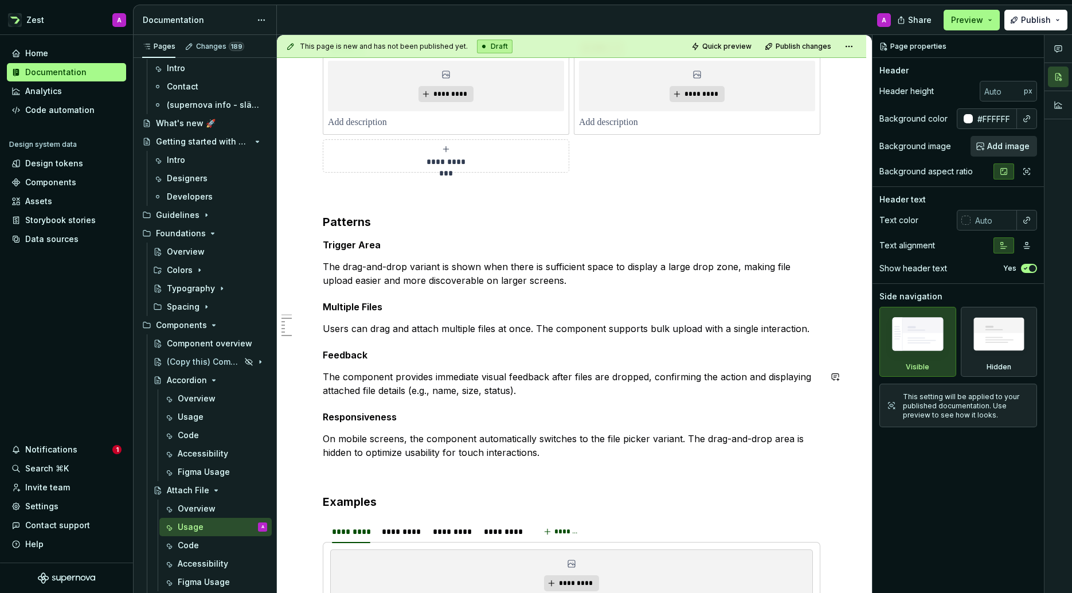
scroll to position [273, 0]
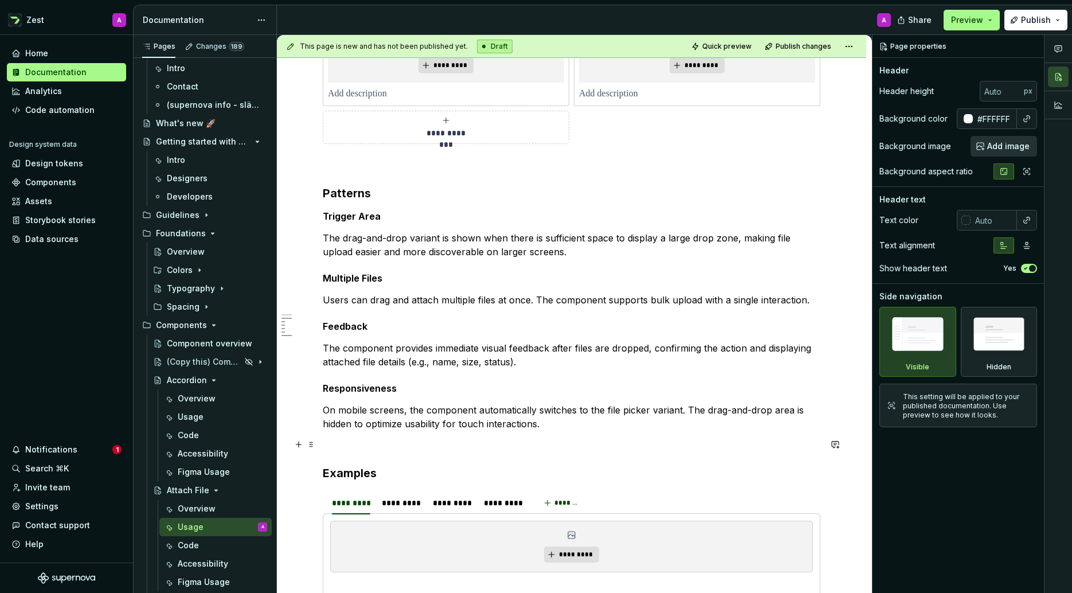
click at [321, 444] on div "**********" at bounding box center [571, 390] width 589 height 873
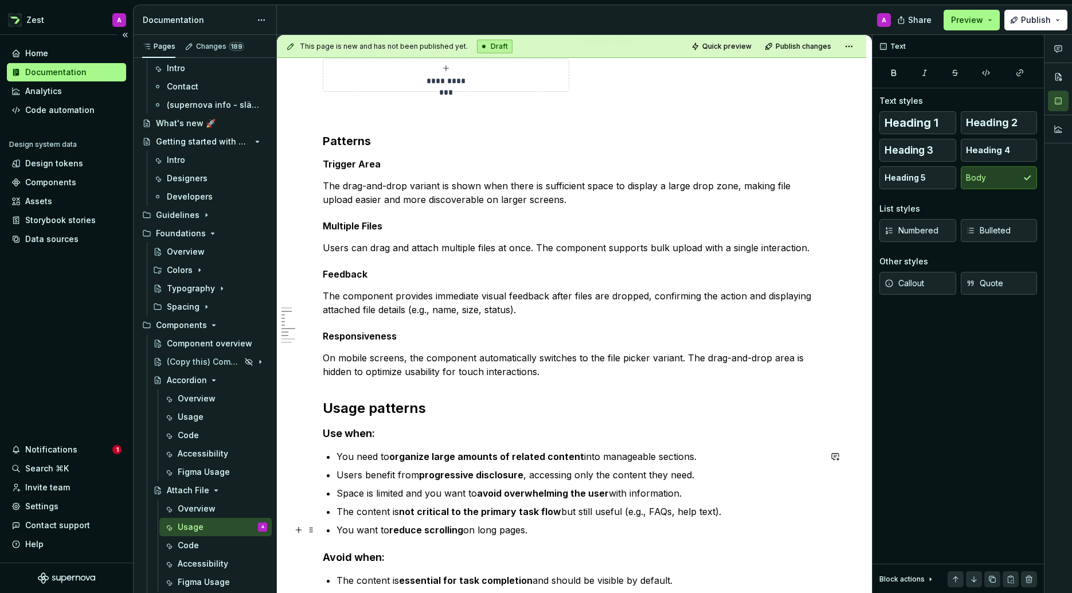
scroll to position [351, 0]
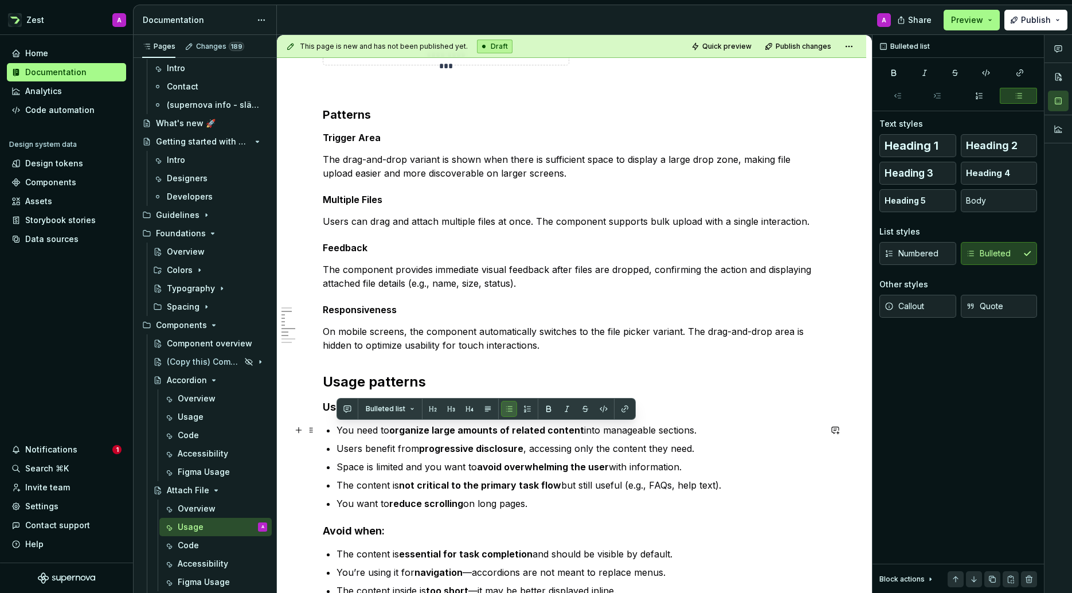
drag, startPoint x: 518, startPoint y: 502, endPoint x: 331, endPoint y: 430, distance: 200.9
click at [331, 430] on div "**********" at bounding box center [572, 456] width 498 height 1106
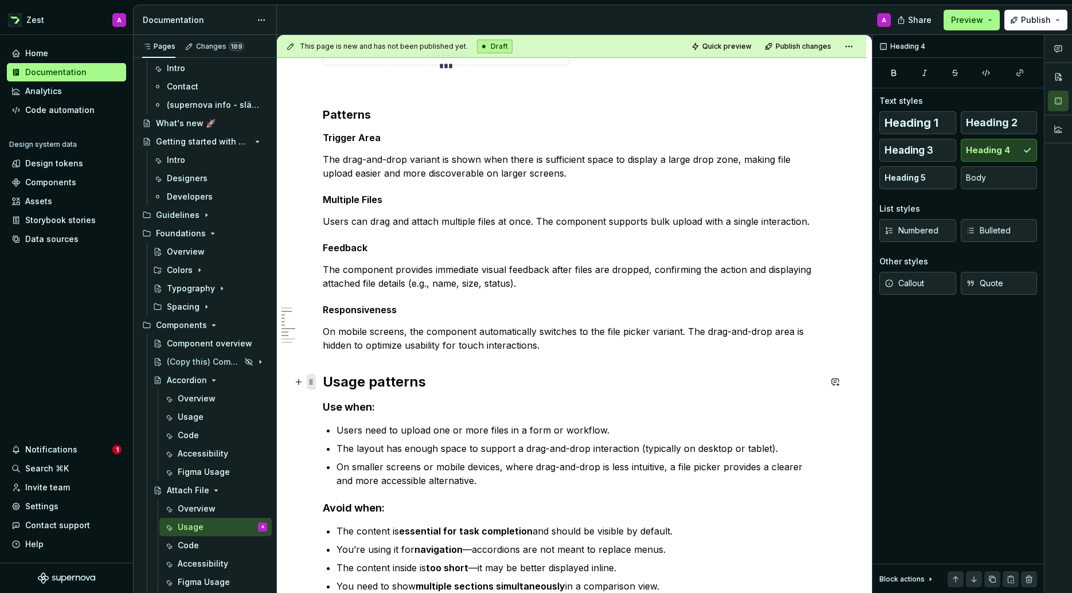
click at [313, 382] on span at bounding box center [311, 382] width 9 height 16
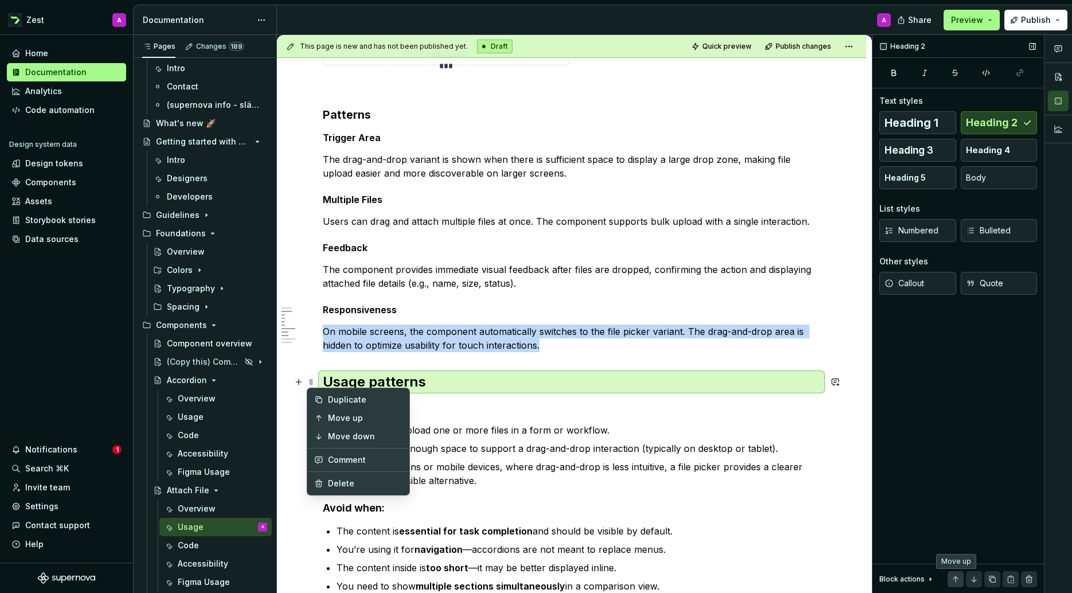
click at [956, 579] on button "button" at bounding box center [956, 579] width 16 height 16
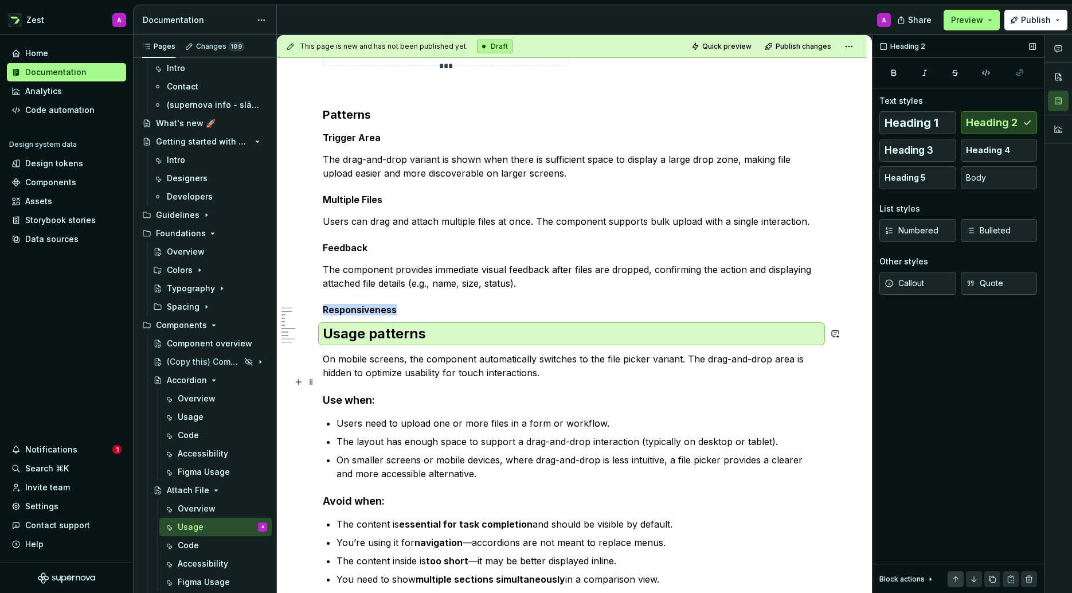
type textarea "*"
click at [956, 579] on button "button" at bounding box center [956, 579] width 16 height 16
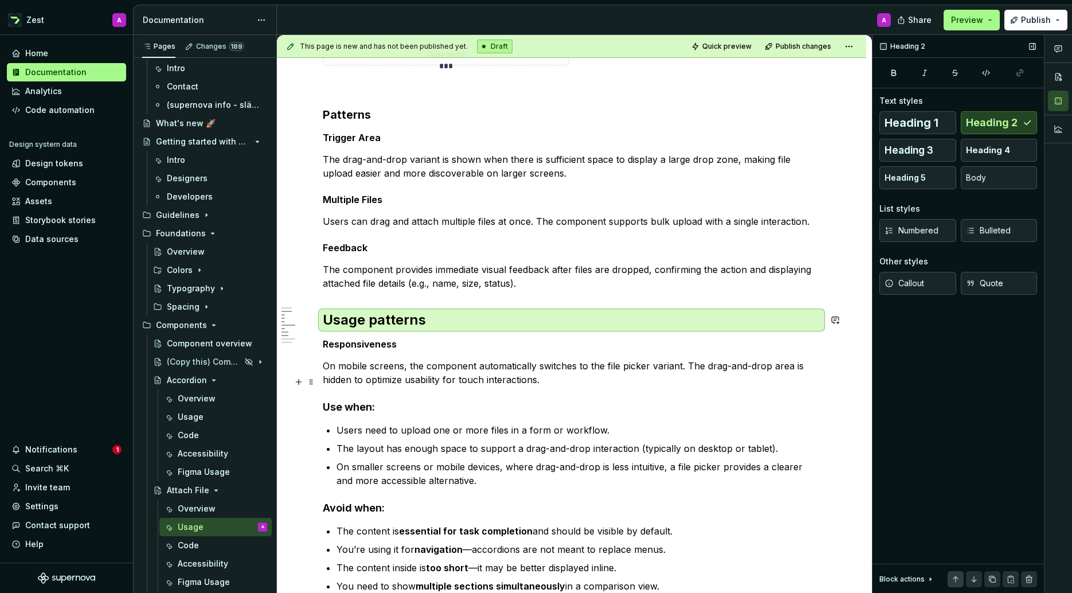
click at [956, 579] on button "button" at bounding box center [956, 579] width 16 height 16
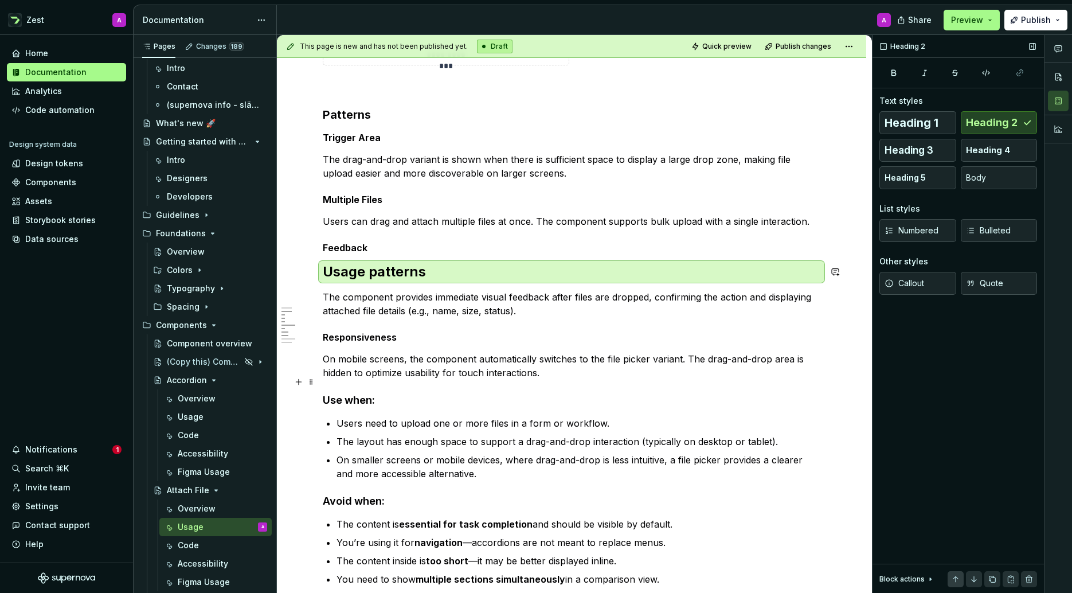
click at [956, 579] on button "button" at bounding box center [956, 579] width 16 height 16
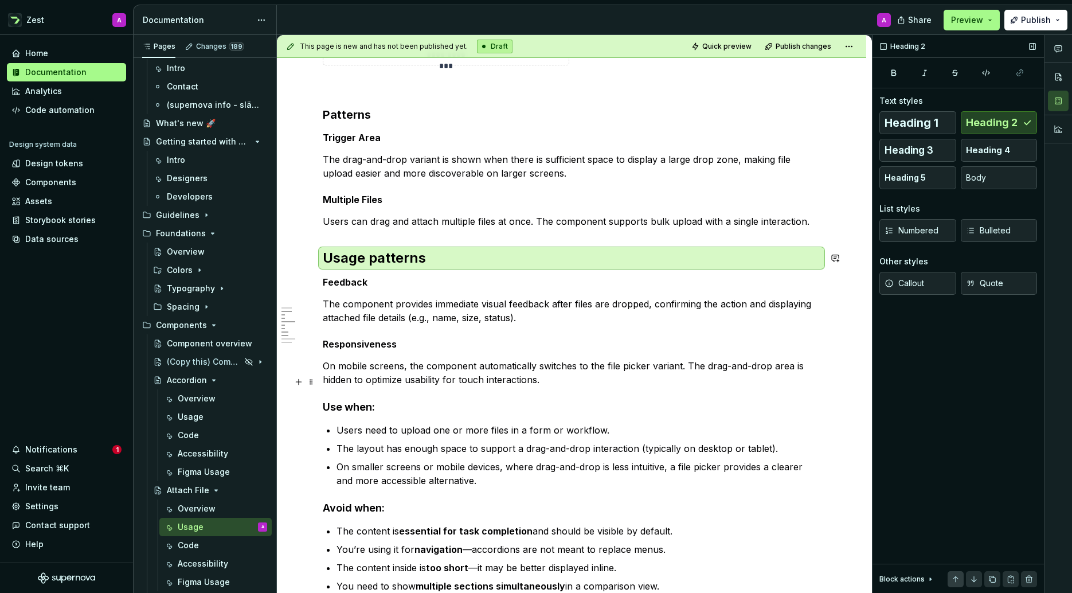
click at [956, 579] on button "button" at bounding box center [956, 579] width 16 height 16
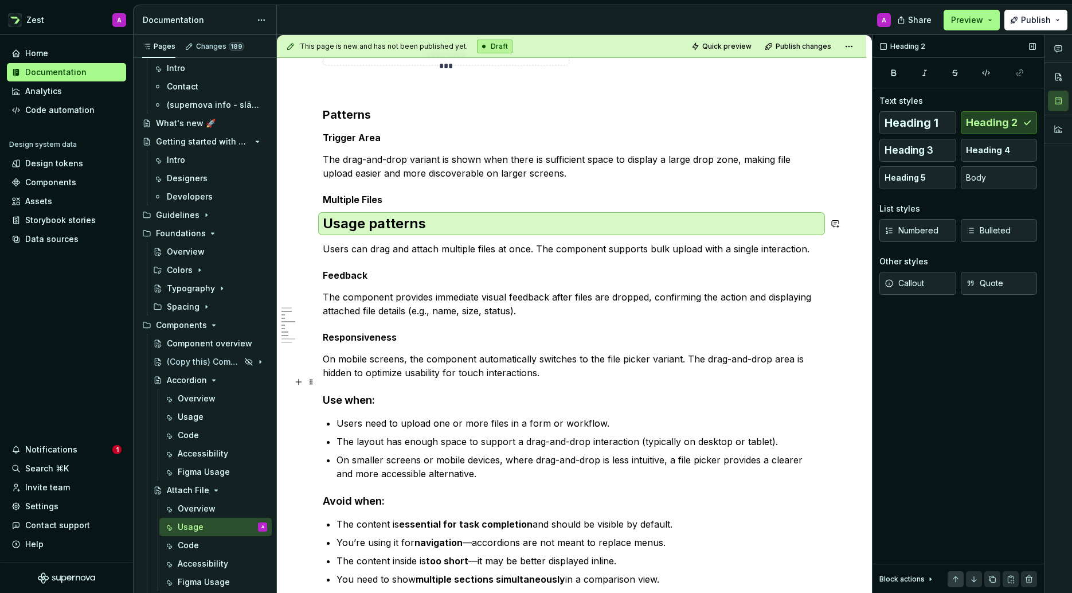
click at [956, 579] on button "button" at bounding box center [956, 579] width 16 height 16
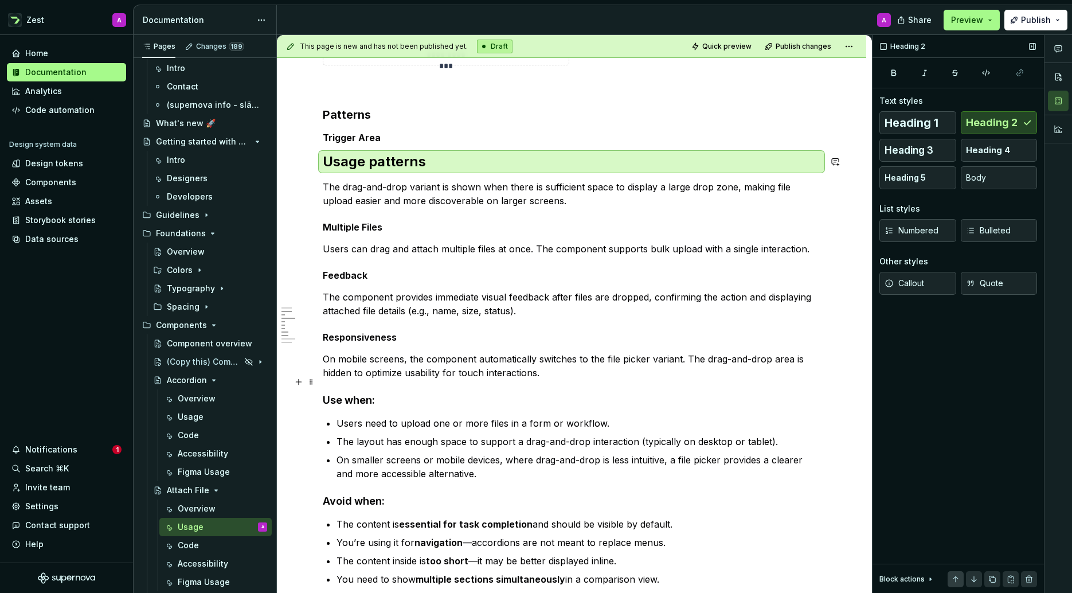
click at [956, 579] on button "button" at bounding box center [956, 579] width 16 height 16
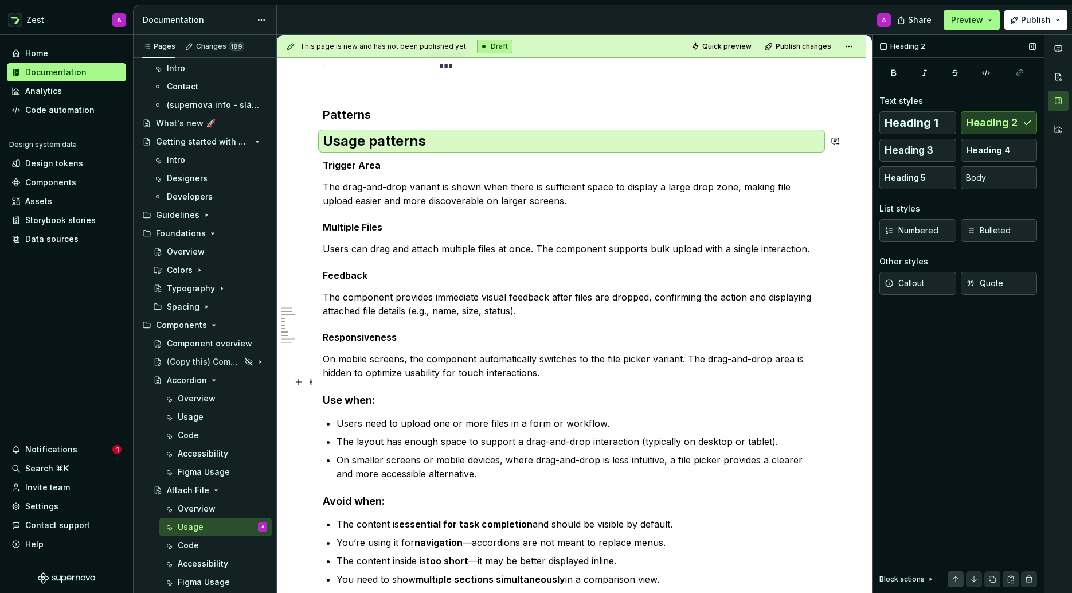
click at [956, 579] on button "button" at bounding box center [956, 579] width 16 height 16
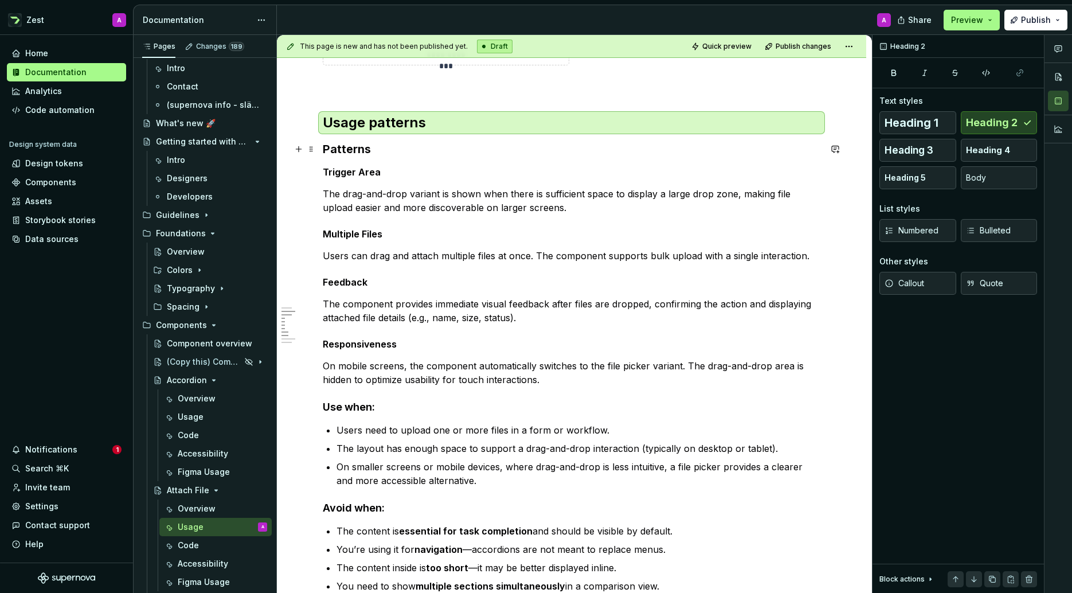
click at [369, 150] on h3 "Patterns" at bounding box center [572, 149] width 498 height 16
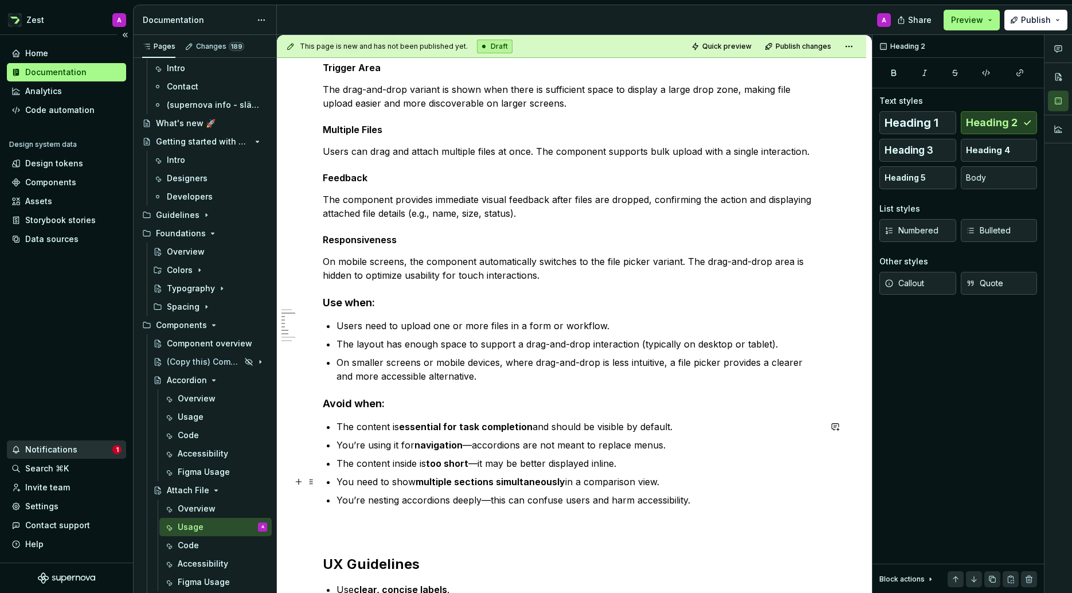
scroll to position [477, 0]
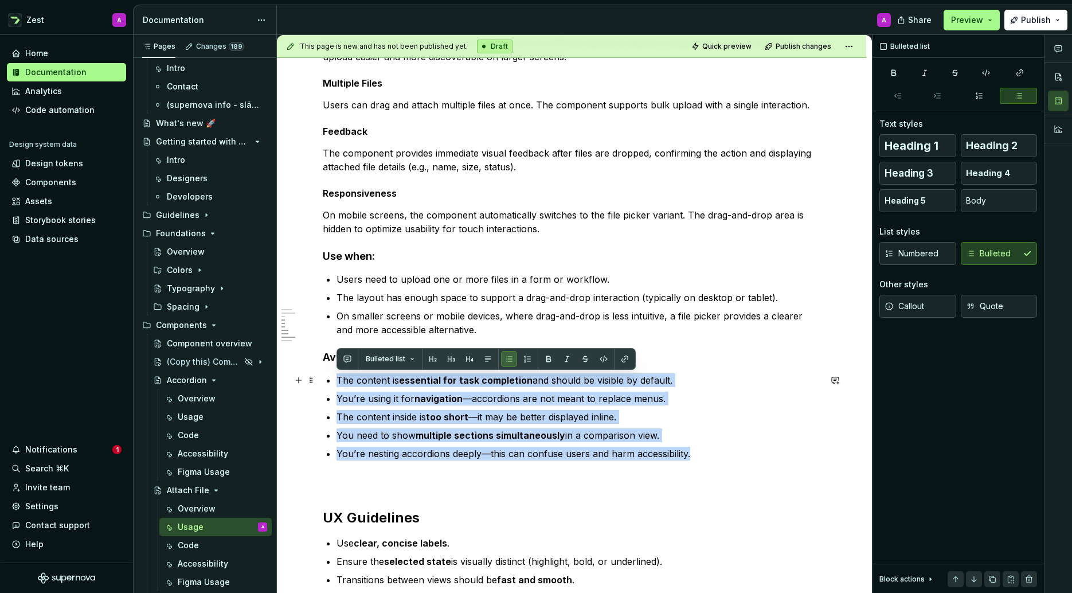
drag, startPoint x: 638, startPoint y: 448, endPoint x: 329, endPoint y: 380, distance: 316.5
click at [337, 380] on ul "The content is essential for task completion and should be visible by default. …" at bounding box center [579, 416] width 484 height 87
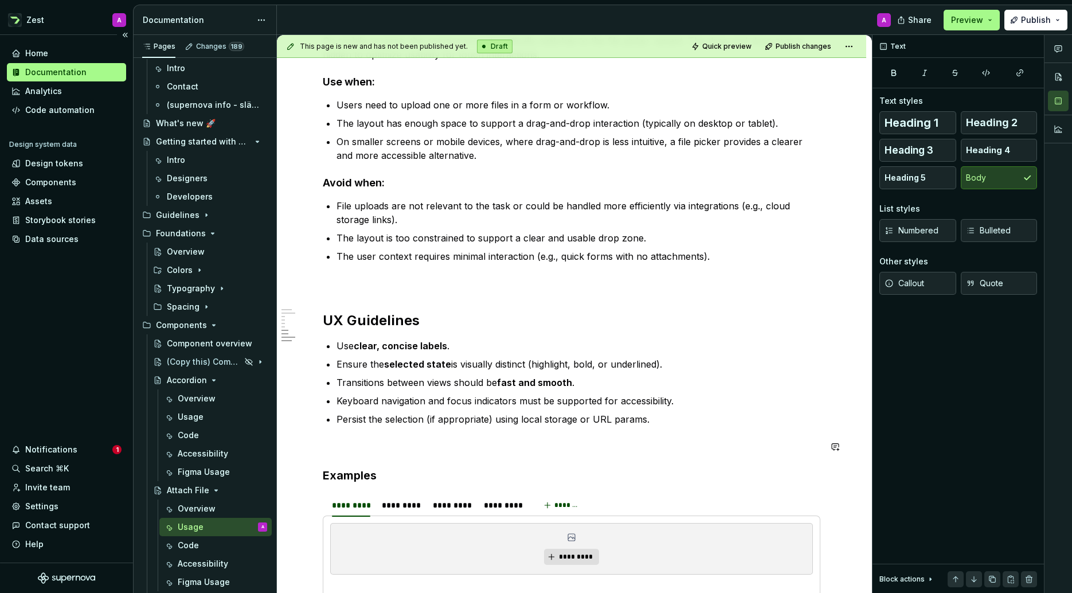
scroll to position [655, 0]
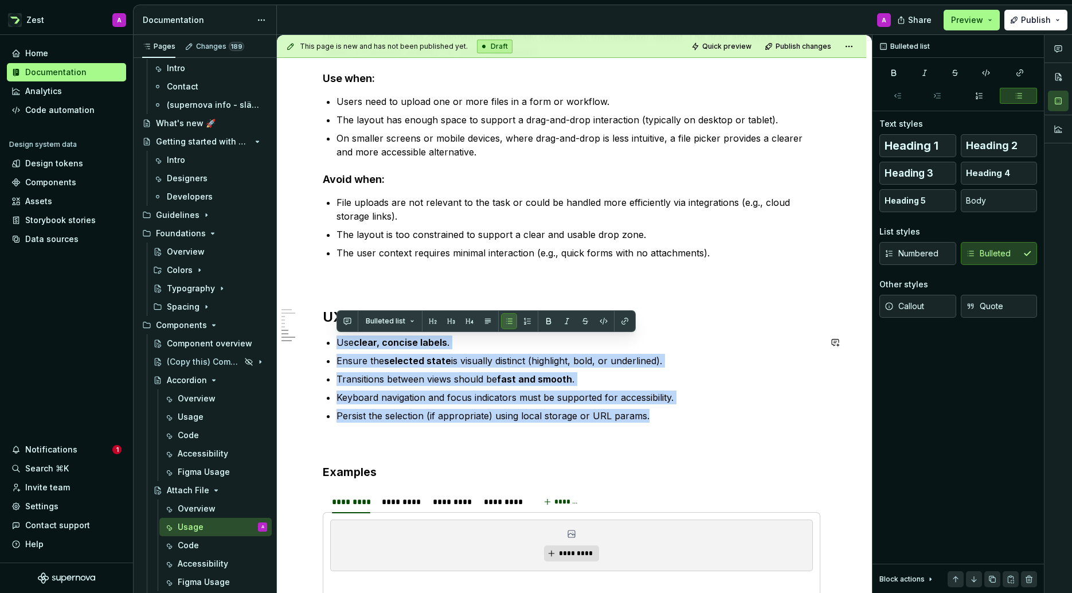
drag, startPoint x: 638, startPoint y: 420, endPoint x: 329, endPoint y: 331, distance: 322.1
click at [329, 331] on div "**********" at bounding box center [572, 116] width 498 height 1034
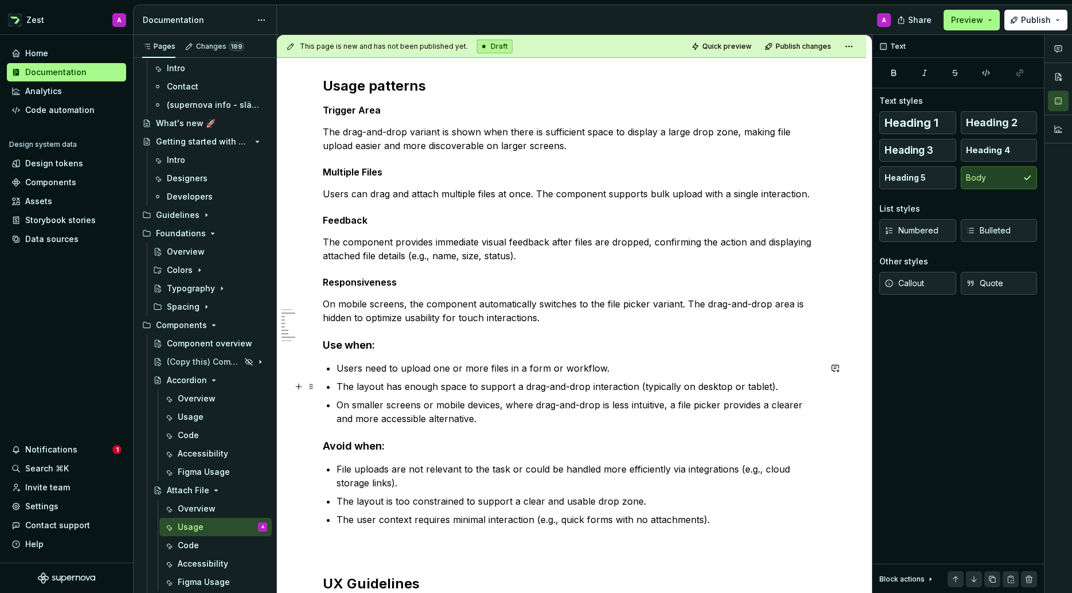
scroll to position [308, 0]
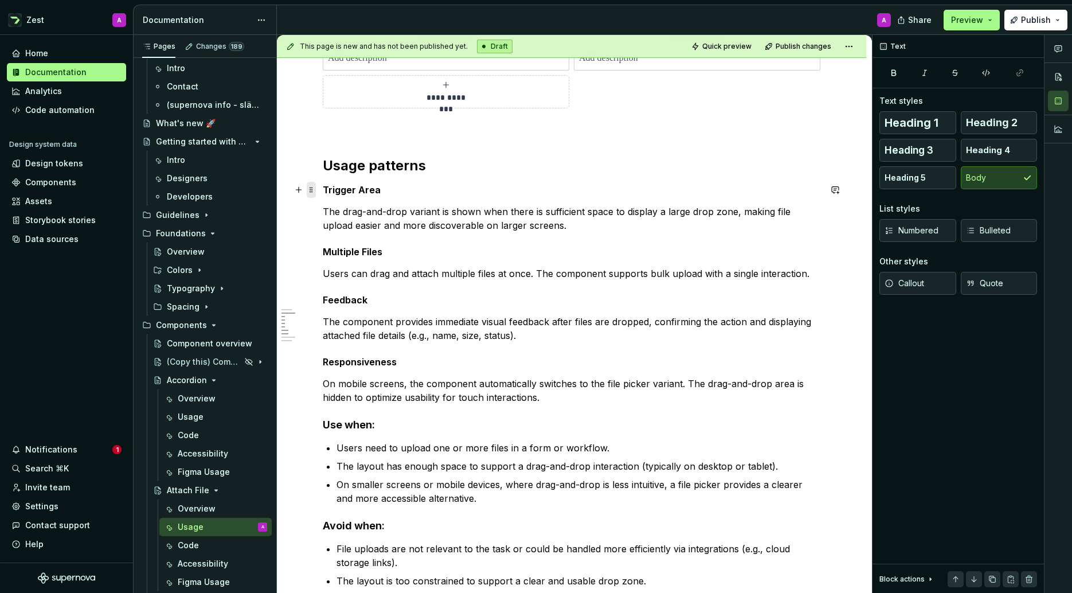
click at [311, 187] on span at bounding box center [311, 190] width 9 height 16
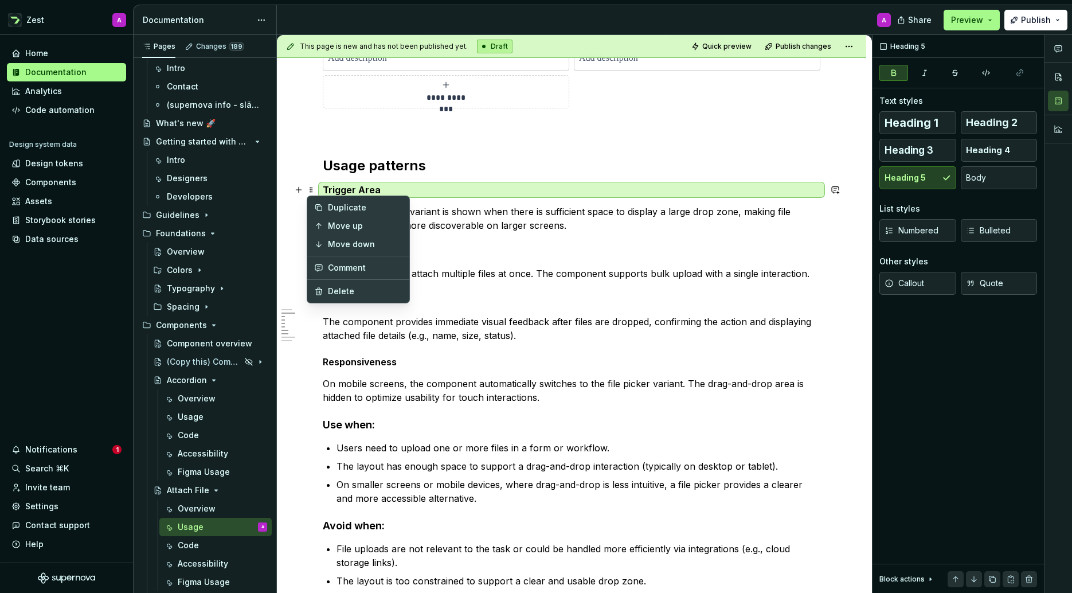
drag, startPoint x: 318, startPoint y: 485, endPoint x: 332, endPoint y: 485, distance: 13.8
click at [319, 485] on div "**********" at bounding box center [574, 314] width 595 height 558
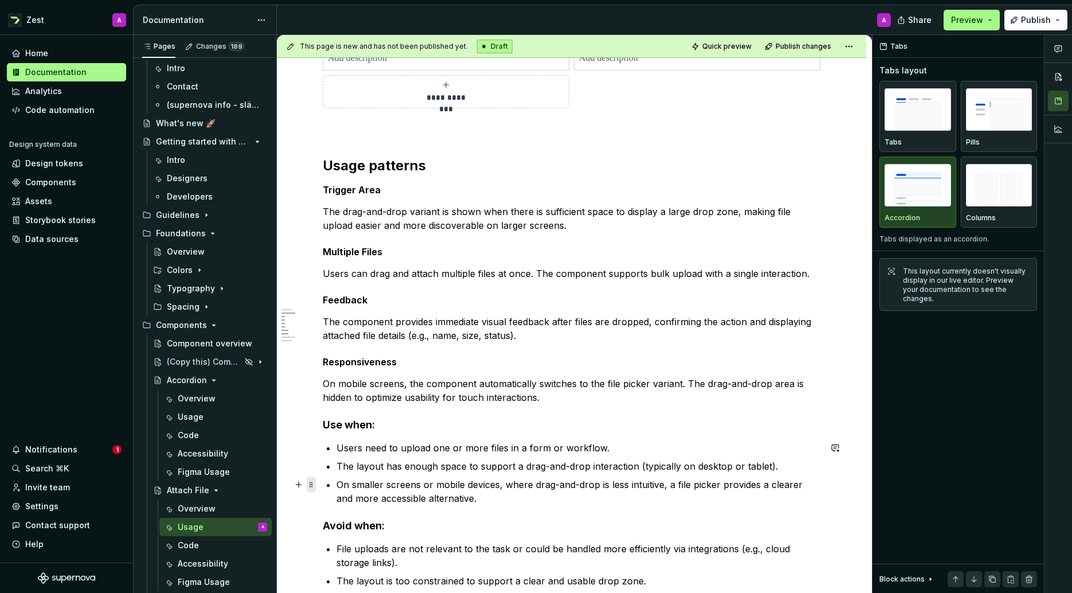
click at [310, 483] on span at bounding box center [311, 484] width 9 height 16
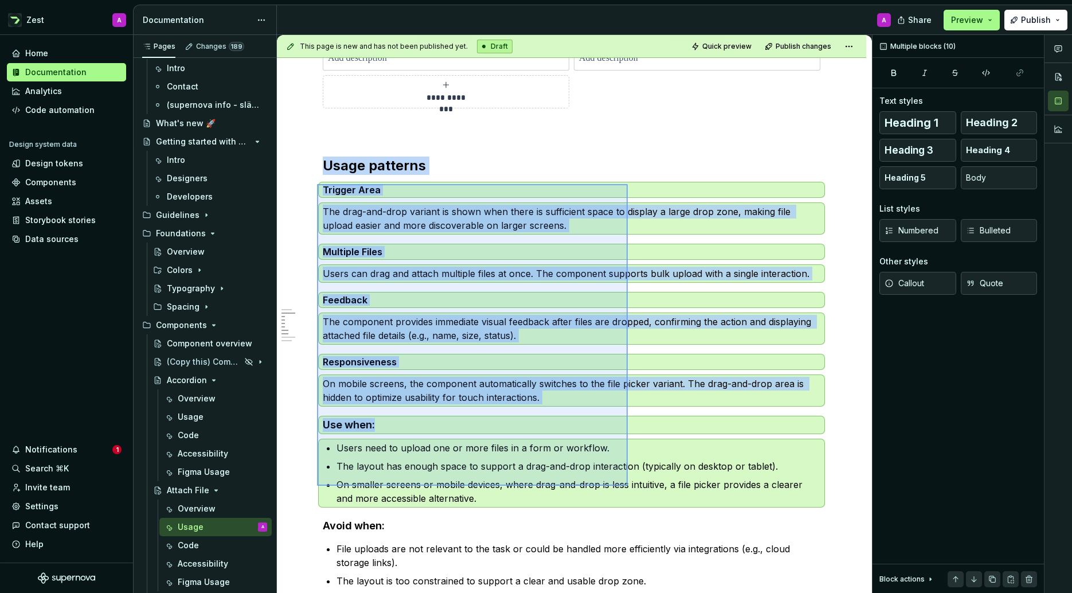
drag, startPoint x: 360, startPoint y: 216, endPoint x: 627, endPoint y: 484, distance: 379.1
click at [627, 485] on div "**********" at bounding box center [574, 314] width 595 height 558
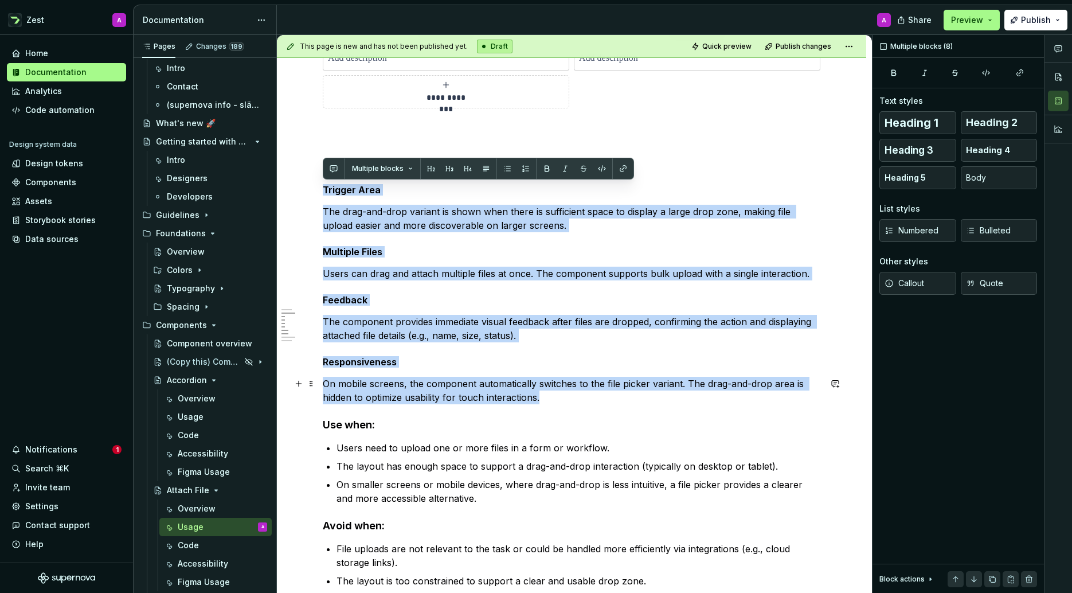
drag, startPoint x: 330, startPoint y: 189, endPoint x: 551, endPoint y: 396, distance: 302.7
click at [551, 396] on div "**********" at bounding box center [572, 500] width 498 height 1108
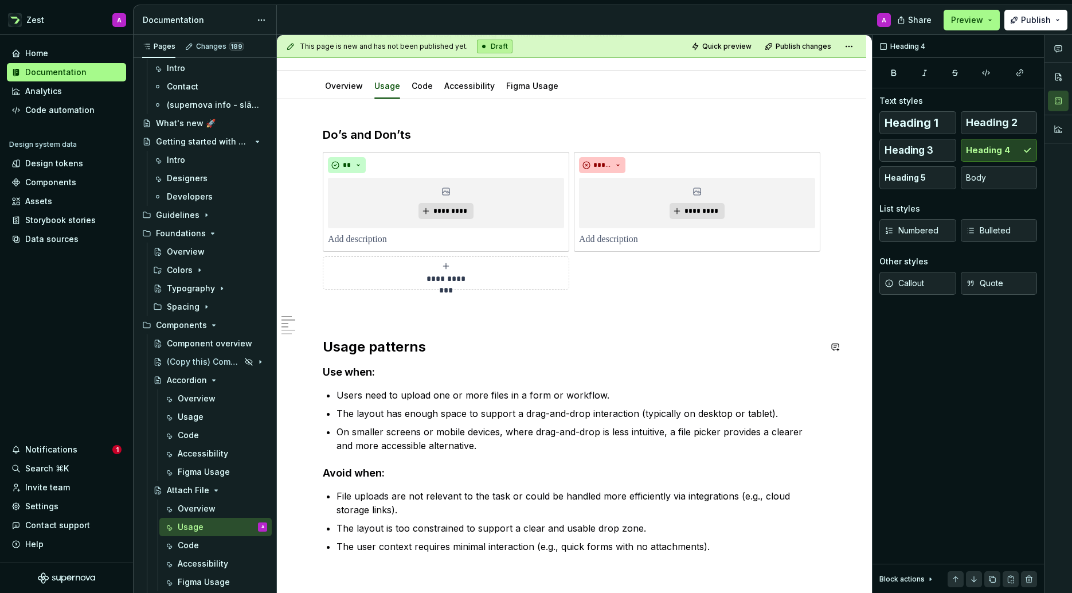
scroll to position [0, 0]
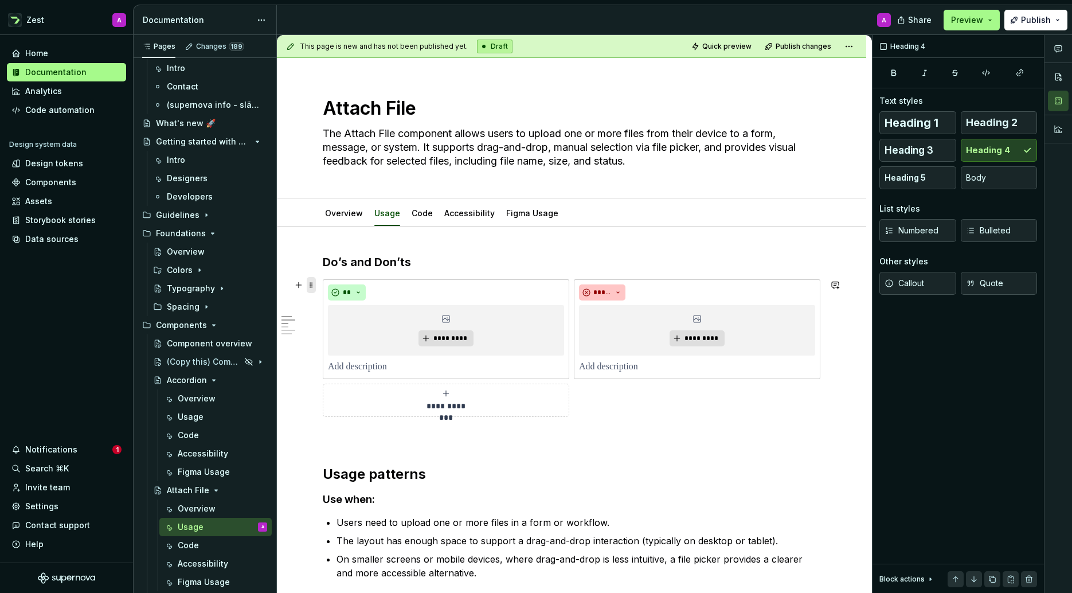
click at [312, 288] on span at bounding box center [311, 285] width 9 height 16
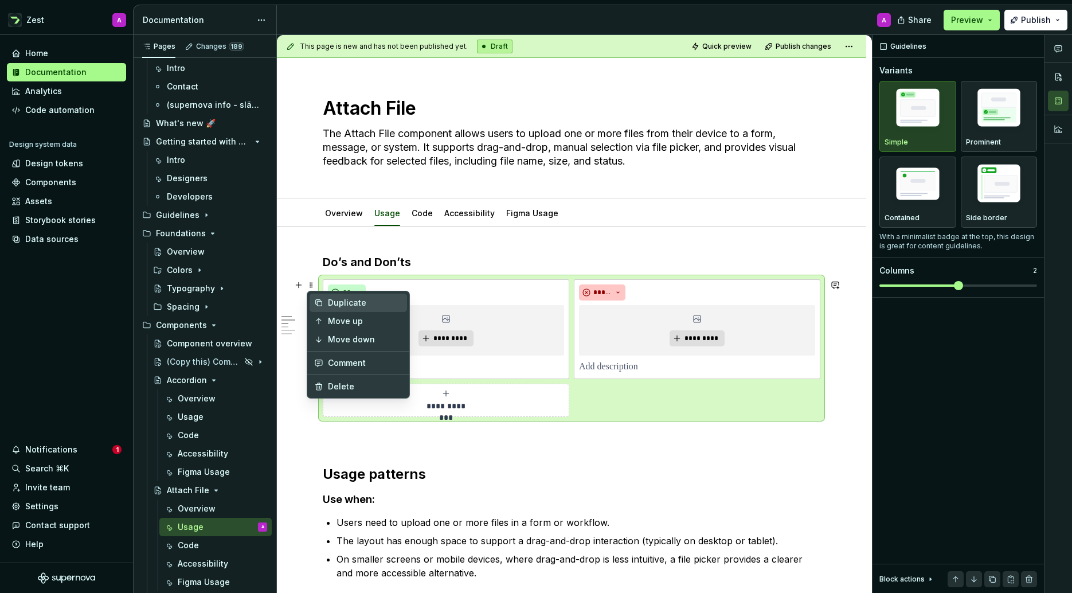
click at [342, 301] on div "Duplicate" at bounding box center [365, 302] width 75 height 11
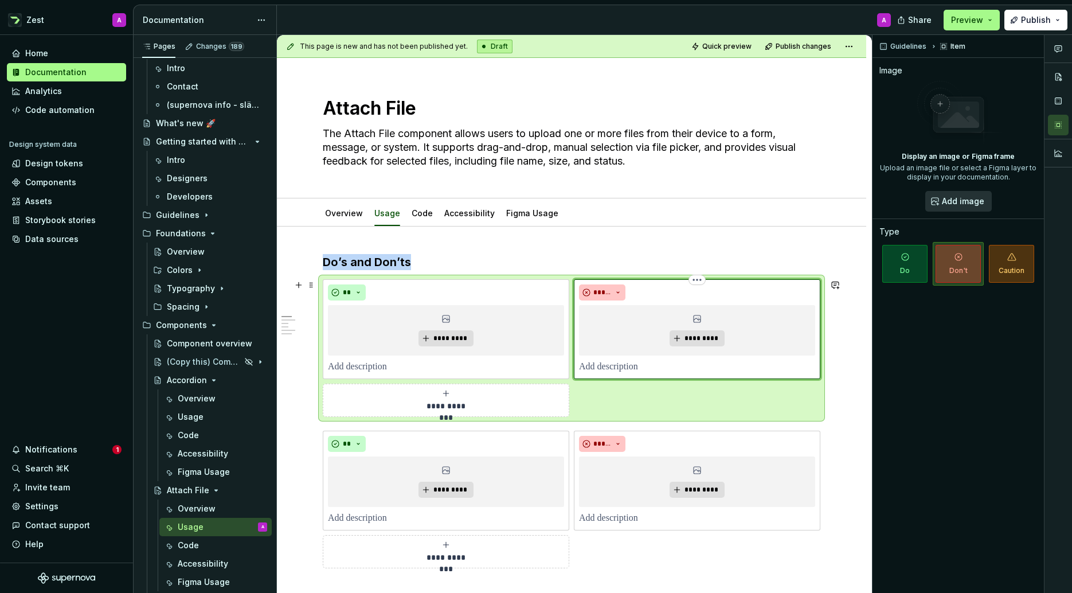
click at [684, 297] on div "*****" at bounding box center [697, 292] width 236 height 16
click at [901, 269] on span "Do" at bounding box center [904, 264] width 45 height 38
click at [634, 396] on div "**********" at bounding box center [572, 348] width 498 height 138
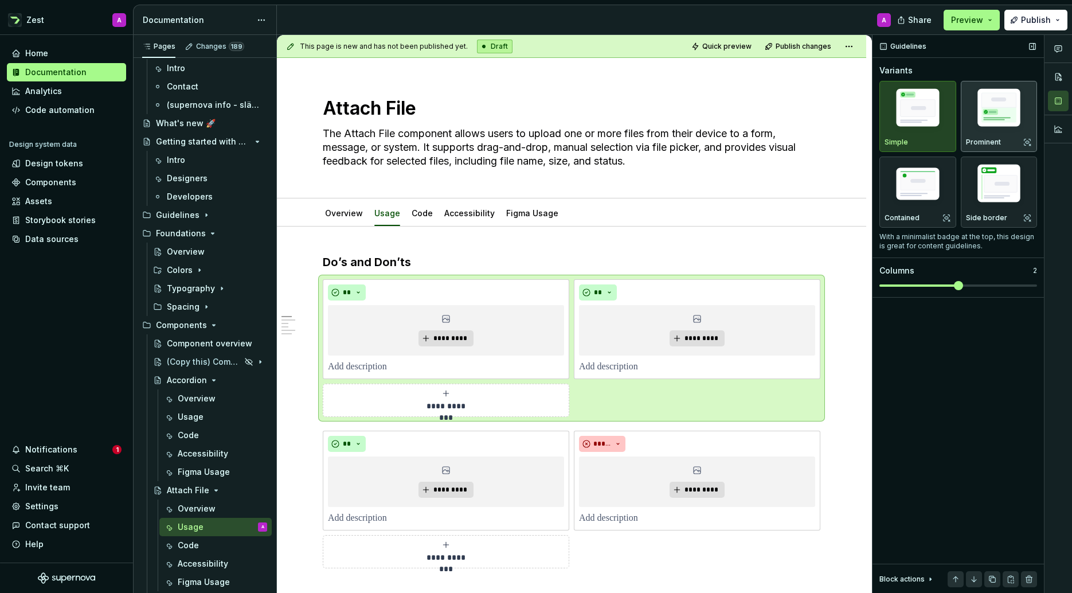
click at [997, 122] on img "button" at bounding box center [999, 110] width 67 height 50
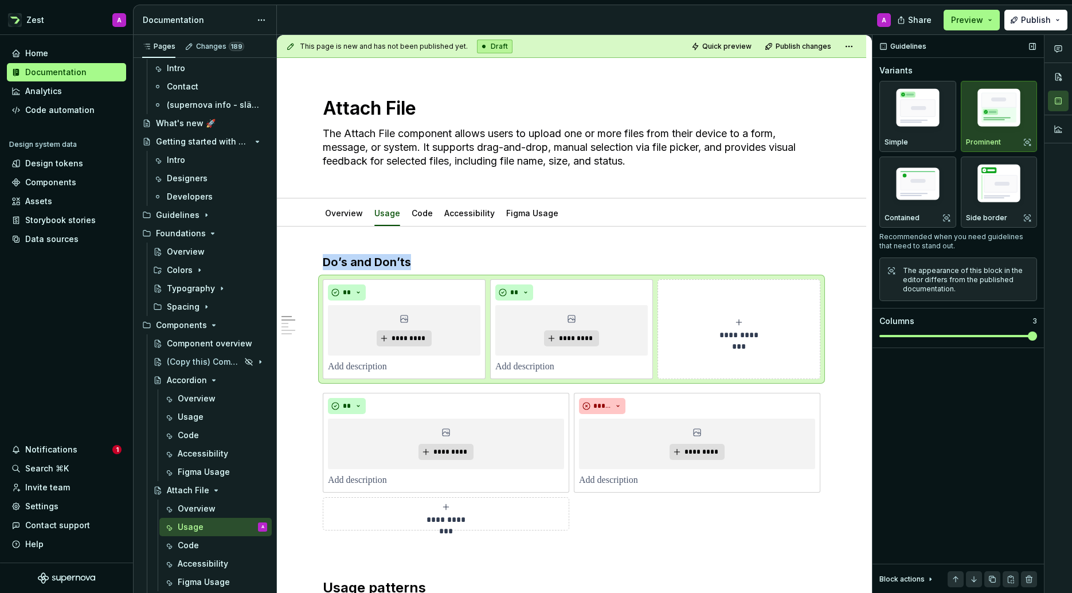
click at [1028, 335] on span at bounding box center [1032, 335] width 9 height 9
click at [381, 369] on p at bounding box center [404, 367] width 153 height 14
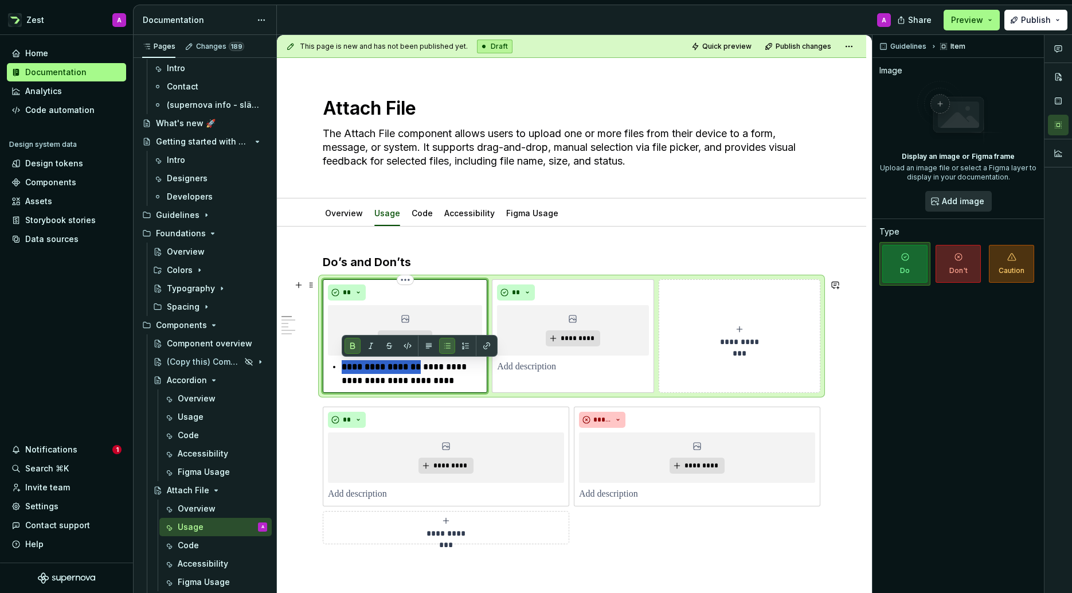
drag, startPoint x: 415, startPoint y: 366, endPoint x: 342, endPoint y: 366, distance: 72.8
click at [342, 366] on p "**********" at bounding box center [412, 374] width 140 height 28
click at [351, 345] on button "button" at bounding box center [353, 346] width 16 height 16
click at [349, 366] on p "**********" at bounding box center [412, 374] width 140 height 28
drag, startPoint x: 363, startPoint y: 376, endPoint x: 331, endPoint y: 372, distance: 32.4
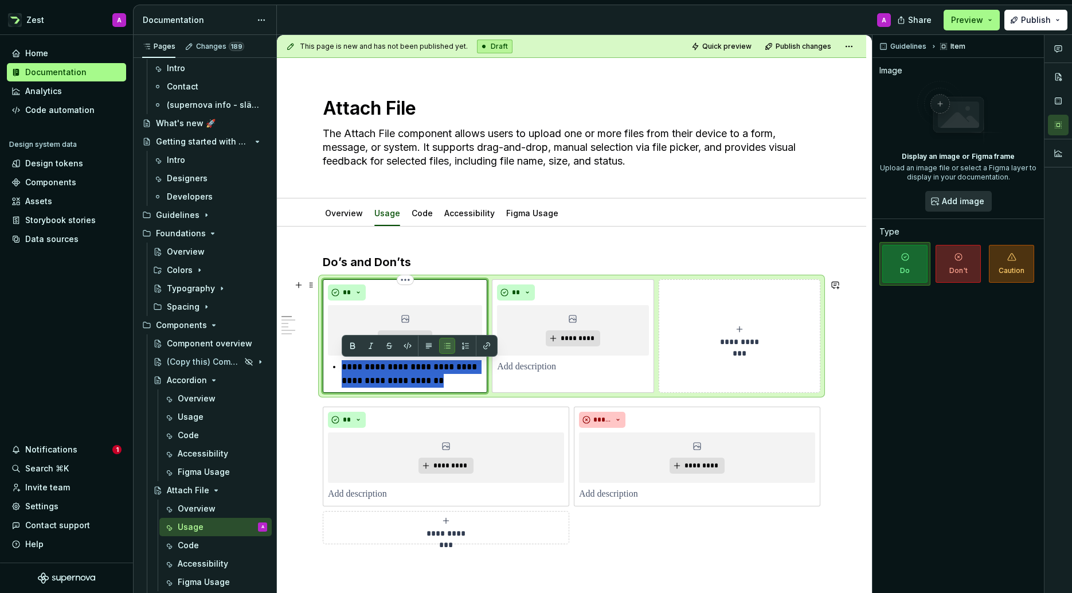
click at [342, 372] on li "**********" at bounding box center [412, 374] width 140 height 28
click at [442, 347] on button "button" at bounding box center [447, 346] width 16 height 16
click at [432, 346] on button "button" at bounding box center [429, 346] width 16 height 16
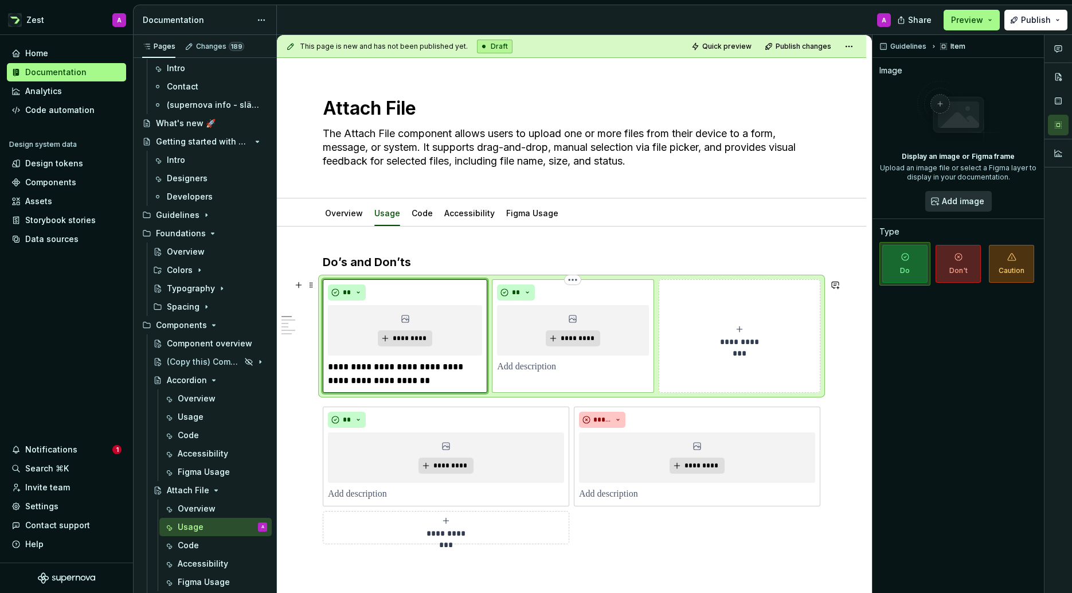
click at [538, 369] on p at bounding box center [572, 367] width 151 height 14
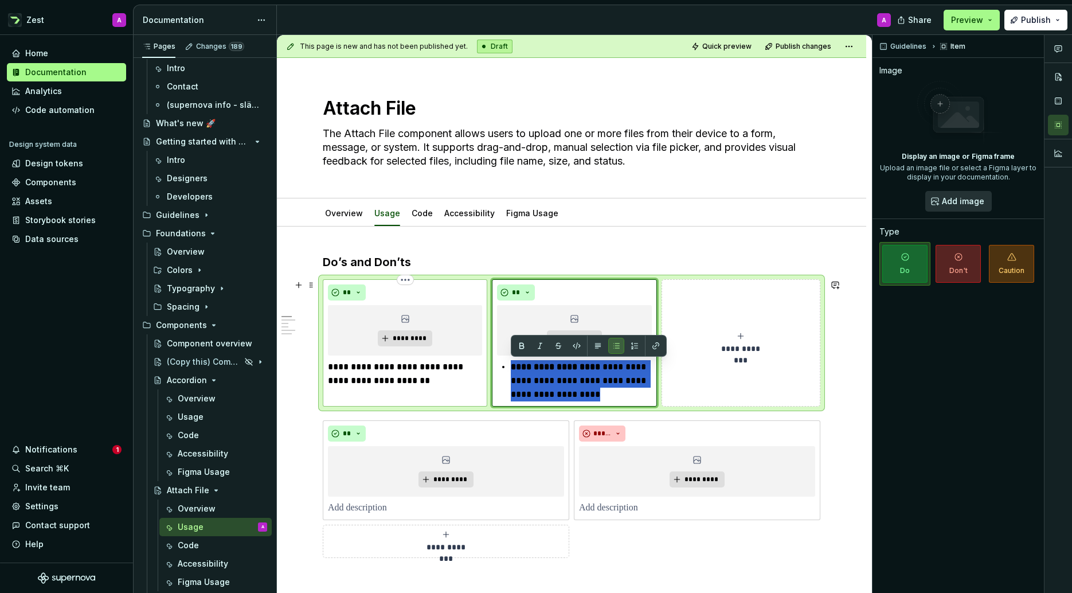
drag, startPoint x: 557, startPoint y: 382, endPoint x: 481, endPoint y: 365, distance: 78.2
click at [481, 365] on div "**********" at bounding box center [572, 342] width 498 height 127
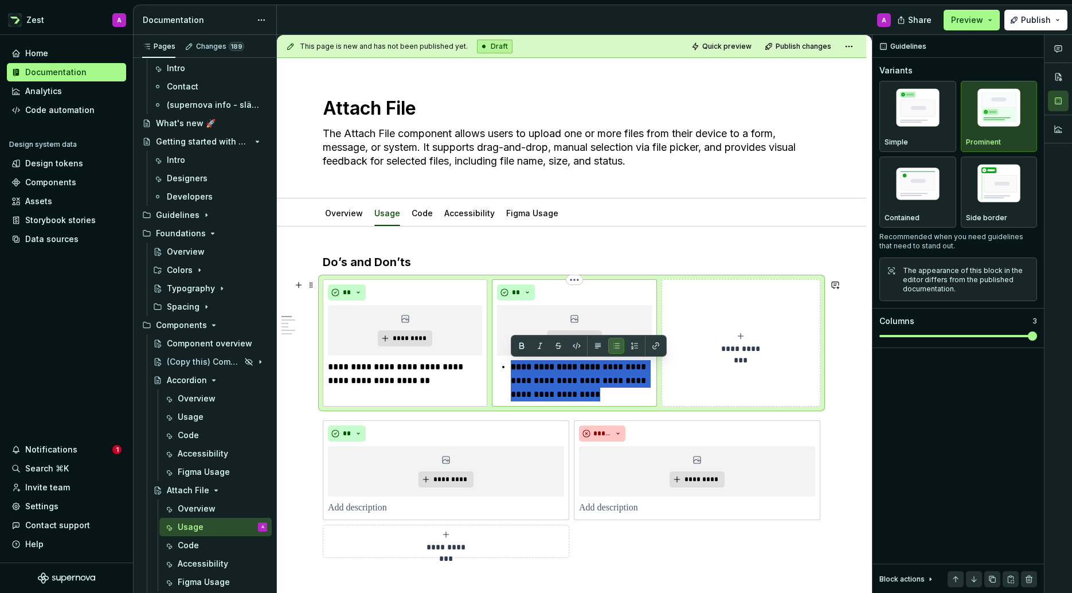
drag, startPoint x: 611, startPoint y: 394, endPoint x: 509, endPoint y: 368, distance: 105.4
click at [509, 368] on div "**********" at bounding box center [574, 380] width 154 height 41
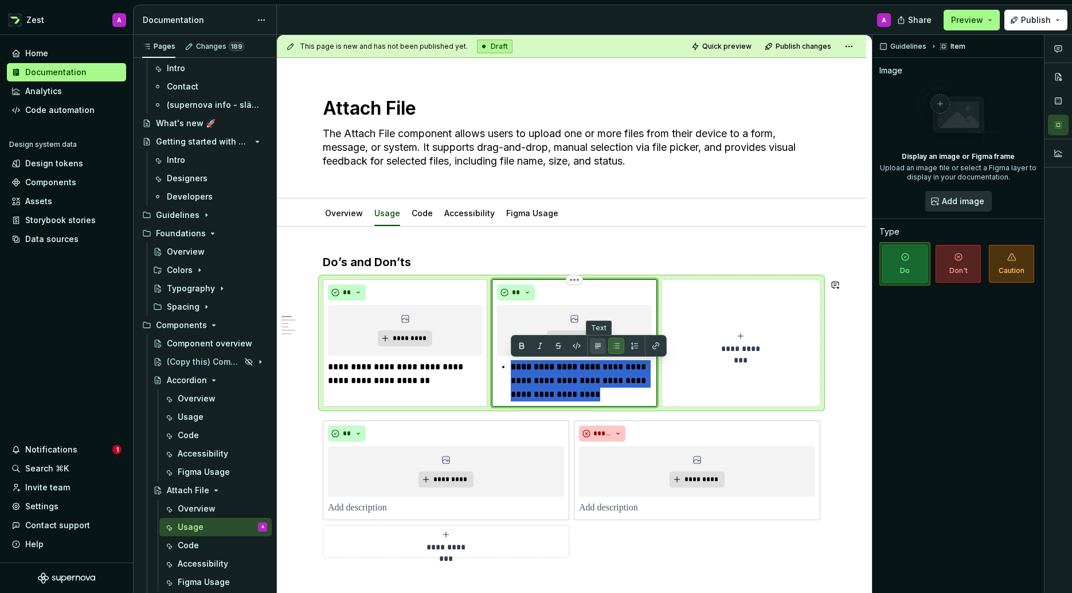
click at [598, 345] on button "button" at bounding box center [598, 346] width 16 height 16
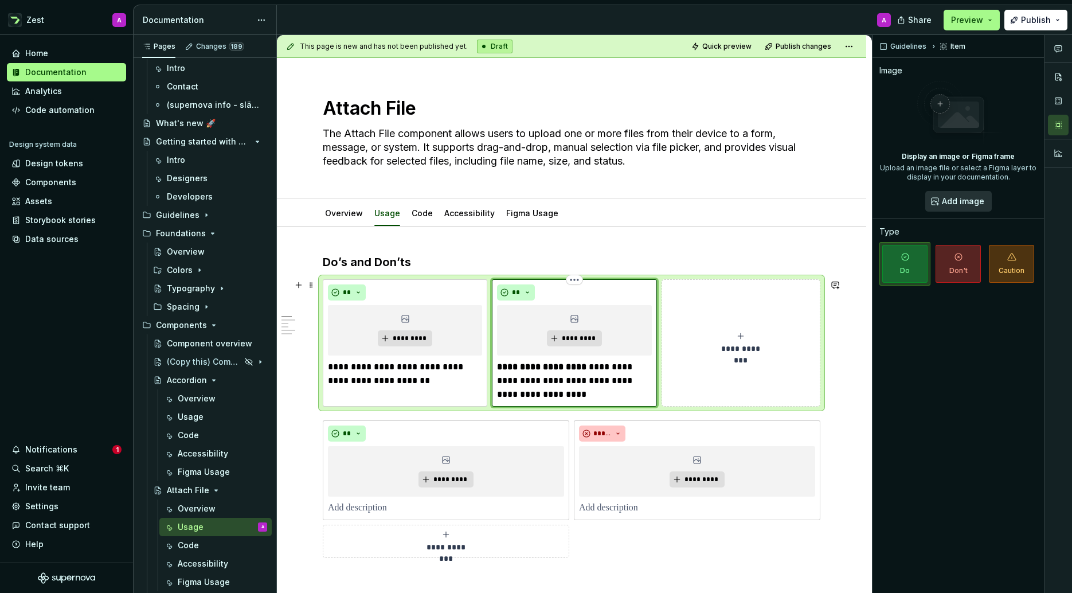
drag, startPoint x: 561, startPoint y: 370, endPoint x: 571, endPoint y: 370, distance: 9.8
click at [562, 370] on strong "**********" at bounding box center [541, 366] width 89 height 9
drag, startPoint x: 581, startPoint y: 368, endPoint x: 498, endPoint y: 368, distance: 83.1
click at [500, 368] on strong "**********" at bounding box center [541, 366] width 89 height 9
click at [581, 371] on strong "**********" at bounding box center [541, 366] width 89 height 9
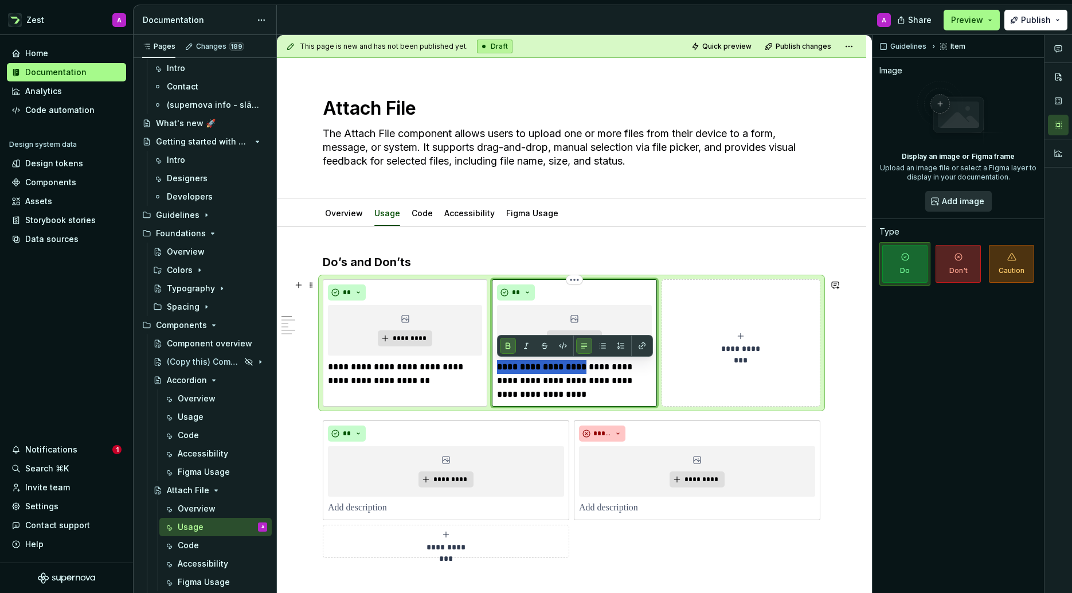
drag, startPoint x: 583, startPoint y: 370, endPoint x: 492, endPoint y: 370, distance: 91.2
click at [492, 370] on div "**********" at bounding box center [574, 342] width 165 height 127
click at [507, 346] on button "button" at bounding box center [508, 346] width 16 height 16
click at [557, 384] on p "**********" at bounding box center [574, 380] width 154 height 41
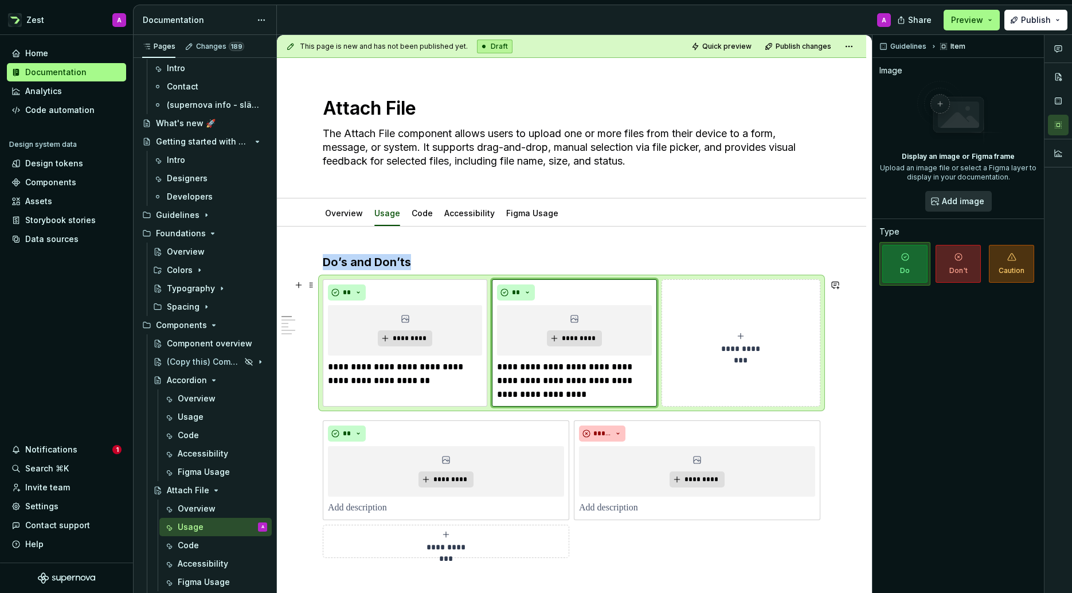
click at [743, 335] on icon "submit" at bounding box center [741, 335] width 5 height 5
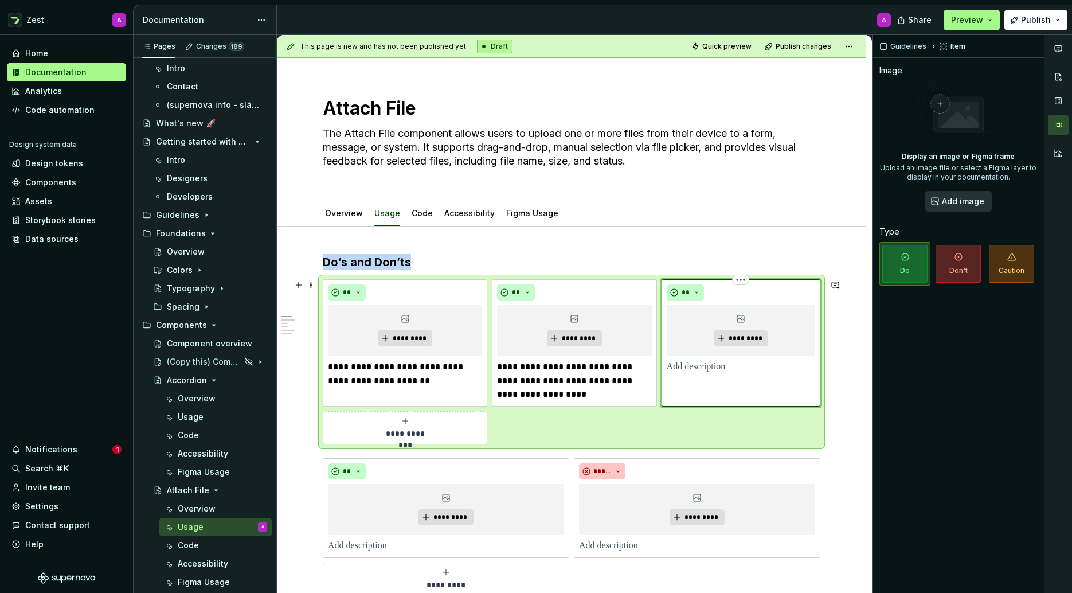
click at [718, 364] on p at bounding box center [741, 367] width 149 height 14
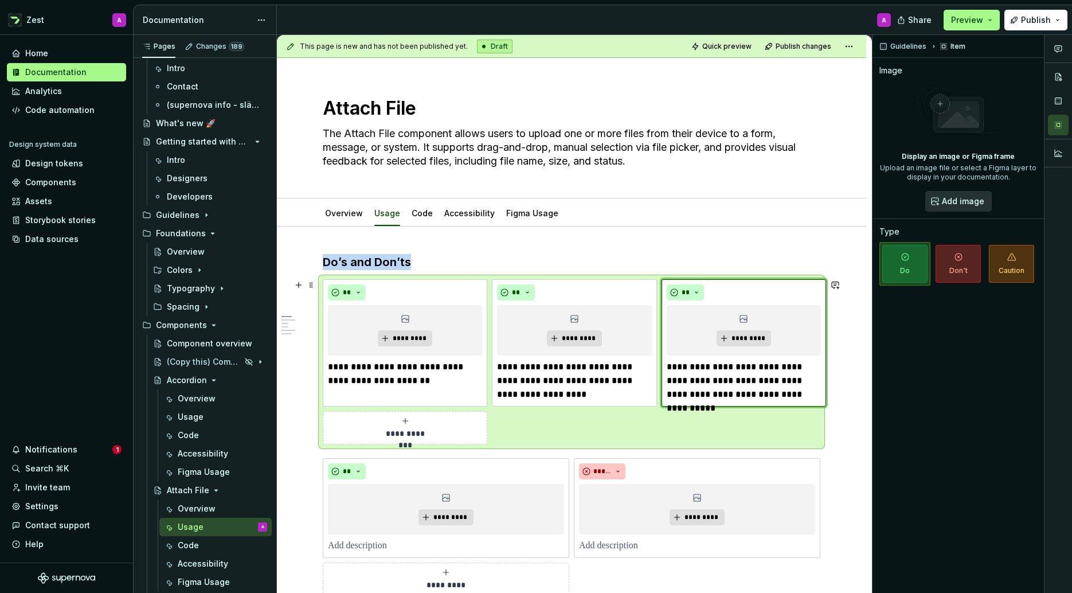
click at [413, 426] on div "**********" at bounding box center [405, 427] width 154 height 23
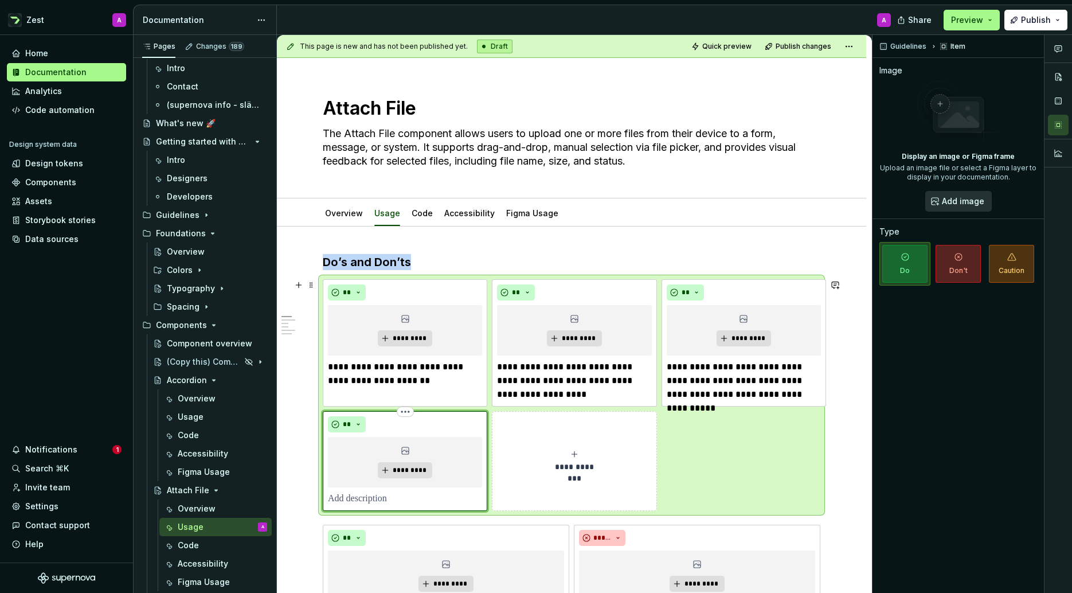
click at [356, 498] on p at bounding box center [405, 499] width 154 height 14
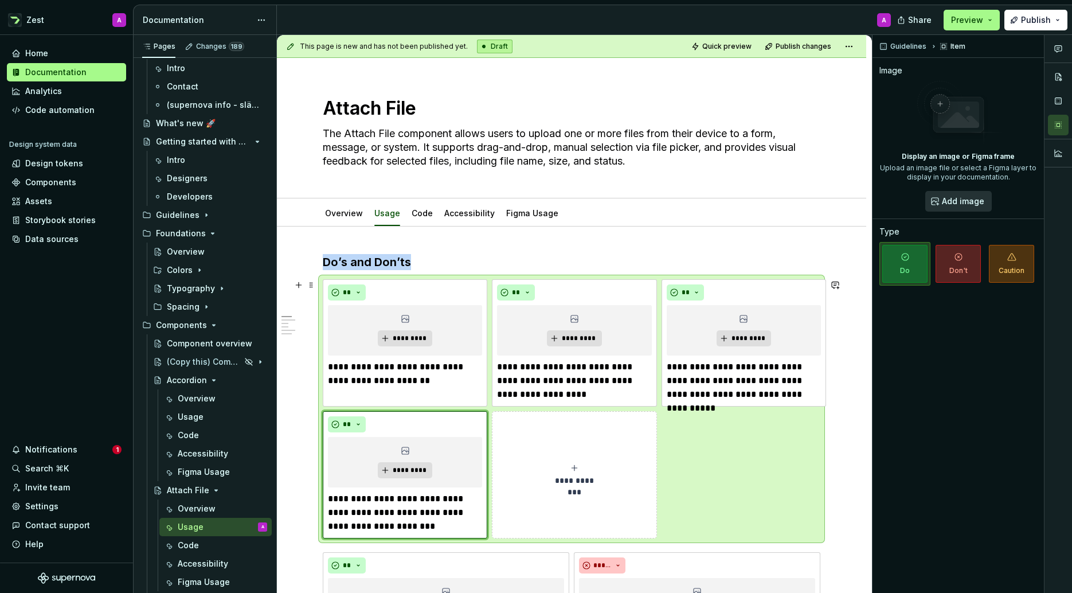
click at [571, 475] on span "**********" at bounding box center [574, 480] width 53 height 11
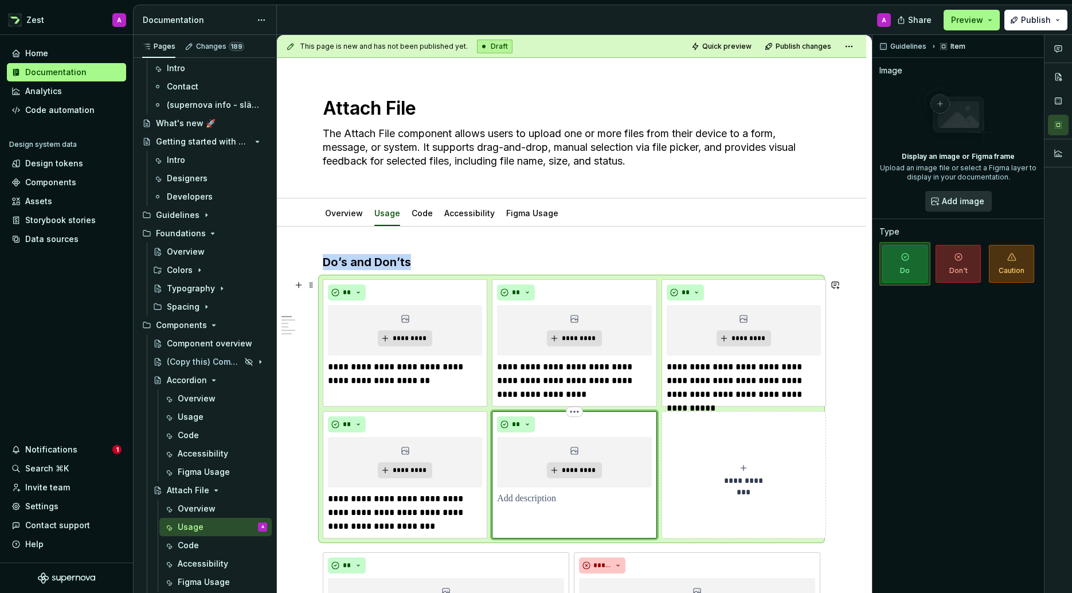
click at [543, 498] on p at bounding box center [574, 499] width 154 height 14
click at [741, 468] on icon "submit" at bounding box center [743, 467] width 9 height 9
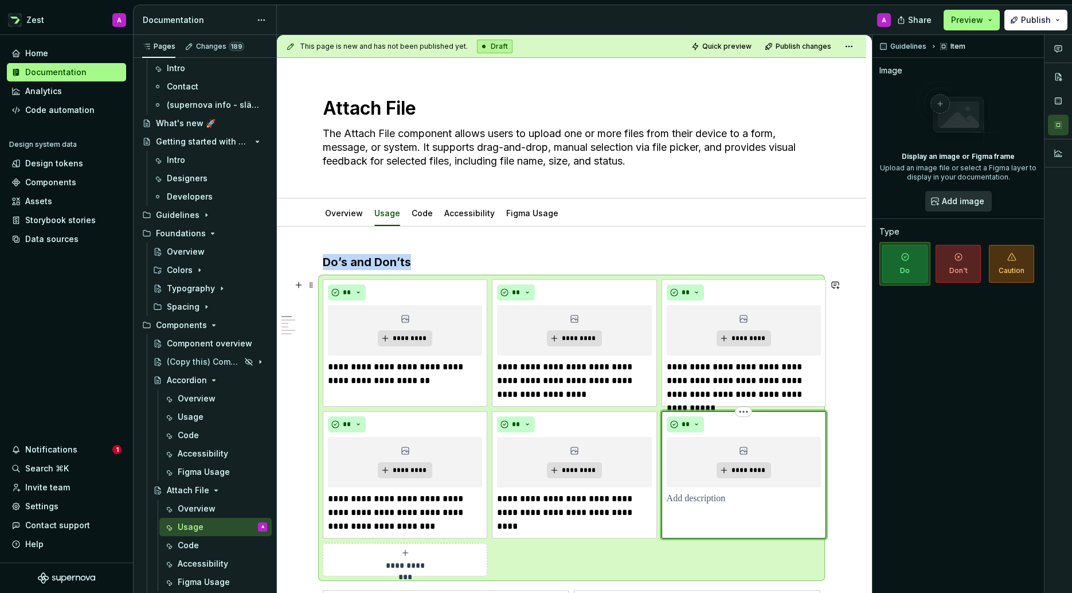
click at [708, 498] on p at bounding box center [744, 499] width 154 height 14
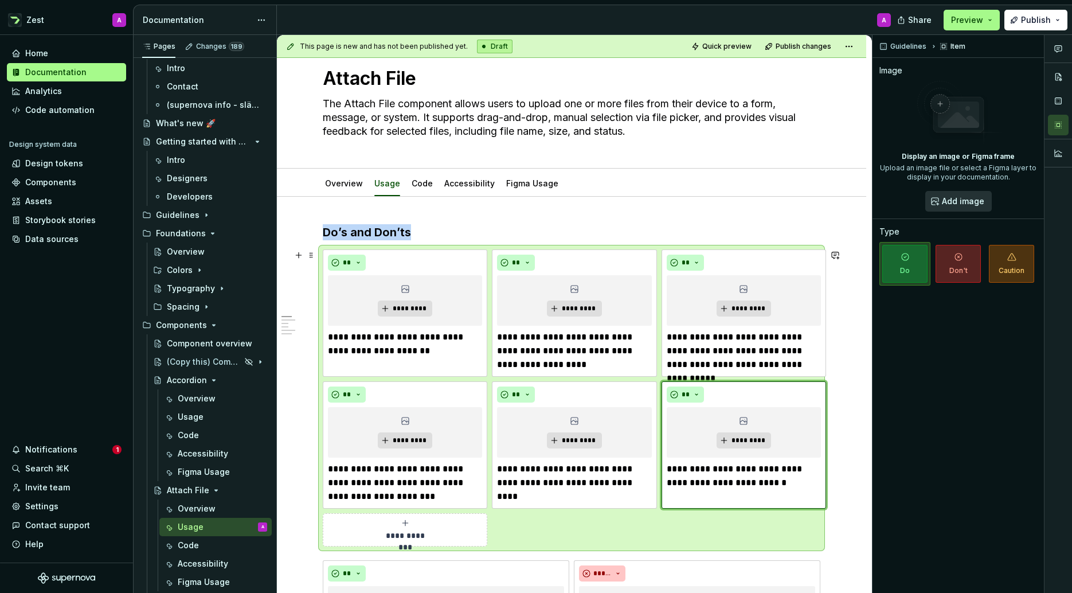
click at [401, 524] on icon "submit" at bounding box center [405, 522] width 9 height 9
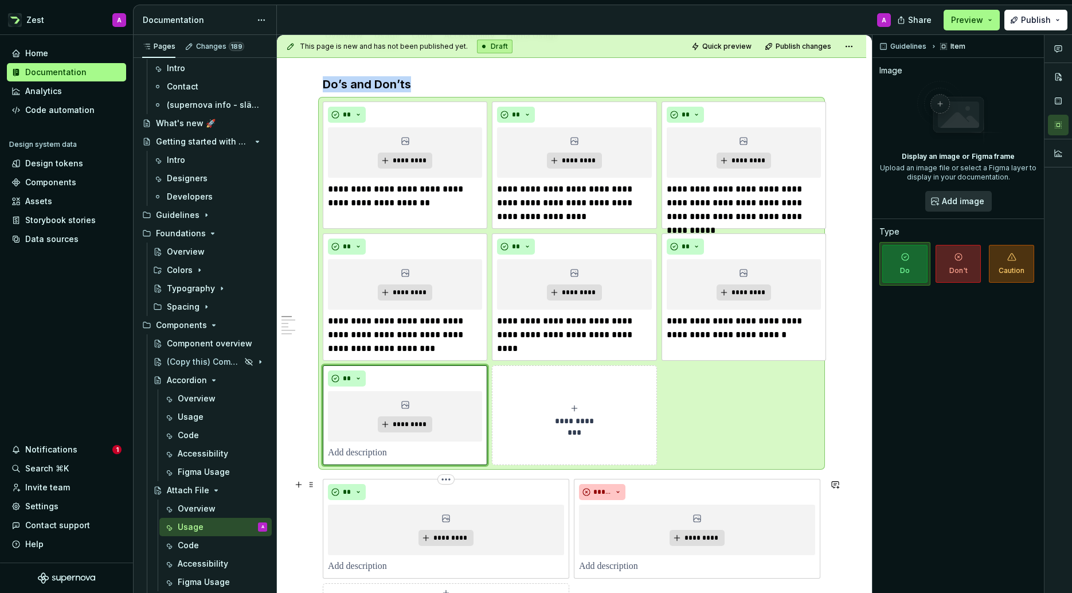
scroll to position [183, 0]
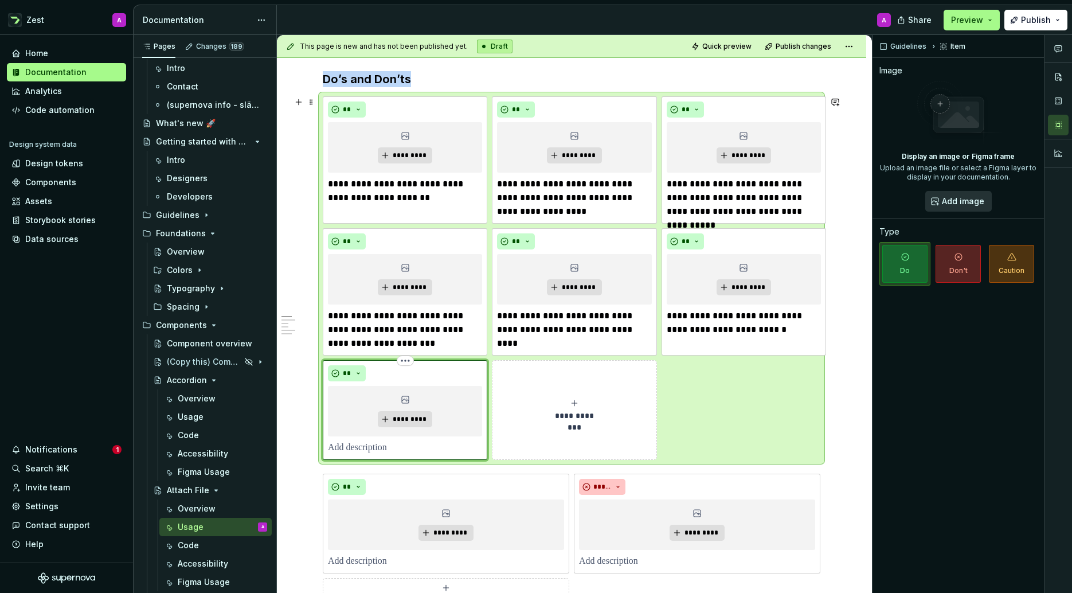
click at [390, 452] on p at bounding box center [405, 448] width 154 height 14
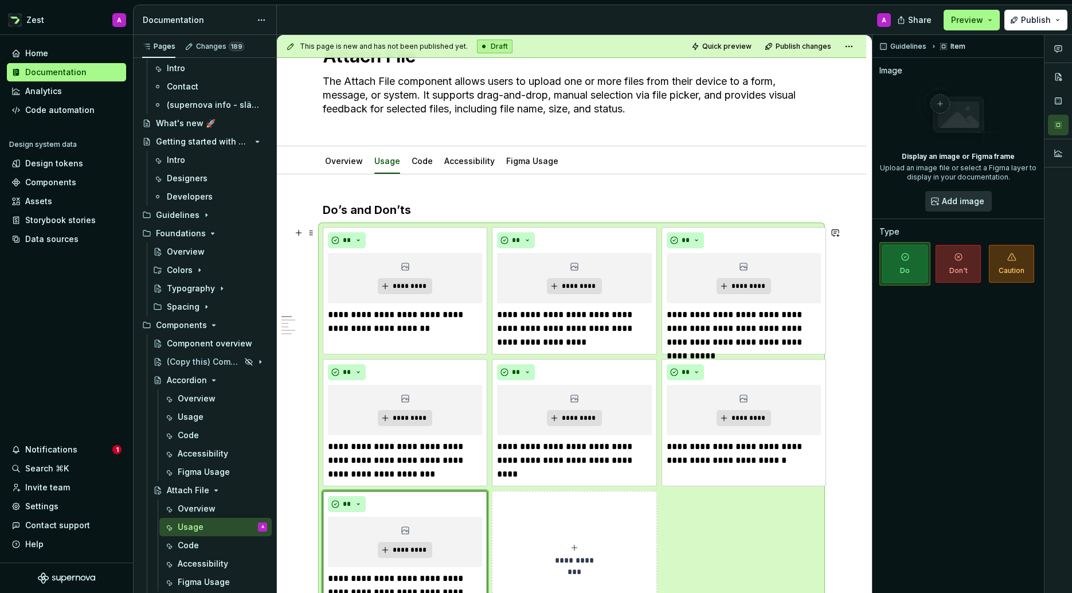
scroll to position [38, 0]
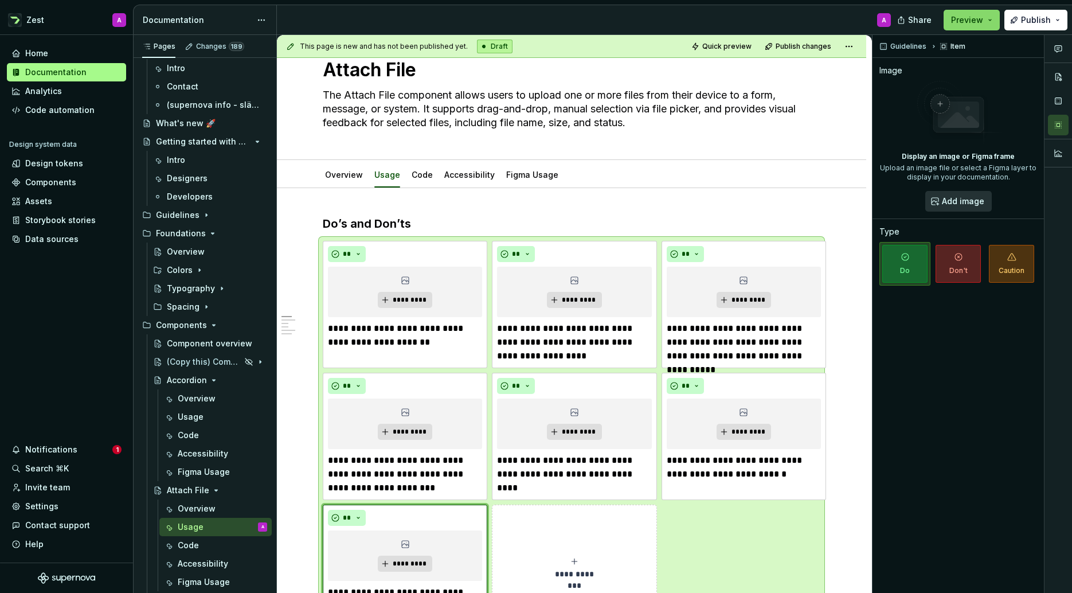
click at [992, 22] on button "Preview" at bounding box center [972, 20] width 56 height 21
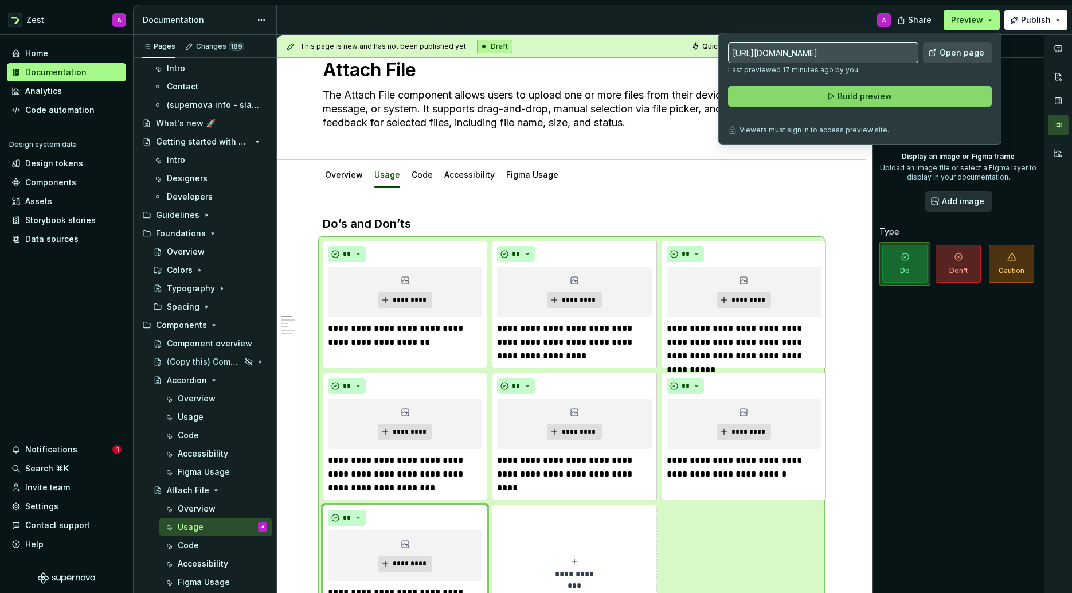
click at [909, 97] on button "Build preview" at bounding box center [860, 96] width 264 height 21
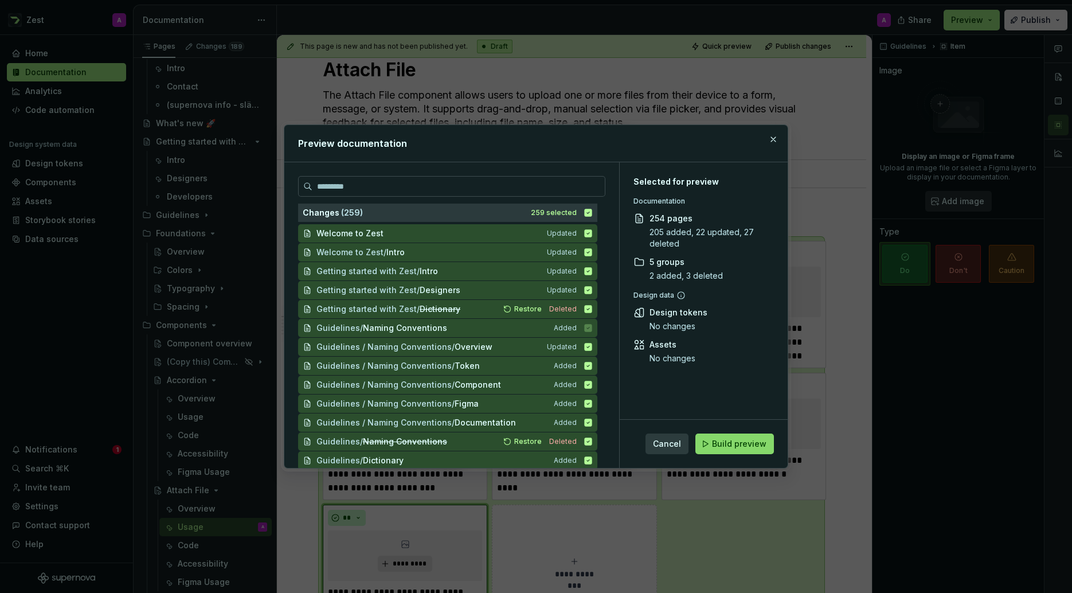
click at [731, 442] on span "Build preview" at bounding box center [739, 443] width 54 height 11
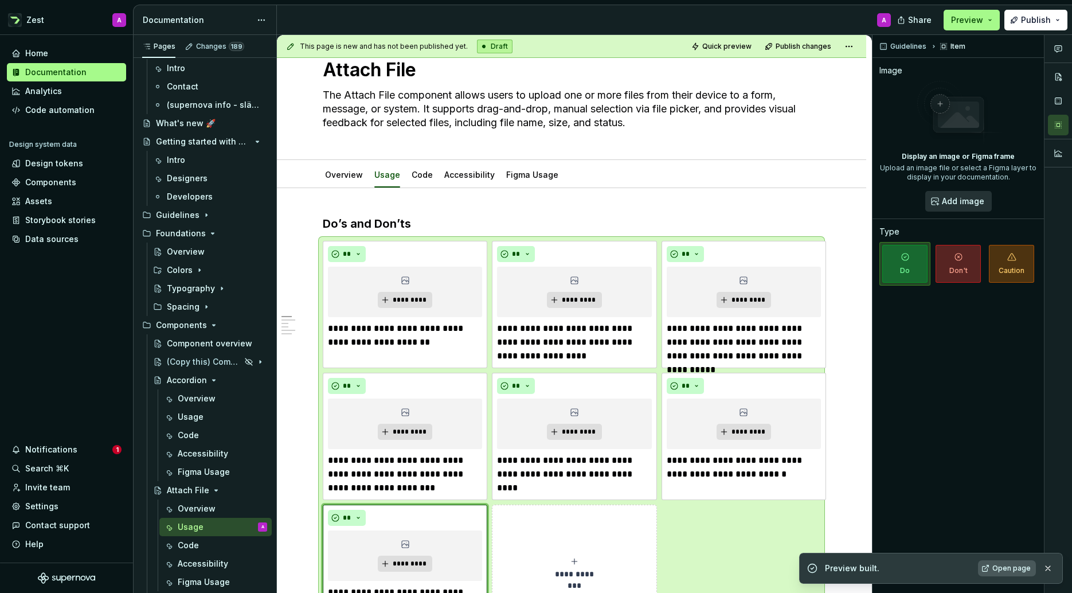
click at [1005, 568] on span "Open page" at bounding box center [1012, 568] width 38 height 9
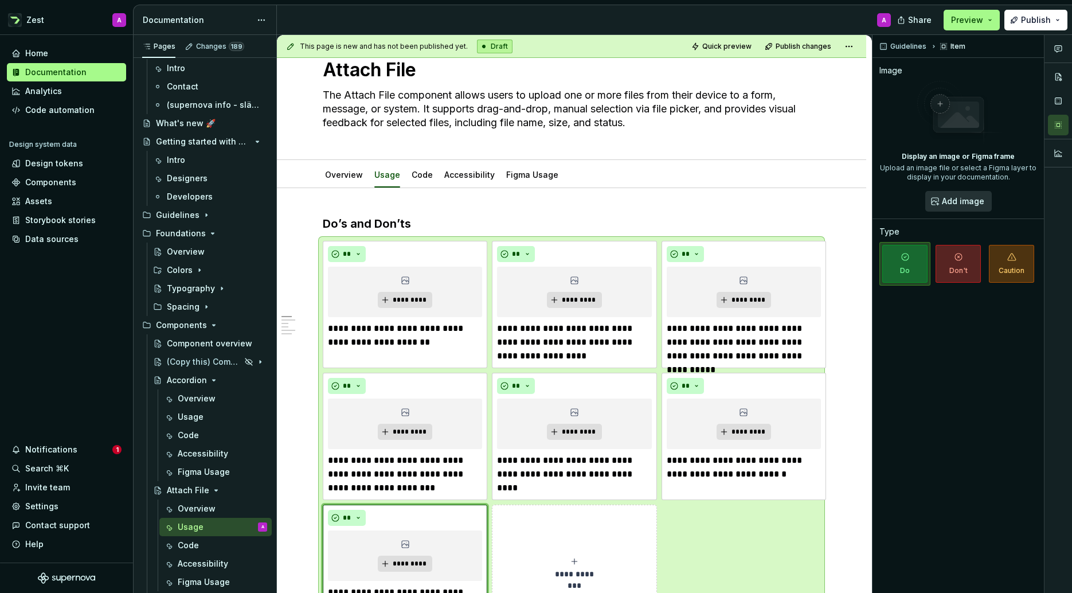
type textarea "*"
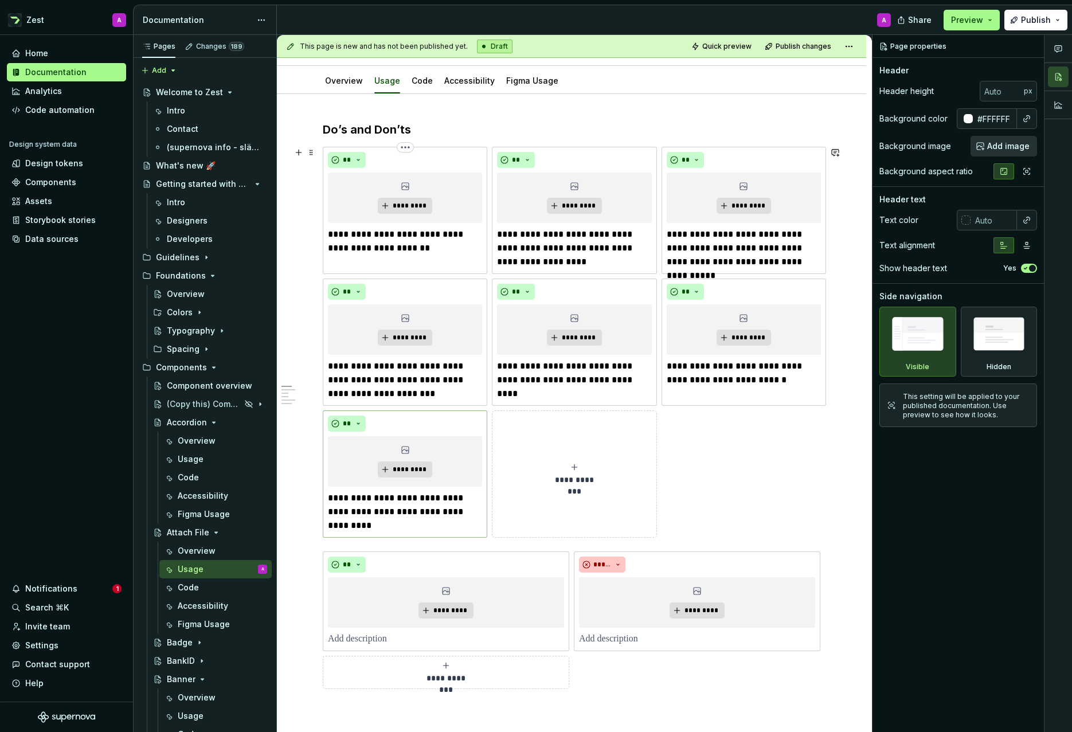
scroll to position [277, 0]
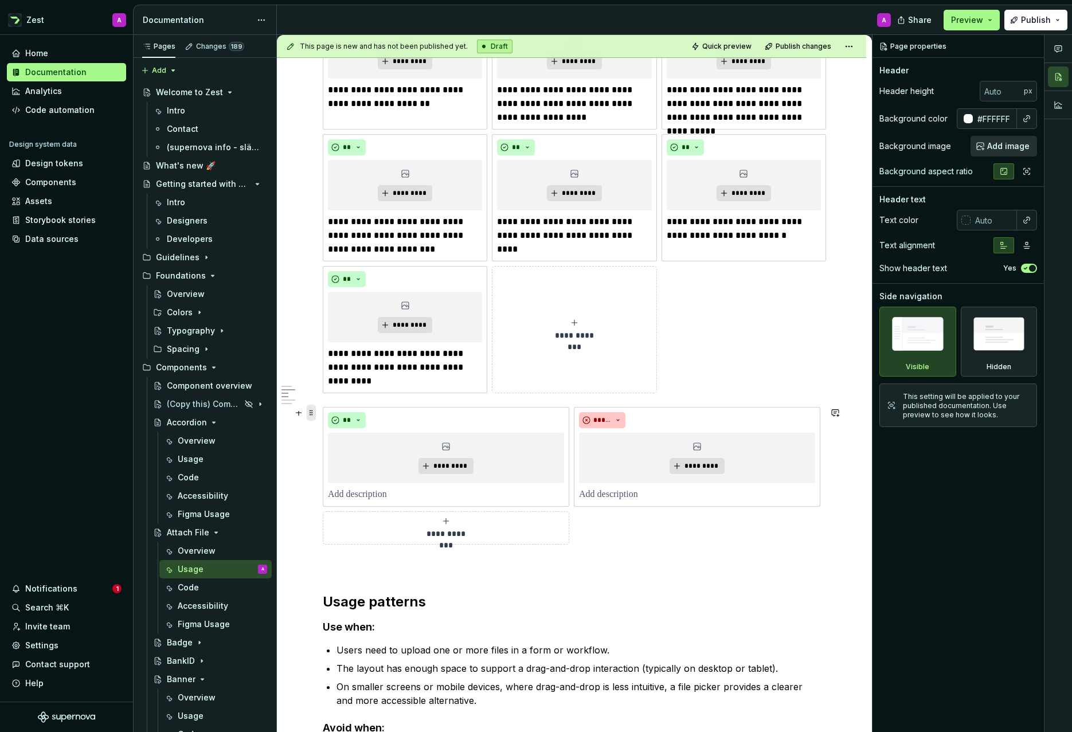
click at [308, 407] on span at bounding box center [311, 413] width 9 height 16
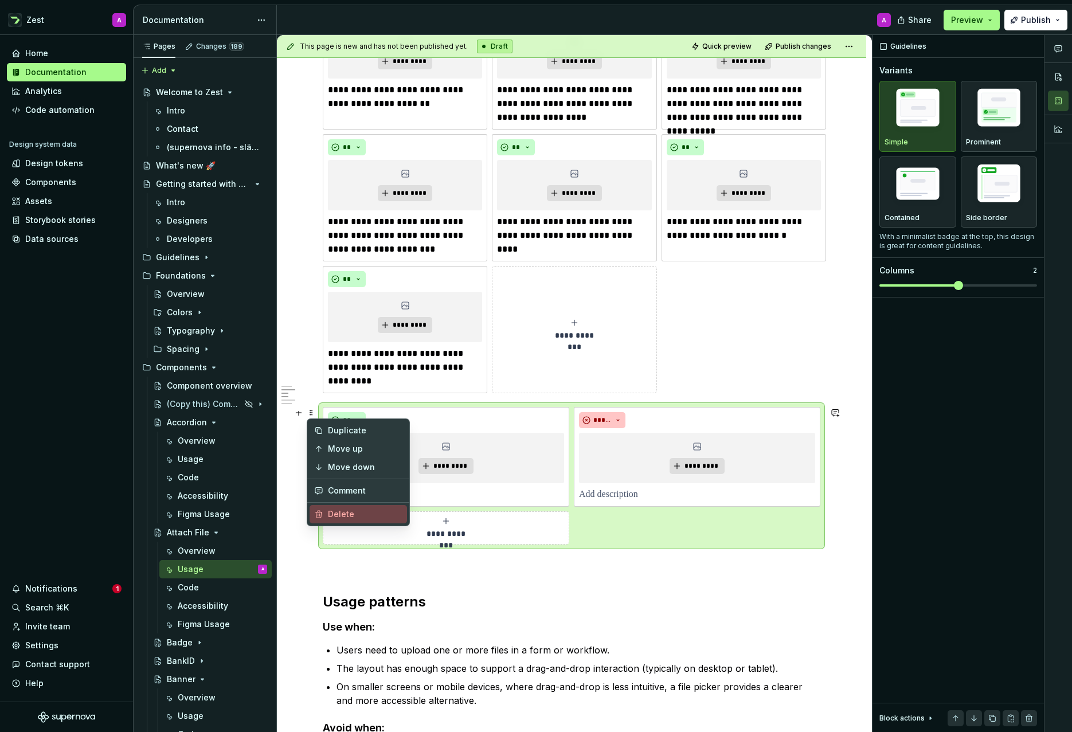
click at [351, 509] on div "Delete" at bounding box center [365, 514] width 75 height 11
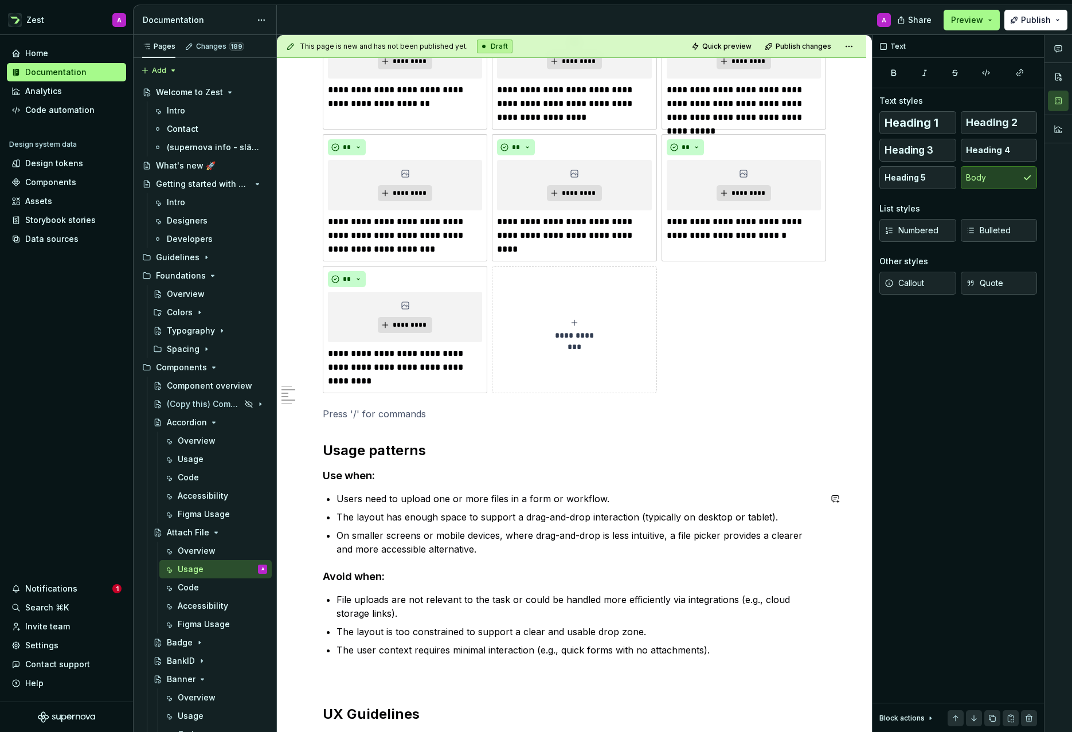
click at [361, 564] on div "**********" at bounding box center [572, 540] width 498 height 1127
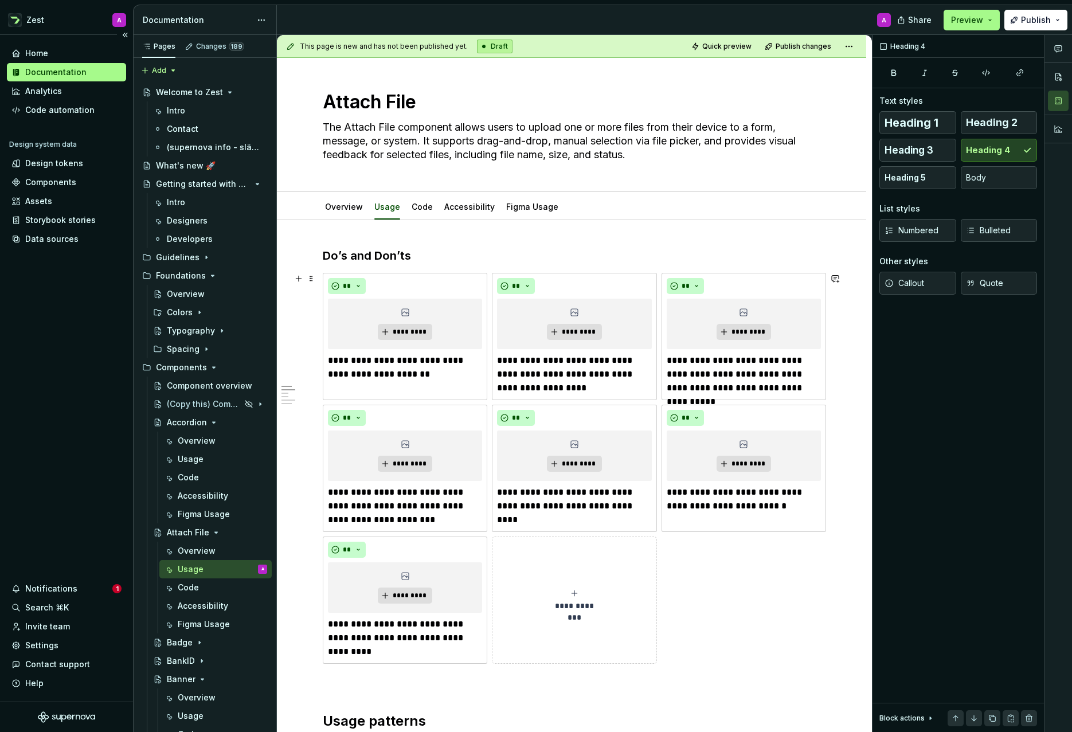
scroll to position [0, 0]
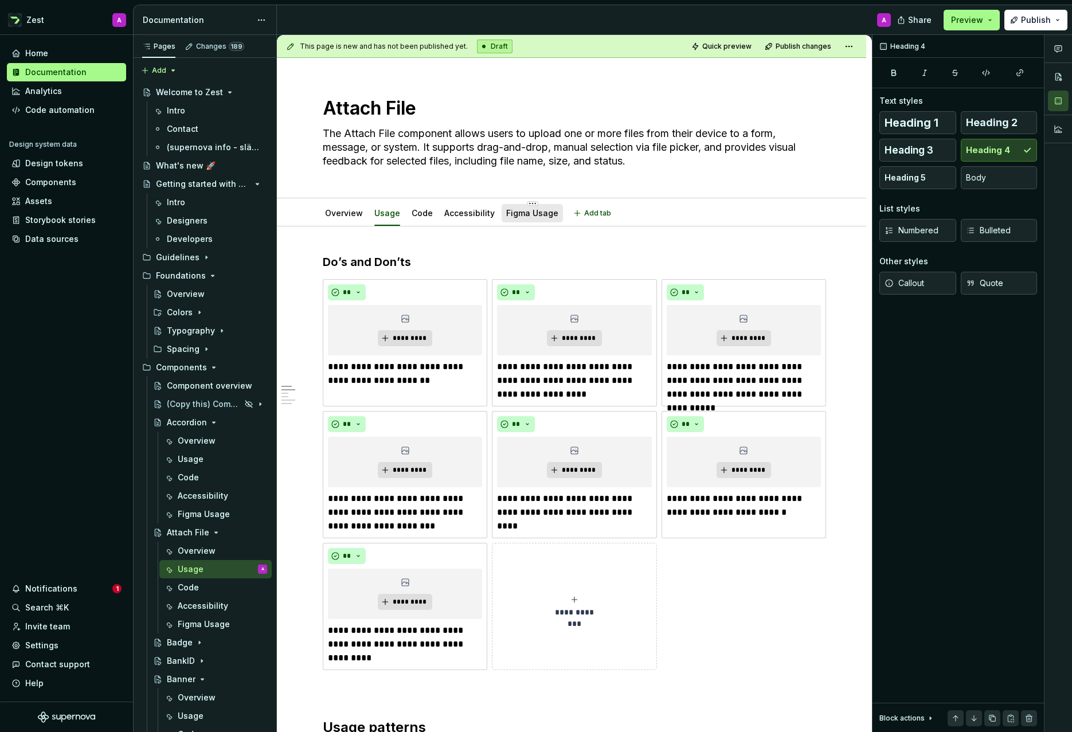
click at [520, 214] on link "Figma Usage" at bounding box center [532, 213] width 52 height 10
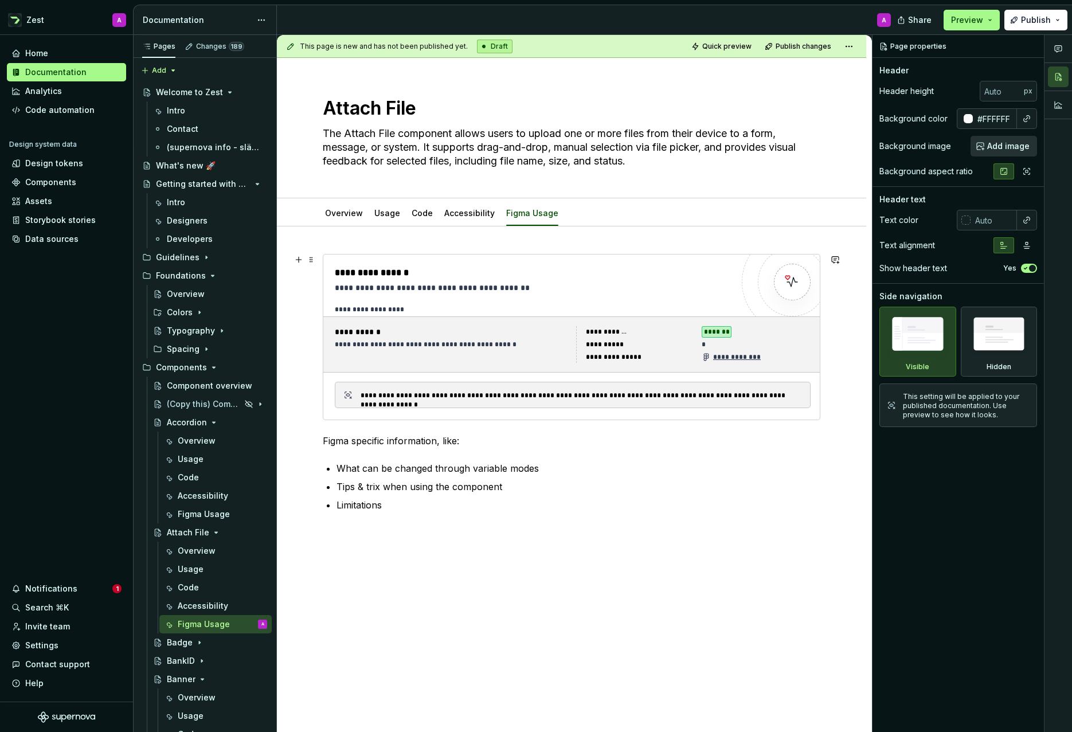
click at [531, 338] on div "**********" at bounding box center [452, 344] width 235 height 37
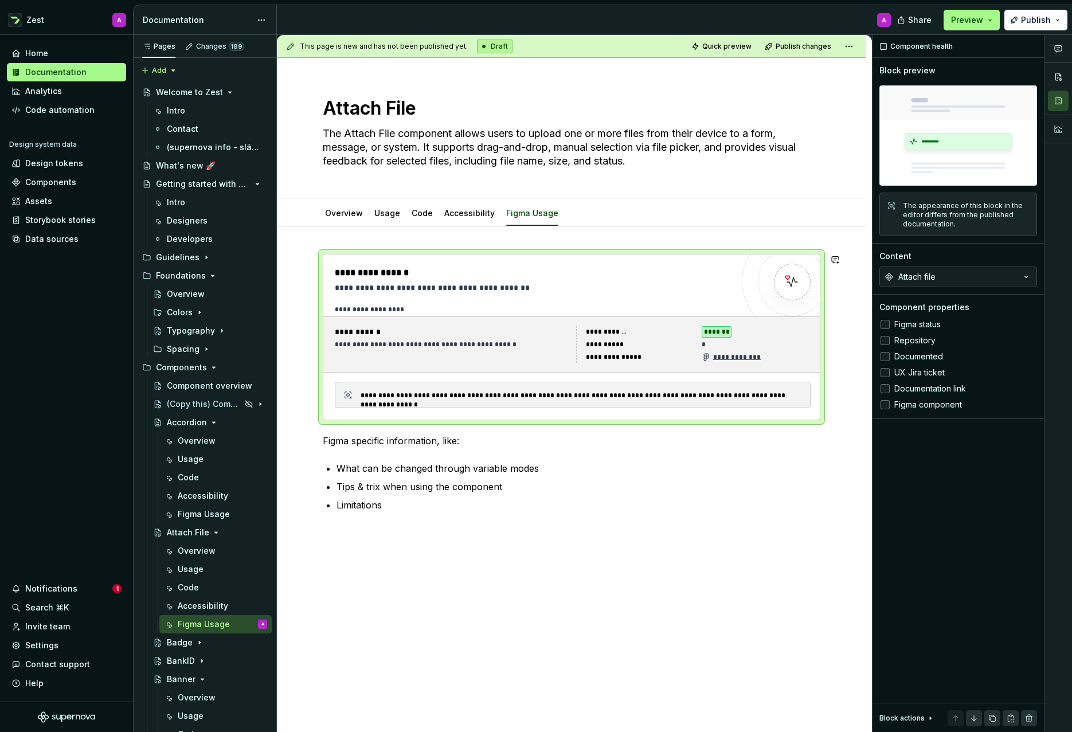
click at [575, 237] on div "**********" at bounding box center [571, 499] width 589 height 546
click at [65, 240] on div "Data sources" at bounding box center [51, 238] width 53 height 11
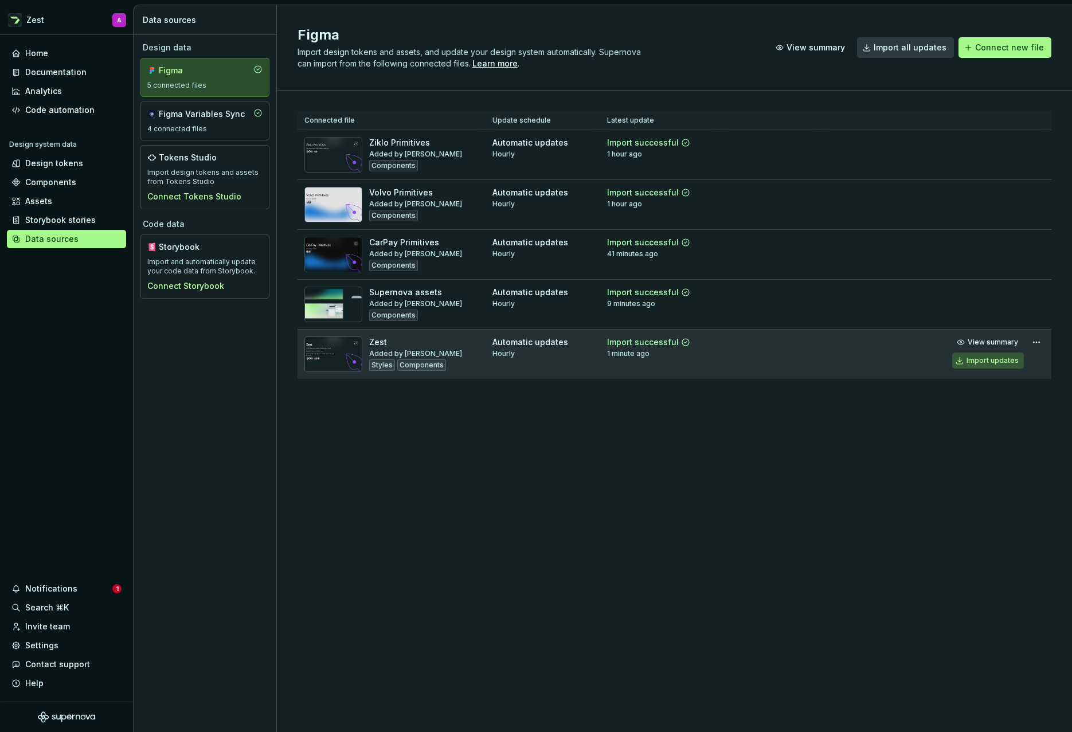
click at [988, 363] on div "Import updates" at bounding box center [993, 360] width 52 height 9
click at [69, 65] on div "Documentation" at bounding box center [66, 72] width 119 height 18
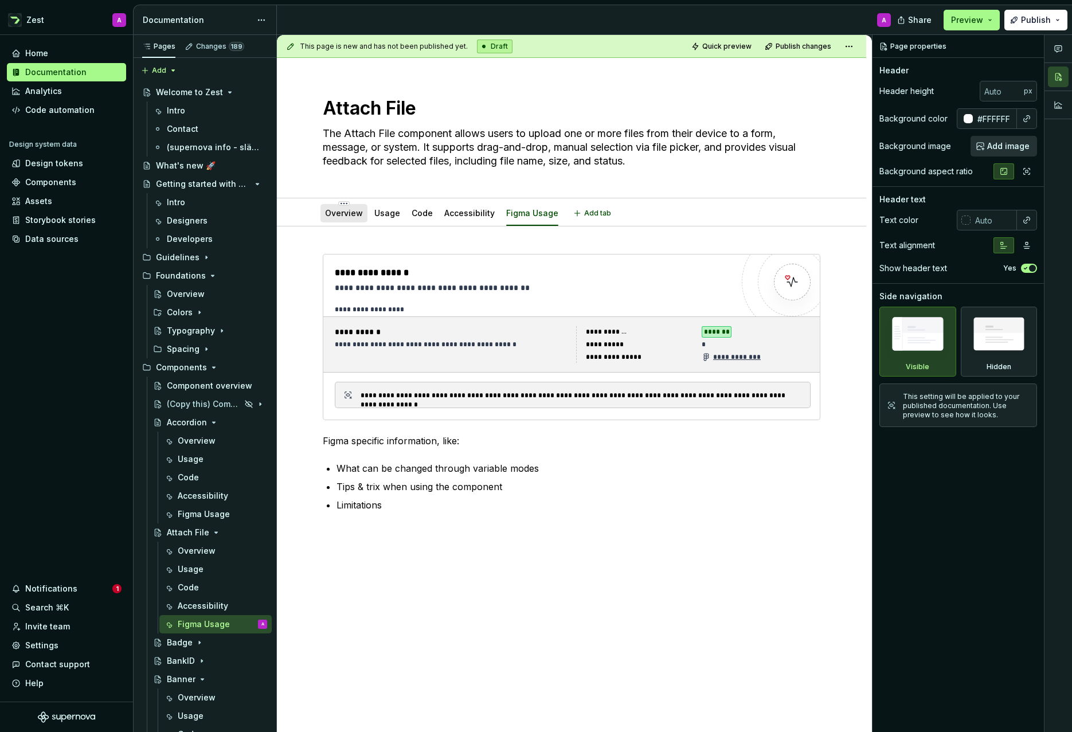
click at [362, 213] on div "Overview" at bounding box center [344, 213] width 47 height 18
click at [351, 217] on link "Overview" at bounding box center [344, 213] width 38 height 10
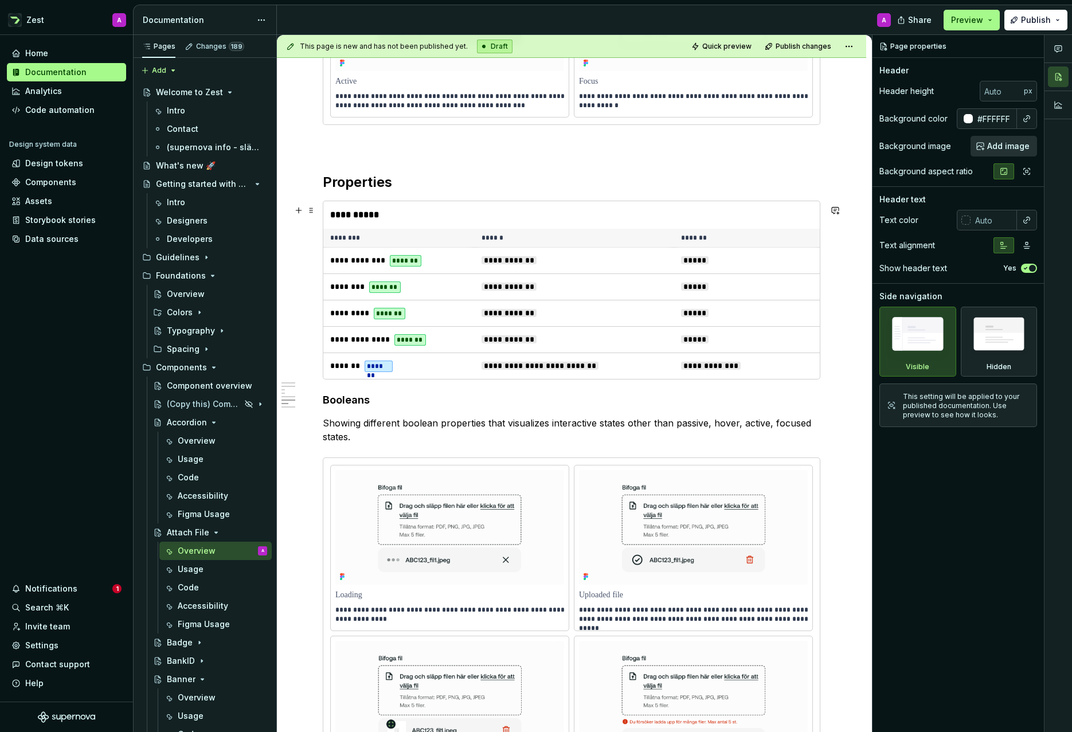
scroll to position [1338, 0]
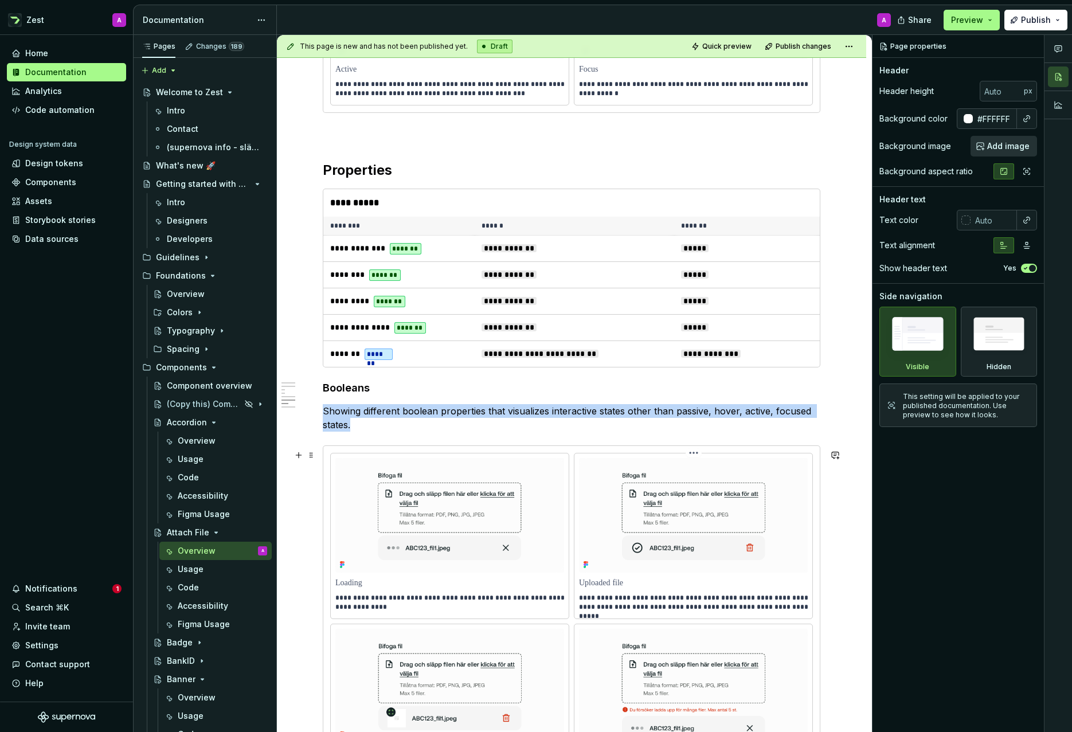
click at [675, 492] on img at bounding box center [693, 515] width 229 height 115
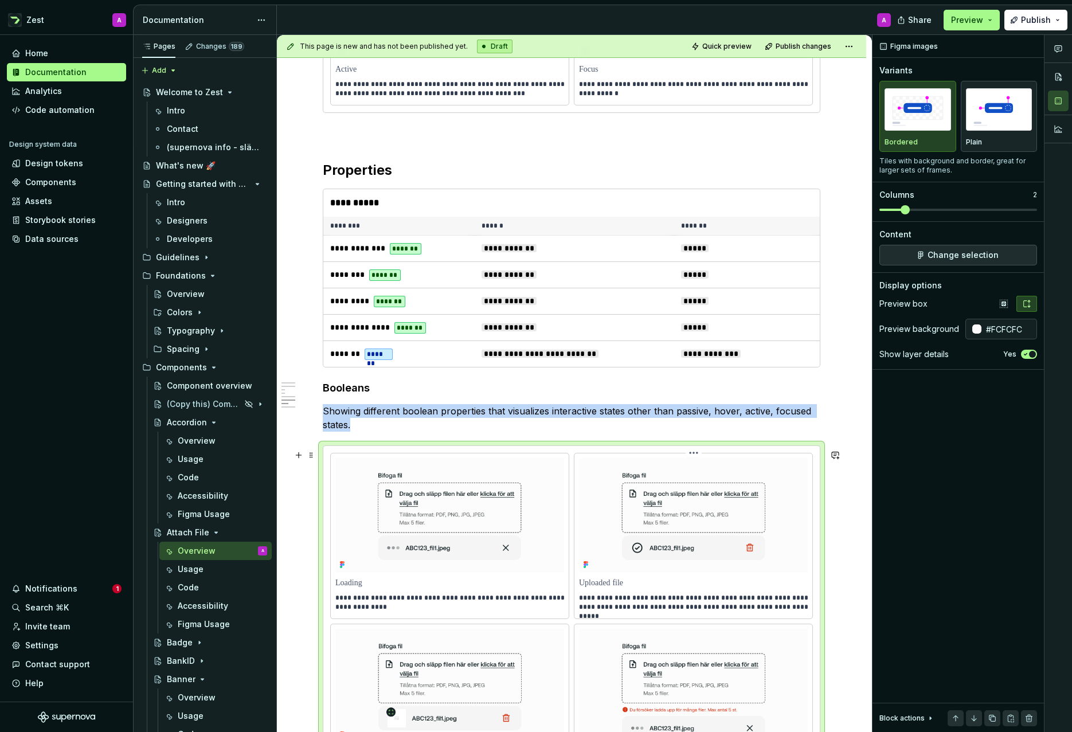
click at [697, 470] on img at bounding box center [693, 515] width 229 height 115
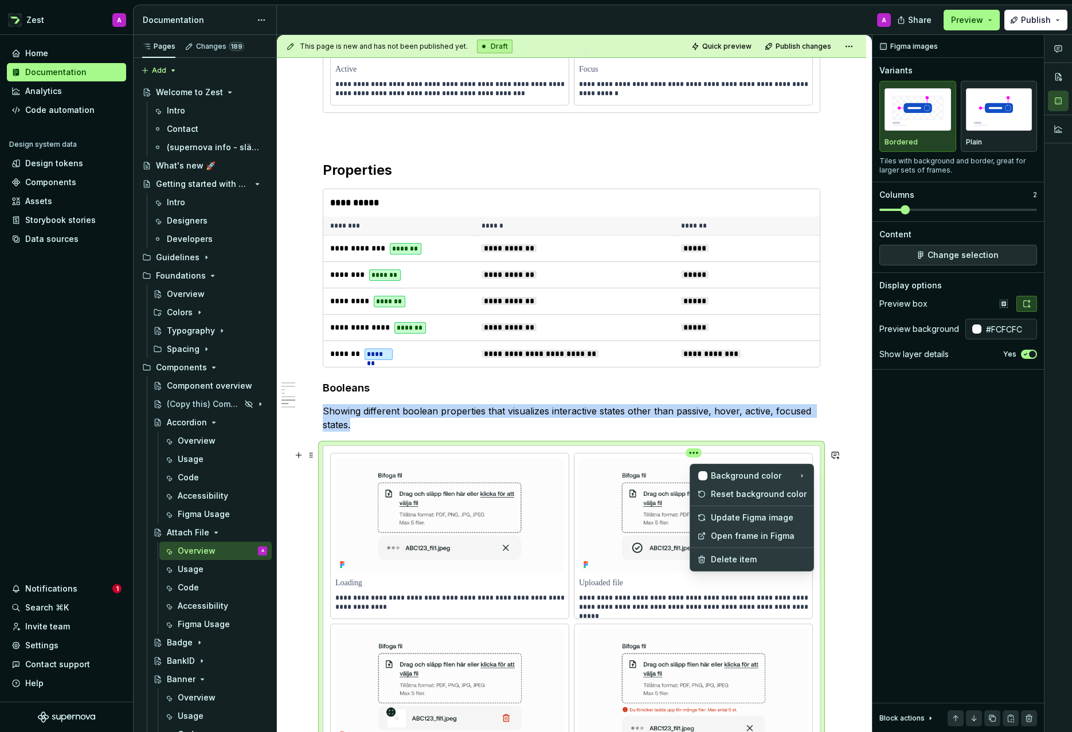
click at [696, 457] on html "Zest A Home Documentation Analytics Code automation Design system data Design t…" at bounding box center [536, 366] width 1072 height 732
click at [736, 517] on div "Update Figma image" at bounding box center [759, 517] width 96 height 11
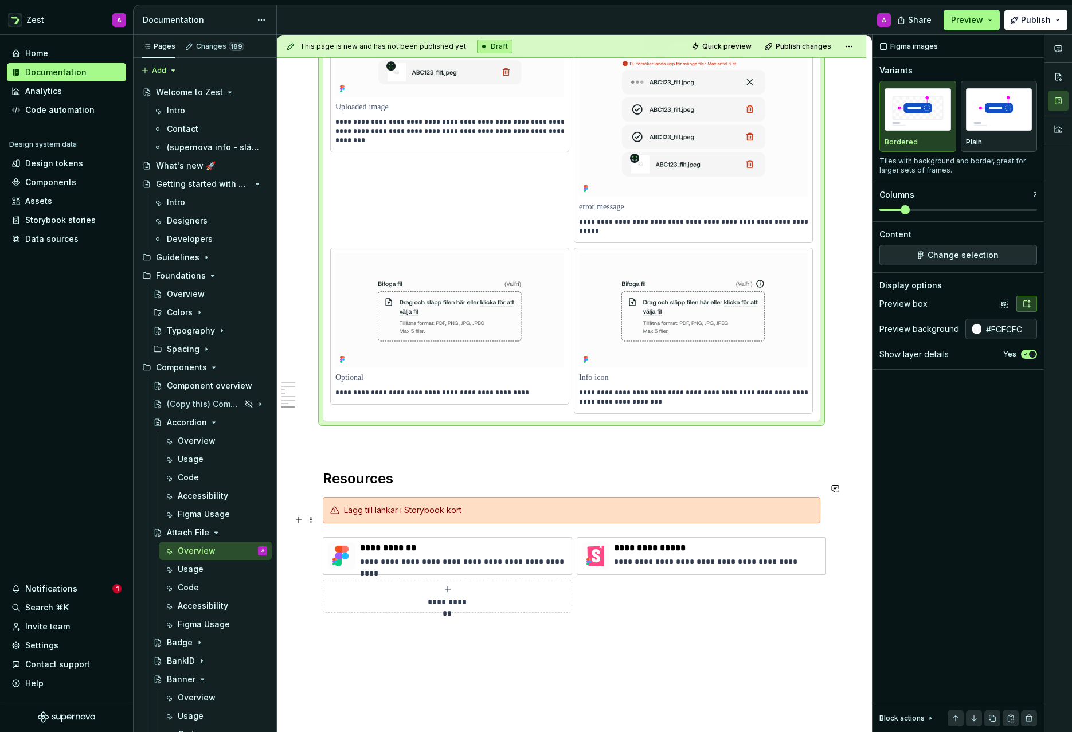
scroll to position [1990, 0]
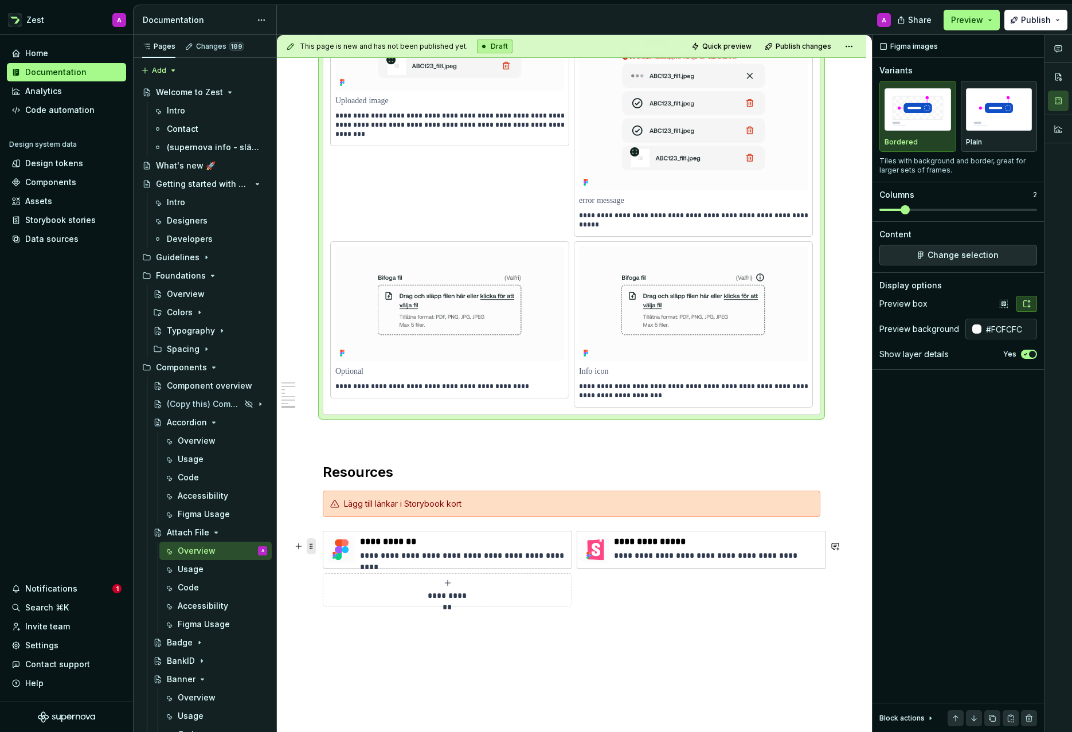
click at [309, 546] on span at bounding box center [311, 546] width 9 height 16
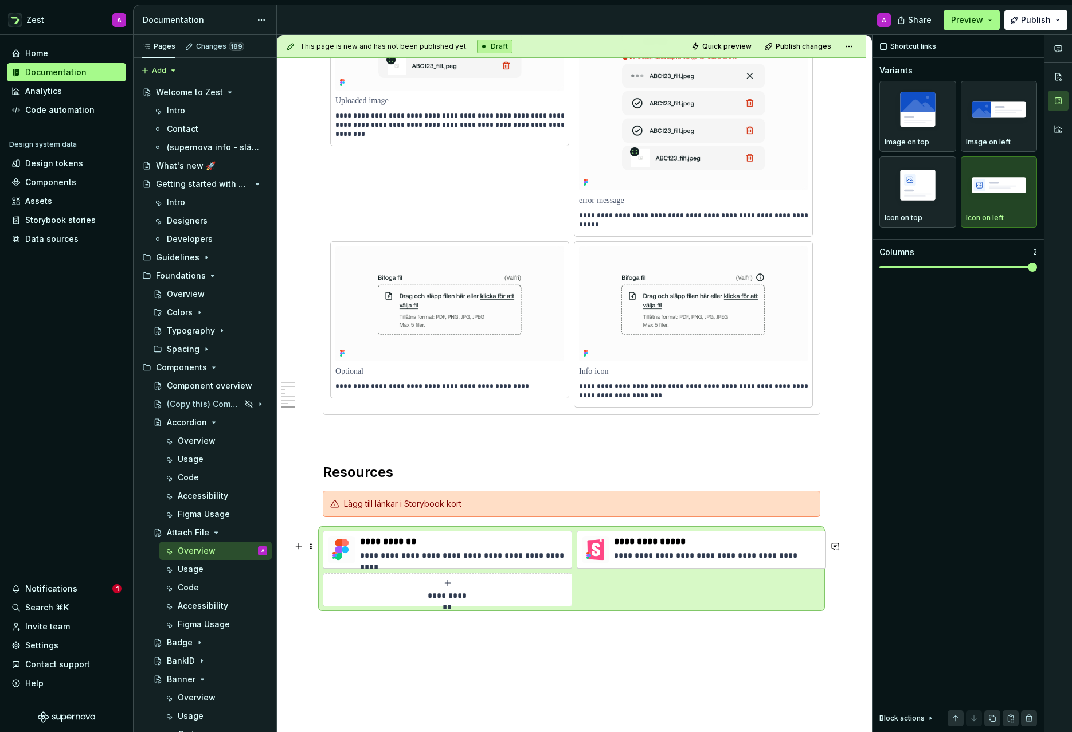
click at [666, 595] on div "**********" at bounding box center [572, 569] width 498 height 76
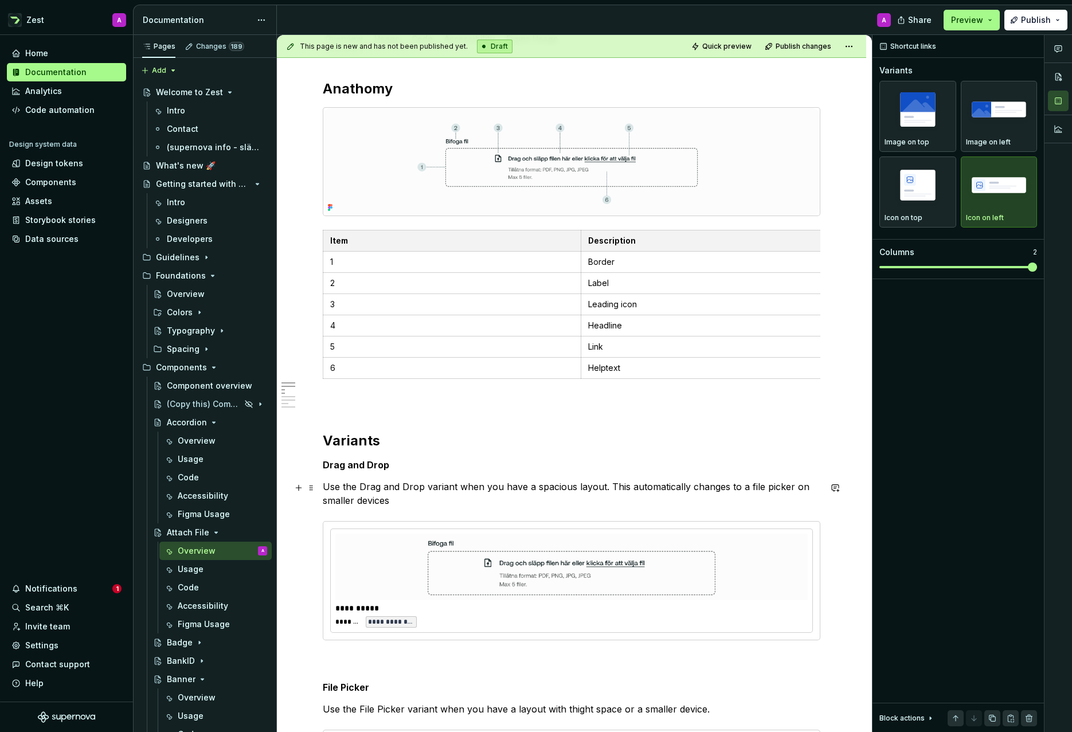
scroll to position [0, 0]
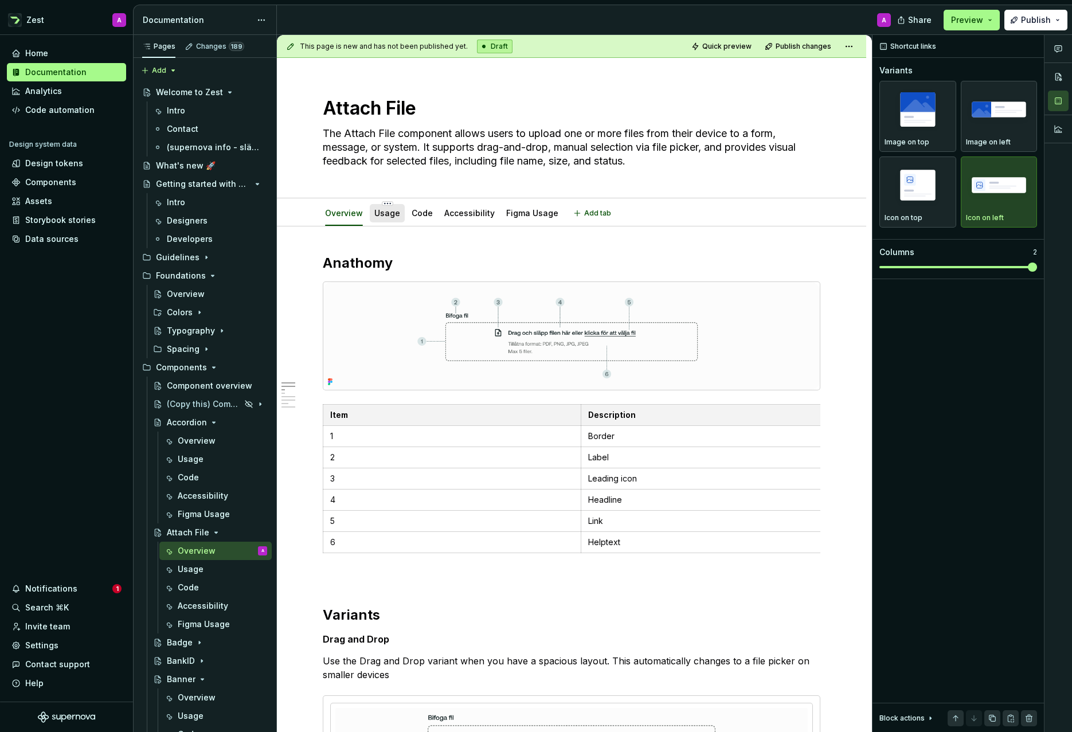
click at [388, 214] on link "Usage" at bounding box center [387, 213] width 26 height 10
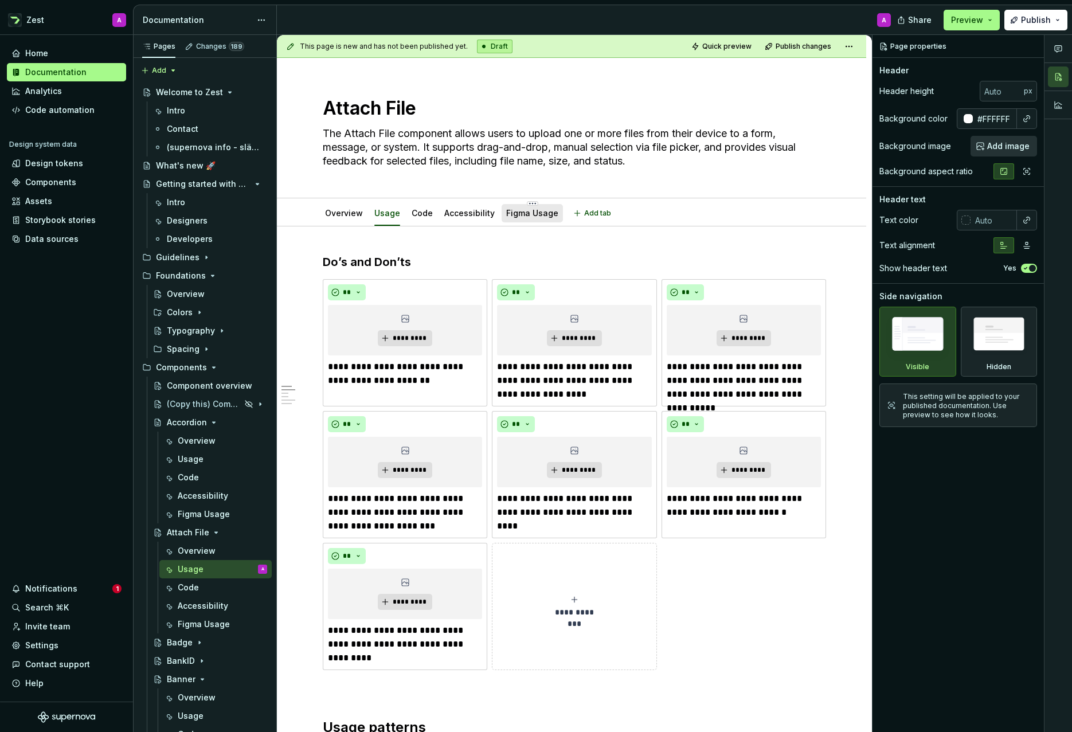
click at [526, 214] on link "Figma Usage" at bounding box center [532, 213] width 52 height 10
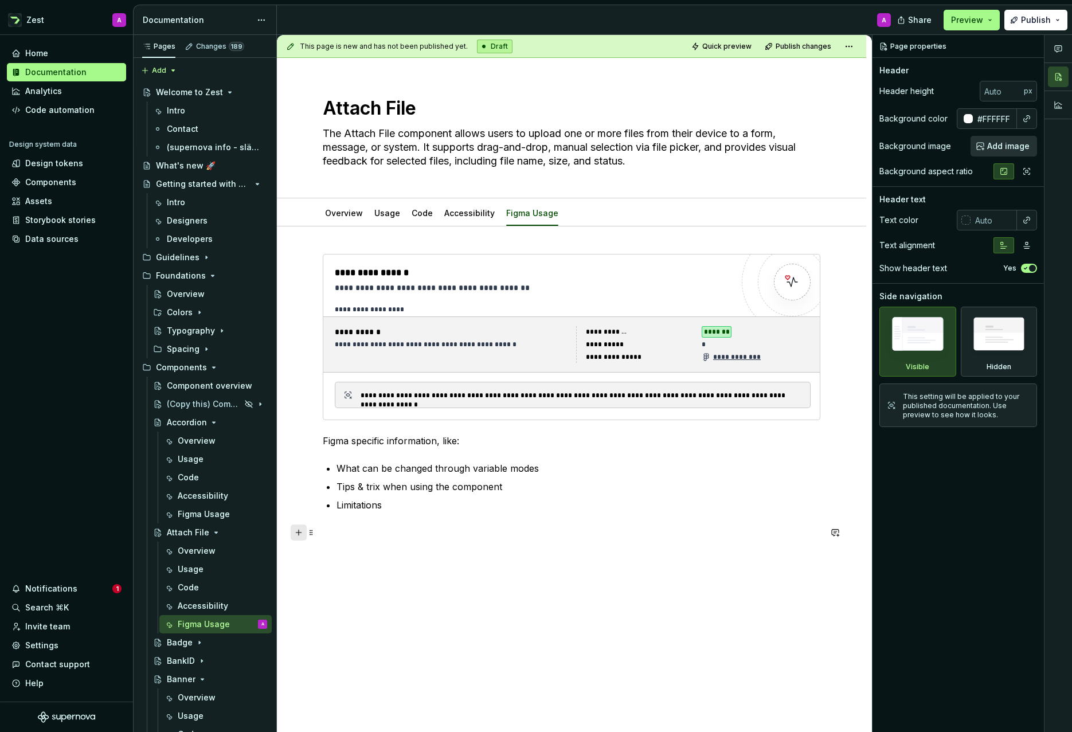
click at [299, 529] on button "button" at bounding box center [299, 533] width 16 height 16
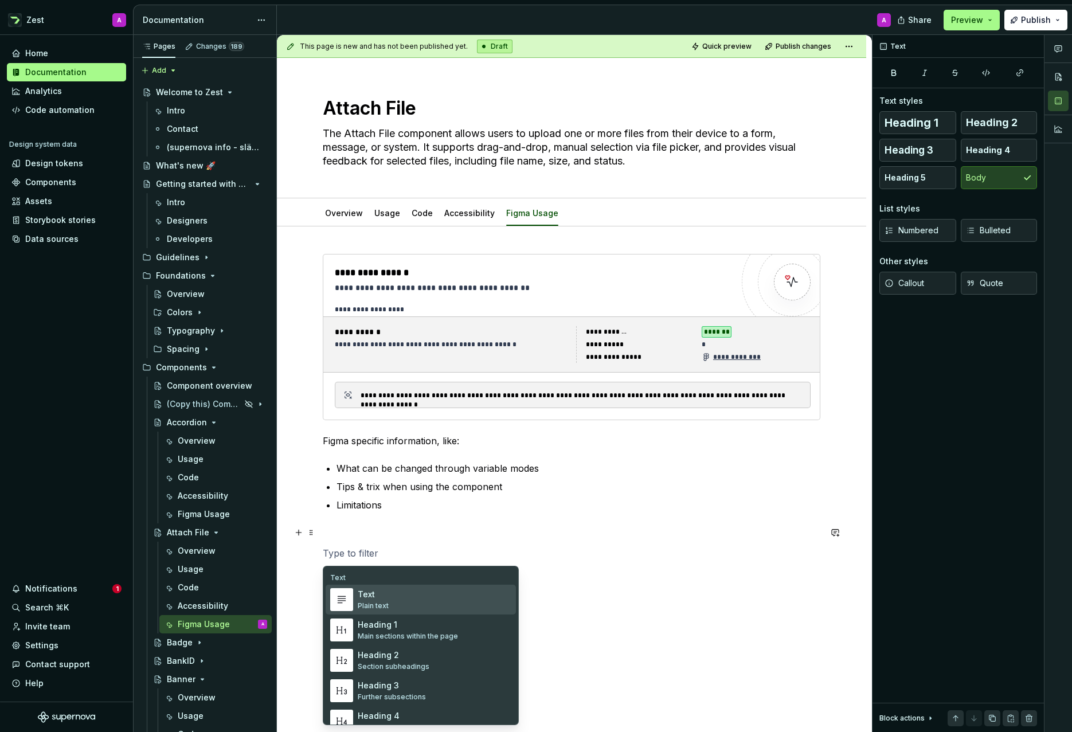
click at [368, 598] on div "Text" at bounding box center [373, 594] width 31 height 11
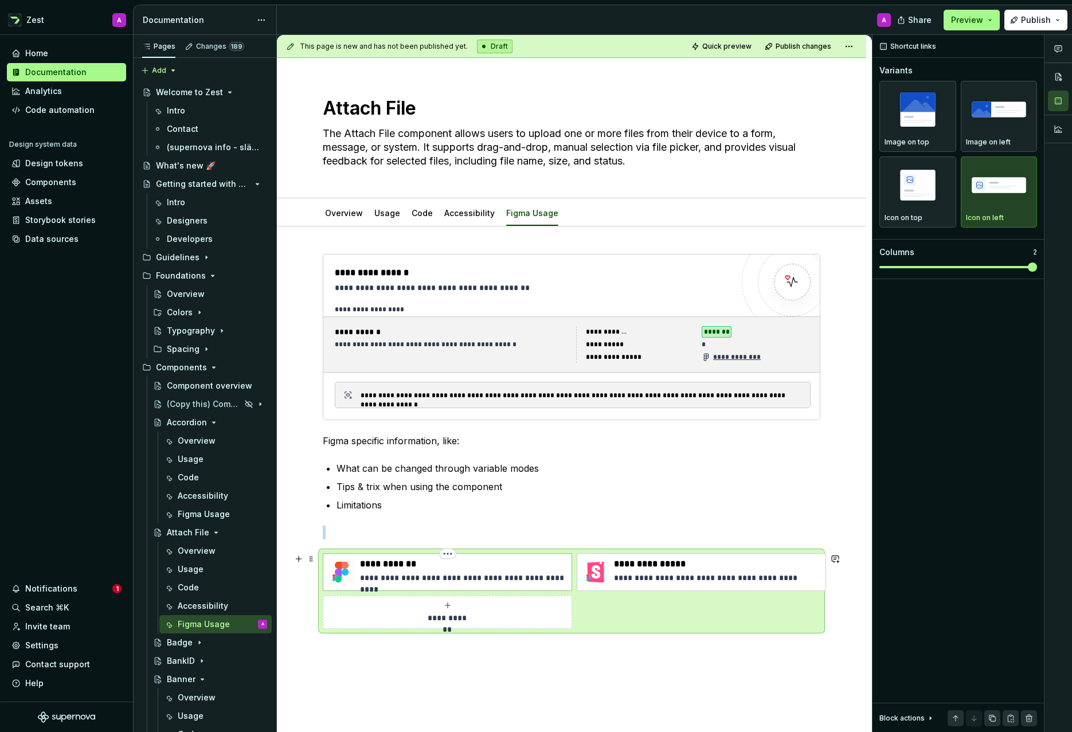
click at [485, 571] on div "**********" at bounding box center [463, 572] width 207 height 28
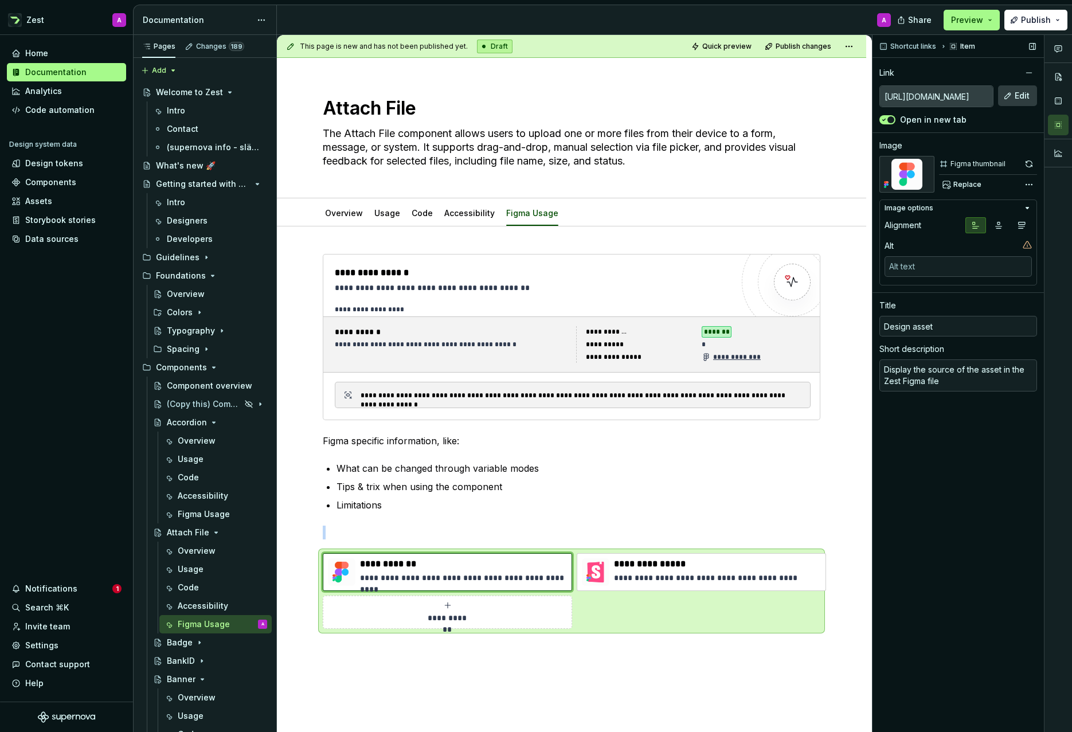
click at [1014, 97] on button "Edit" at bounding box center [1017, 95] width 39 height 21
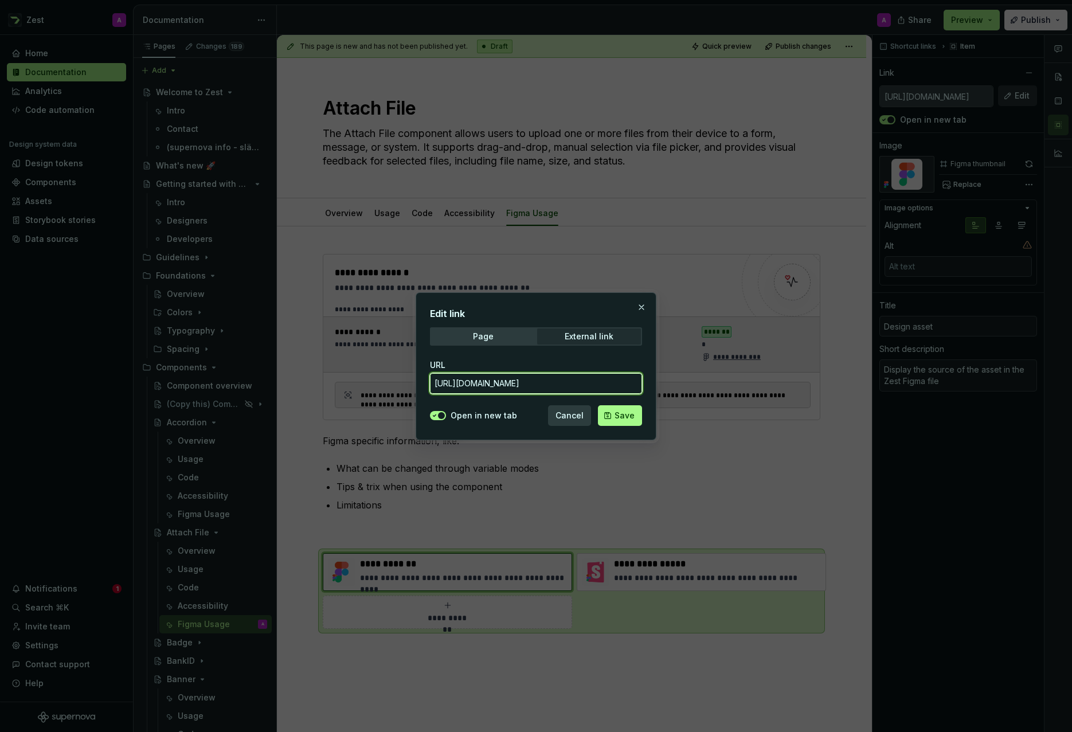
click at [519, 382] on input "[URL][DOMAIN_NAME]" at bounding box center [536, 383] width 212 height 21
click at [625, 419] on span "Save" at bounding box center [625, 415] width 20 height 11
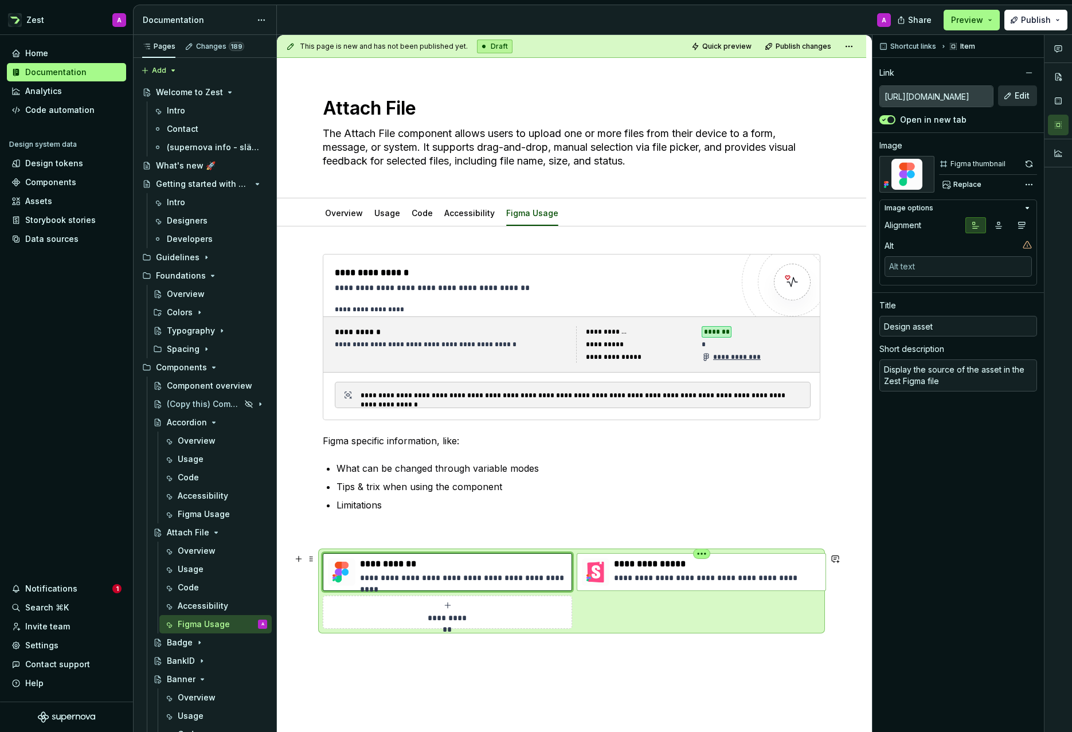
type textarea "*"
type input "[URL][DOMAIN_NAME]"
type input "Developer asset"
type textarea "Display the source of the asset in storybook"
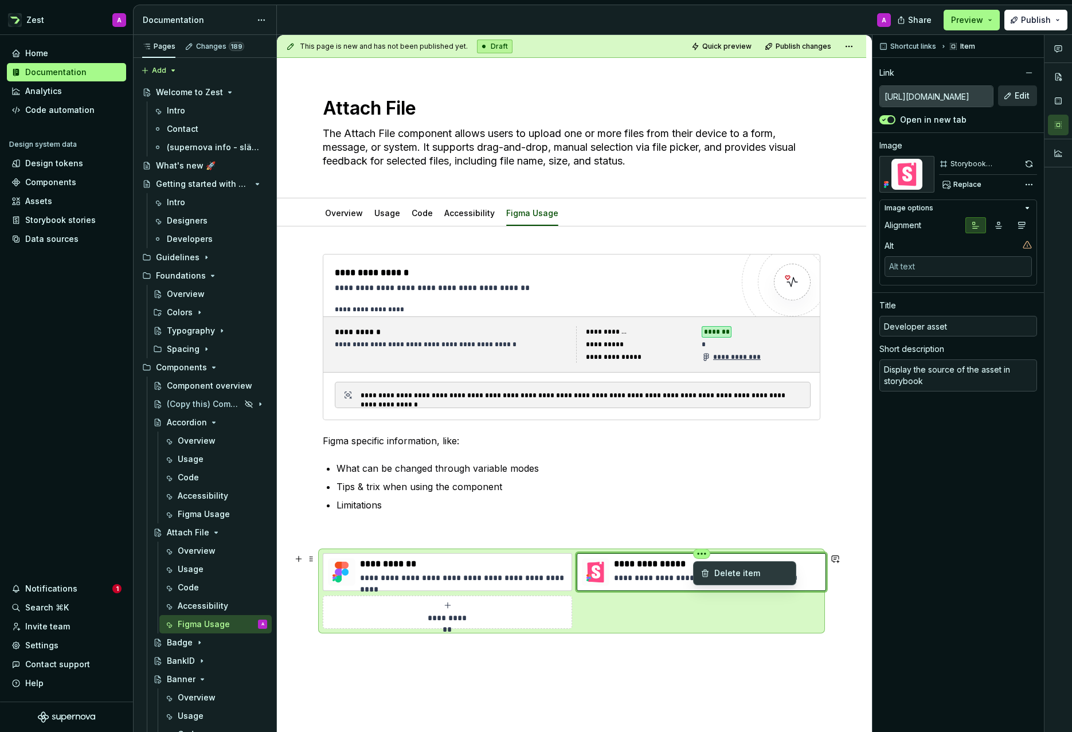
click at [702, 553] on html "Zest A Home Documentation Analytics Code automation Design system data Design t…" at bounding box center [536, 366] width 1072 height 732
click at [724, 572] on div "Delete item" at bounding box center [751, 573] width 75 height 11
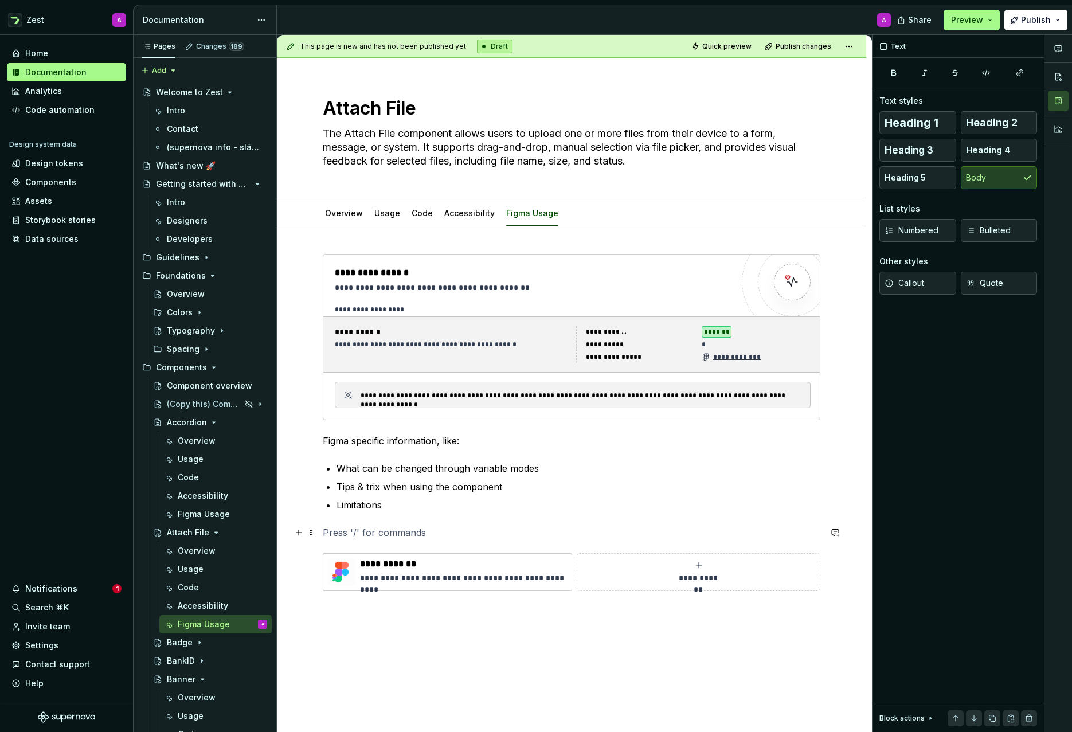
click at [337, 529] on p at bounding box center [572, 533] width 498 height 14
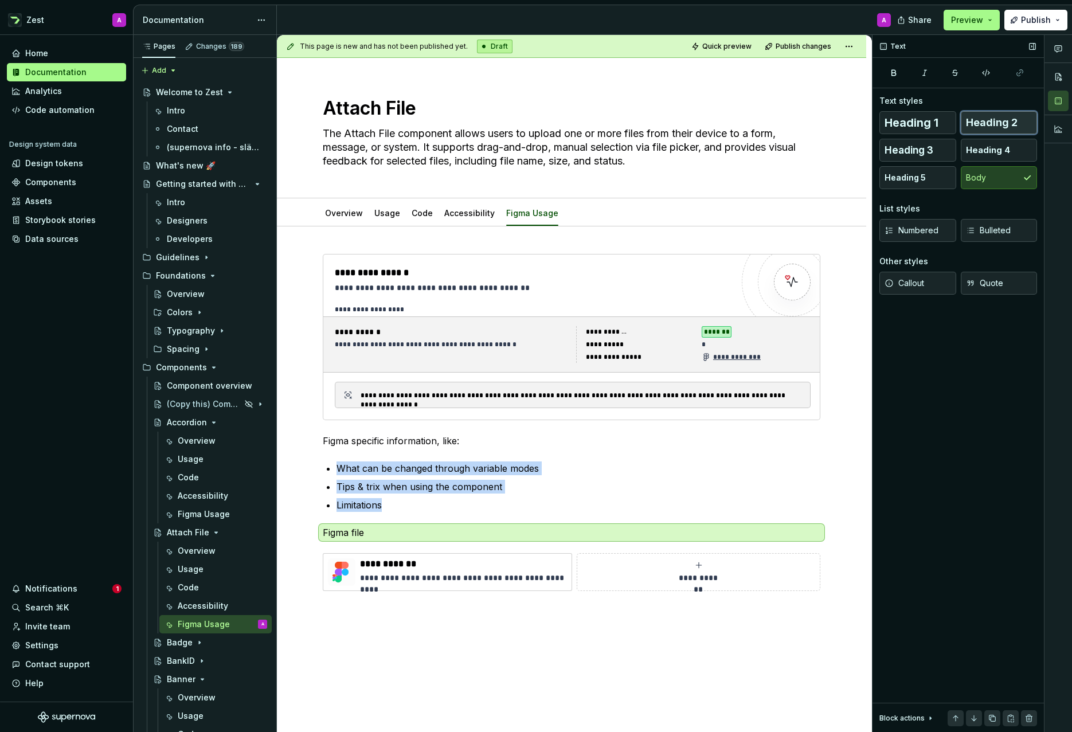
click at [999, 123] on span "Heading 2" at bounding box center [992, 122] width 52 height 11
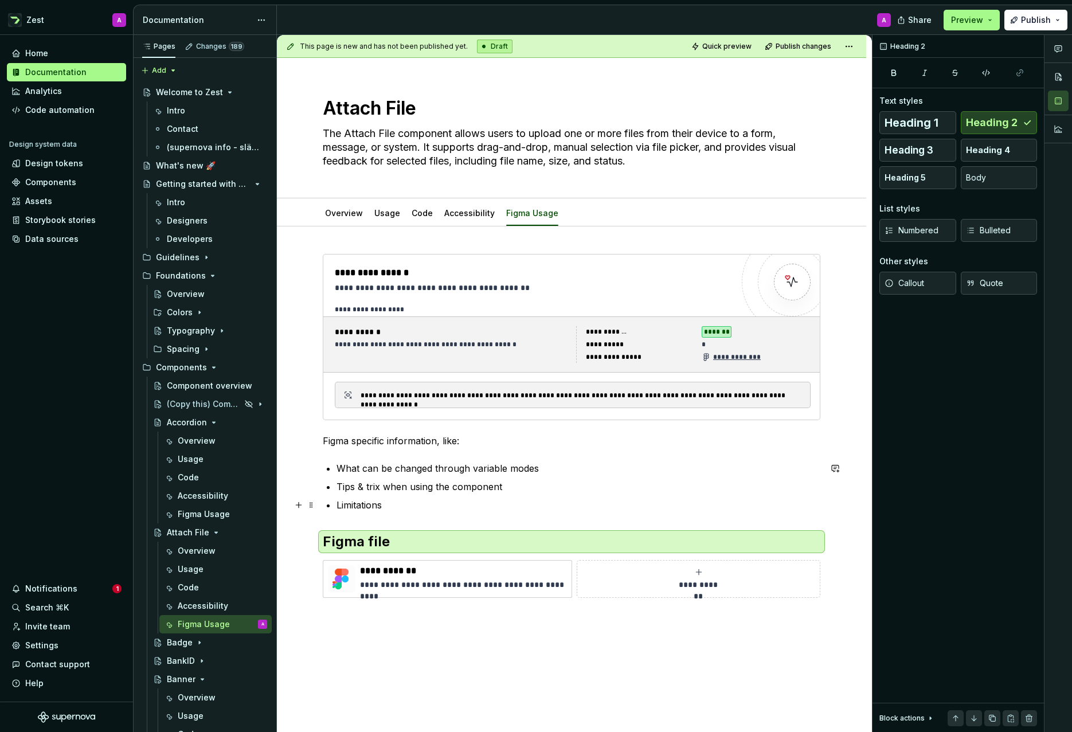
click at [502, 505] on p "Limitations" at bounding box center [579, 505] width 484 height 14
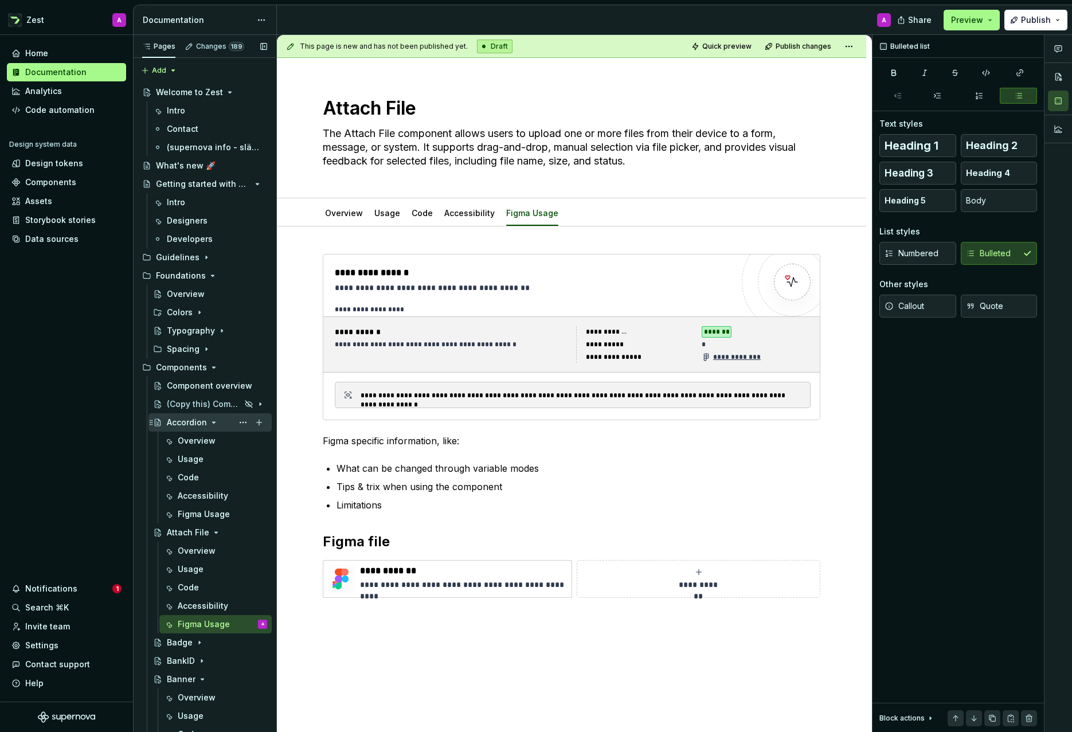
click at [185, 420] on div "Accordion" at bounding box center [187, 422] width 40 height 11
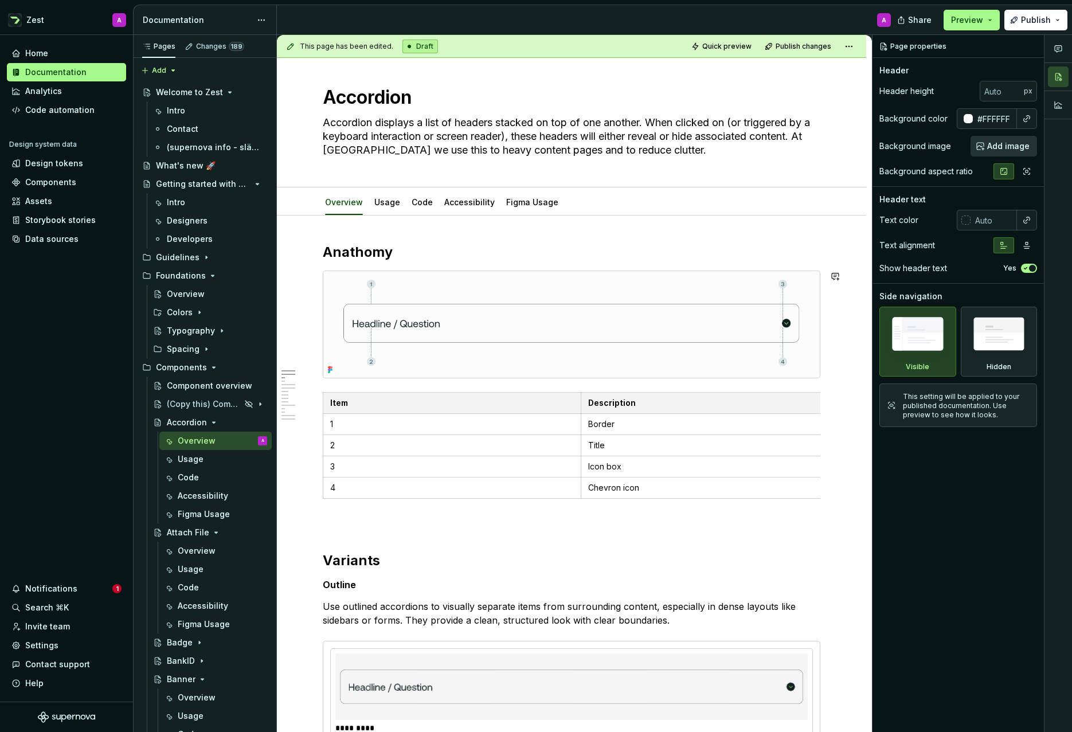
scroll to position [10, 0]
click at [534, 208] on div "Figma Usage" at bounding box center [532, 202] width 52 height 11
click at [535, 204] on link "Figma Usage" at bounding box center [532, 203] width 52 height 10
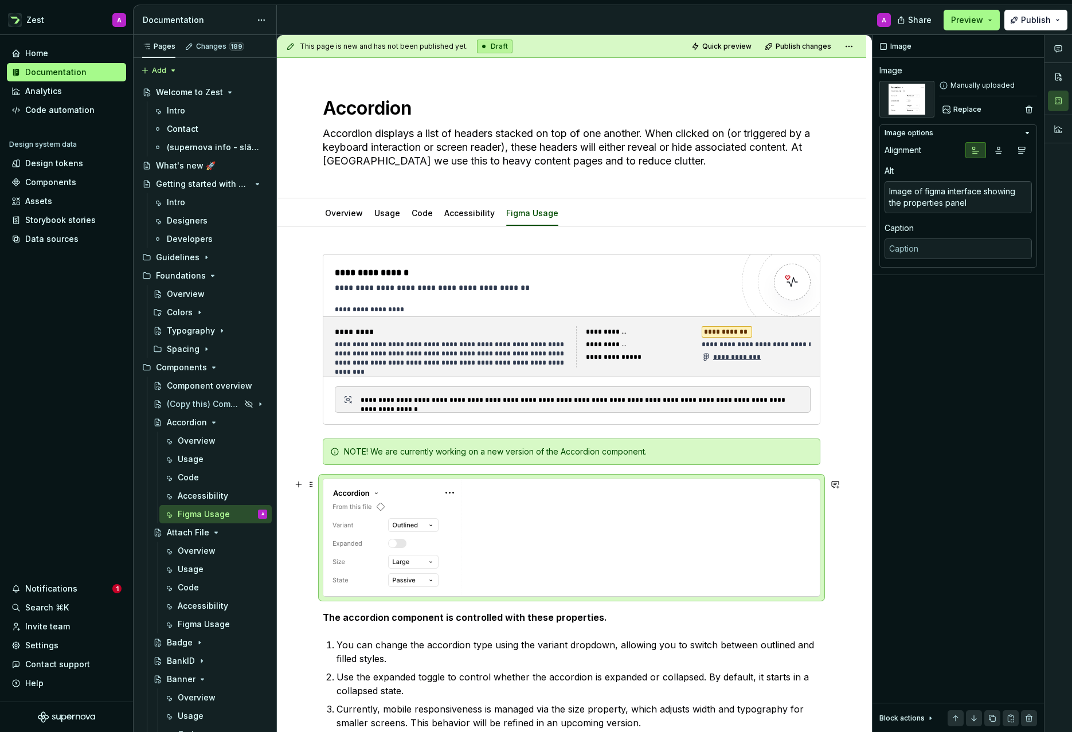
click at [513, 514] on div at bounding box center [571, 537] width 497 height 117
click at [310, 484] on span at bounding box center [311, 484] width 9 height 16
click at [532, 503] on div at bounding box center [571, 537] width 497 height 117
click at [193, 620] on div "Figma Usage" at bounding box center [204, 624] width 52 height 11
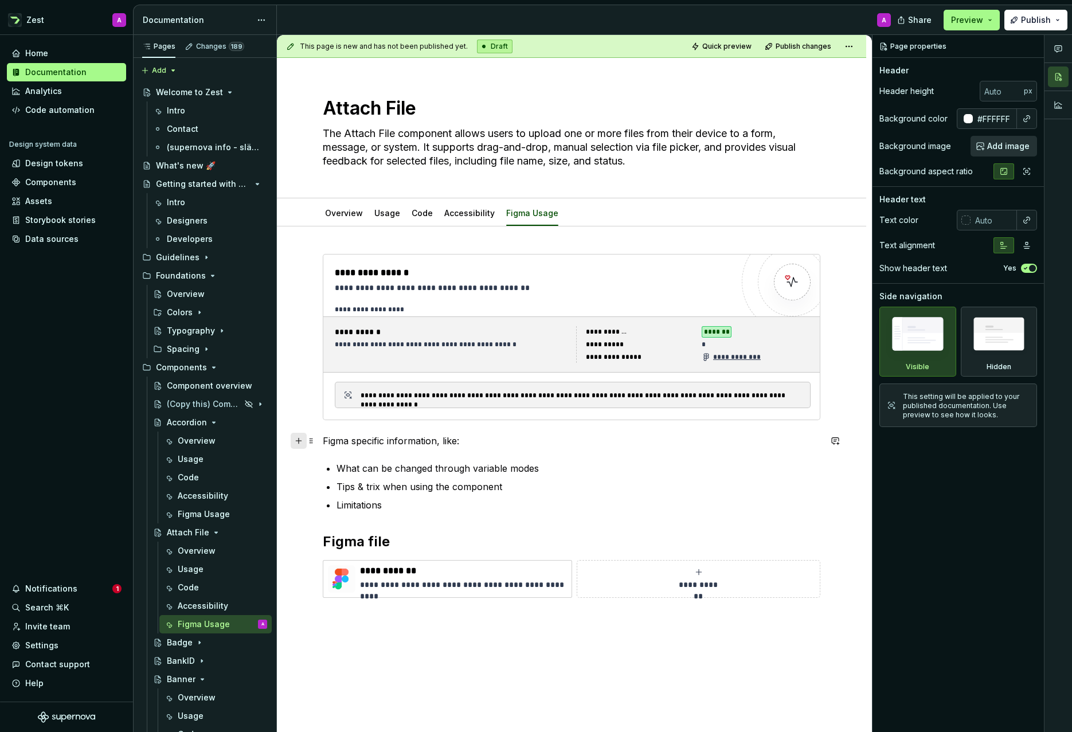
click at [301, 440] on button "button" at bounding box center [299, 441] width 16 height 16
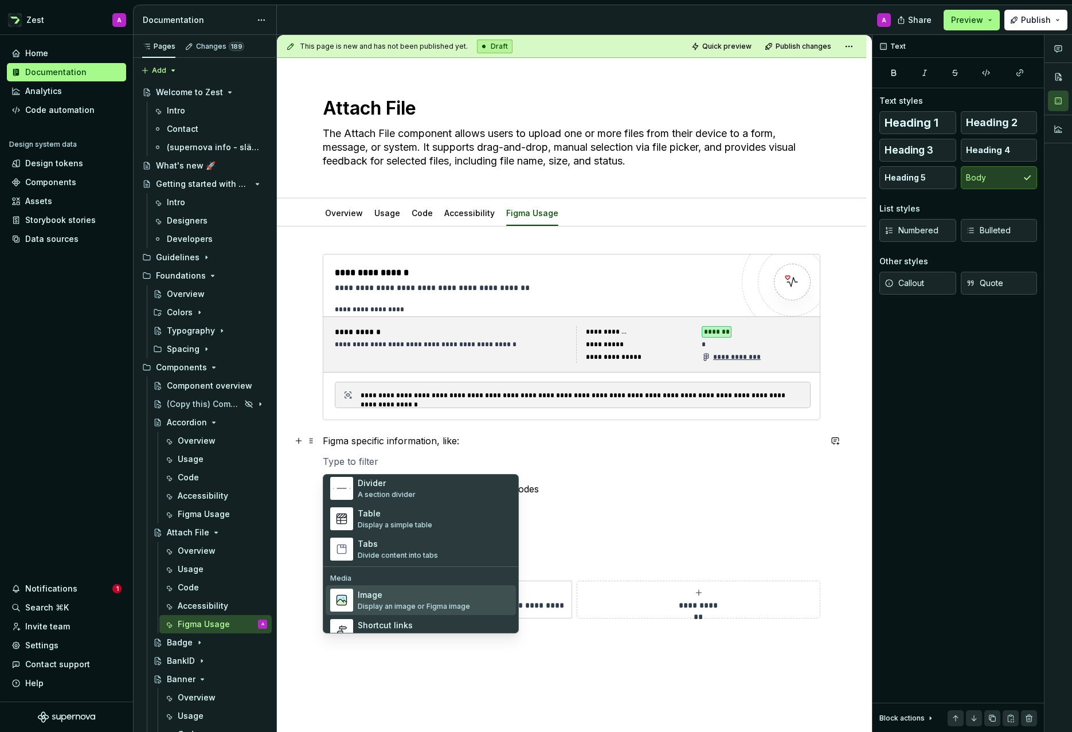
scroll to position [387, 0]
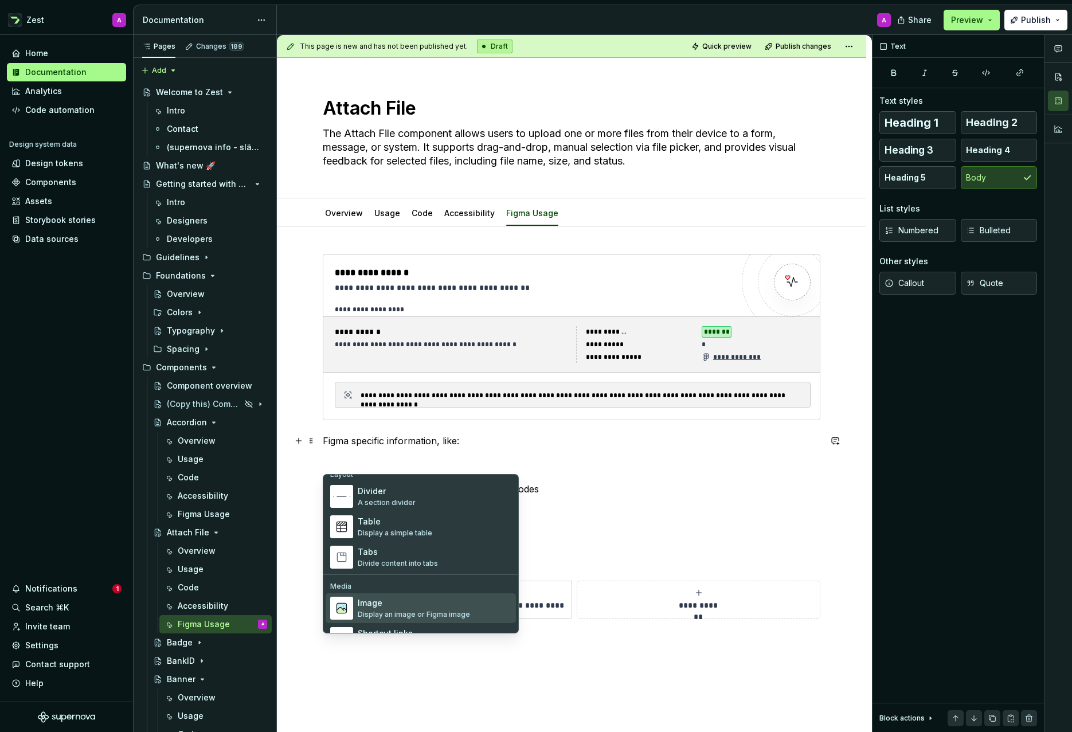
click at [404, 606] on div "Image" at bounding box center [414, 602] width 112 height 11
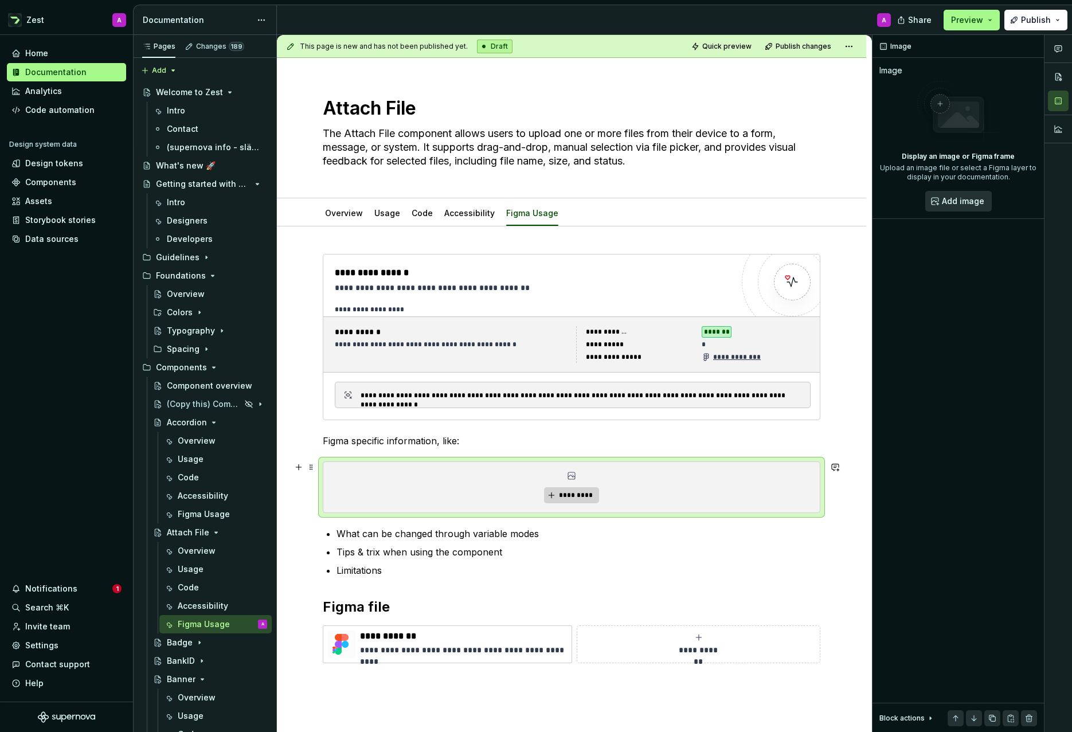
click at [572, 497] on span "*********" at bounding box center [575, 495] width 35 height 9
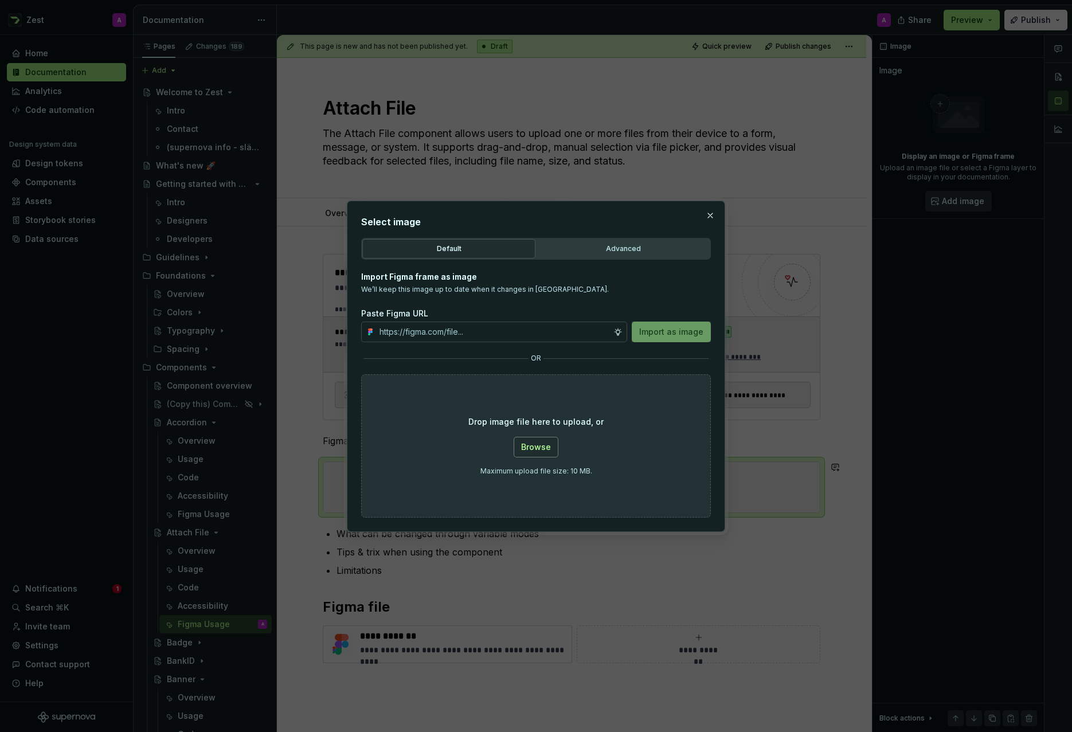
click at [536, 443] on span "Browse" at bounding box center [536, 447] width 30 height 11
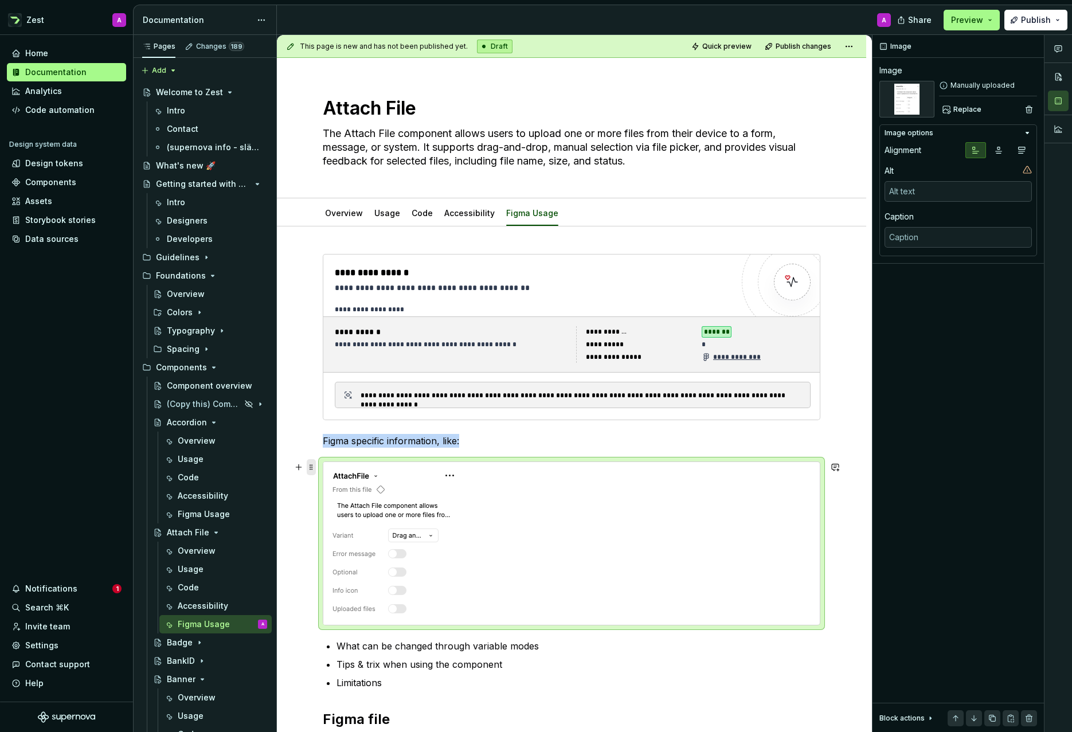
click at [310, 465] on span at bounding box center [311, 467] width 9 height 16
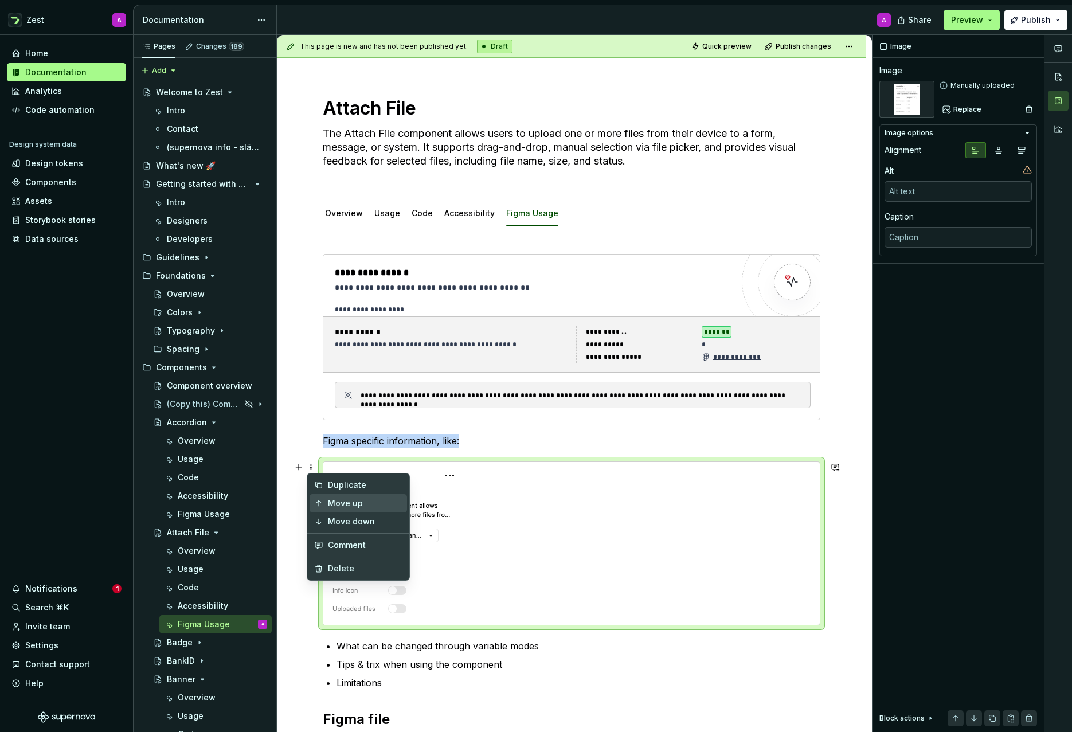
click at [341, 503] on div "Move up" at bounding box center [365, 503] width 75 height 11
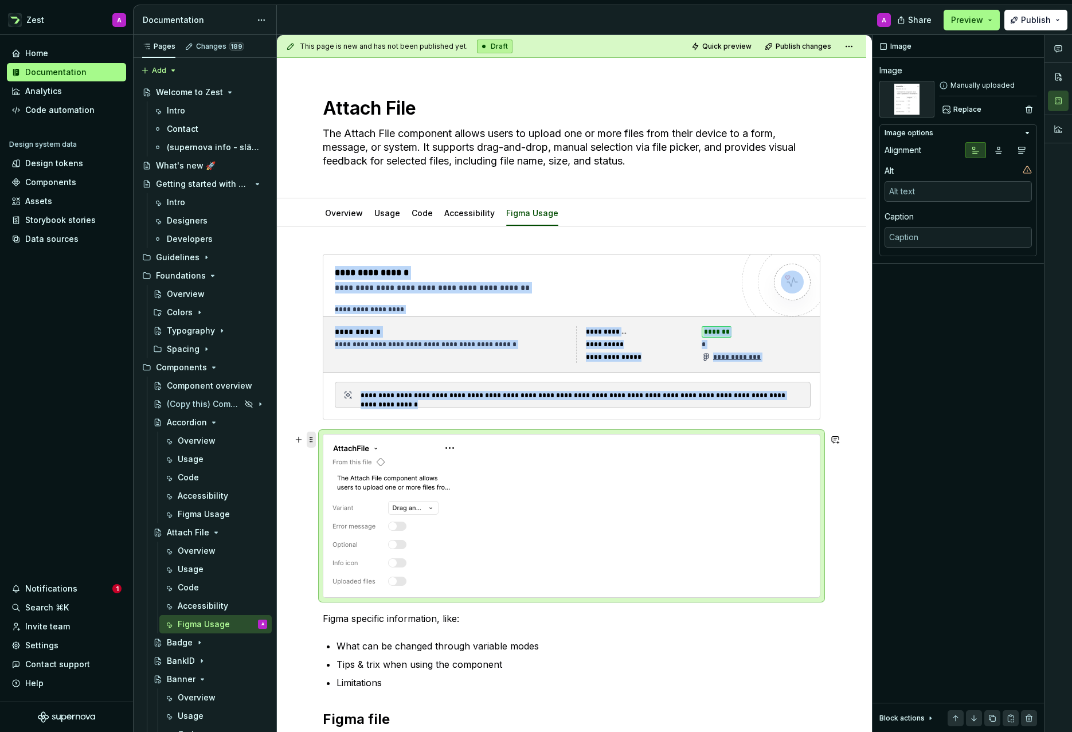
click at [310, 438] on span at bounding box center [311, 440] width 9 height 16
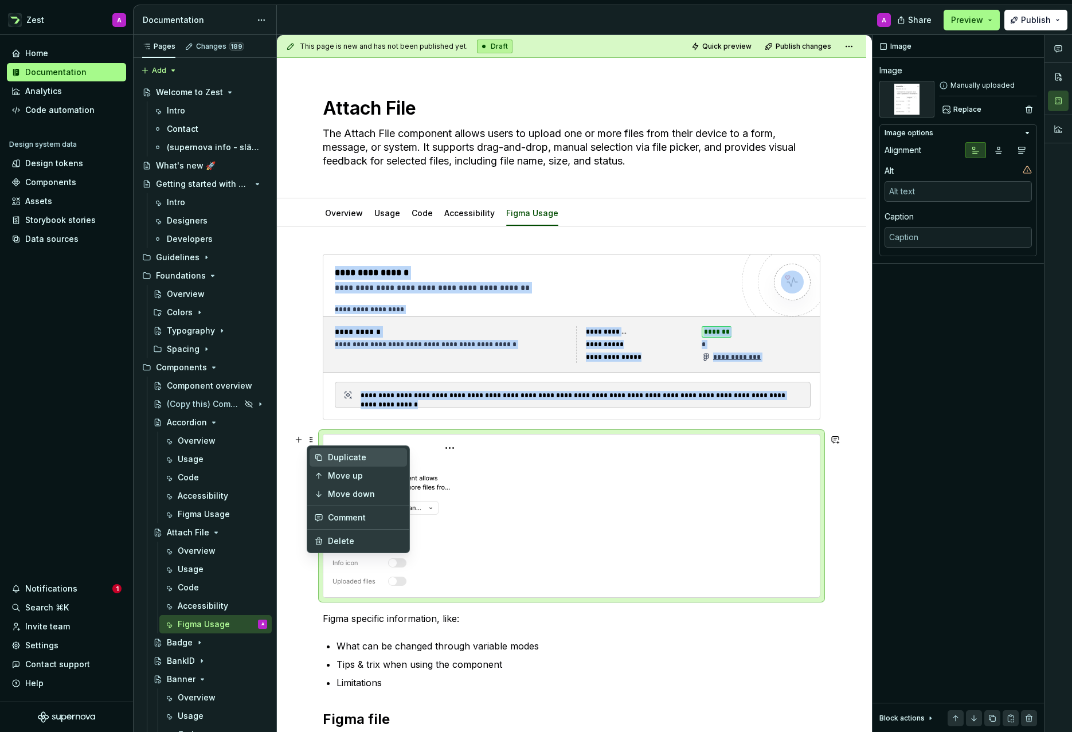
click at [335, 458] on div "Duplicate" at bounding box center [365, 457] width 75 height 11
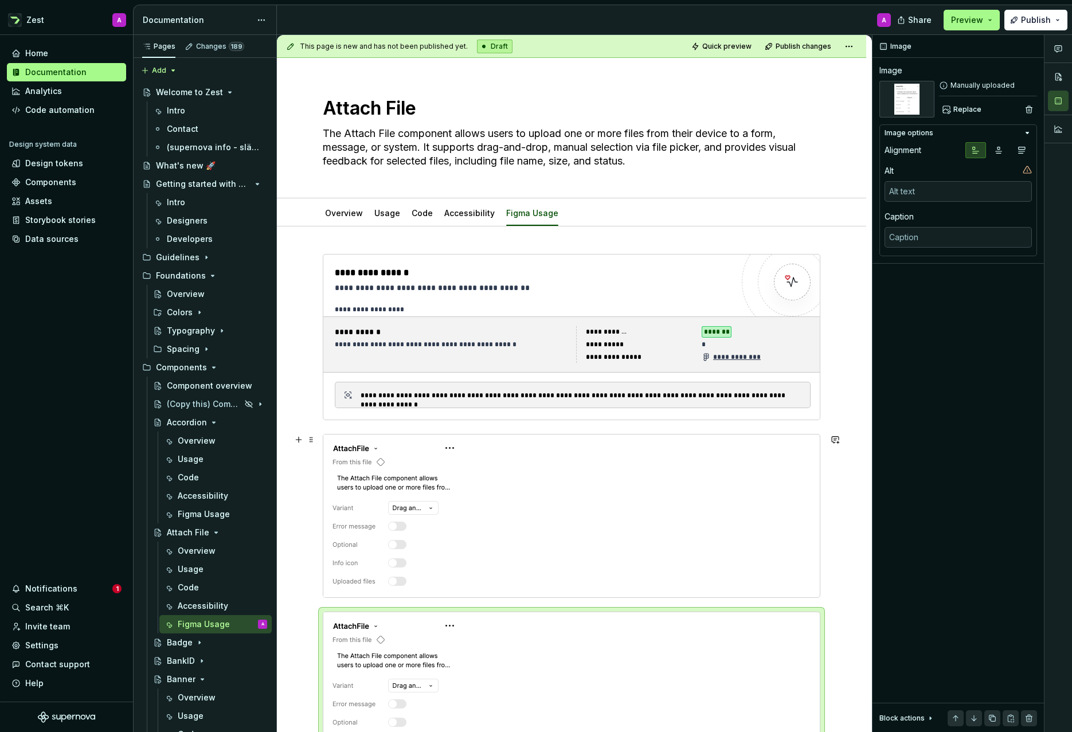
scroll to position [43, 0]
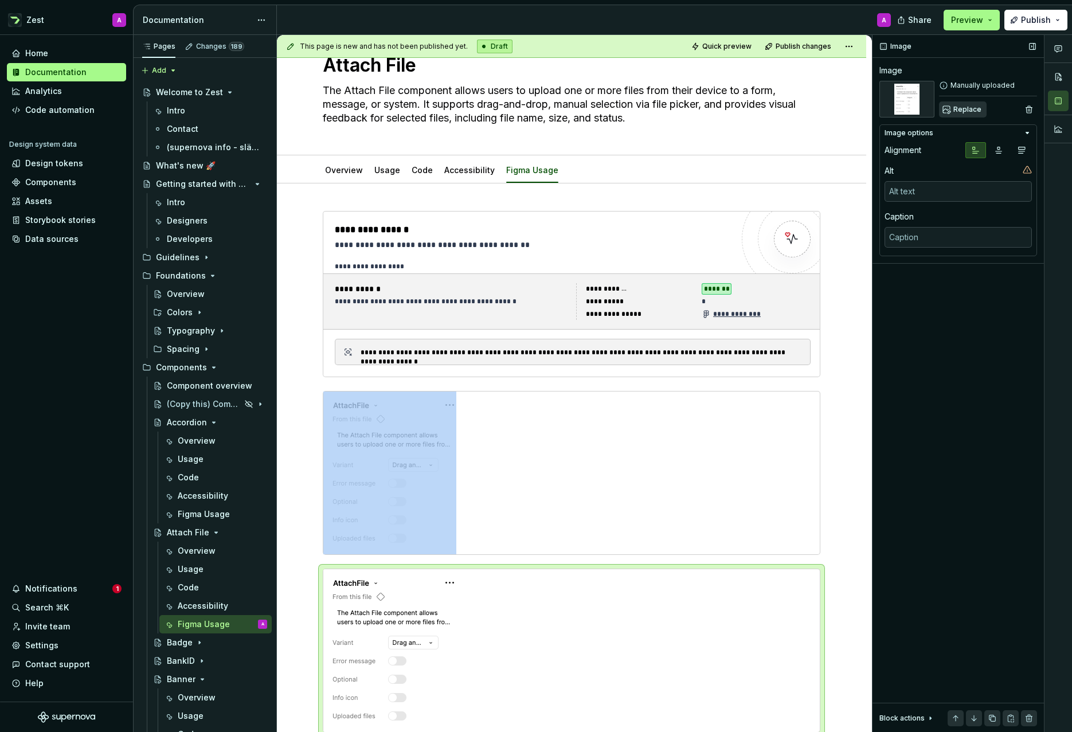
click at [963, 111] on span "Replace" at bounding box center [968, 109] width 28 height 9
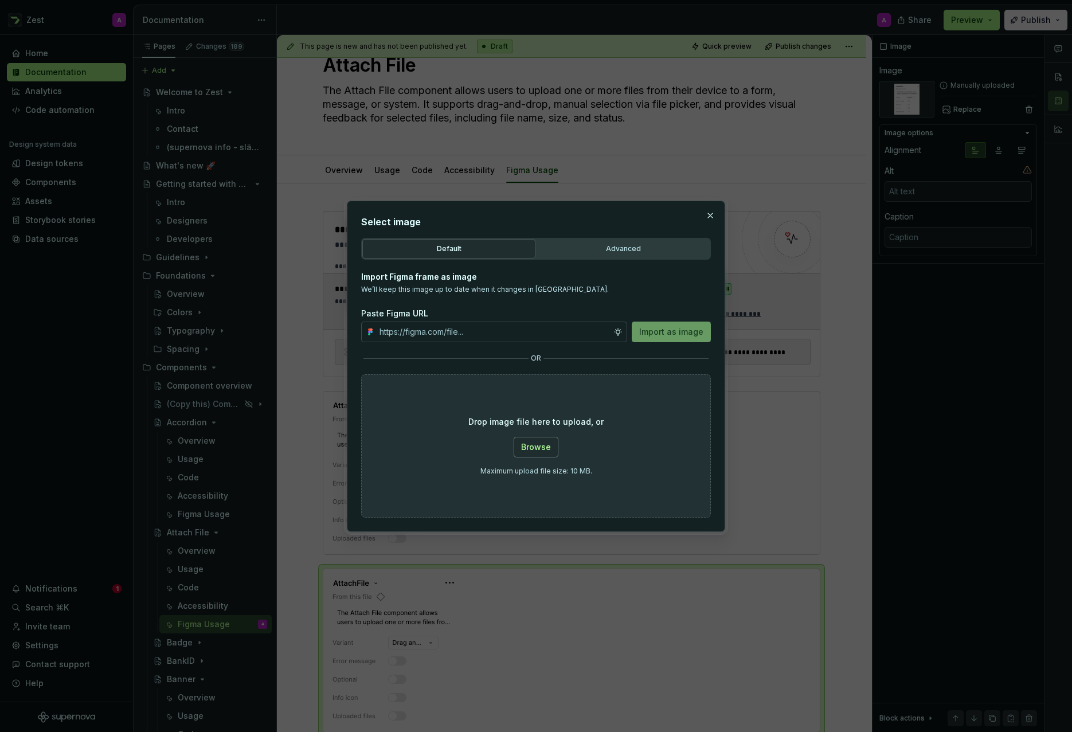
click at [530, 447] on span "Browse" at bounding box center [536, 447] width 30 height 11
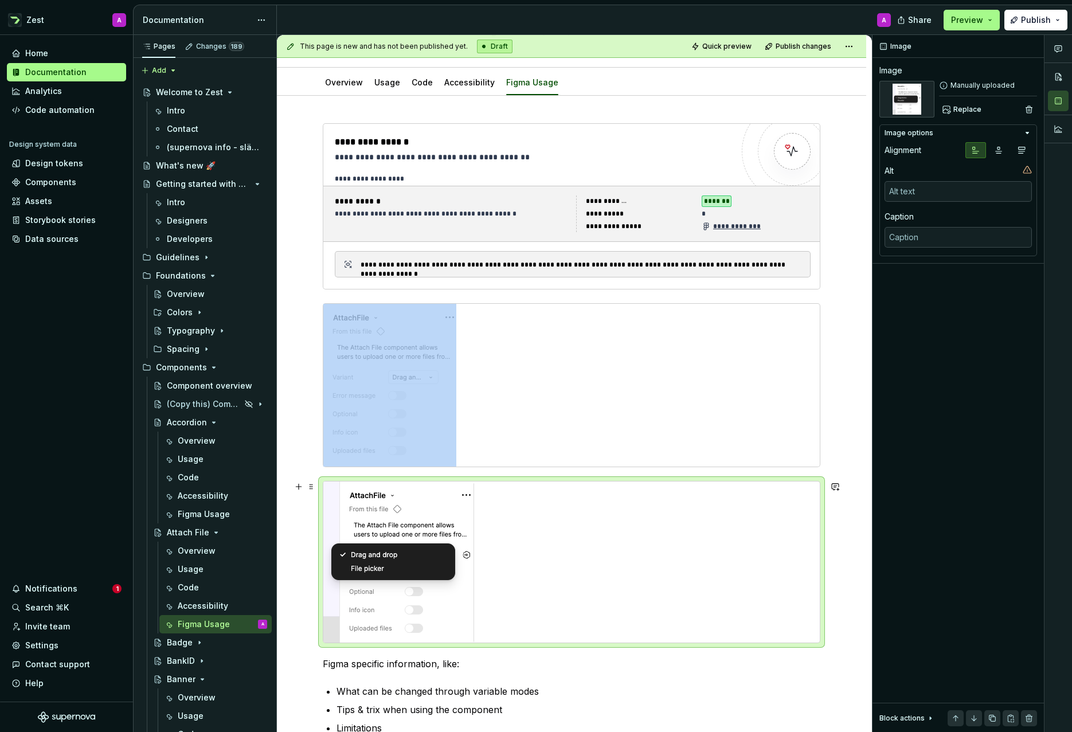
scroll to position [139, 0]
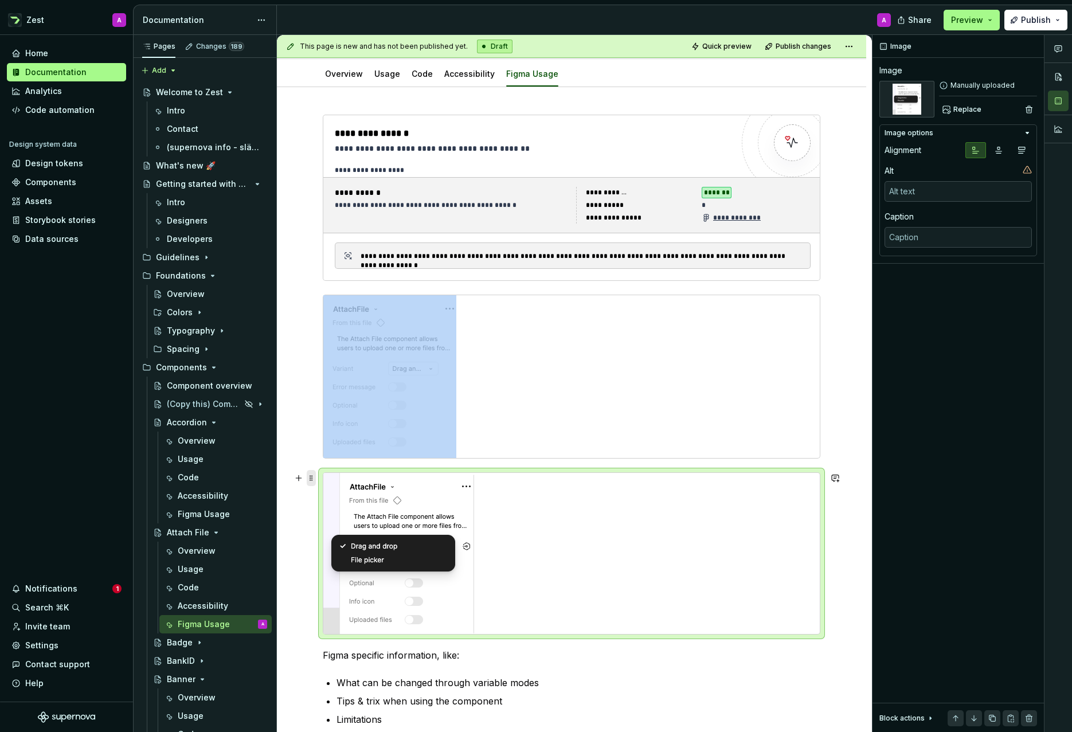
click at [310, 477] on span at bounding box center [311, 478] width 9 height 16
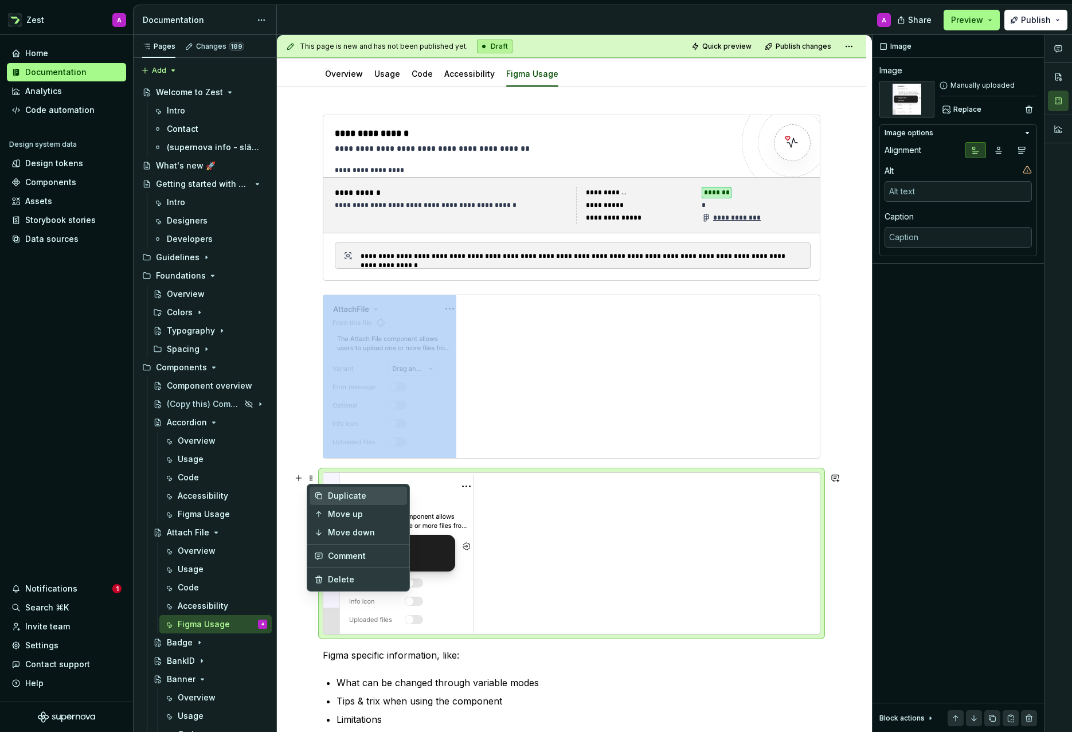
click at [338, 497] on div "Duplicate" at bounding box center [365, 495] width 75 height 11
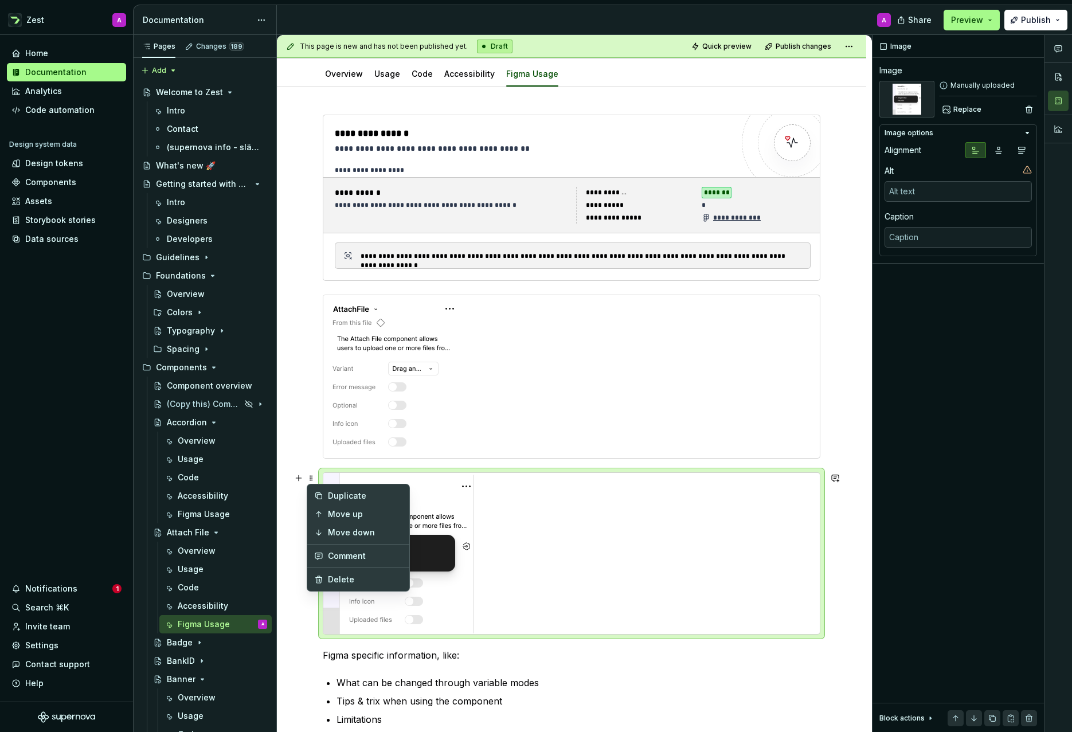
scroll to position [217, 0]
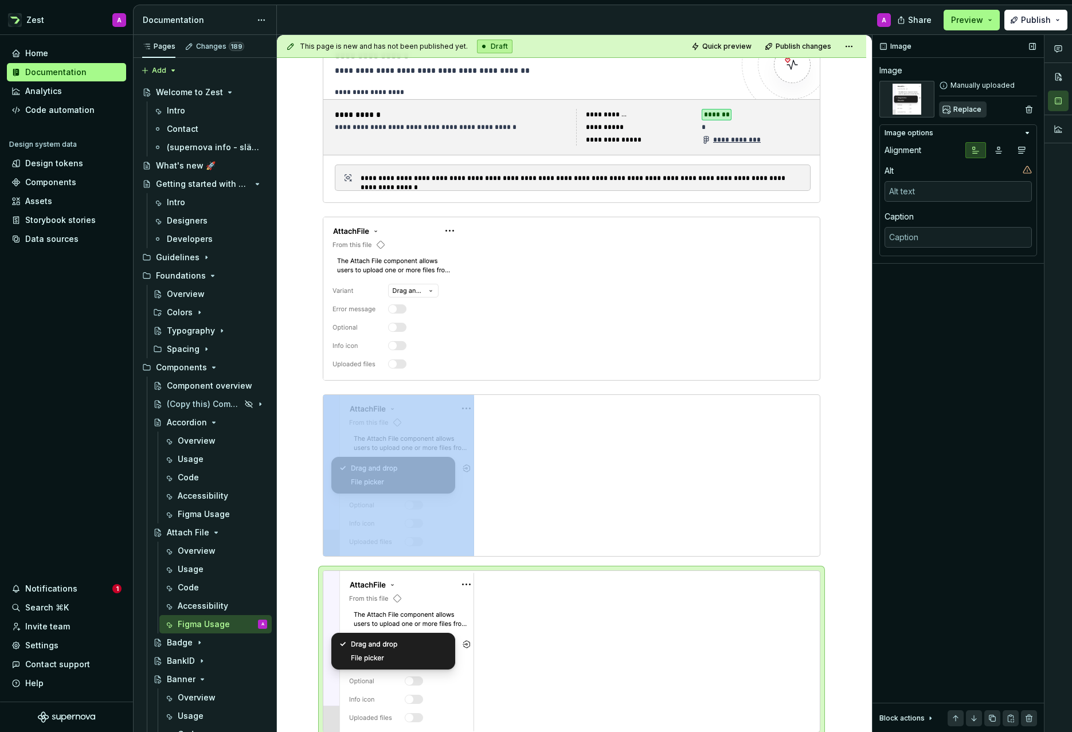
click at [962, 111] on span "Replace" at bounding box center [968, 109] width 28 height 9
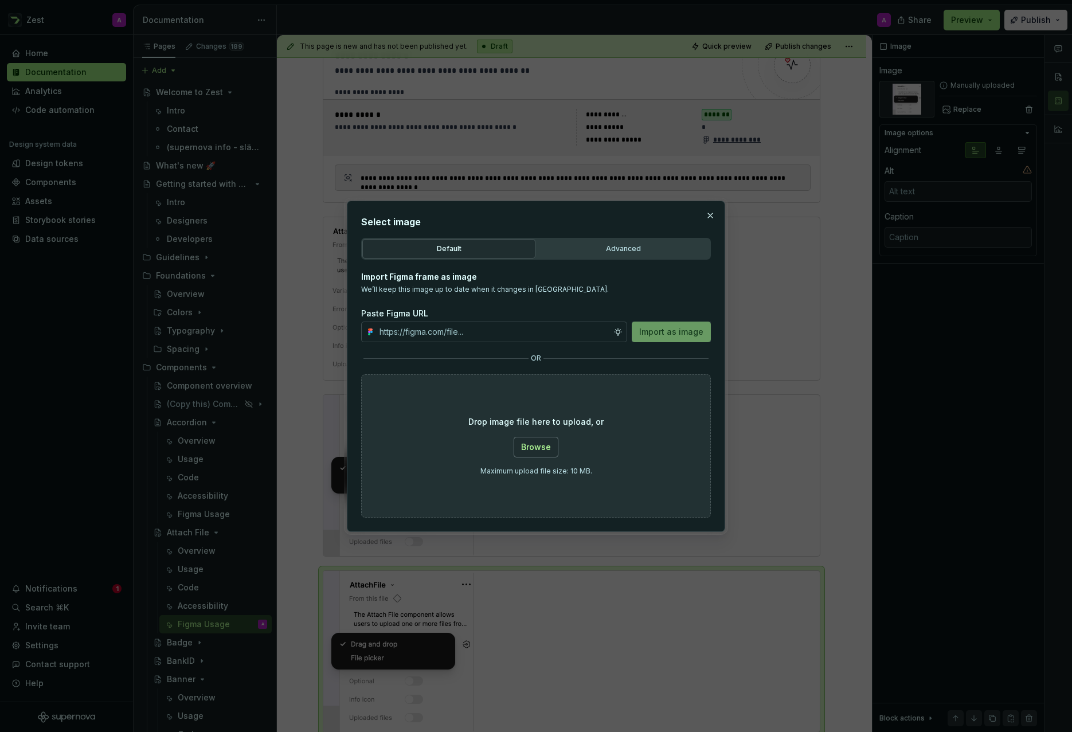
click at [529, 445] on span "Browse" at bounding box center [536, 447] width 30 height 11
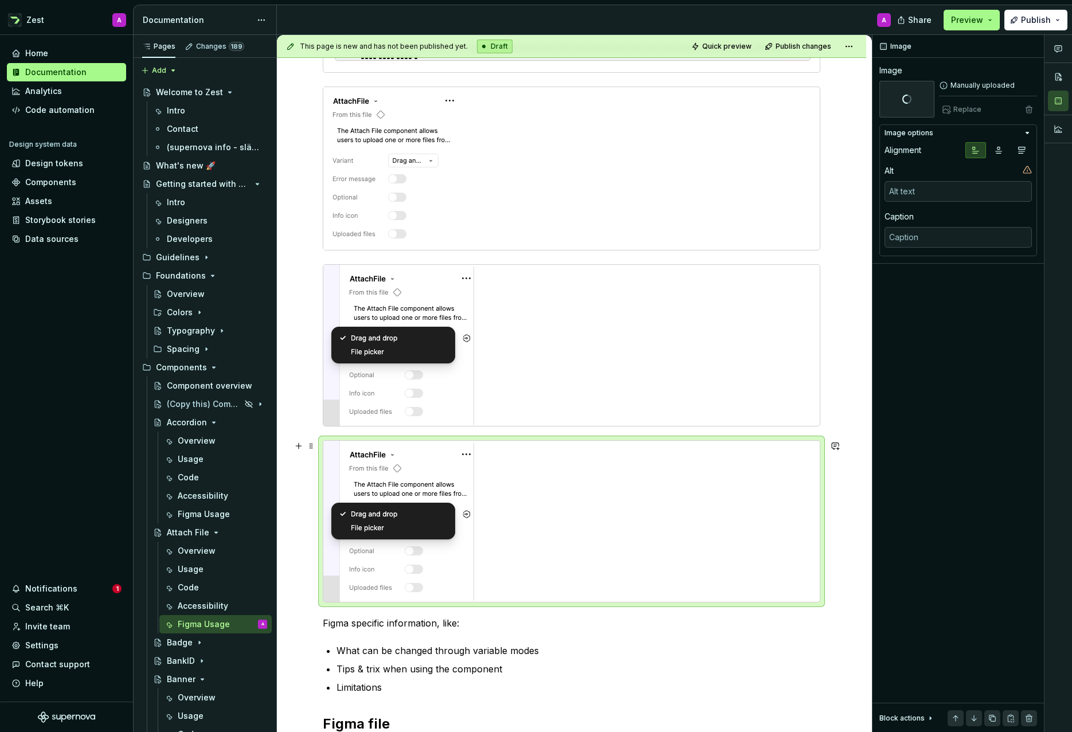
scroll to position [428, 0]
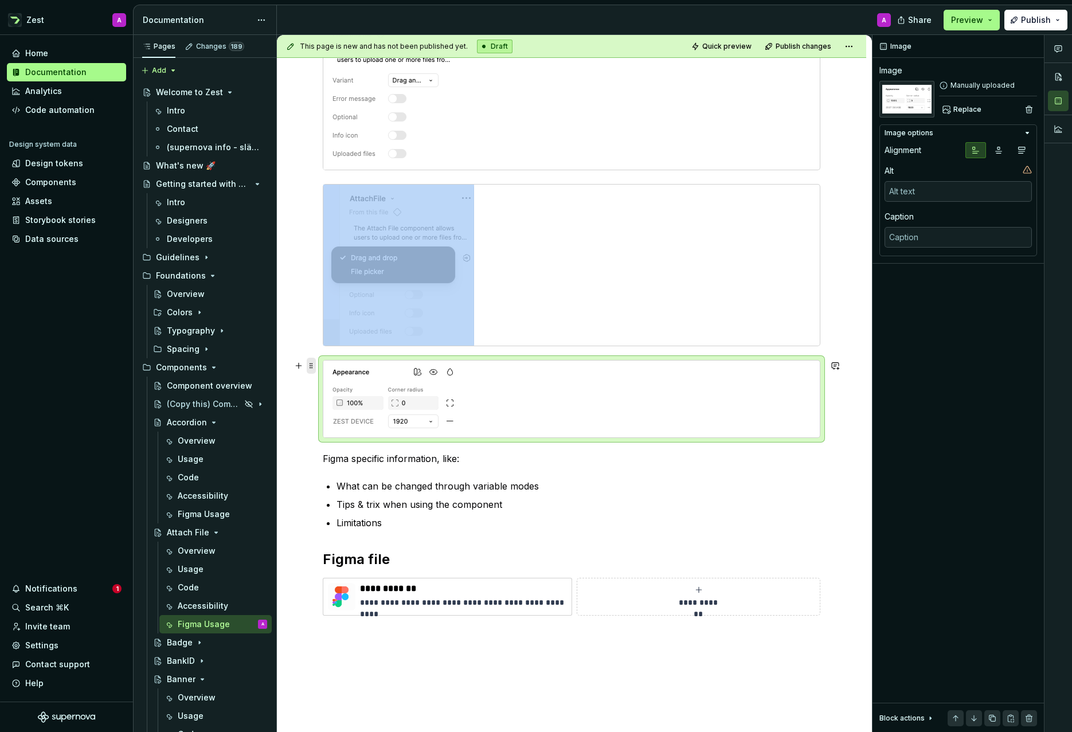
click at [314, 367] on span at bounding box center [311, 366] width 9 height 16
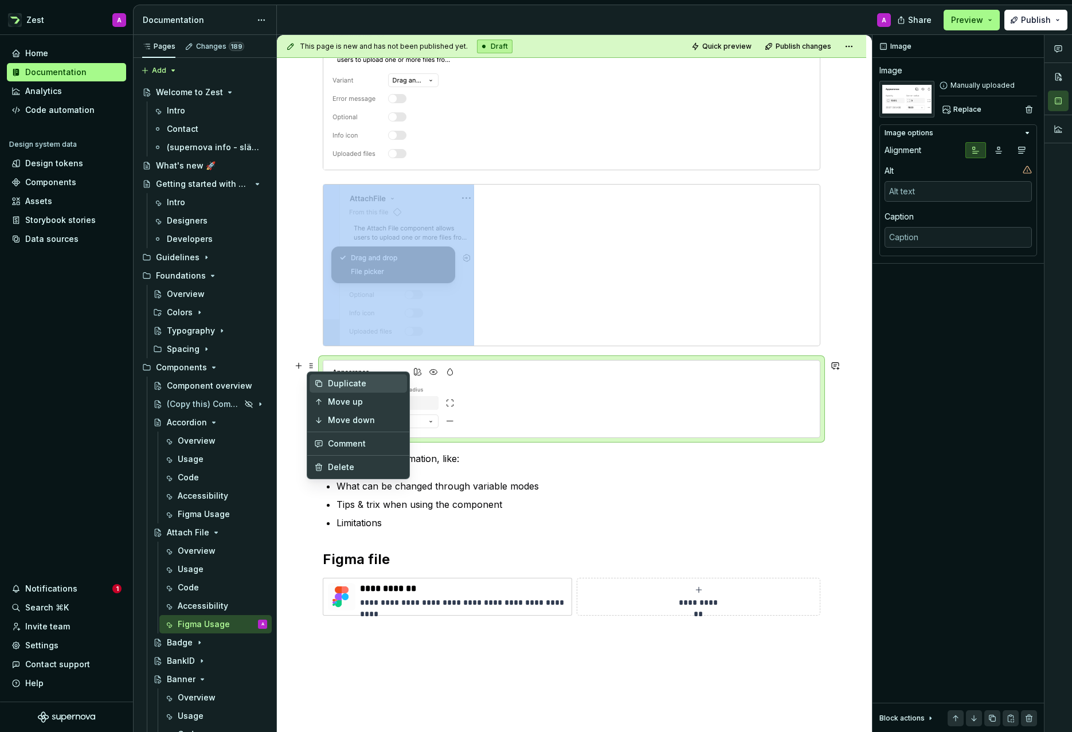
click at [347, 383] on div "Duplicate" at bounding box center [365, 383] width 75 height 11
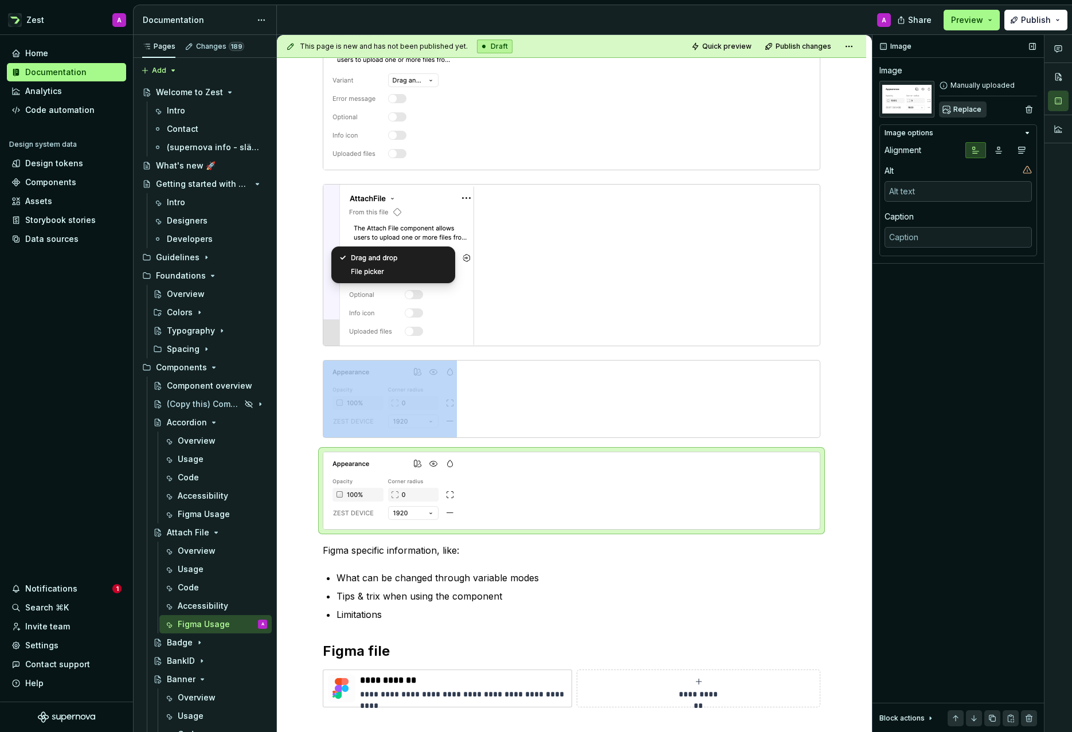
click at [974, 116] on button "Replace" at bounding box center [963, 109] width 48 height 16
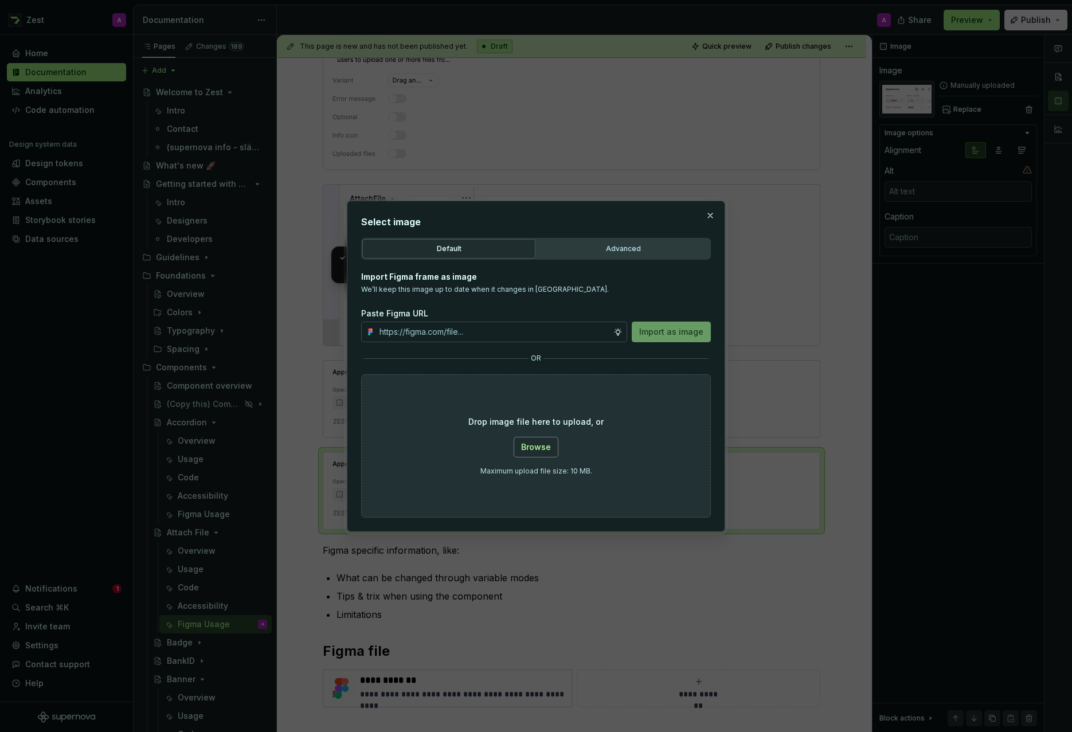
click at [542, 446] on span "Browse" at bounding box center [536, 447] width 30 height 11
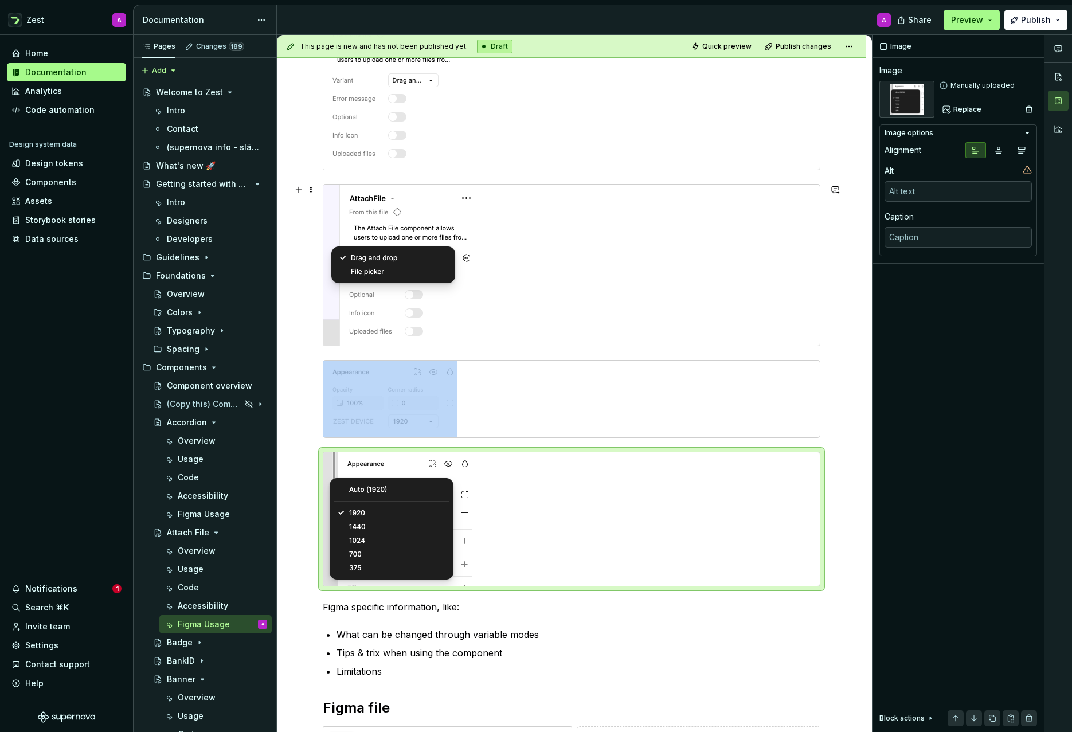
scroll to position [289, 0]
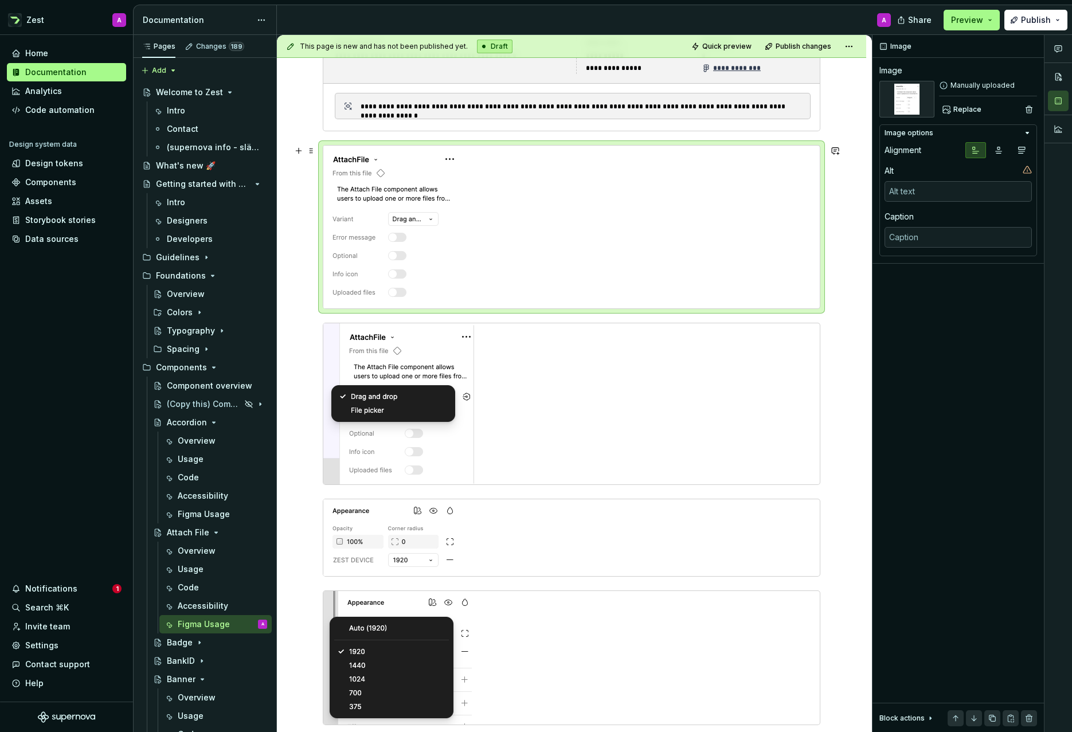
click at [476, 271] on div at bounding box center [571, 227] width 497 height 163
click at [907, 238] on textarea at bounding box center [958, 237] width 147 height 21
type textarea "*"
type textarea "C"
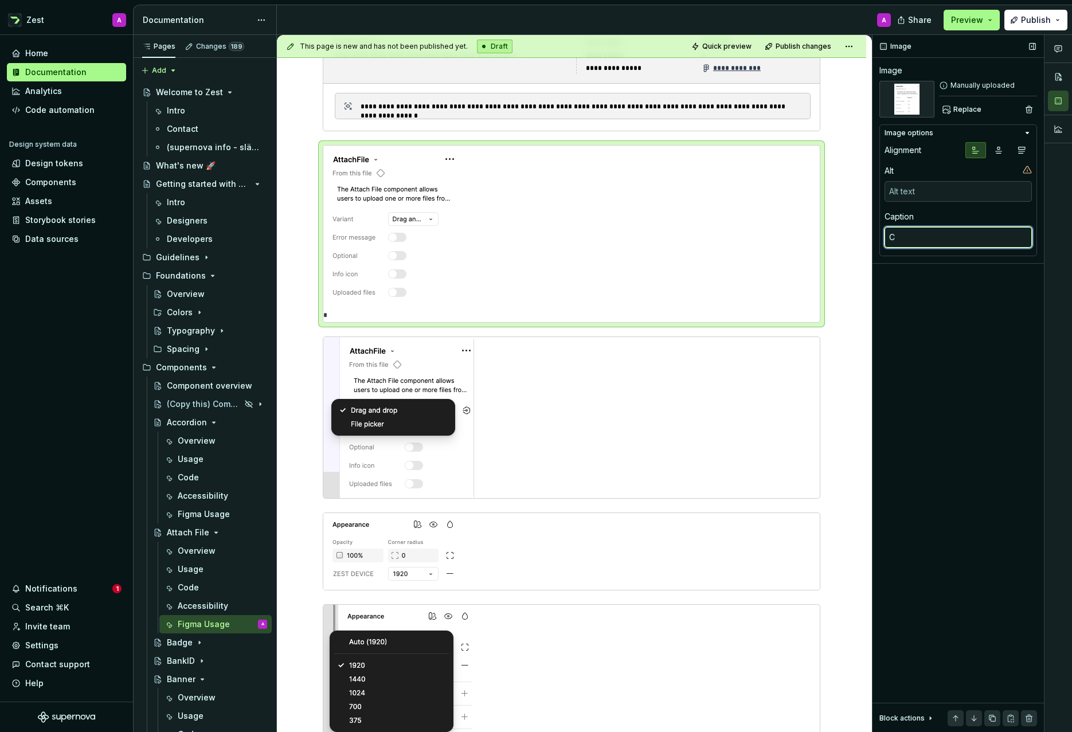
type textarea "*"
type textarea "Ch"
type textarea "*"
type textarea "Cha"
type textarea "*"
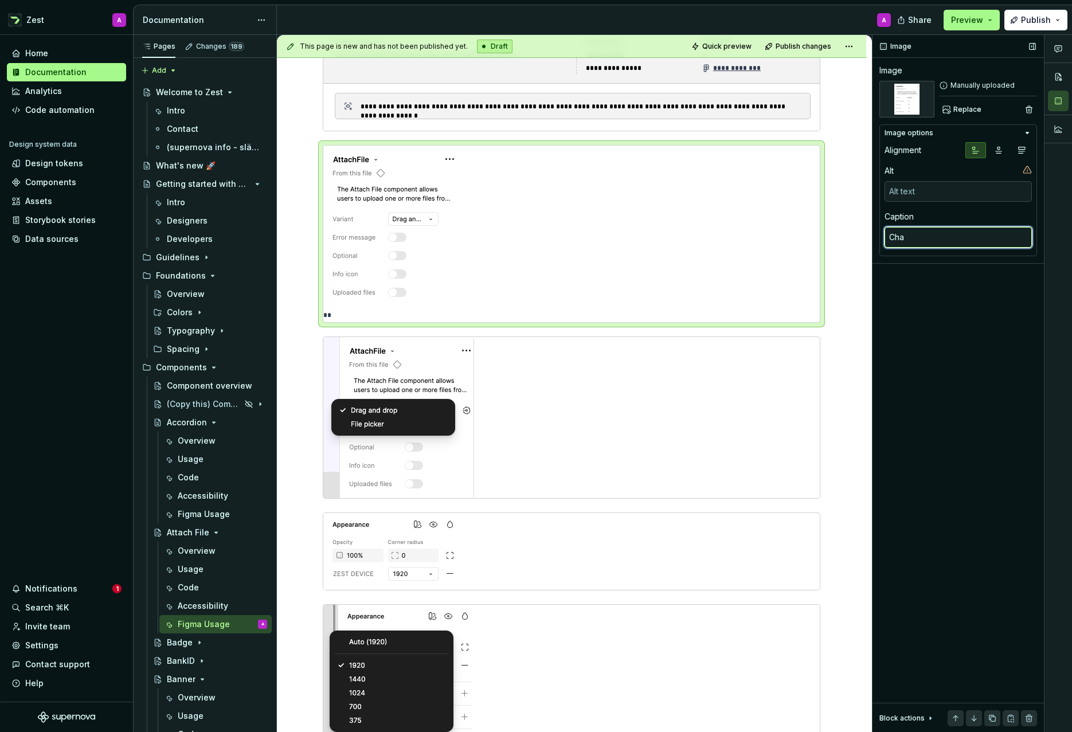
type textarea "[PERSON_NAME]"
type textarea "*"
type textarea "[PERSON_NAME]"
type textarea "*"
type textarea "Change"
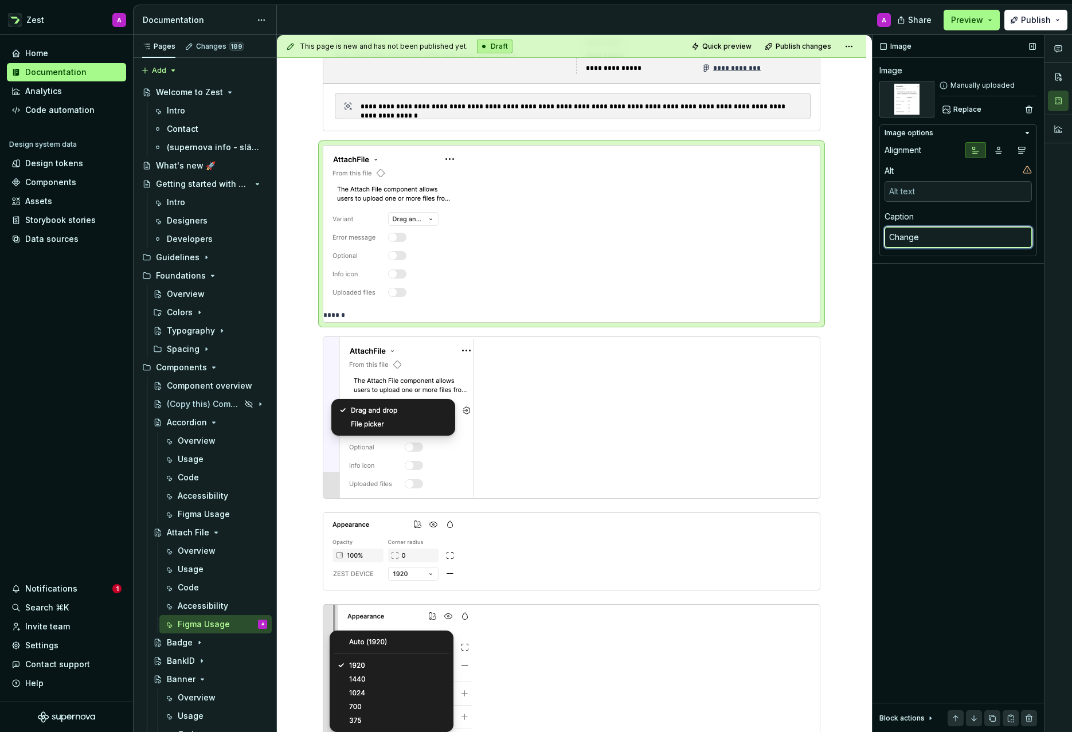
type textarea "*"
type textarea "Change"
type textarea "*"
type textarea "Change v"
type textarea "*"
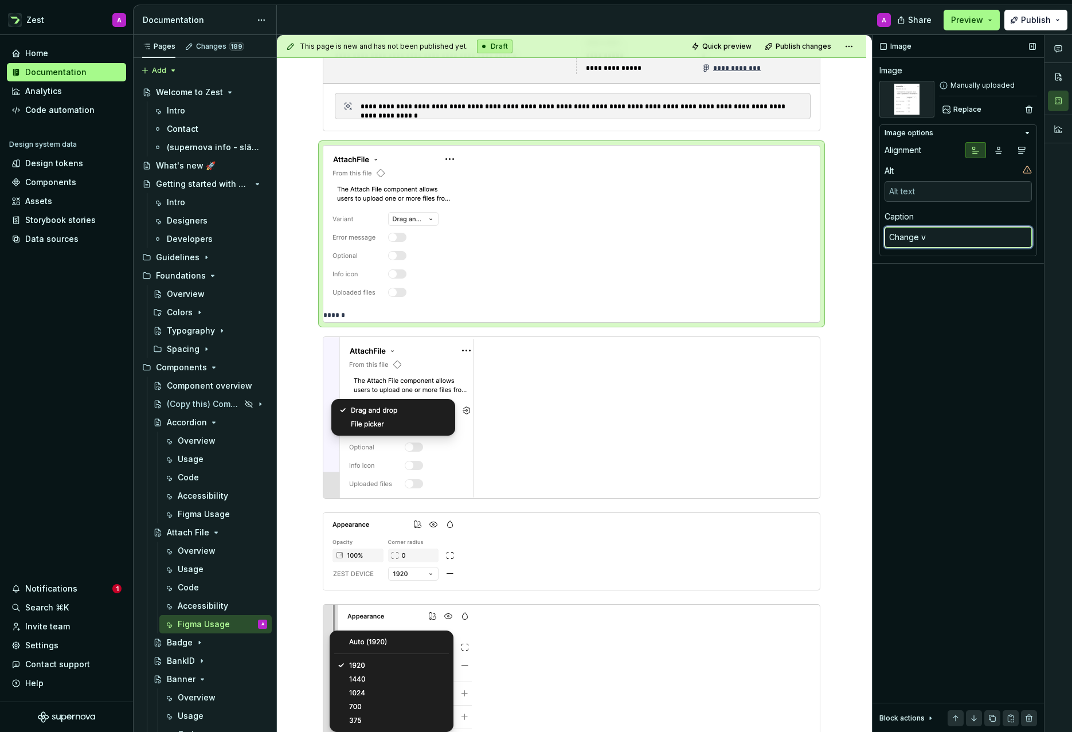
type textarea "Change va"
type textarea "*"
type textarea "Change var"
type textarea "*"
type textarea "Change vari"
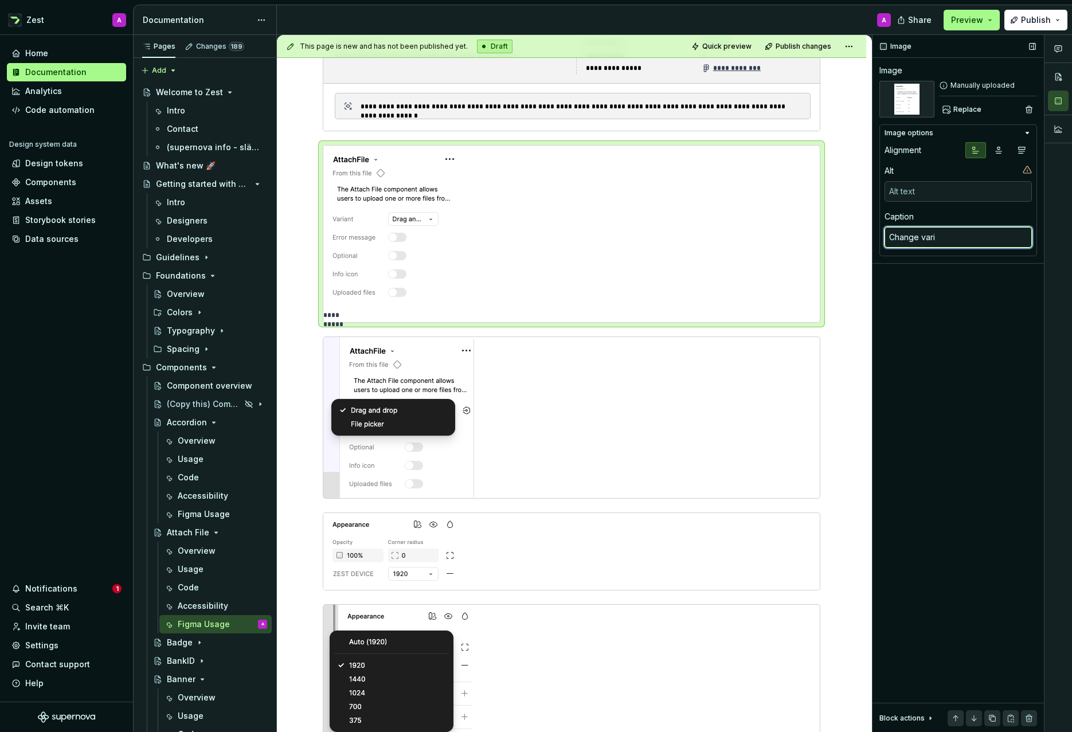
type textarea "*"
type textarea "Change varia"
type textarea "*"
type textarea "Change varian"
type textarea "*"
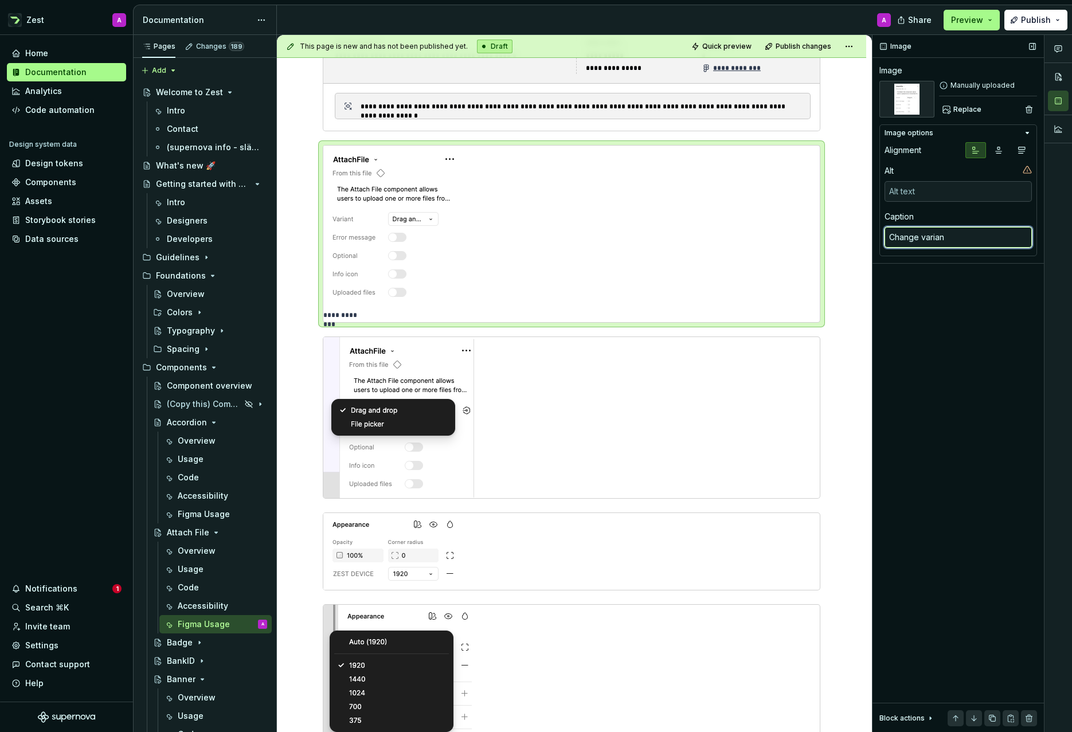
type textarea "Change variant"
type textarea "*"
type textarea "Change variant"
type textarea "*"
type textarea "Change variant b"
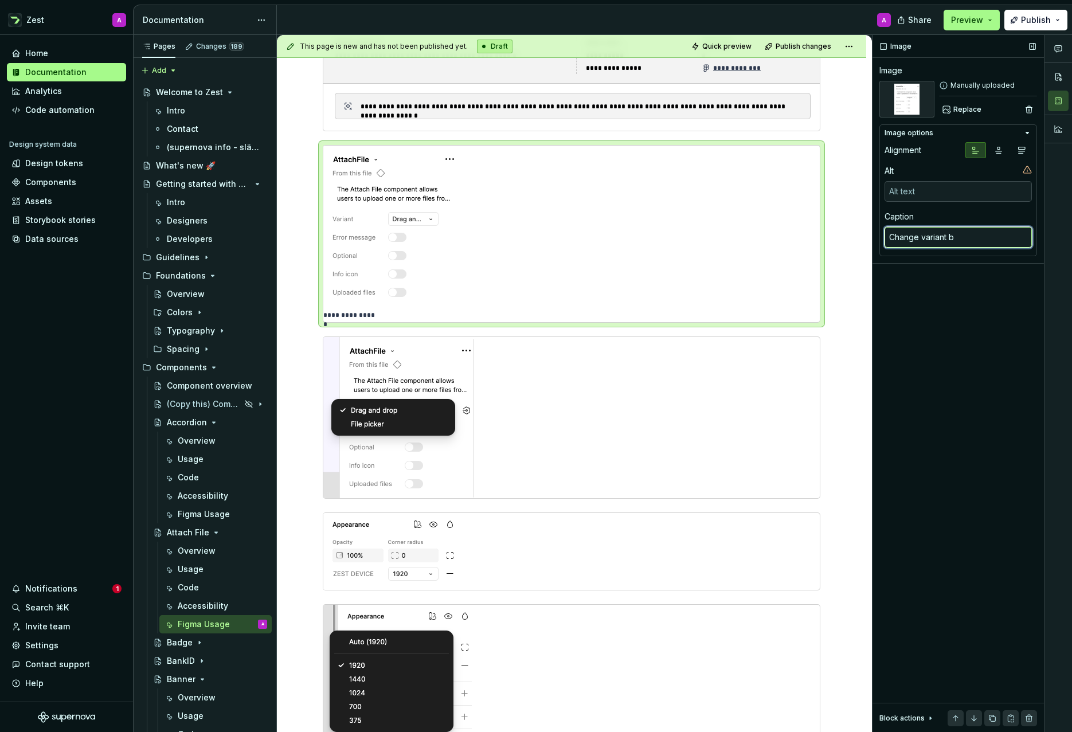
type textarea "*"
type textarea "Change variant by"
type textarea "*"
type textarea "Change variant by"
type textarea "*"
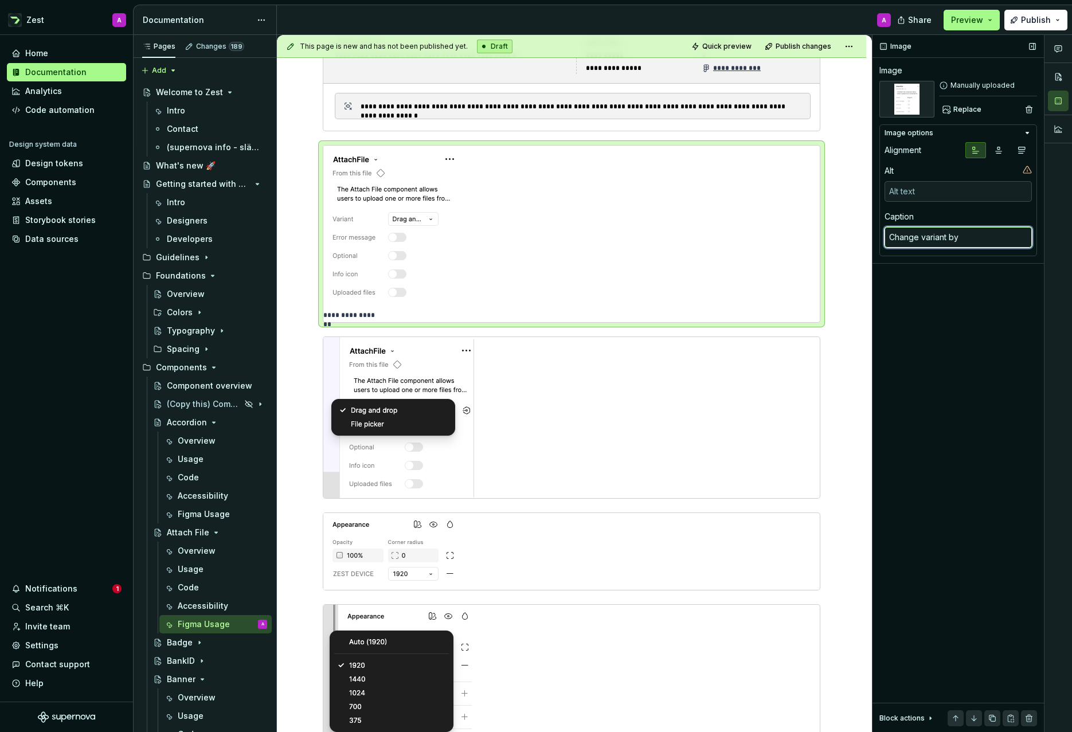
type textarea "Change variant by c"
type textarea "*"
type textarea "Change variant by cl"
type textarea "*"
type textarea "Change variant by cli"
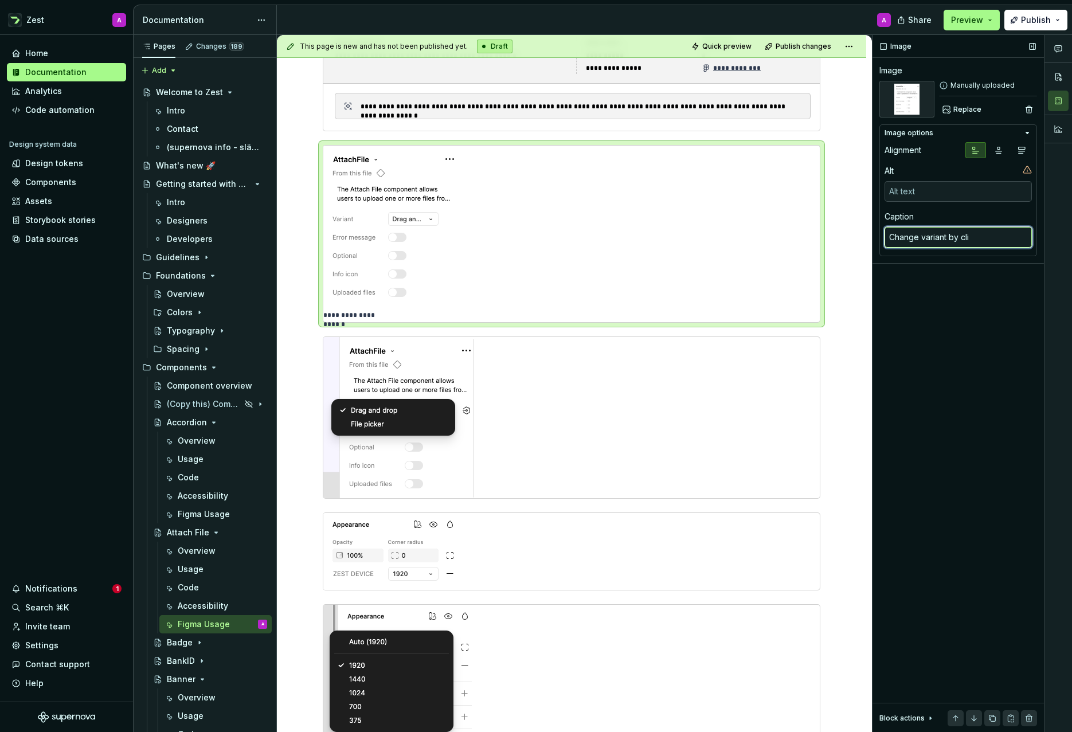
type textarea "*"
type textarea "Change variant by clik"
type textarea "*"
type textarea "Change variant by cliki"
type textarea "*"
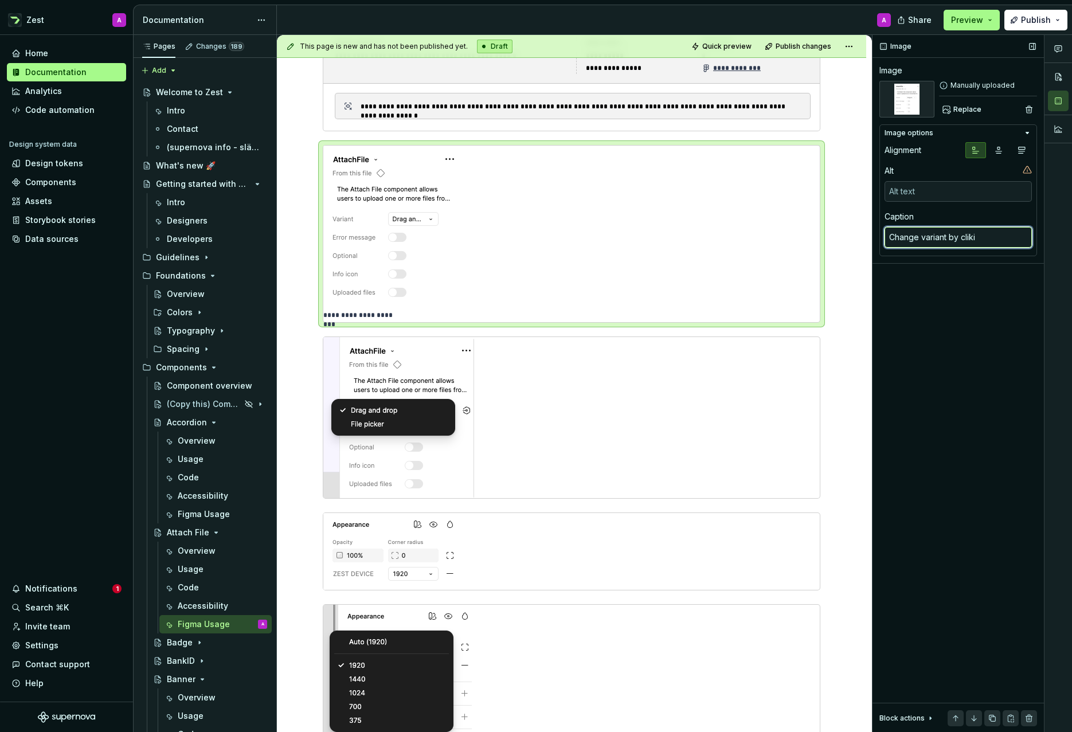
type textarea "Change variant by [PERSON_NAME]"
type textarea "*"
type textarea "Change variant by cliking"
type textarea "*"
type textarea "Change variant by cliking"
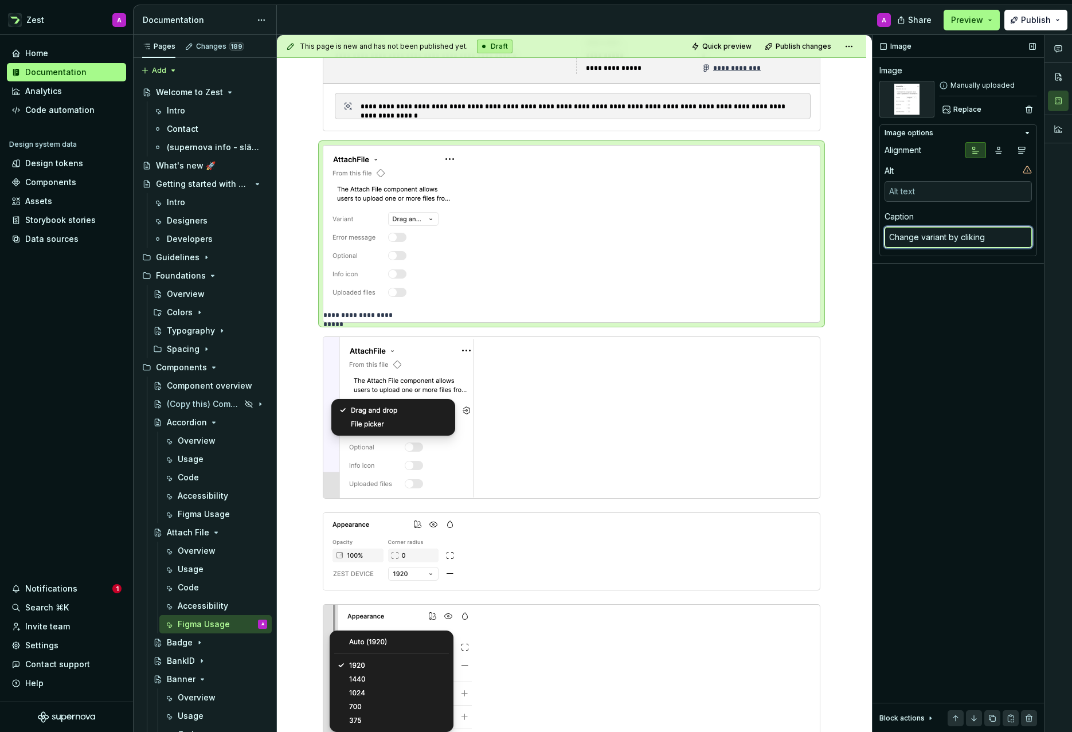
type textarea "*"
type textarea "Change variant by cliking t"
type textarea "*"
type textarea "Change variant by cliking th"
type textarea "*"
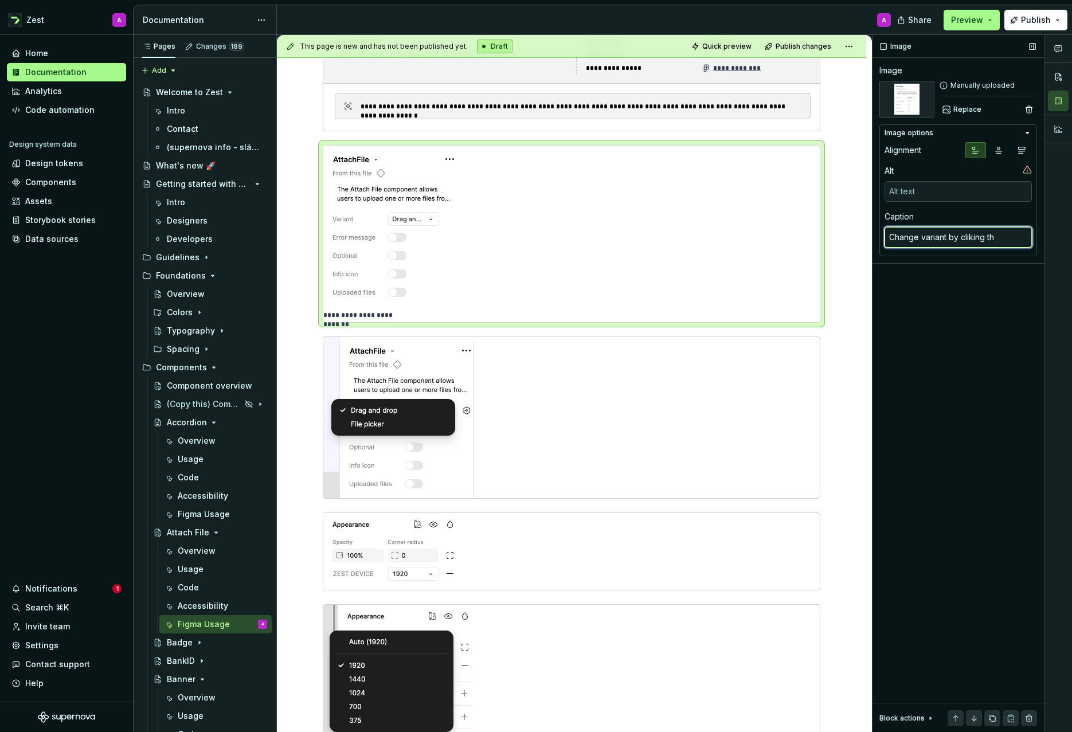
type textarea "Change variant by cliking the"
type textarea "*"
type textarea "Change variant by cliking the"
type textarea "*"
type textarea "Change variant by cliking the d"
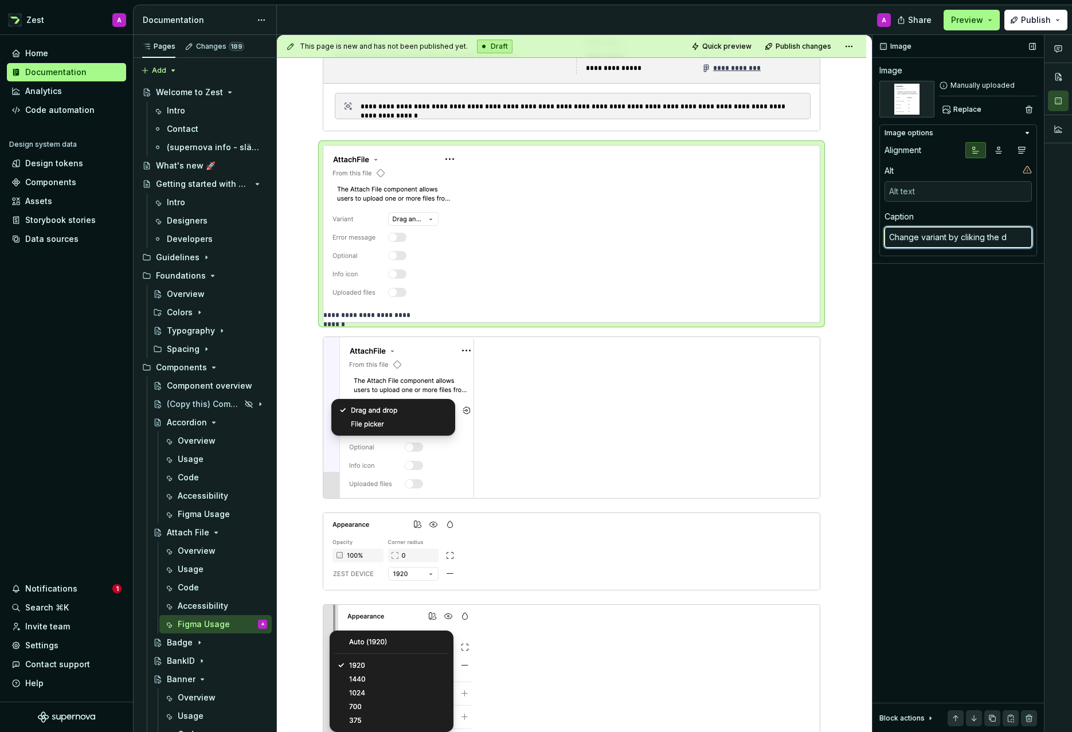
type textarea "*"
type textarea "Change variant by cliking the dr"
type textarea "*"
type textarea "Change variant by cliking the dro"
type textarea "*"
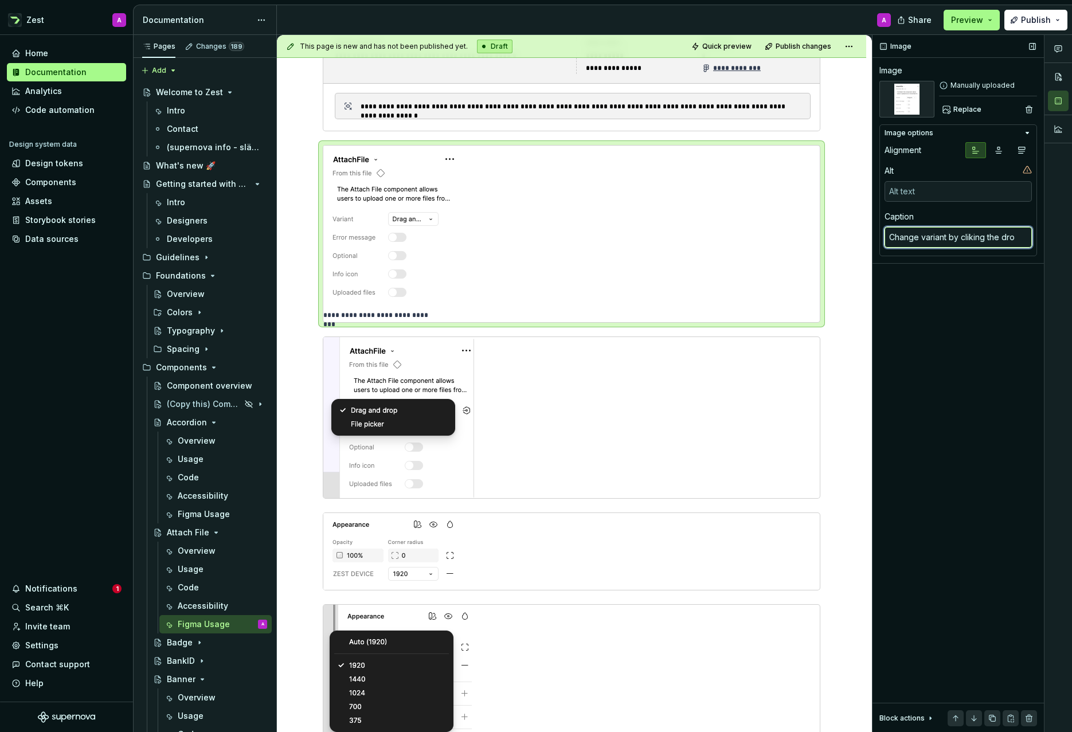
type textarea "Change variant by cliking the drop"
type textarea "*"
type textarea "Change variant by cliking the dropd"
type textarea "*"
type textarea "Change variant by cliking the dropdo"
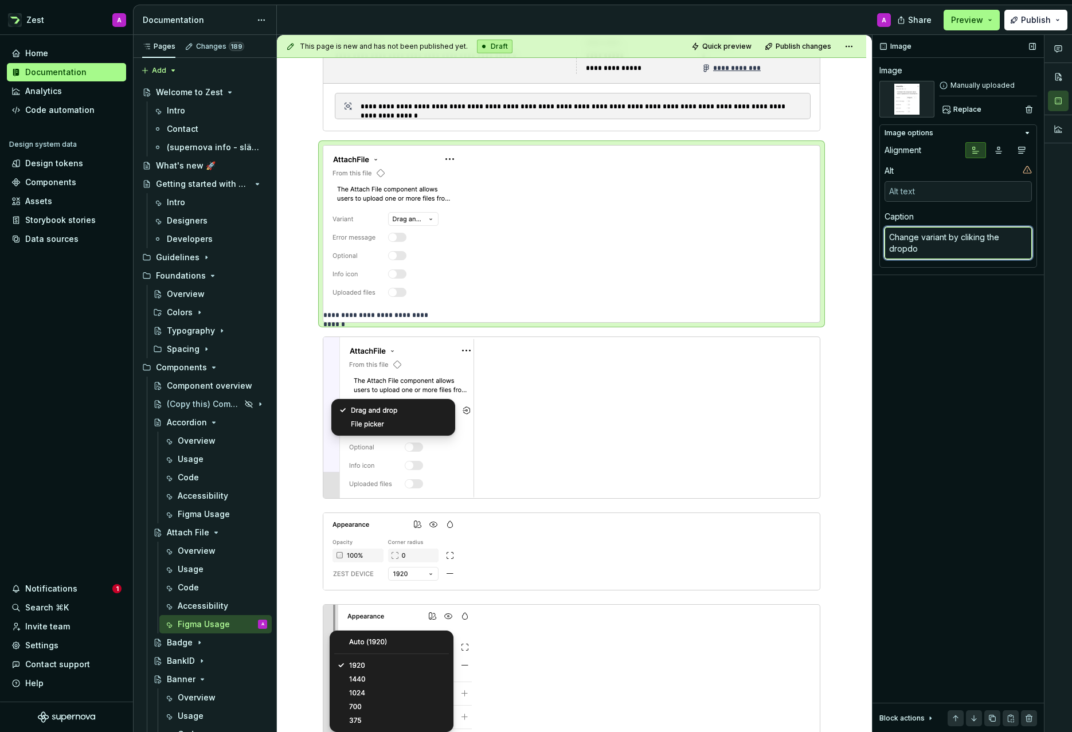
type textarea "*"
type textarea "Change variant by cliking the dropdow"
type textarea "*"
type textarea "Change variant by cliking the dropdown"
click at [943, 312] on div "Image Image Manually uploaded Replace Image options Alignment Alt Caption Chang…" at bounding box center [958, 384] width 171 height 698
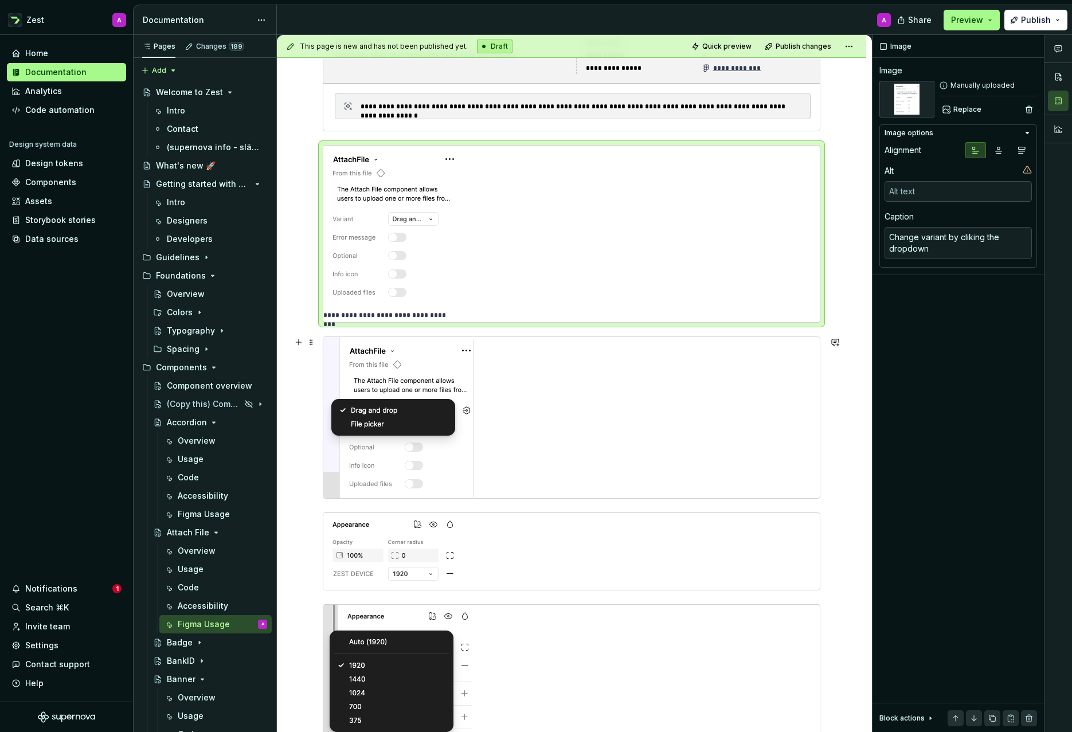
type textarea "*"
click at [680, 372] on div at bounding box center [571, 417] width 497 height 161
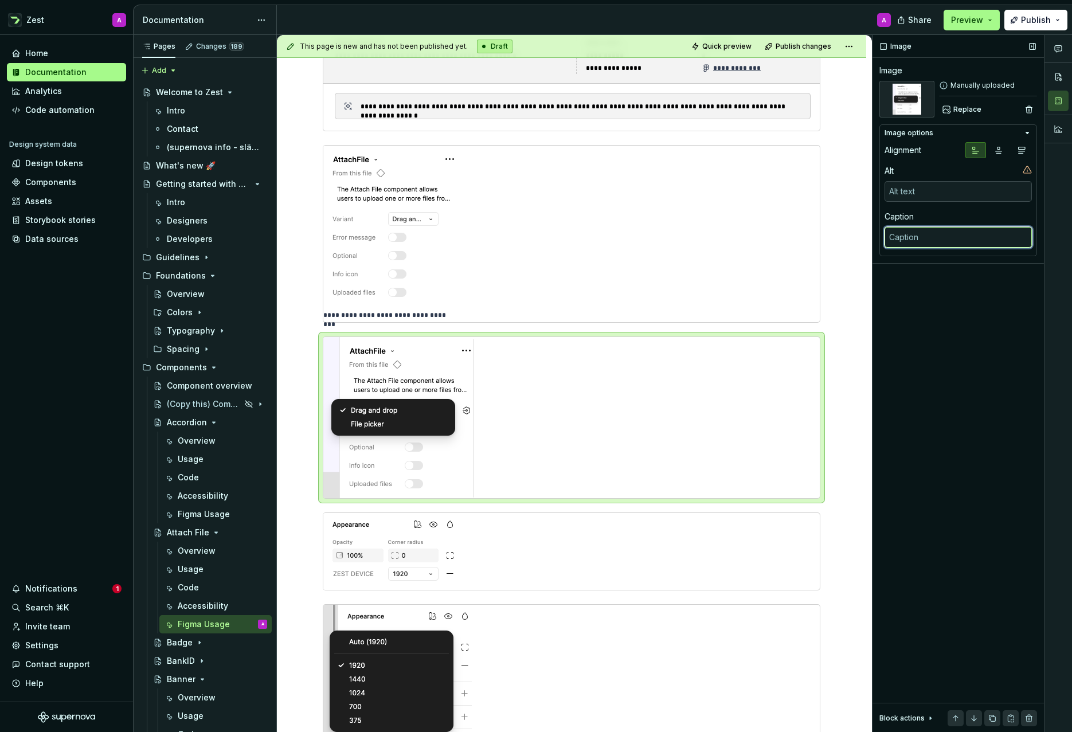
type textarea "*"
click at [909, 240] on textarea at bounding box center [958, 237] width 147 height 21
type textarea "C"
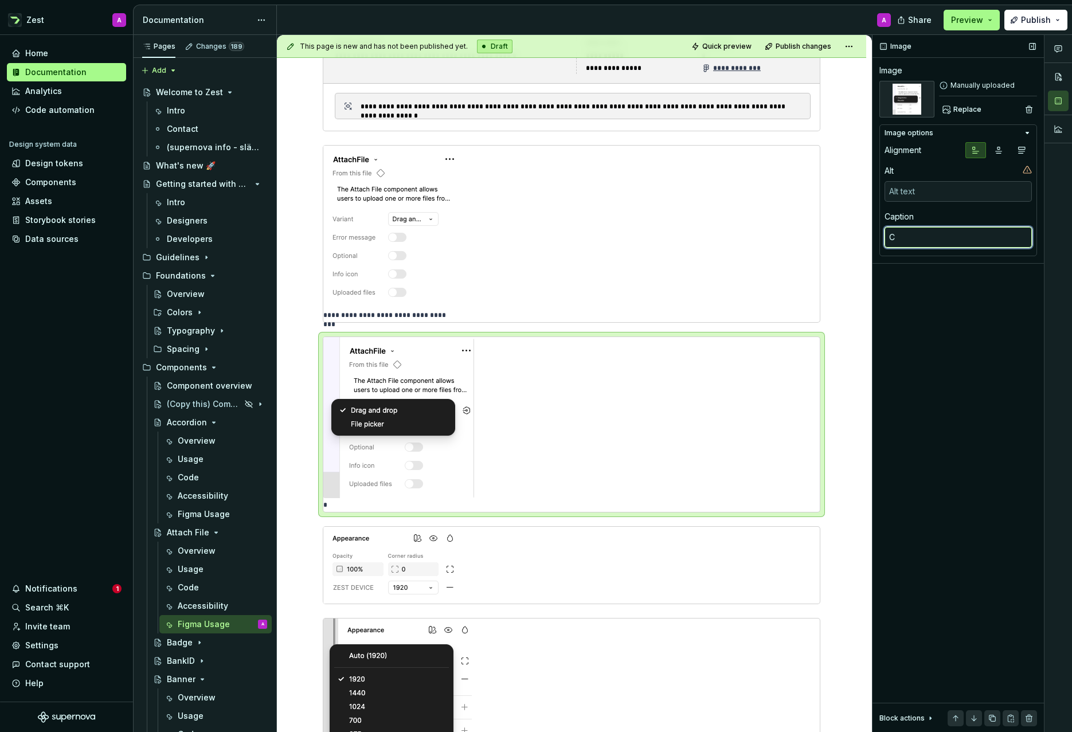
type textarea "*"
type textarea "Ch"
type textarea "*"
type textarea "Cho"
type textarea "*"
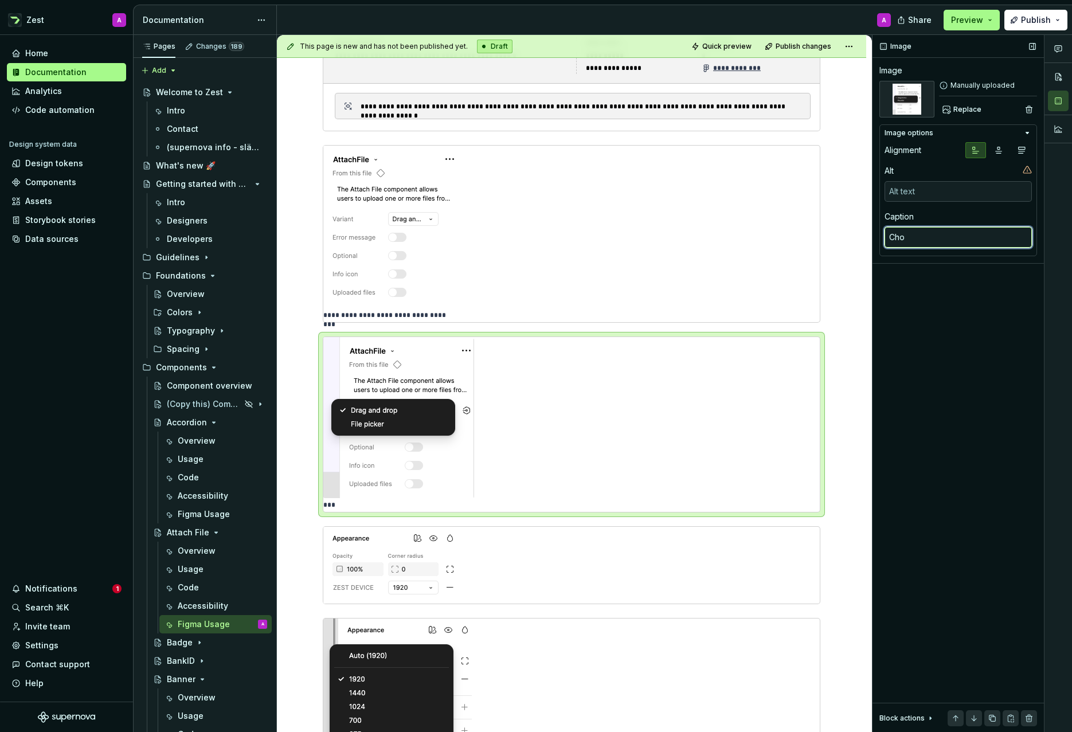
type textarea "Choo"
type textarea "*"
type textarea "Choos"
type textarea "*"
type textarea "Choose"
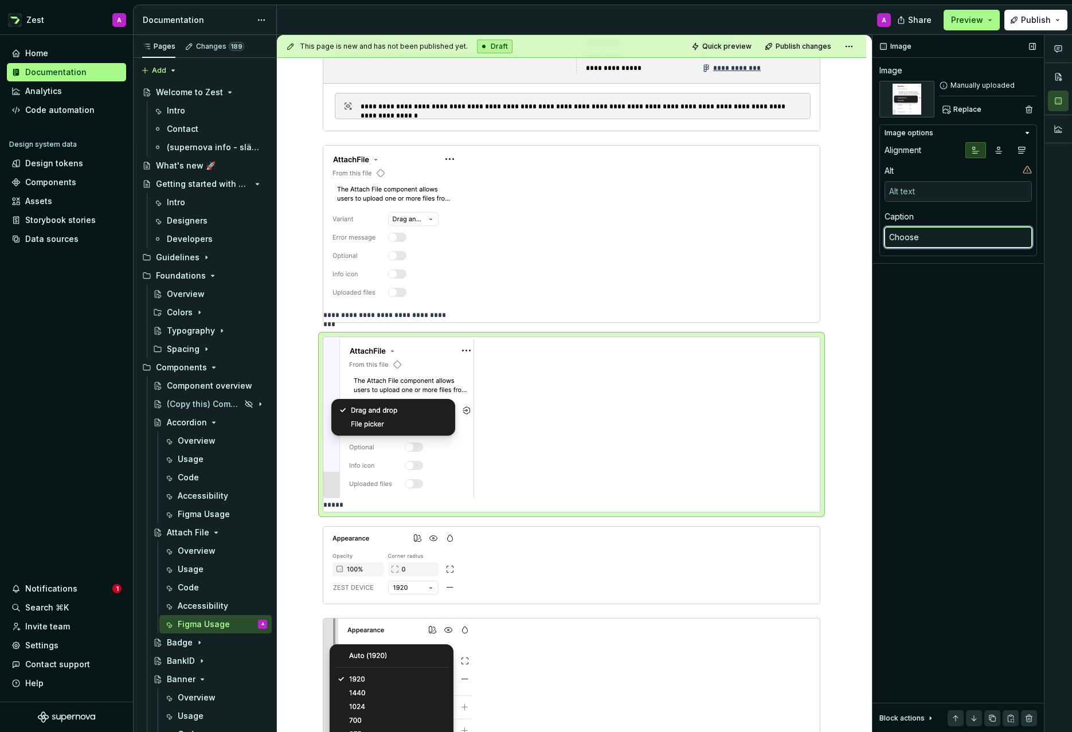
type textarea "*"
type textarea "Choose"
type textarea "*"
type textarea "Choose d"
type textarea "*"
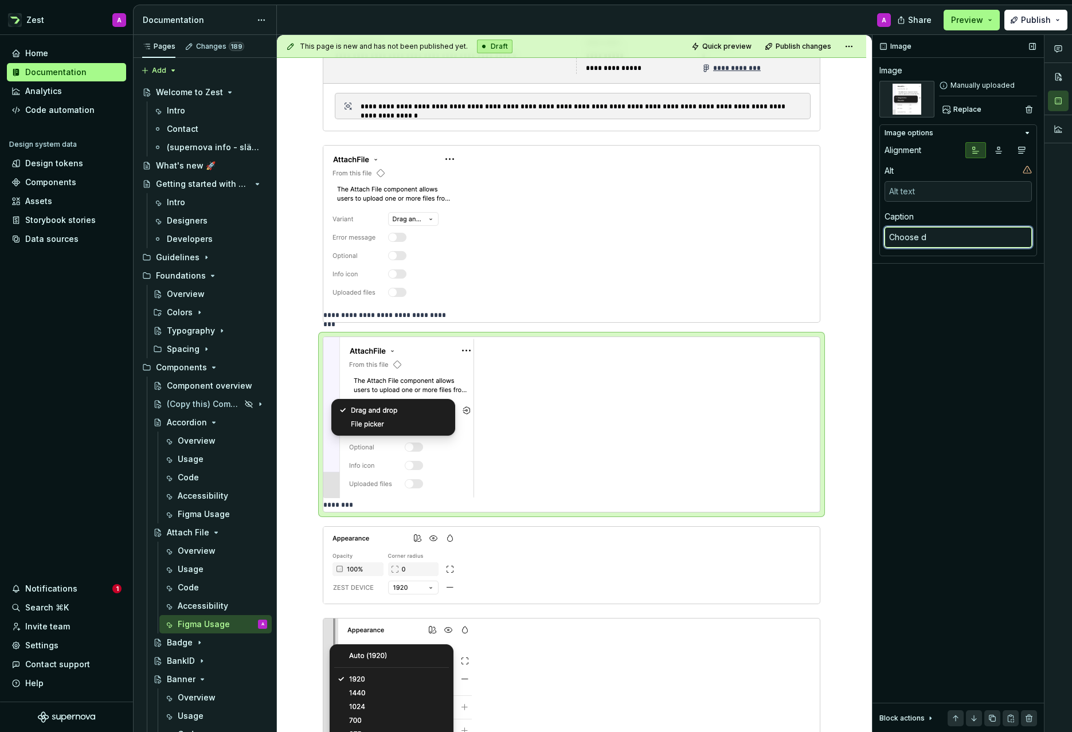
type textarea "Choose de"
type textarea "*"
type textarea "Choose des"
type textarea "*"
type textarea "Choose desi"
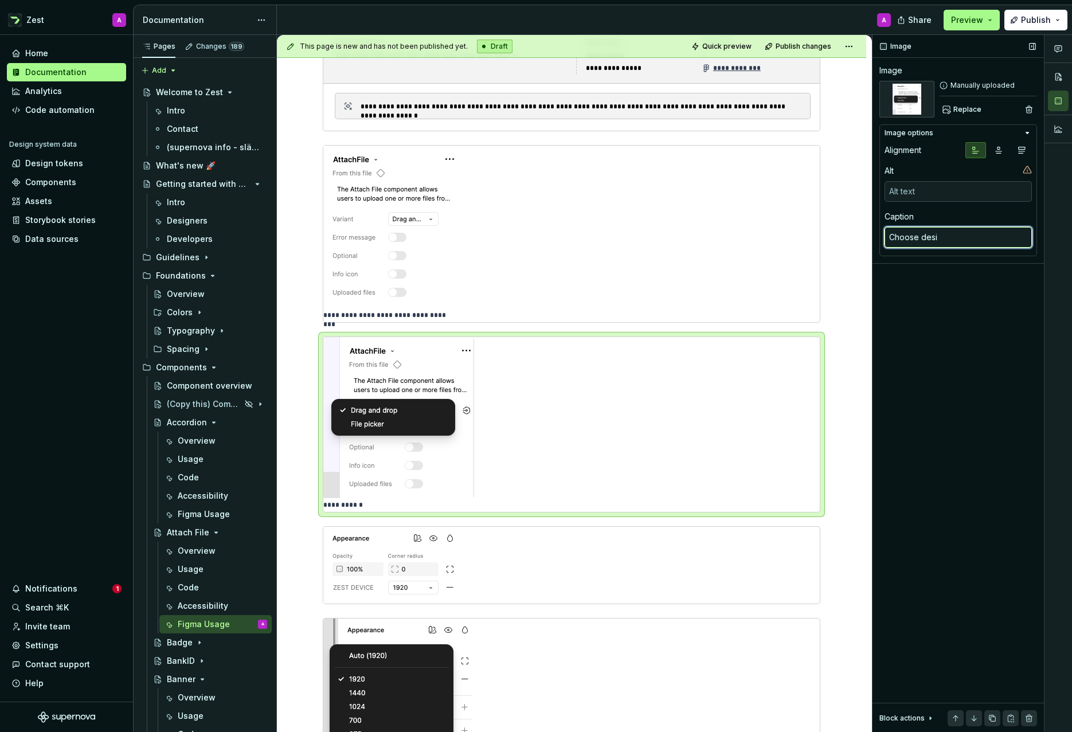
type textarea "*"
type textarea "Choose [PERSON_NAME]"
type textarea "*"
type textarea "Choose desire"
type textarea "*"
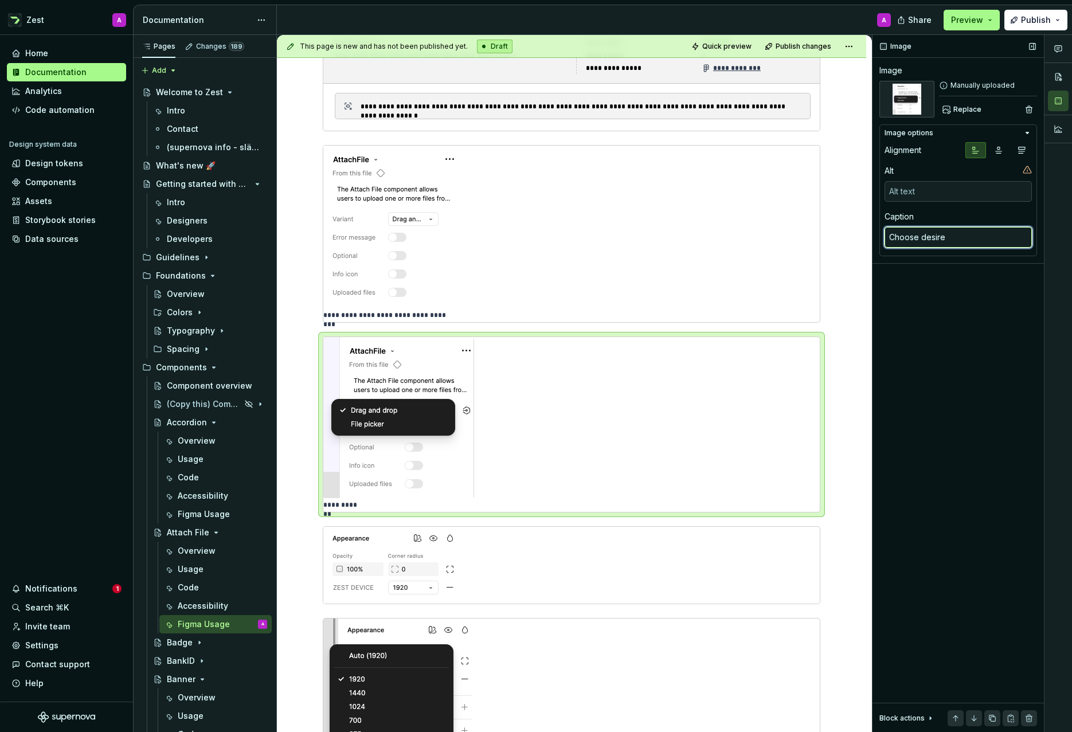
type textarea "Choose desired"
type textarea "*"
type textarea "Choose desired"
type textarea "*"
type textarea "Choose desired v"
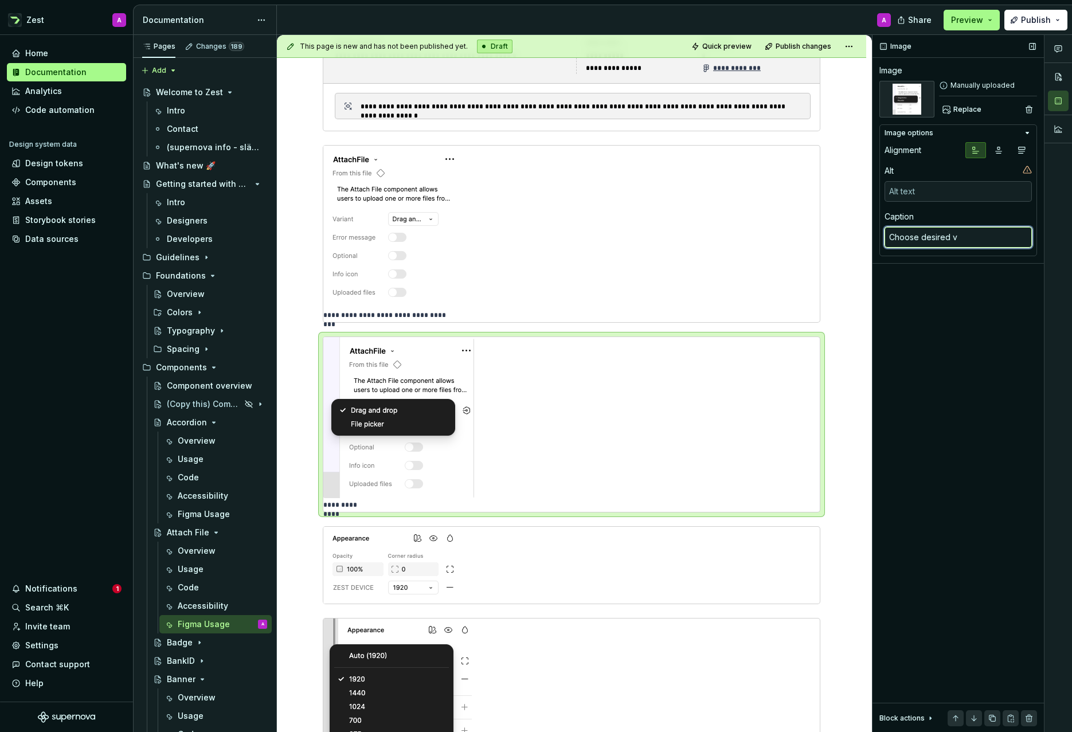
type textarea "*"
type textarea "Choose desired va"
type textarea "*"
type textarea "Choose desired var"
type textarea "*"
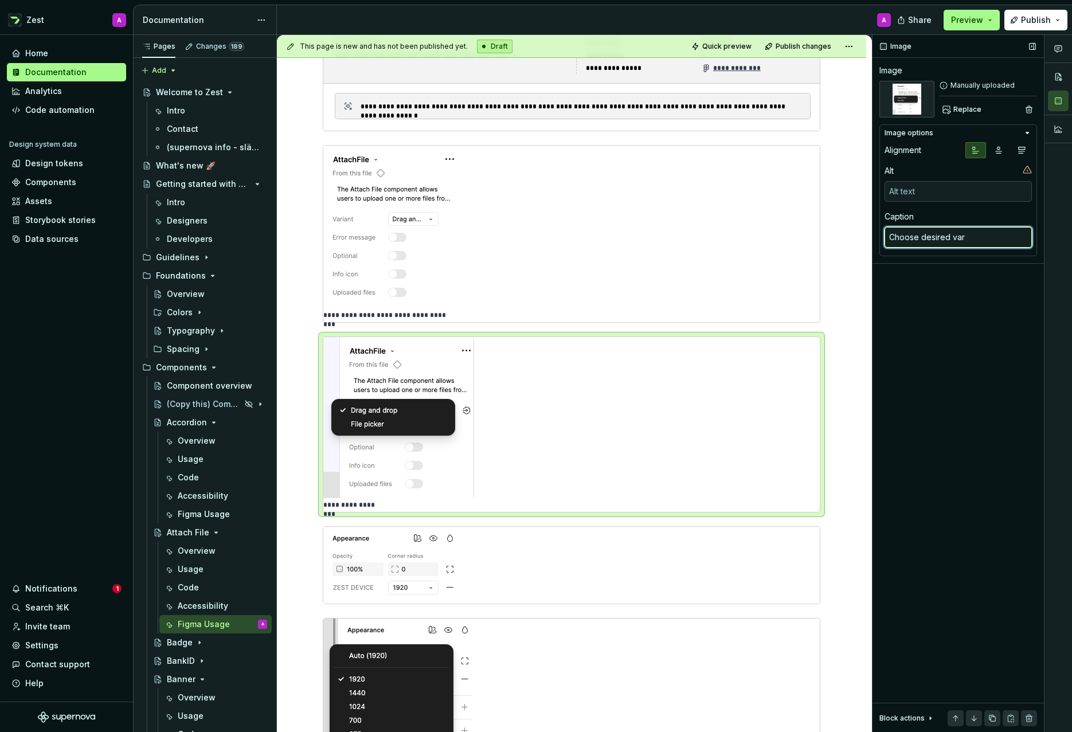
type textarea "Choose desired vari"
type textarea "*"
type textarea "Choose desired varia"
type textarea "*"
type textarea "Choose desired varian"
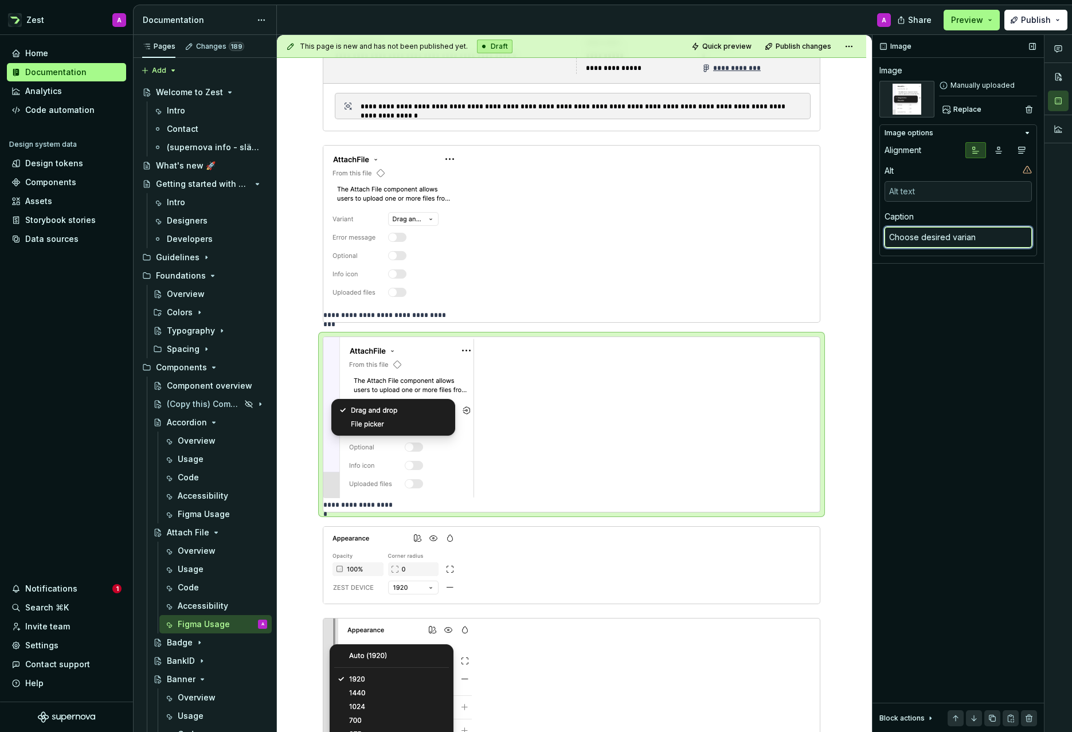
type textarea "*"
type textarea "Choose desired variant"
type textarea "*"
type textarea "Choose desired variant"
type textarea "*"
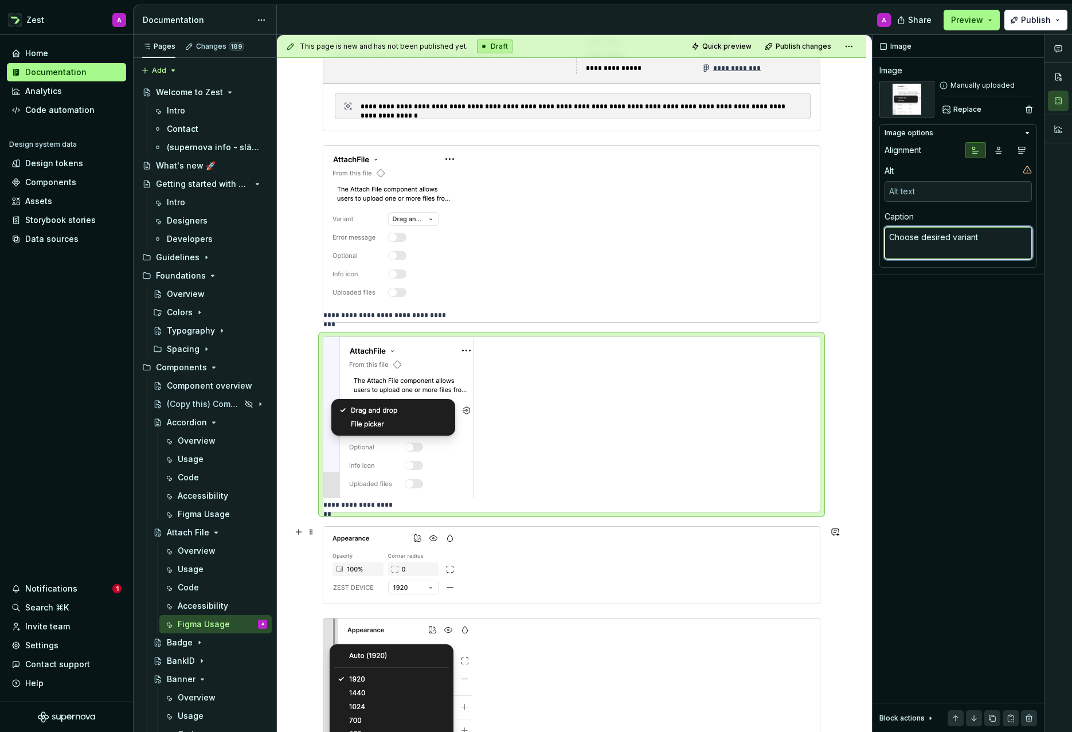
type textarea "Choose desired variant"
type textarea "*"
click at [577, 552] on div at bounding box center [571, 565] width 497 height 77
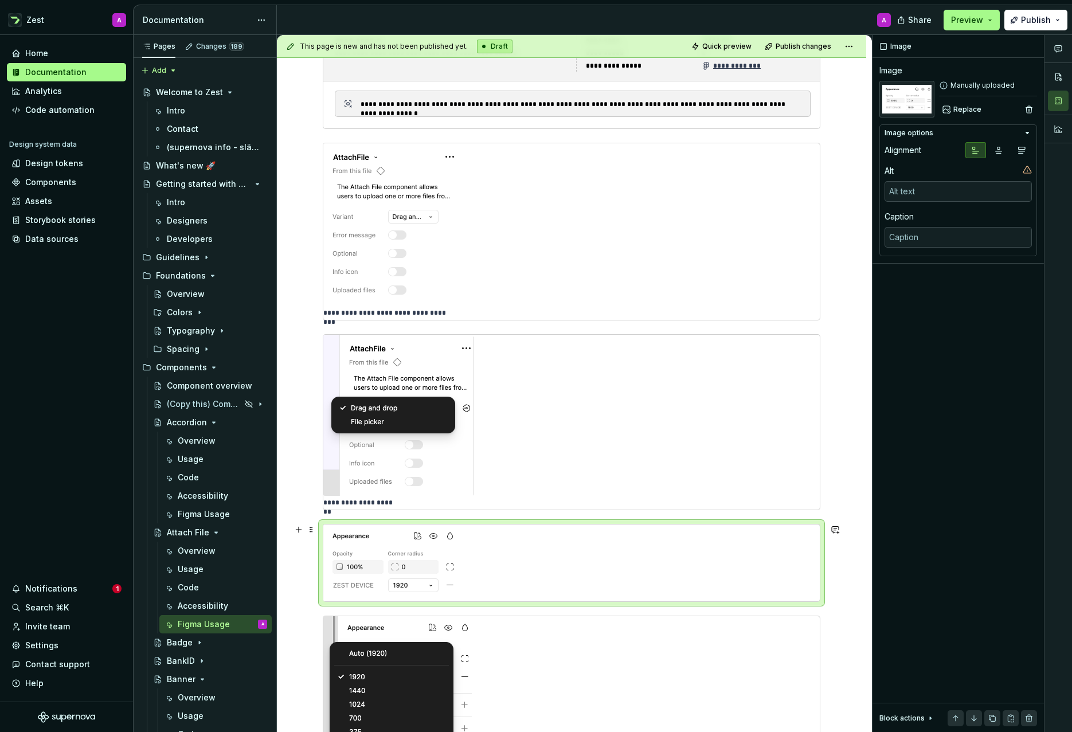
scroll to position [290, 0]
click at [993, 234] on textarea at bounding box center [958, 237] width 147 height 21
type textarea "*"
type textarea "C"
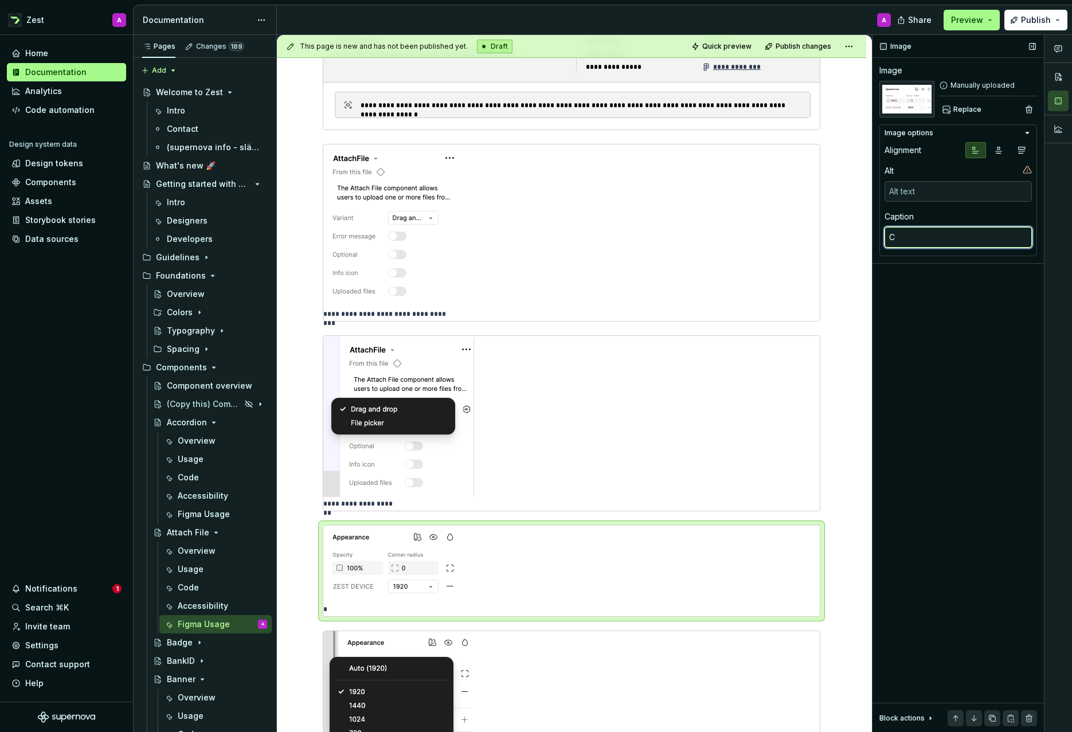
type textarea "*"
type textarea "Co"
type textarea "*"
type textarea "Con"
type textarea "*"
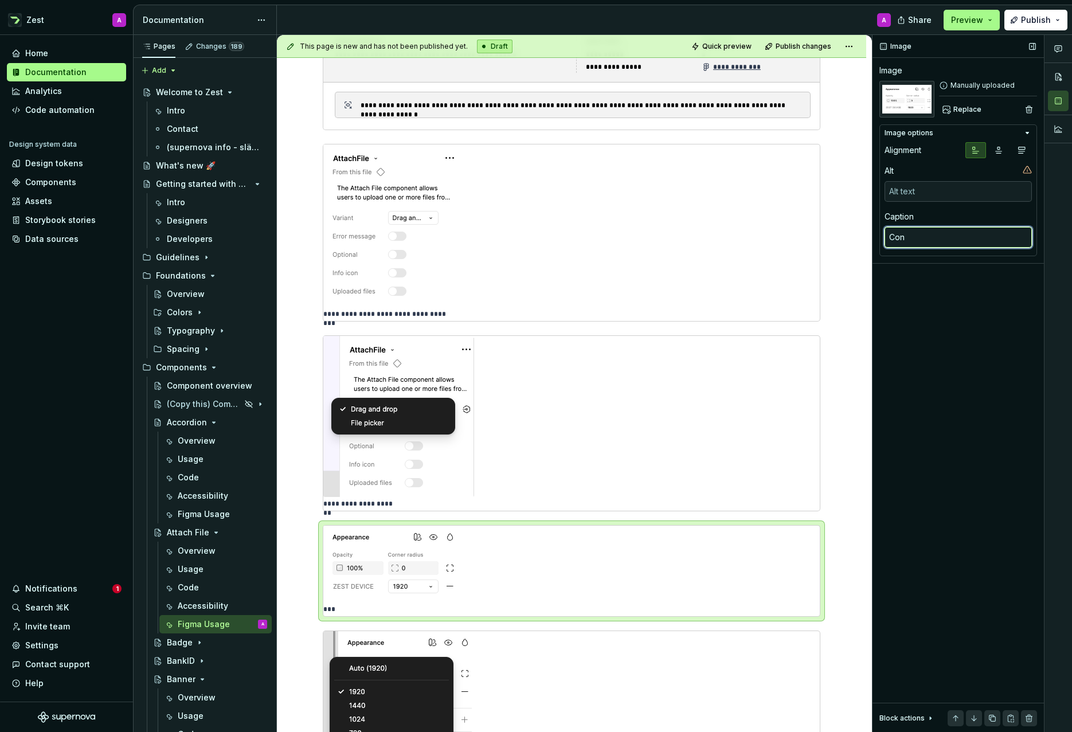
type textarea "Cont"
type textarea "*"
type textarea "Contr"
type textarea "*"
type textarea "Contro"
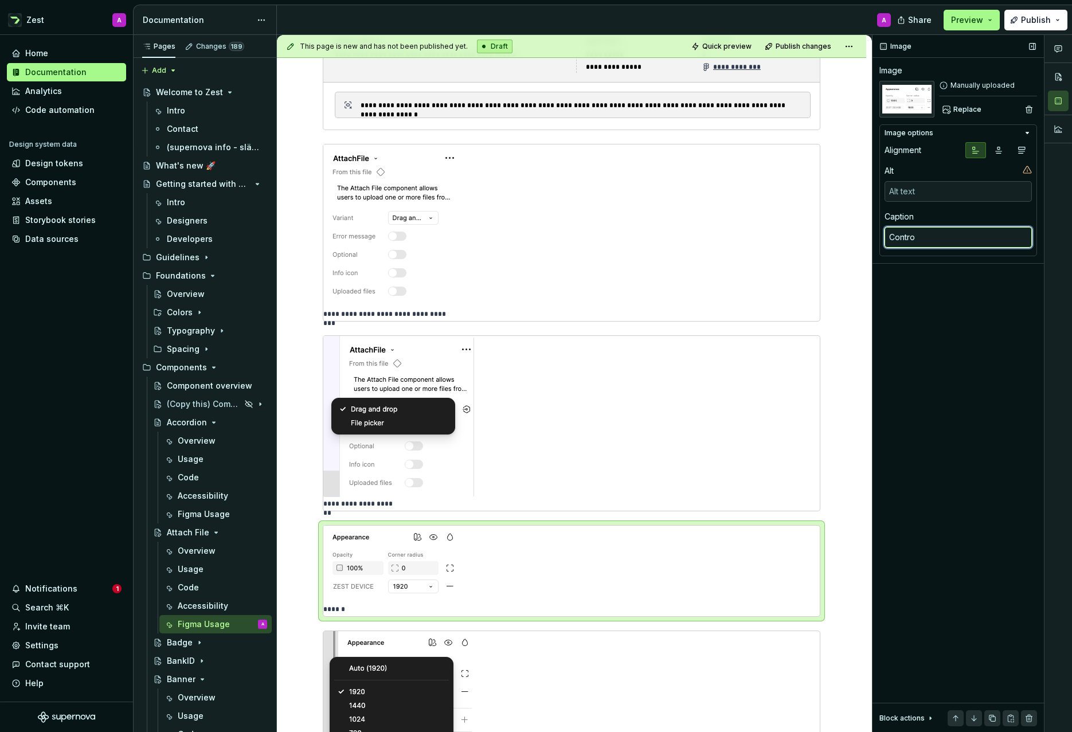
type textarea "*"
type textarea "Control"
type textarea "*"
type textarea "Control"
type textarea "*"
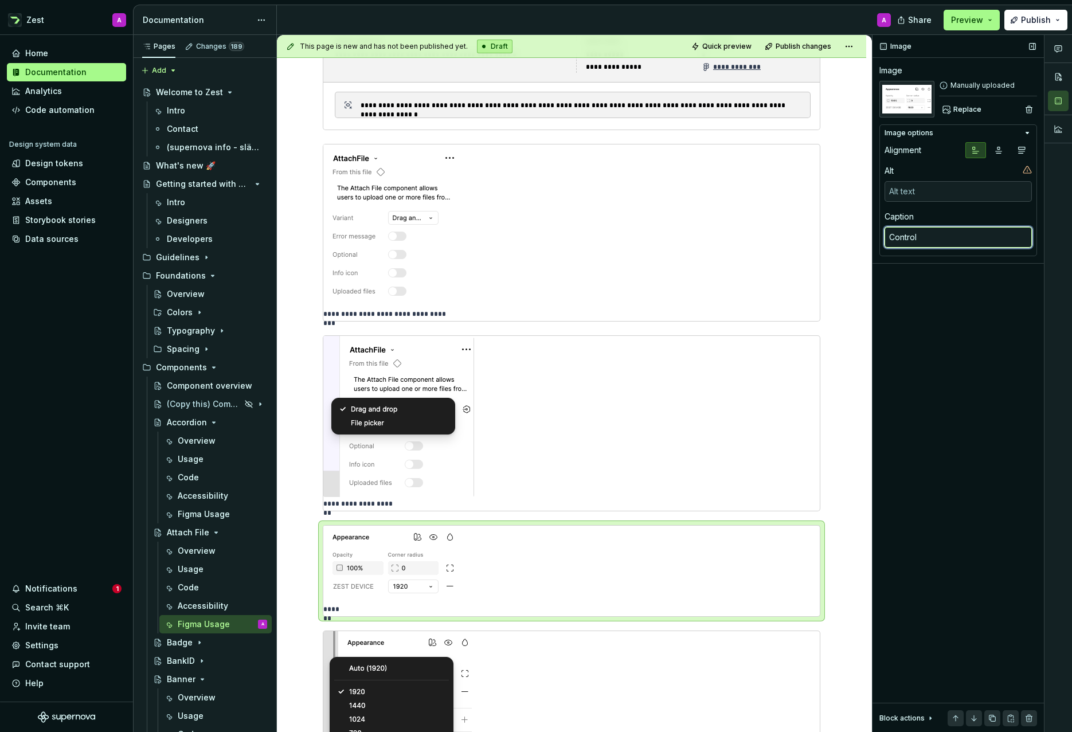
type textarea "Control d"
type textarea "*"
type textarea "Control de"
type textarea "*"
type textarea "Control dev"
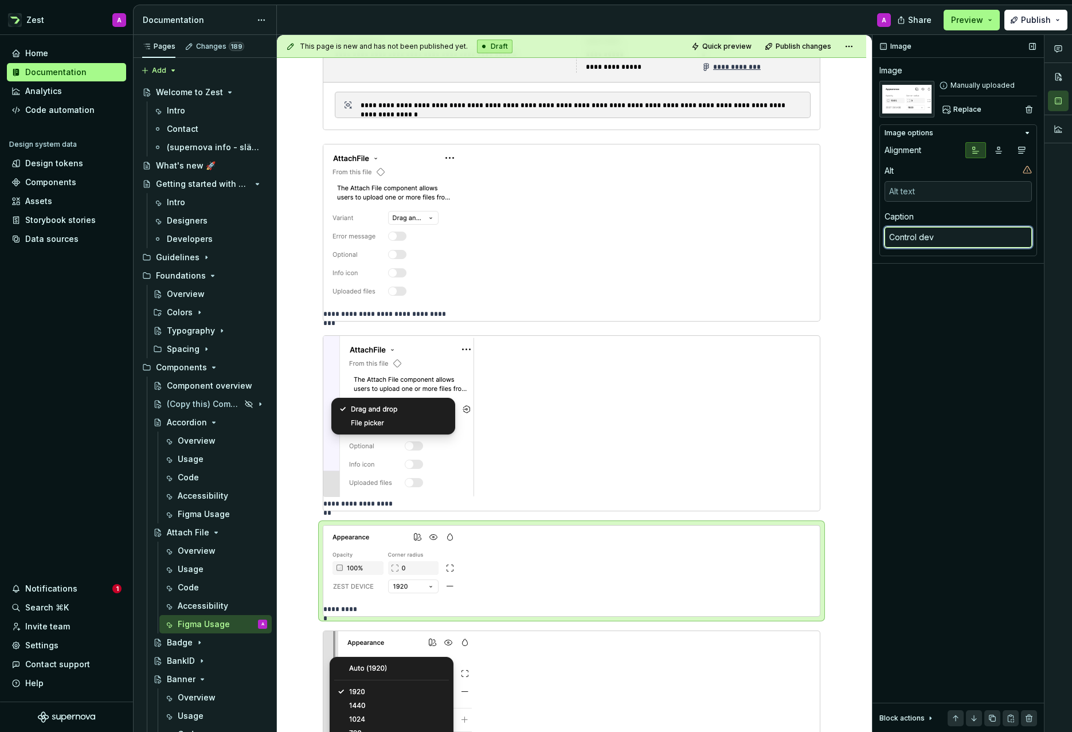
type textarea "*"
type textarea "Control devi"
type textarea "*"
type textarea "Control devic"
type textarea "*"
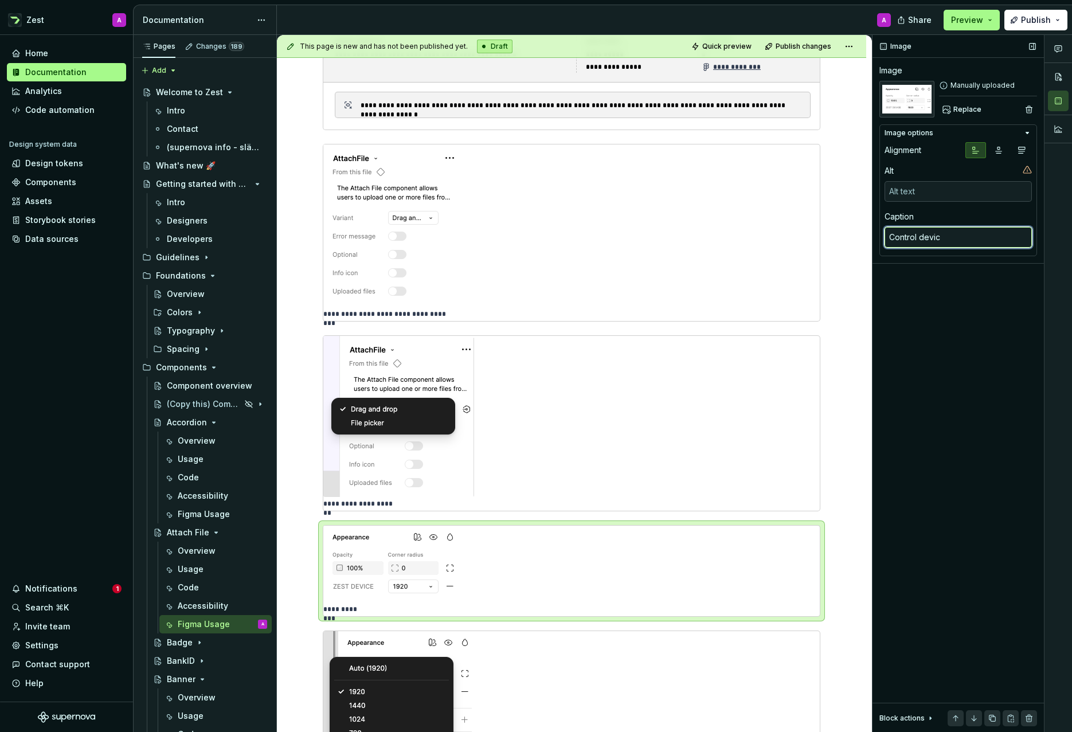
type textarea "Control device"
type textarea "*"
type textarea "Control device"
type textarea "*"
type textarea "Control device b"
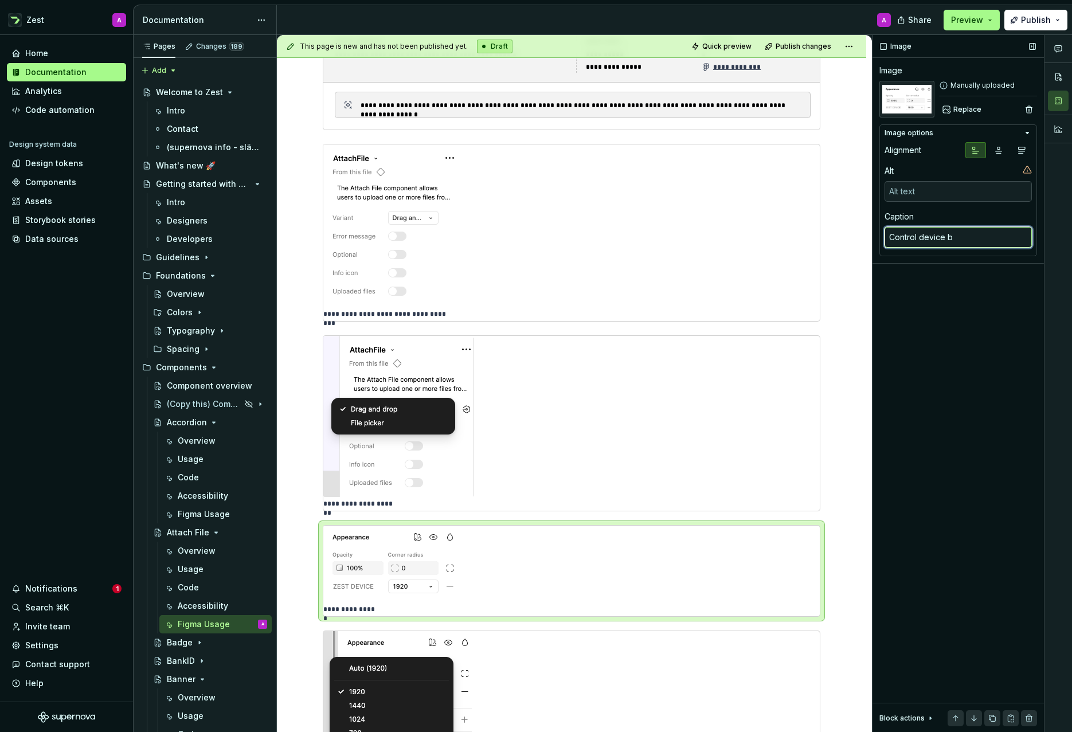
type textarea "*"
type textarea "Control device by"
type textarea "*"
type textarea "Control device by"
type textarea "*"
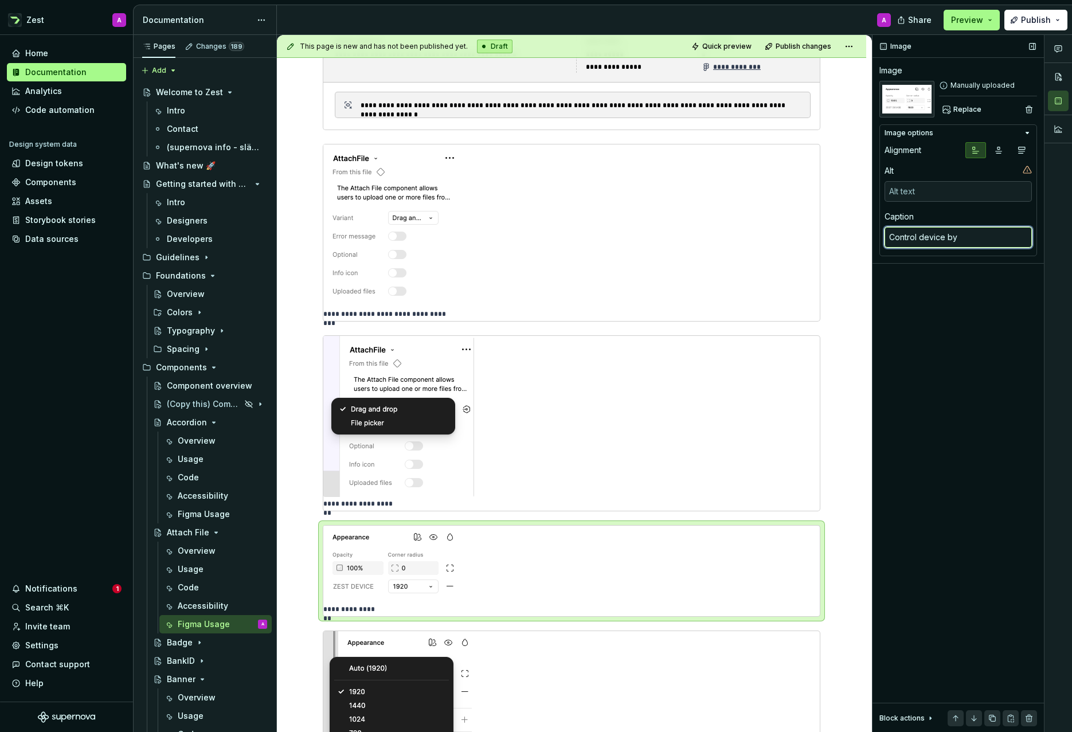
type textarea "Control device by c"
type textarea "*"
type textarea "Control device by [PERSON_NAME]"
type textarea "*"
type textarea "Control device by cha"
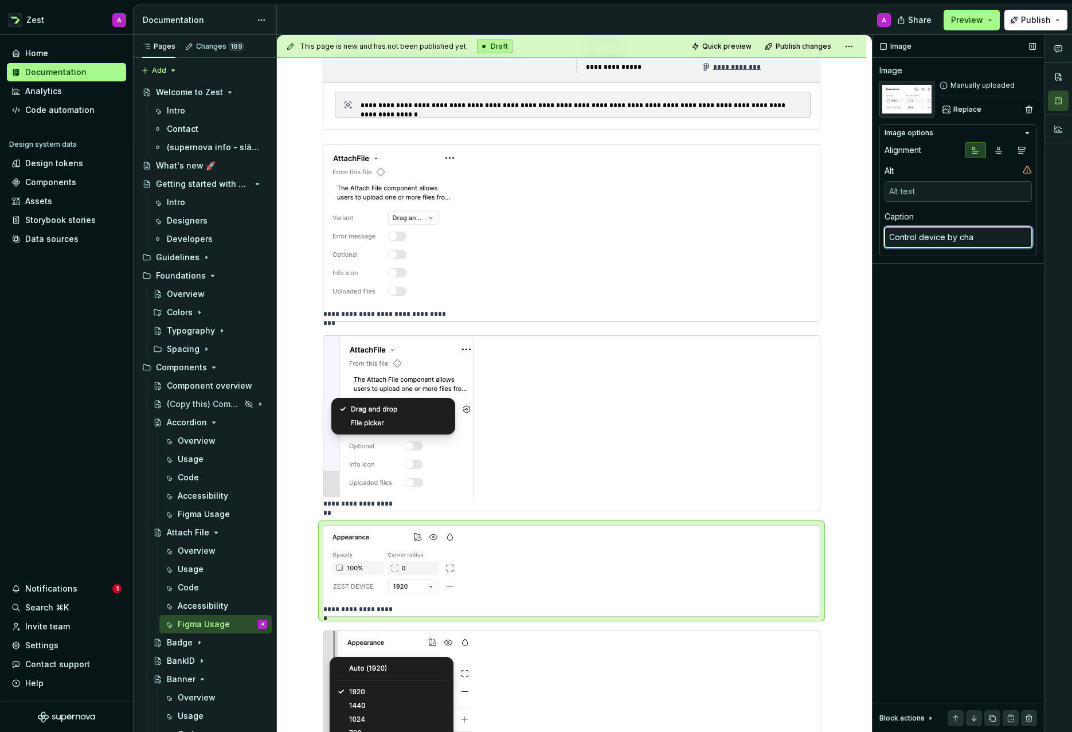
type textarea "*"
type textarea "Control device by [PERSON_NAME]"
type textarea "*"
type textarea "Control device by [PERSON_NAME]"
type textarea "*"
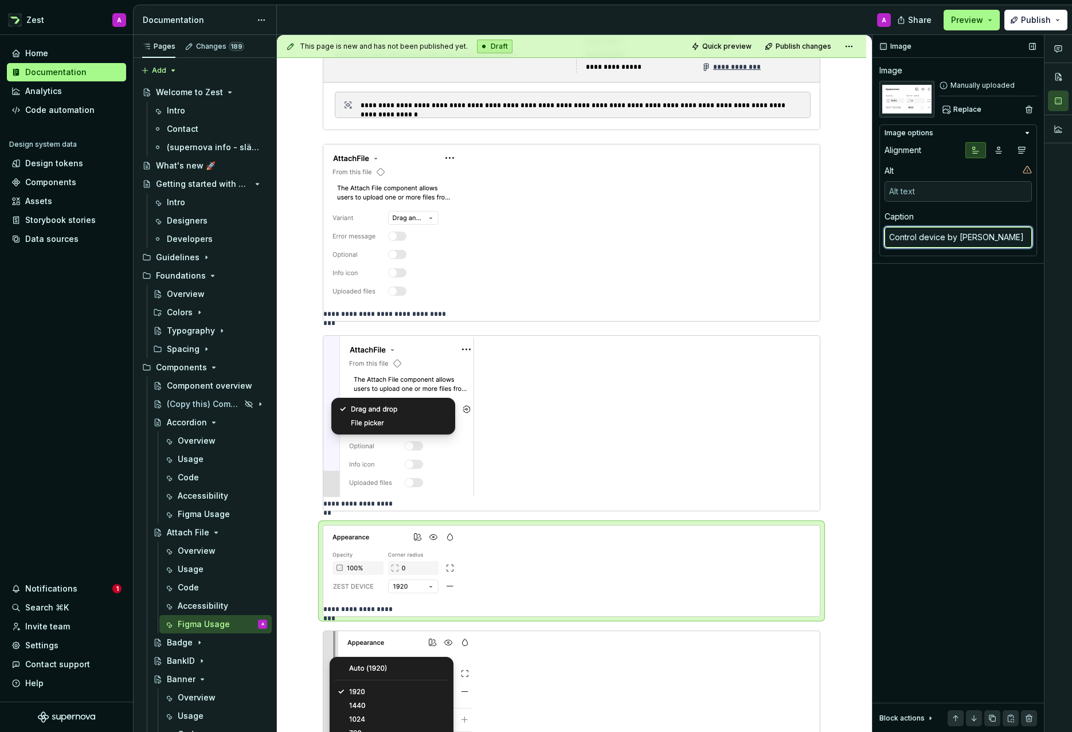
type textarea "Control device by [PERSON_NAME]"
type textarea "*"
type textarea "Control device by changin"
type textarea "*"
type textarea "Control device by changing"
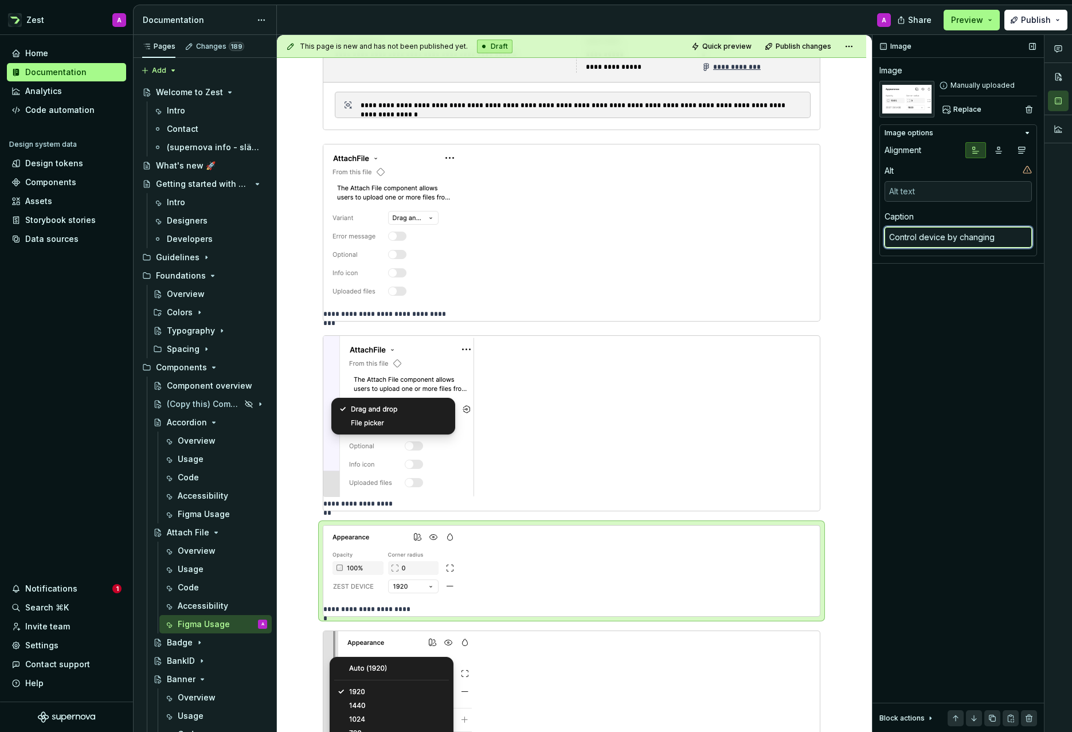
type textarea "*"
type textarea "Control device by changing"
type textarea "*"
type textarea "Control device by changing m"
type textarea "*"
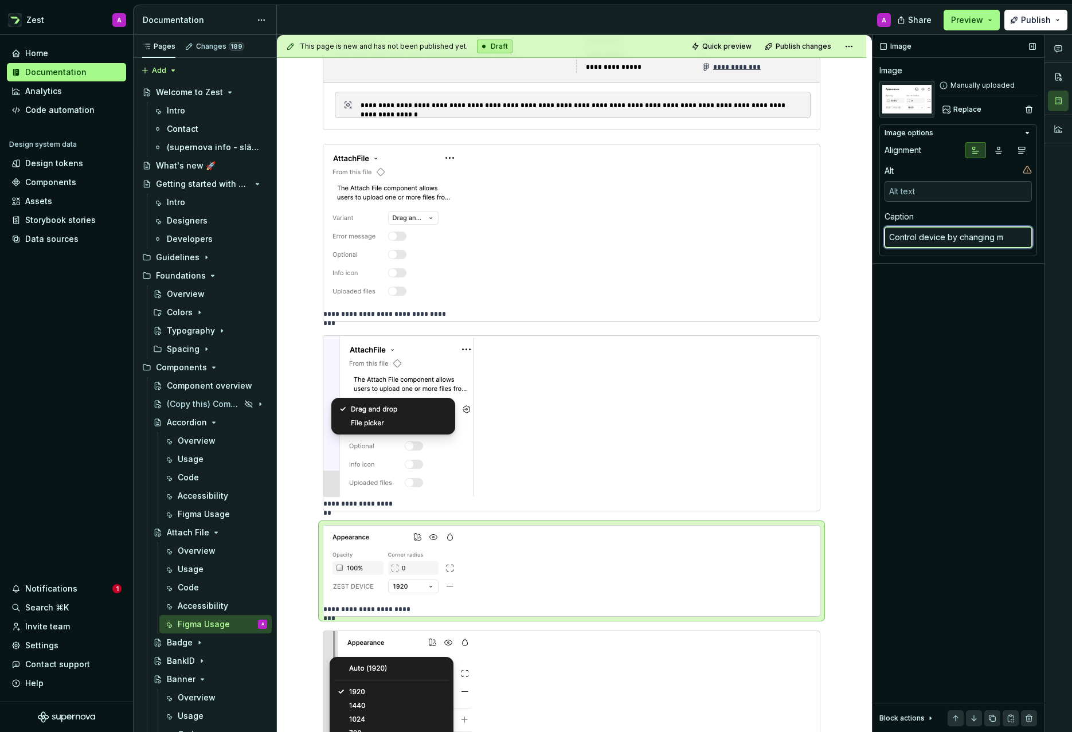
type textarea "Control device by changing mo"
type textarea "*"
type textarea "Control device by changing mod"
type textarea "*"
type textarea "Control device by changing mode"
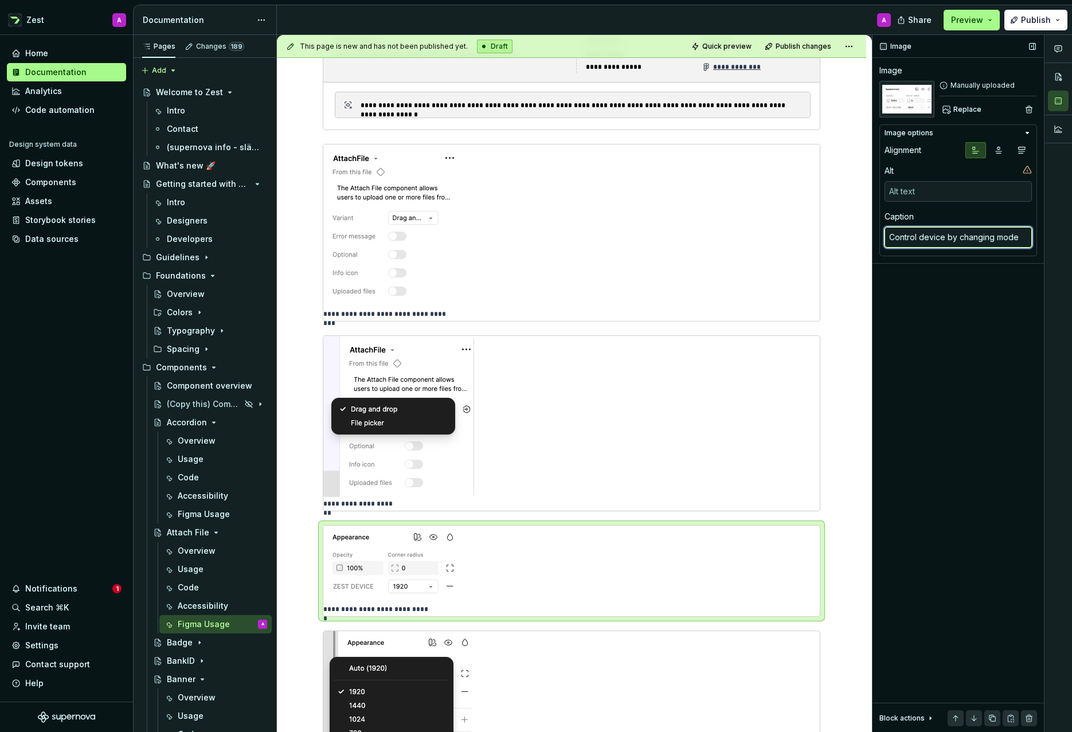
type textarea "*"
type textarea "Control device by changing modes"
type textarea "*"
type textarea "Control device by changing mode"
type textarea "*"
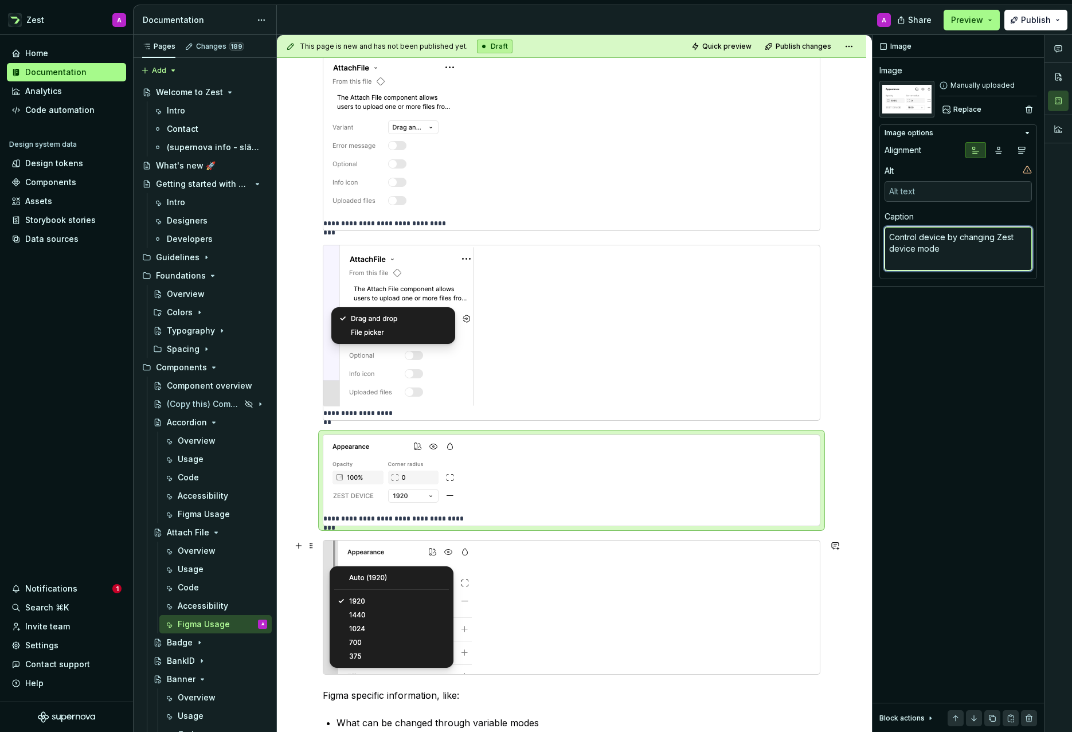
scroll to position [481, 0]
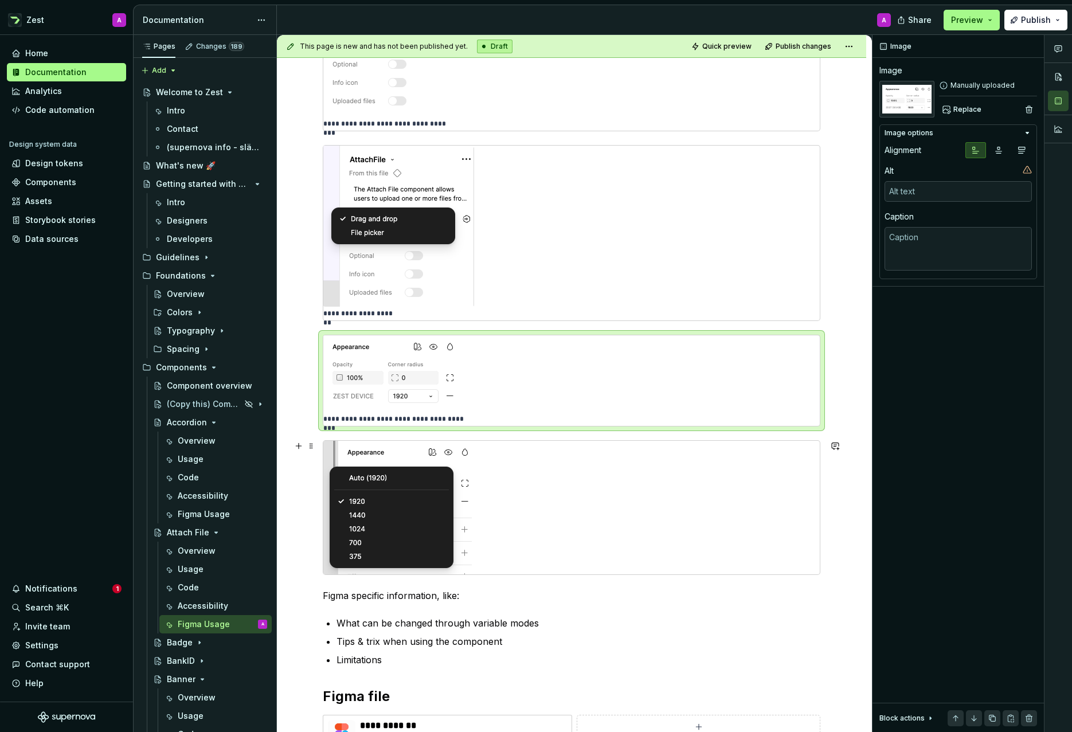
click at [518, 536] on div at bounding box center [571, 508] width 497 height 134
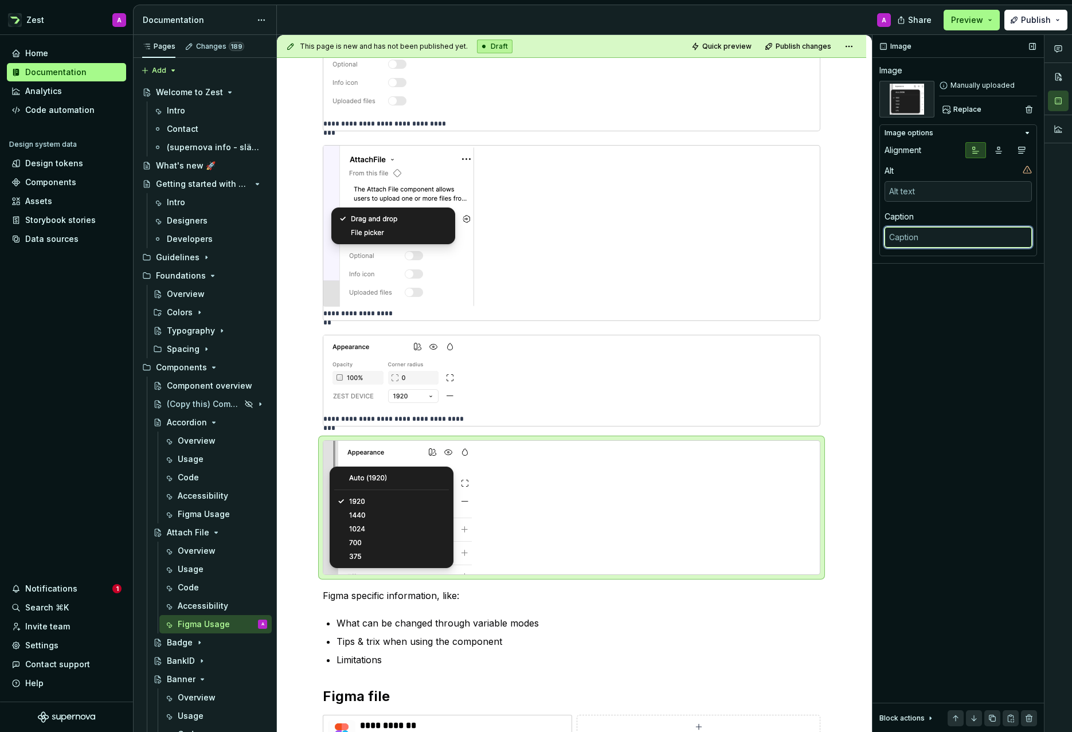
click at [901, 240] on textarea at bounding box center [958, 237] width 147 height 21
drag, startPoint x: 850, startPoint y: 285, endPoint x: 830, endPoint y: 280, distance: 20.6
click at [850, 285] on div "**********" at bounding box center [571, 366] width 589 height 1240
click at [983, 22] on span "Preview" at bounding box center [967, 19] width 32 height 11
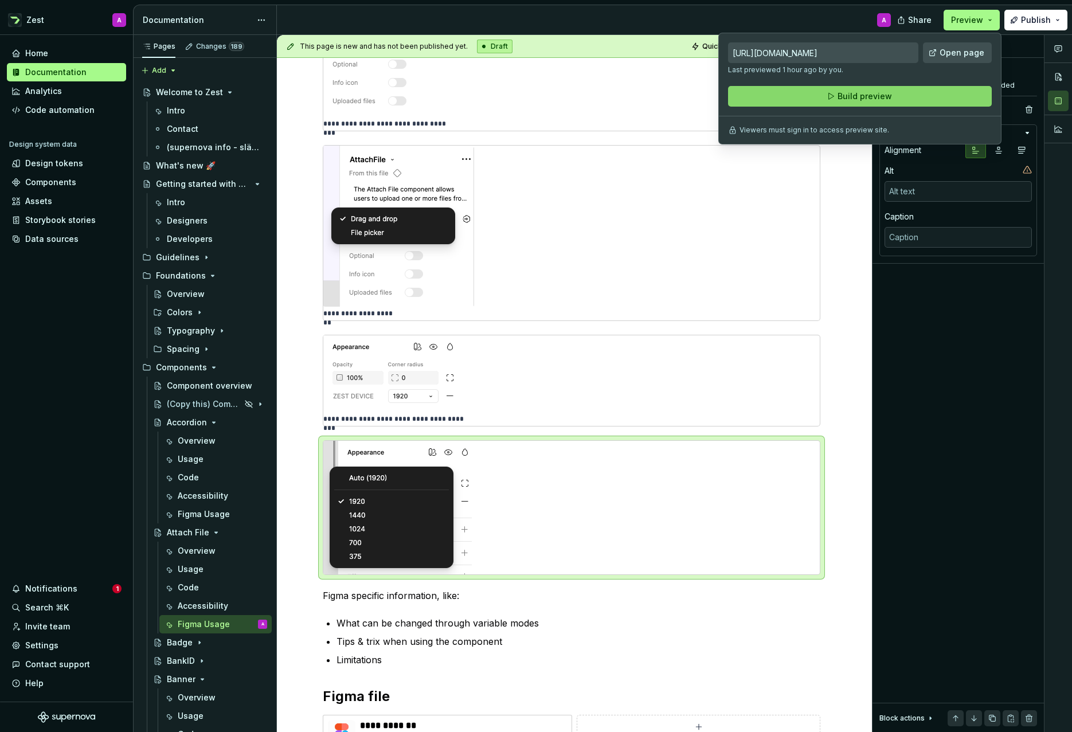
click at [909, 98] on button "Build preview" at bounding box center [860, 96] width 264 height 21
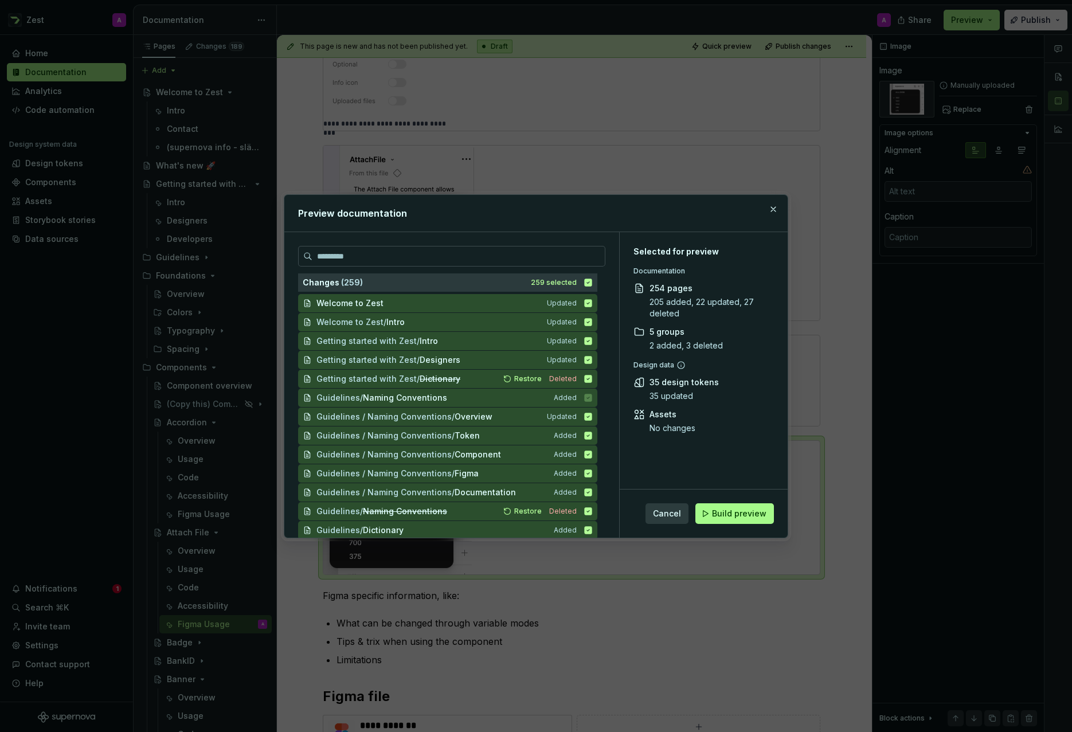
click at [749, 509] on span "Build preview" at bounding box center [739, 513] width 54 height 11
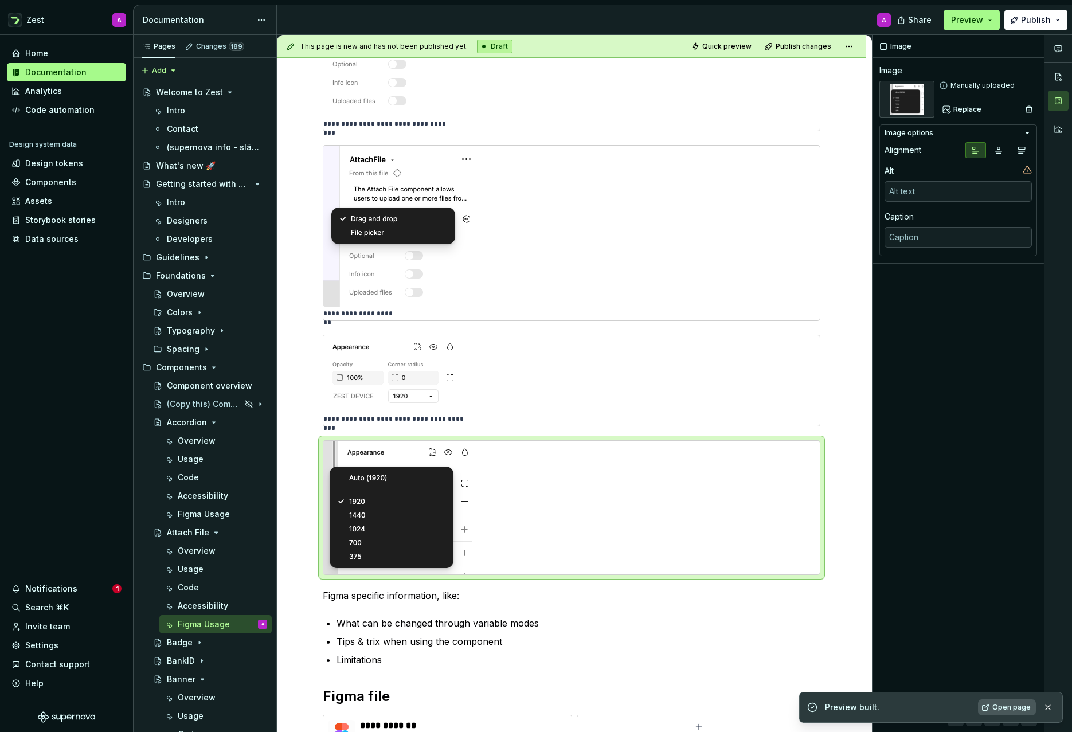
click at [1015, 708] on span "Open page" at bounding box center [1012, 707] width 38 height 9
